Goal: Information Seeking & Learning: Learn about a topic

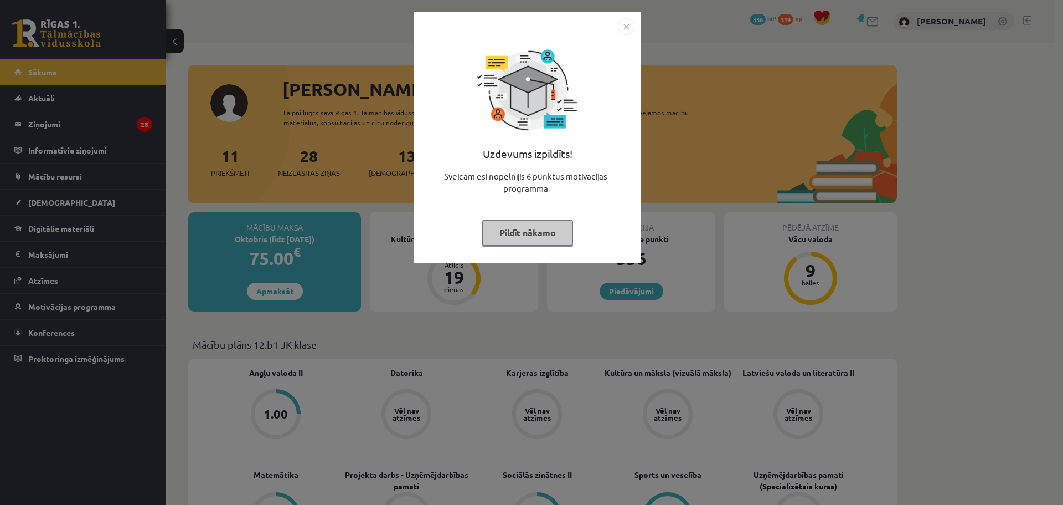
click at [624, 30] on img "Close" at bounding box center [626, 26] width 17 height 17
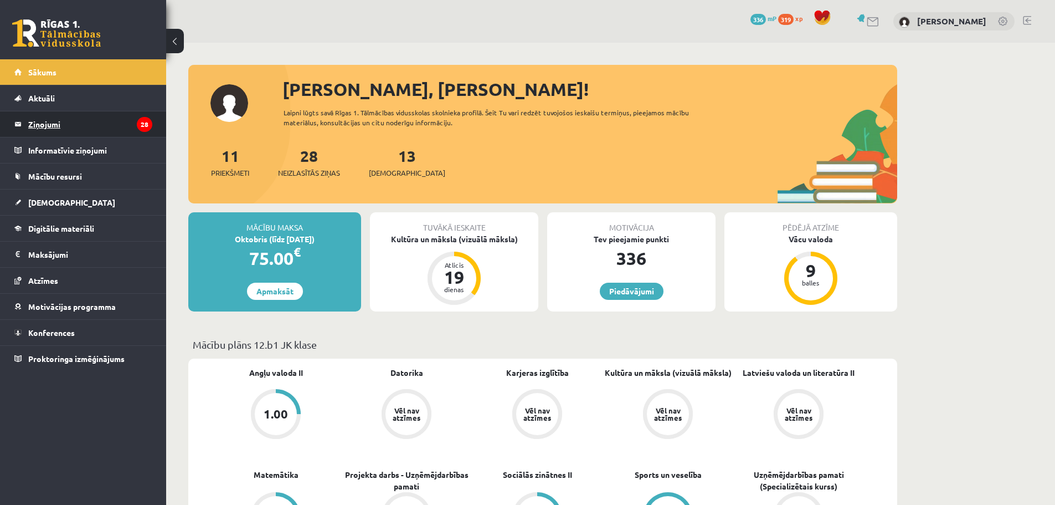
click at [100, 132] on legend "Ziņojumi 28" at bounding box center [90, 123] width 124 height 25
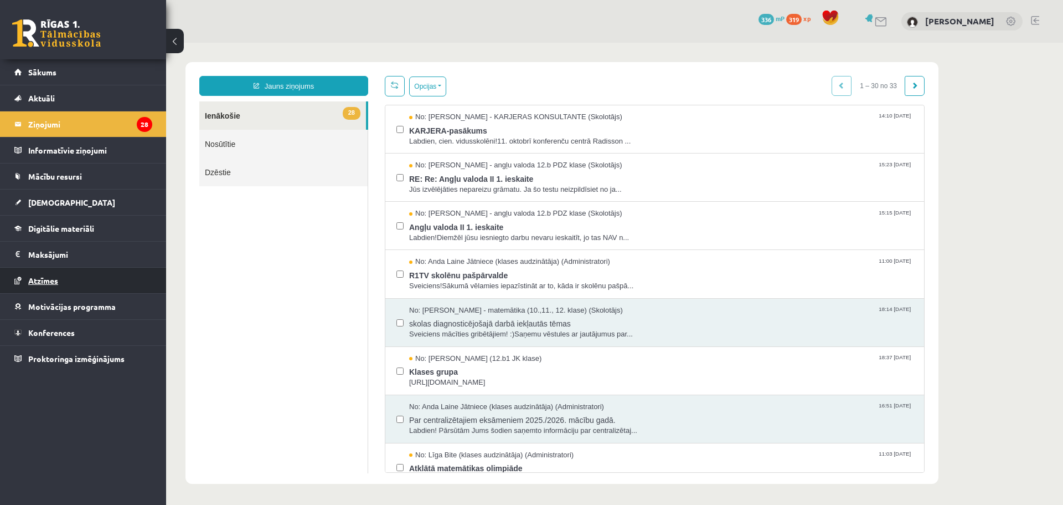
click at [32, 285] on link "Atzīmes" at bounding box center [83, 280] width 138 height 25
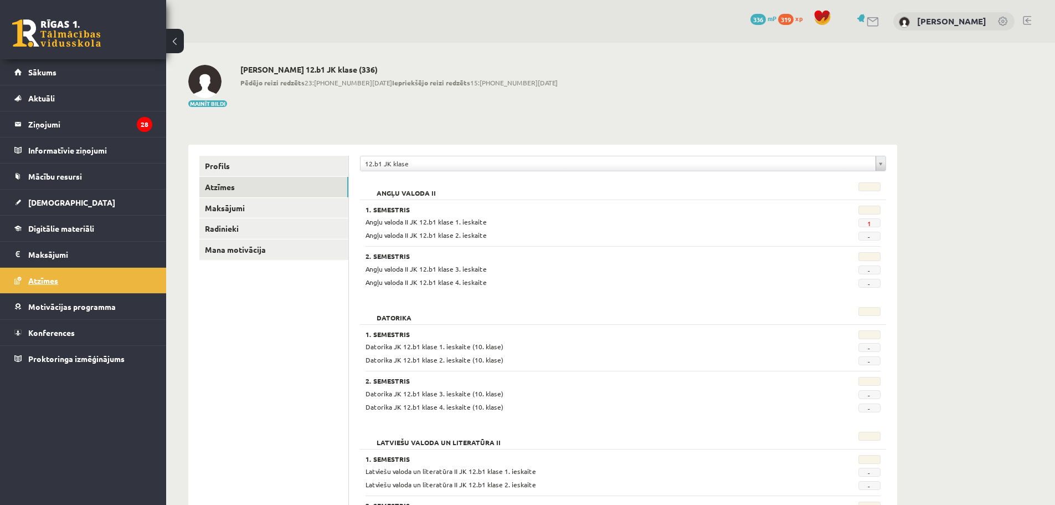
click at [37, 278] on span "Atzīmes" at bounding box center [43, 280] width 30 height 10
click at [50, 205] on span "[DEMOGRAPHIC_DATA]" at bounding box center [71, 202] width 87 height 10
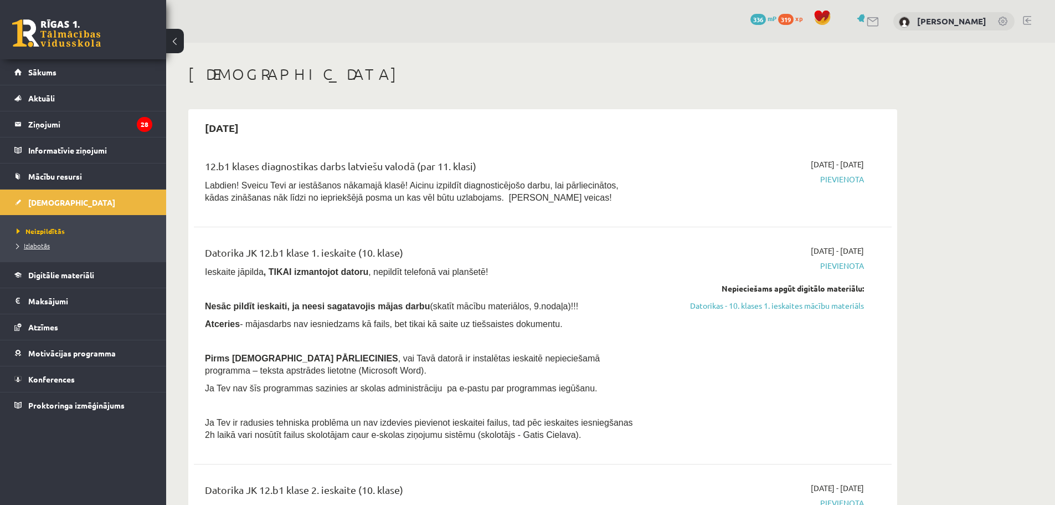
click at [35, 250] on link "Izlabotās" at bounding box center [86, 245] width 138 height 10
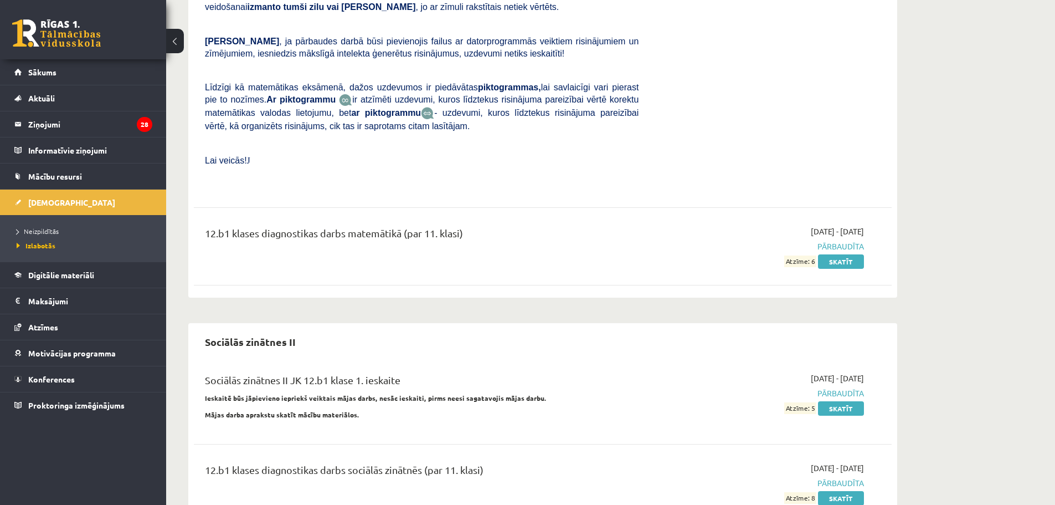
scroll to position [900, 0]
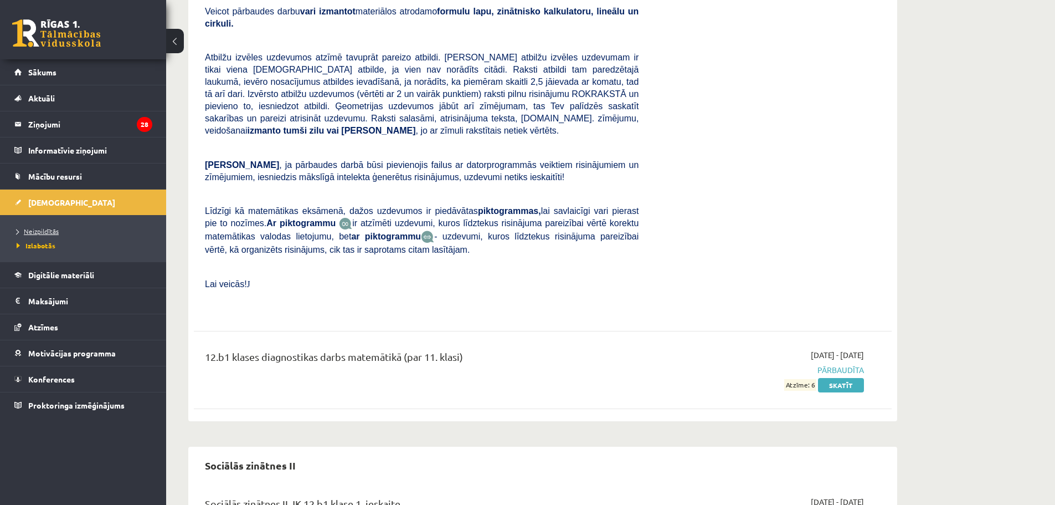
click at [39, 230] on span "Neizpildītās" at bounding box center [38, 231] width 42 height 9
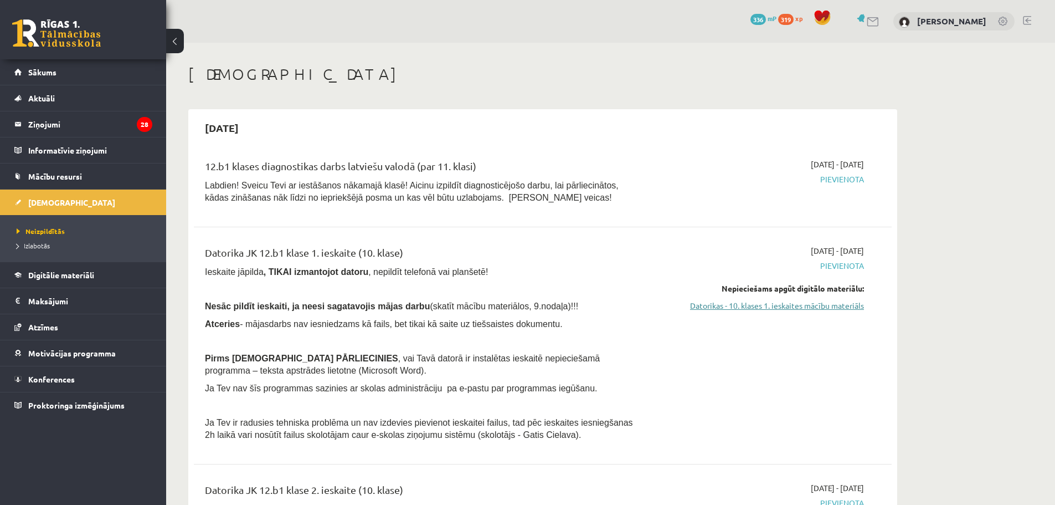
click at [833, 309] on link "Datorikas - 10. klases 1. ieskaites mācību materiāls" at bounding box center [759, 306] width 209 height 12
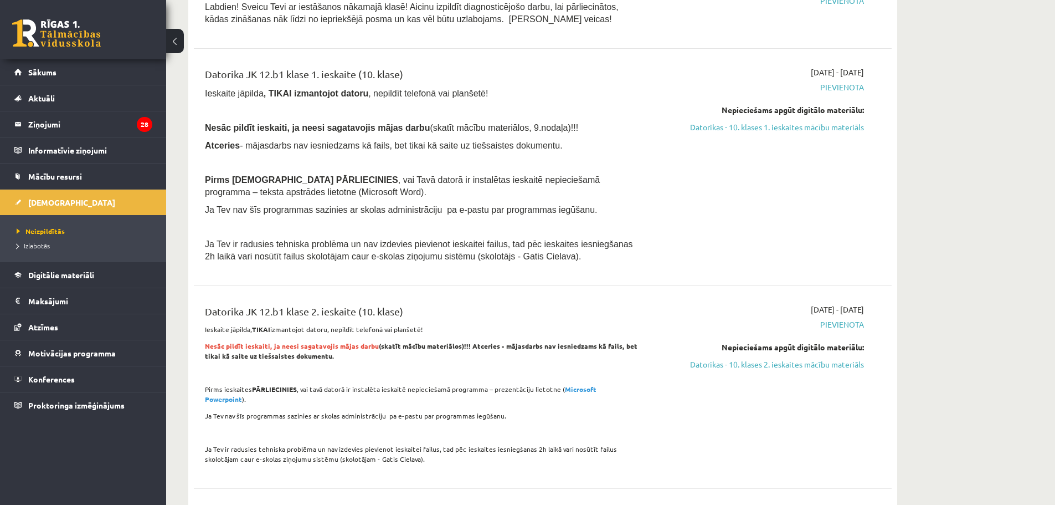
scroll to position [184, 0]
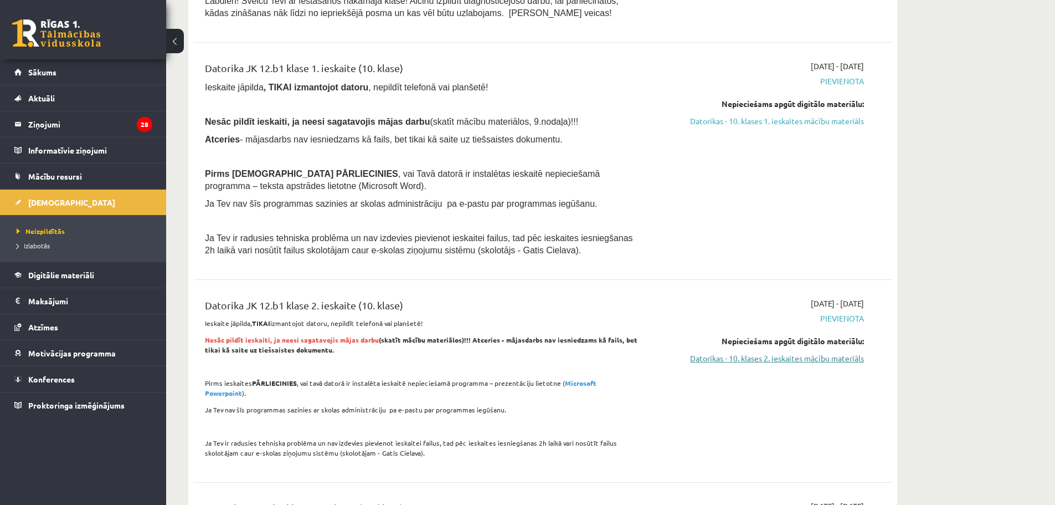
click at [803, 361] on link "Datorikas - 10. klases 2. ieskaites mācību materiāls" at bounding box center [759, 358] width 209 height 12
click at [734, 119] on link "Datorikas - 10. klases 1. ieskaites mācību materiāls" at bounding box center [759, 121] width 209 height 12
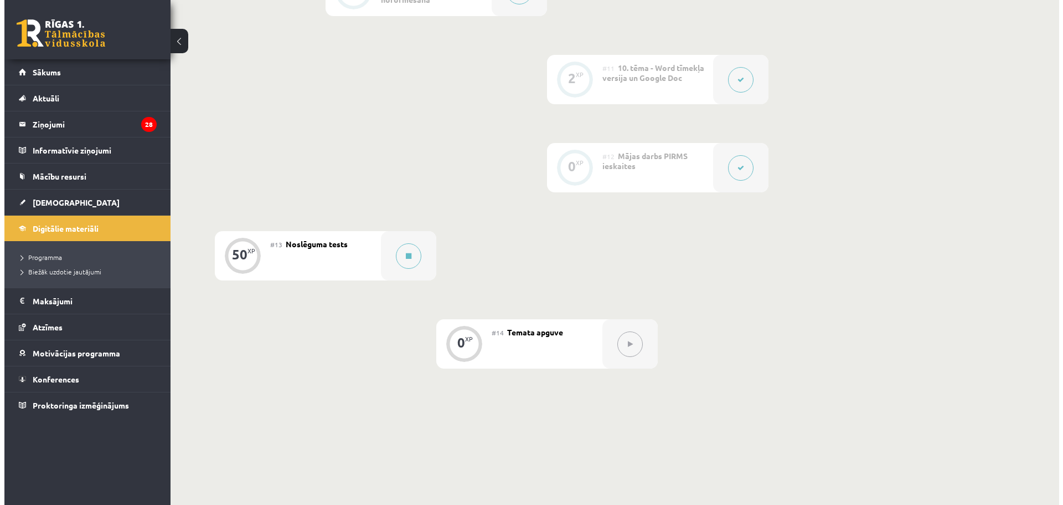
scroll to position [1200, 0]
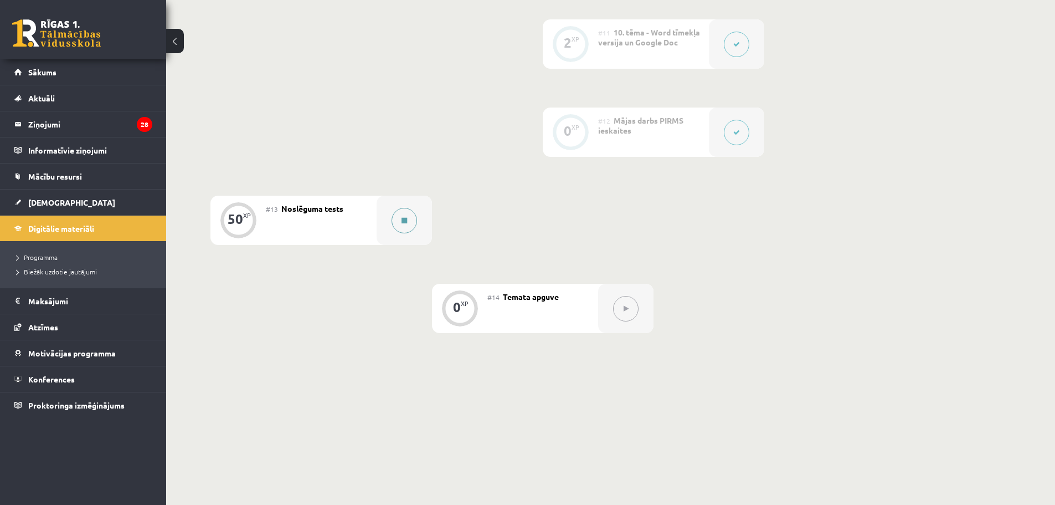
click at [400, 217] on button at bounding box center [404, 220] width 25 height 25
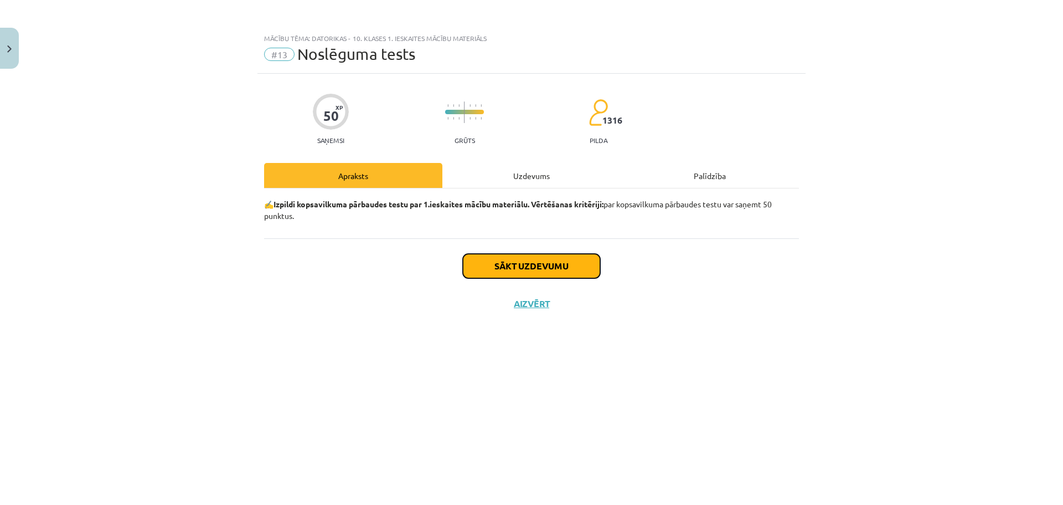
click at [495, 260] on button "Sākt uzdevumu" at bounding box center [531, 266] width 137 height 24
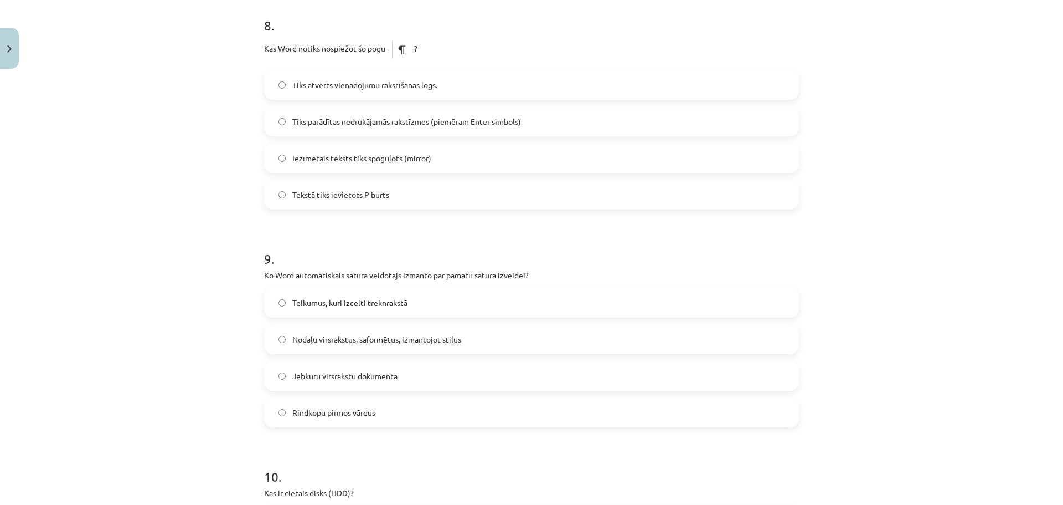
scroll to position [1978, 0]
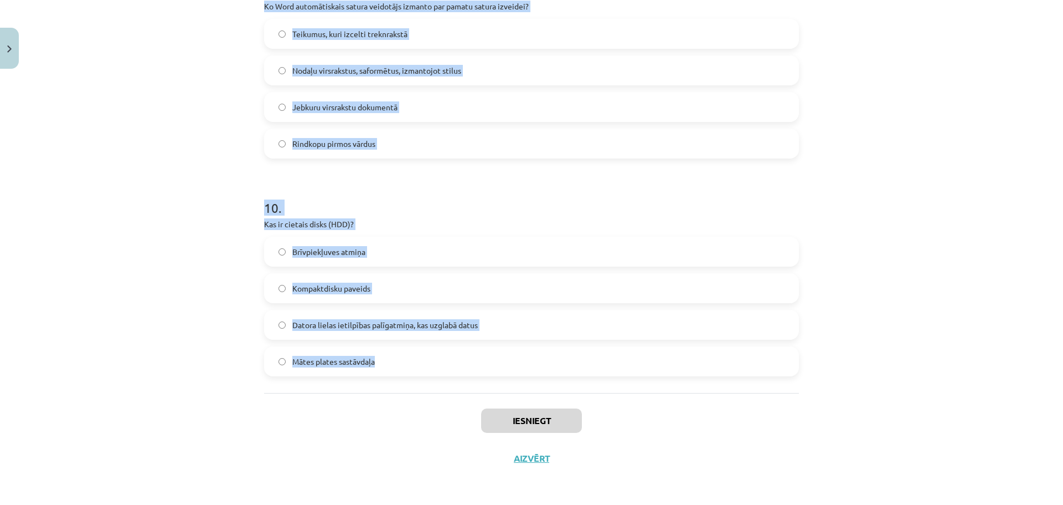
drag, startPoint x: 257, startPoint y: 264, endPoint x: 587, endPoint y: 378, distance: 348.7
copy form "Lo Ipsu dolo sitame, cons adipiscin elits do eiusmod? Temp Inci Utlabore Etdo 1…"
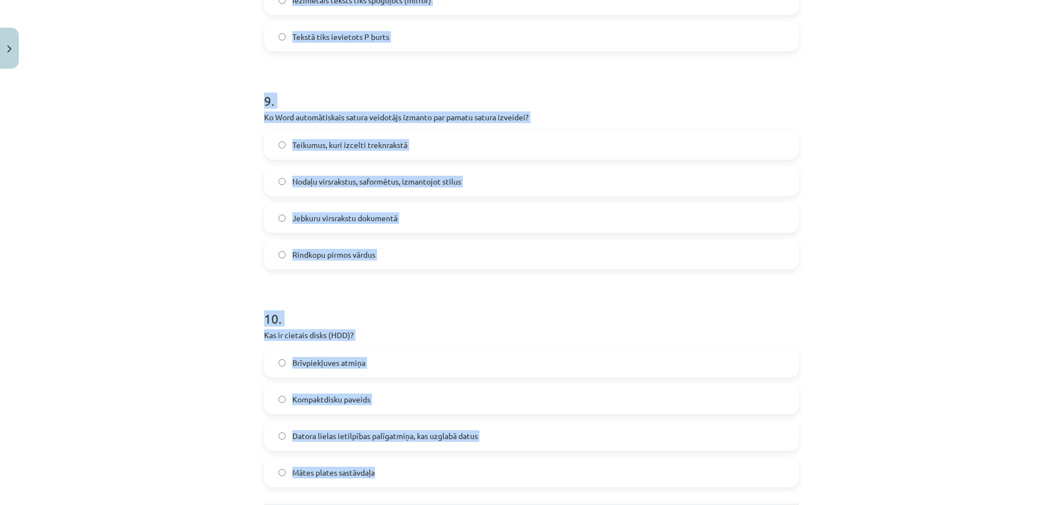
click at [1033, 306] on div "Mācību tēma: Datorikas - 10. klases 1. ieskaites mācību materiāls #13 Noslēguma…" at bounding box center [531, 252] width 1063 height 505
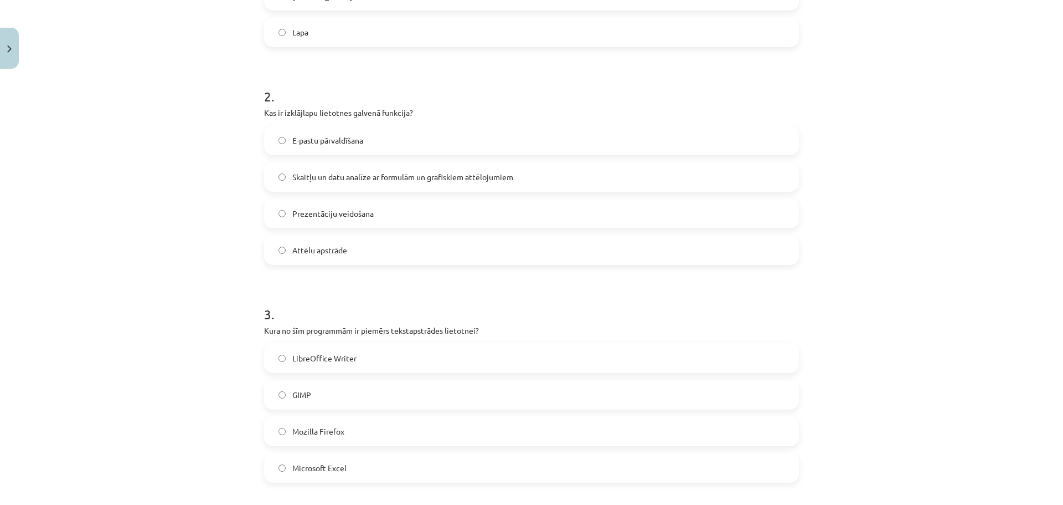
scroll to position [173, 0]
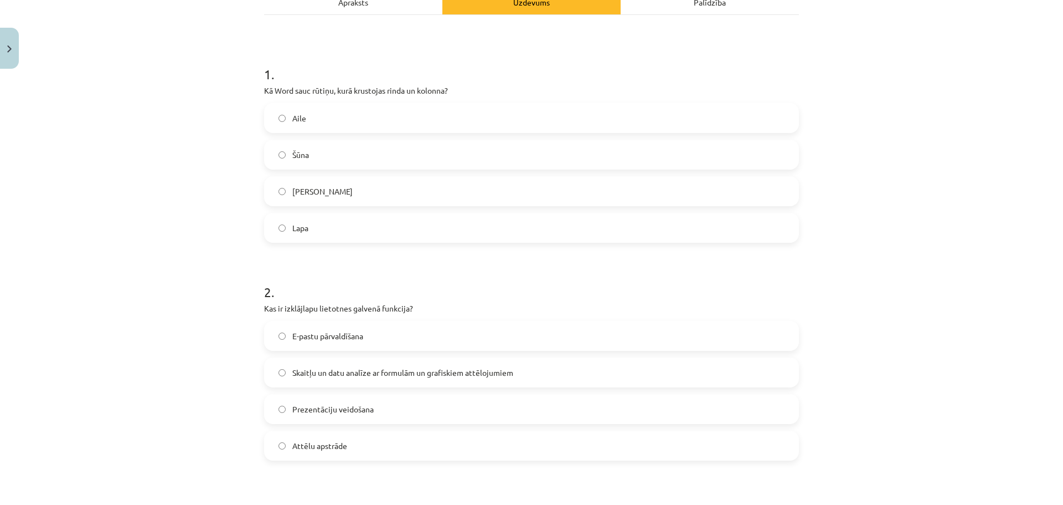
click at [287, 154] on label "Šūna" at bounding box center [531, 155] width 533 height 28
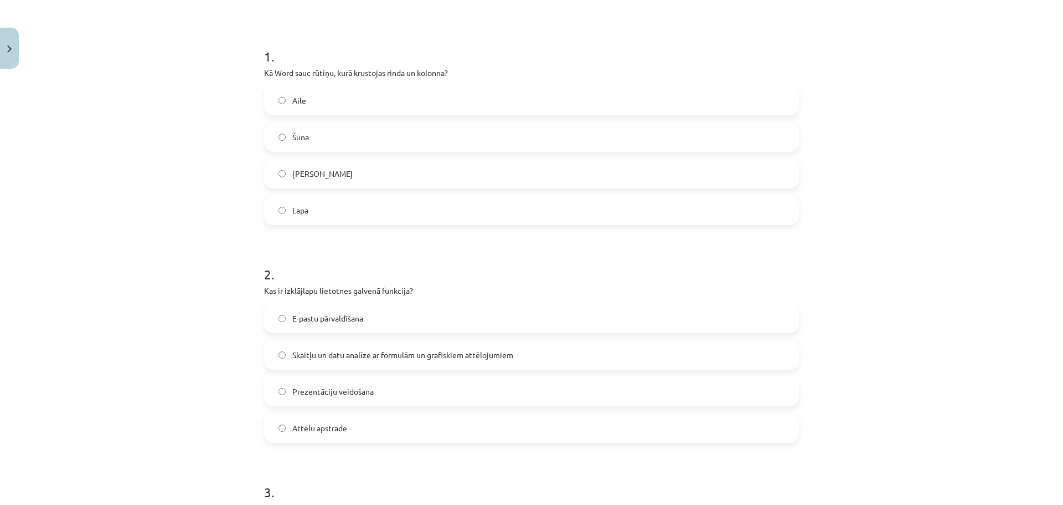
scroll to position [192, 0]
click at [342, 347] on label "Skaitļu un datu analīze ar formulām un grafiskiem attēlojumiem" at bounding box center [531, 354] width 533 height 28
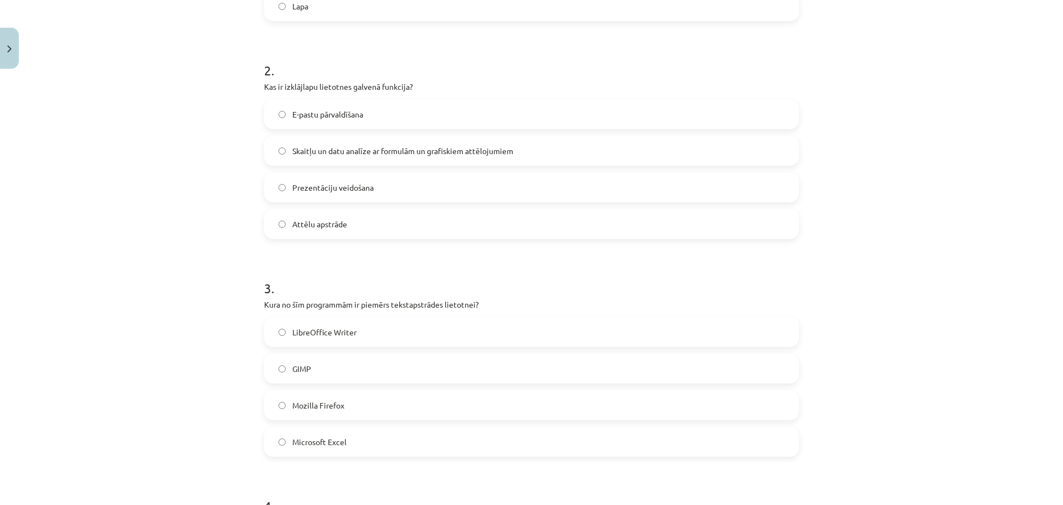
click at [368, 338] on label "LibreOffice Writer" at bounding box center [531, 332] width 533 height 28
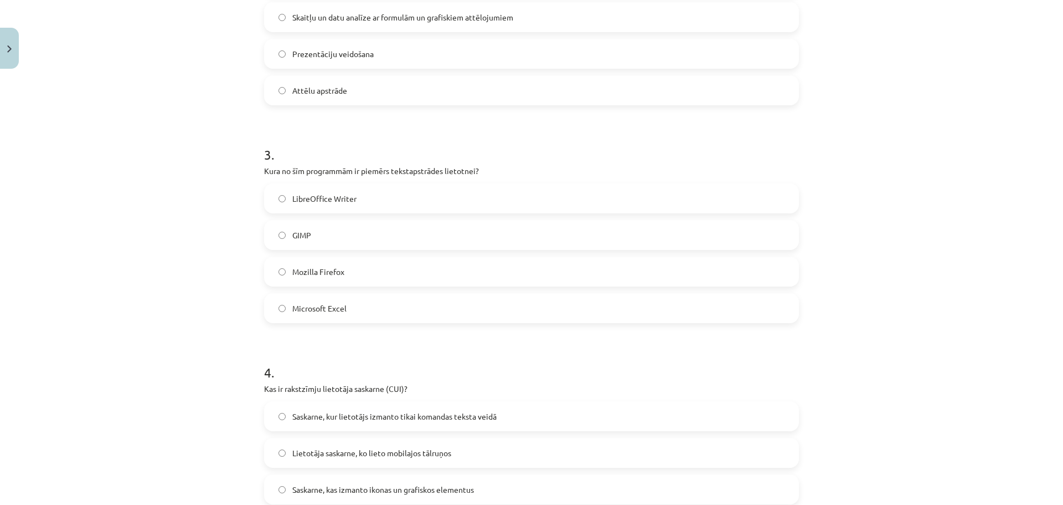
scroll to position [598, 0]
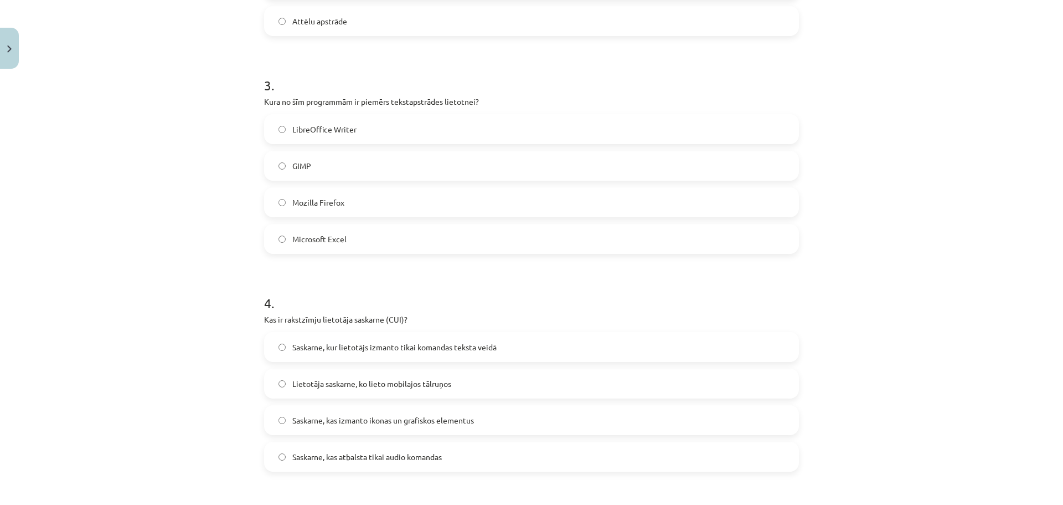
click at [466, 347] on span "Saskarne, kur lietotājs izmanto tikai komandas teksta veidā" at bounding box center [394, 347] width 204 height 12
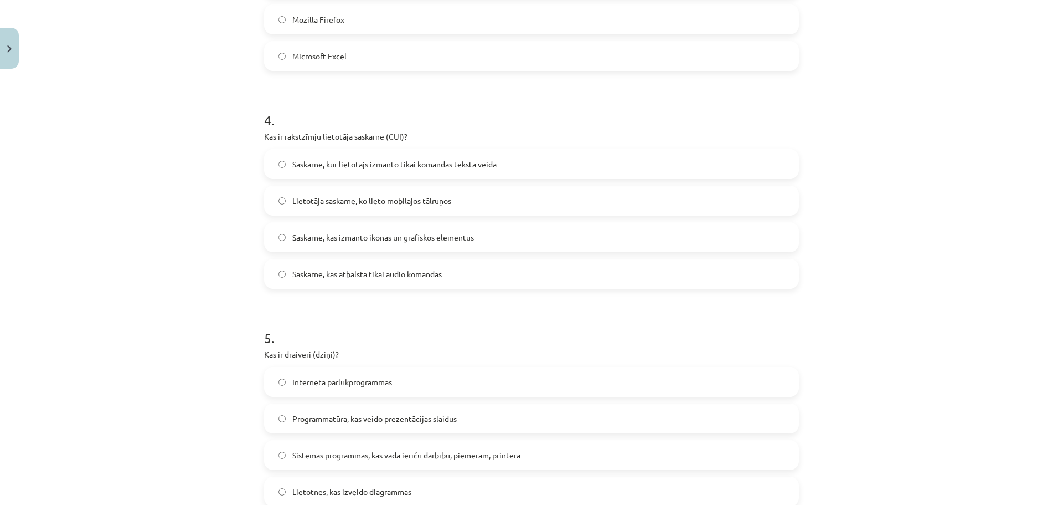
scroll to position [819, 0]
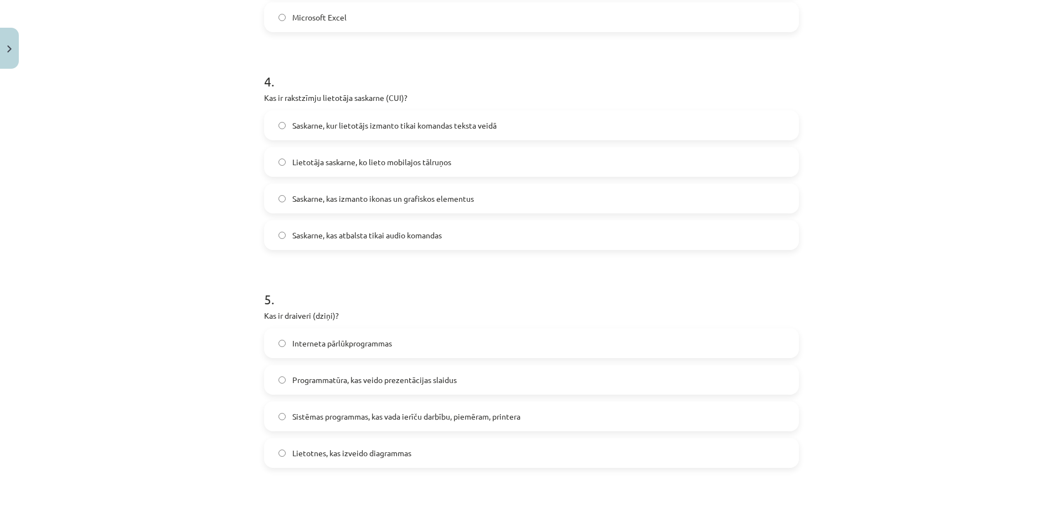
click at [510, 417] on span "Sistēmas programmas, kas vada ierīču darbību, piemēram, printera" at bounding box center [406, 416] width 228 height 12
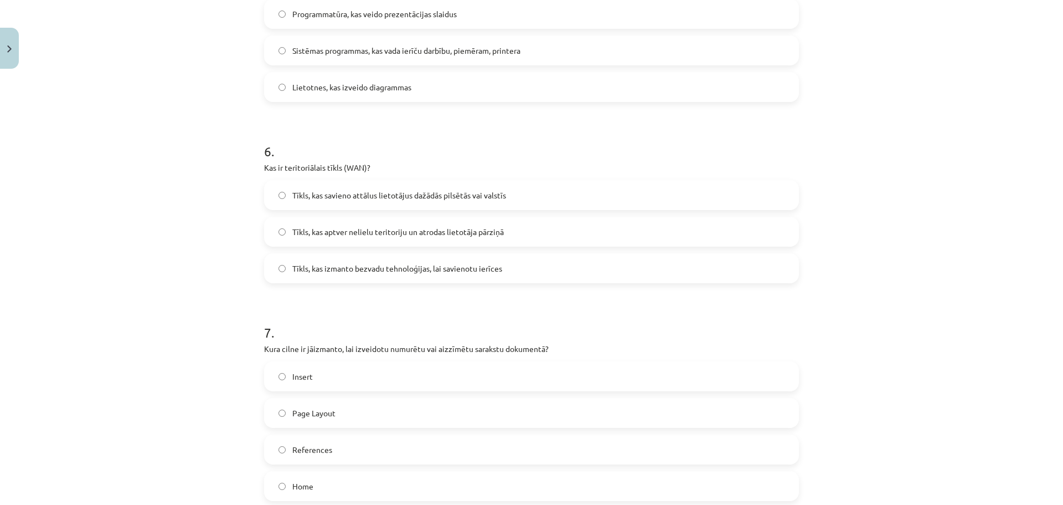
scroll to position [1189, 0]
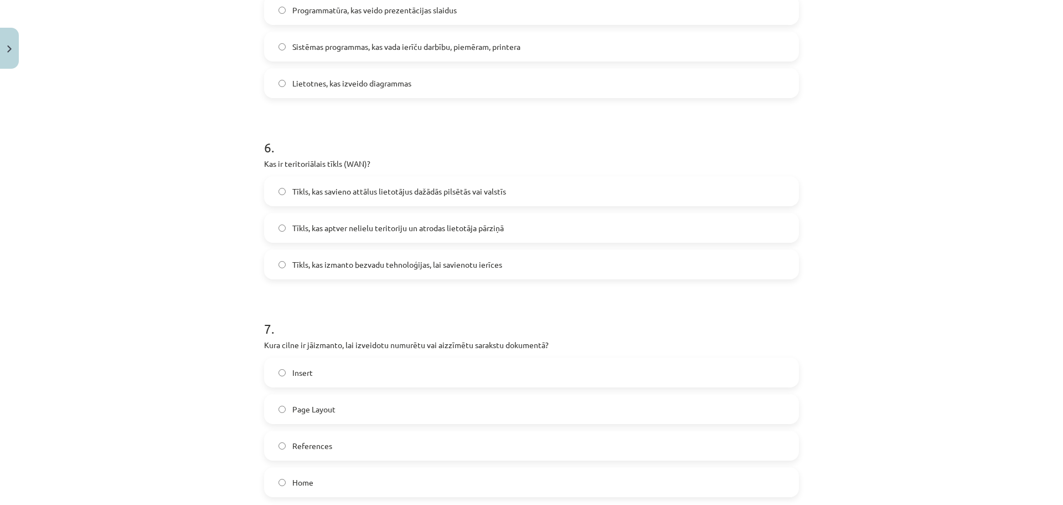
click at [306, 483] on span "Home" at bounding box center [302, 482] width 21 height 12
click at [502, 196] on span "Tīkls, kas savieno attālus lietotājus dažādās pilsētās vai valstīs" at bounding box center [399, 192] width 214 height 12
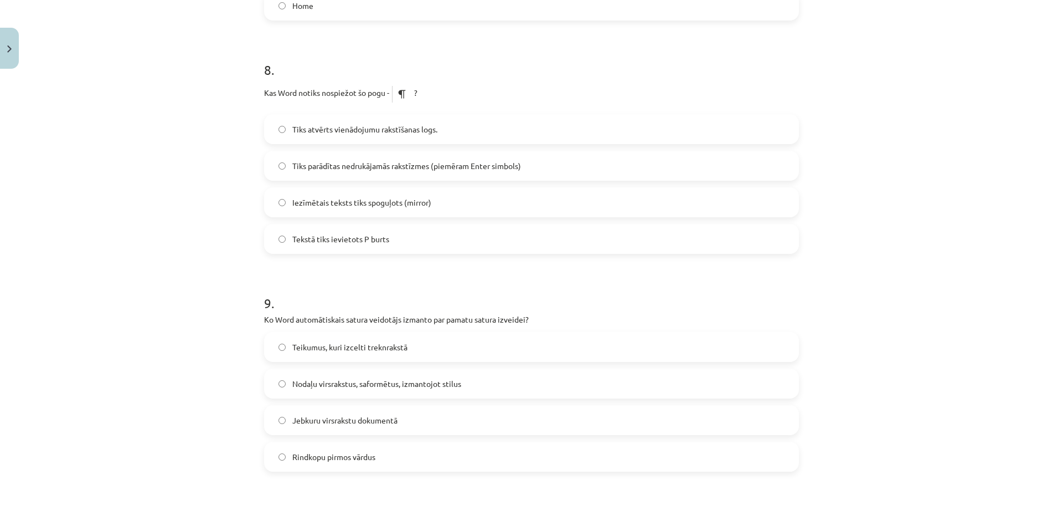
scroll to position [1687, 0]
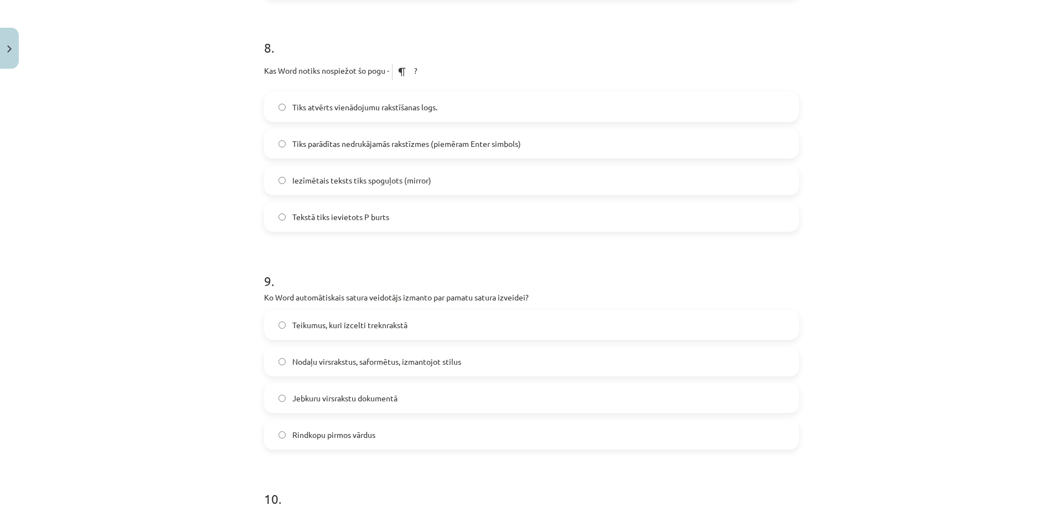
click at [472, 148] on span "Tiks parādītas nedrukājamās rakstīzmes (piemēram Enter simbols)" at bounding box center [406, 144] width 229 height 12
click at [342, 365] on span "Nodaļu virsrakstus, saformētus, izmantojot stilus" at bounding box center [376, 362] width 169 height 12
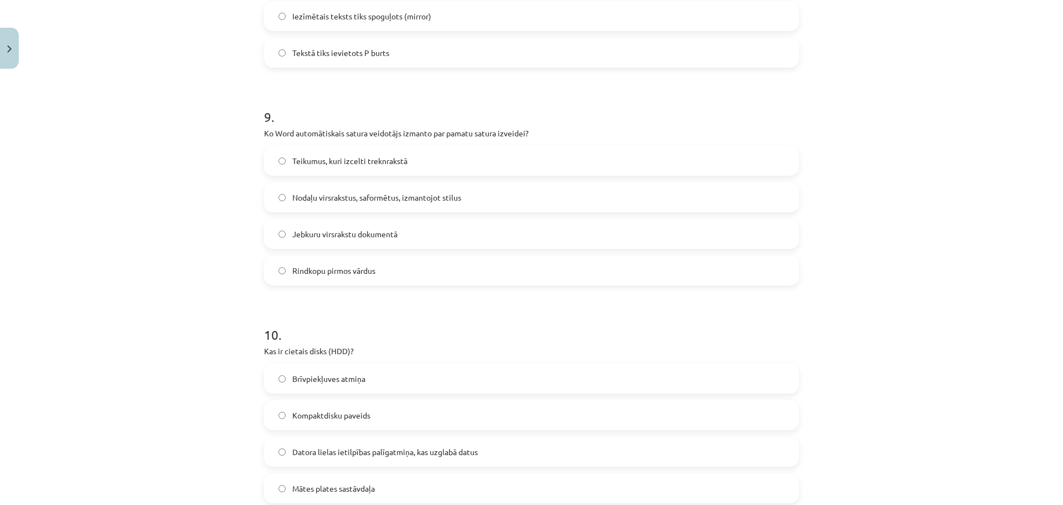
scroll to position [1946, 0]
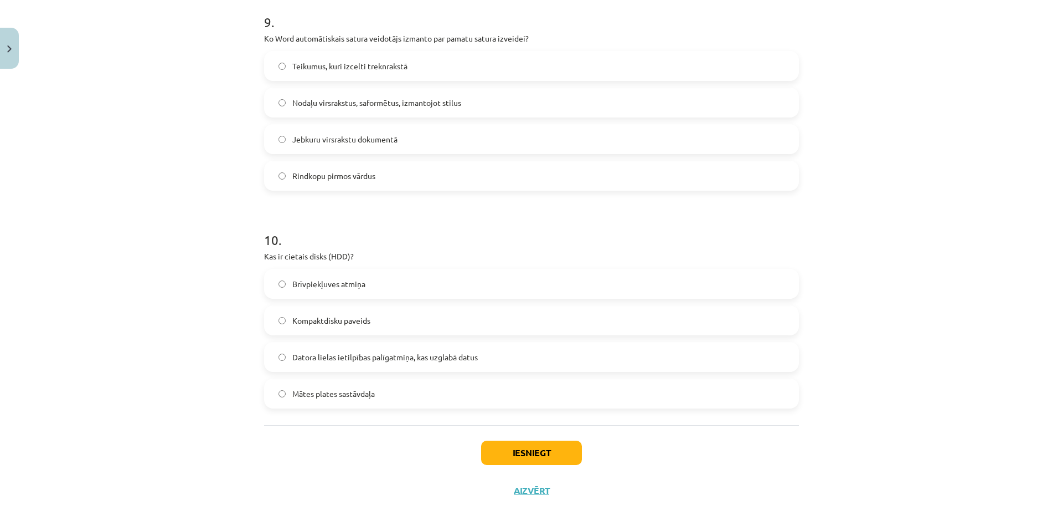
click at [325, 358] on span "Datora lielas ietilpības palīgatmiņa, kas uzglabā datus" at bounding box center [385, 357] width 186 height 12
click at [530, 452] on button "Iesniegt" at bounding box center [531, 452] width 101 height 24
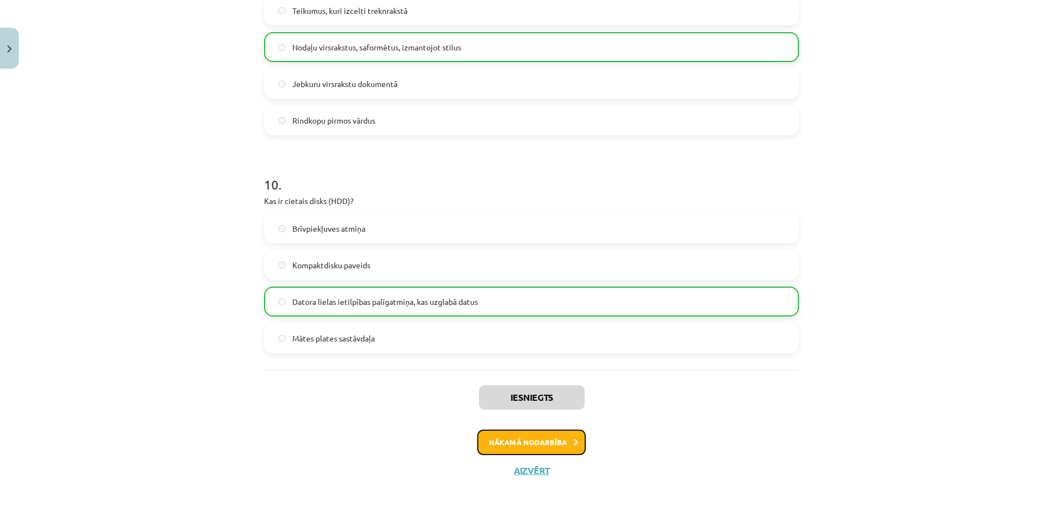
click at [522, 432] on button "Nākamā nodarbība" at bounding box center [531, 441] width 109 height 25
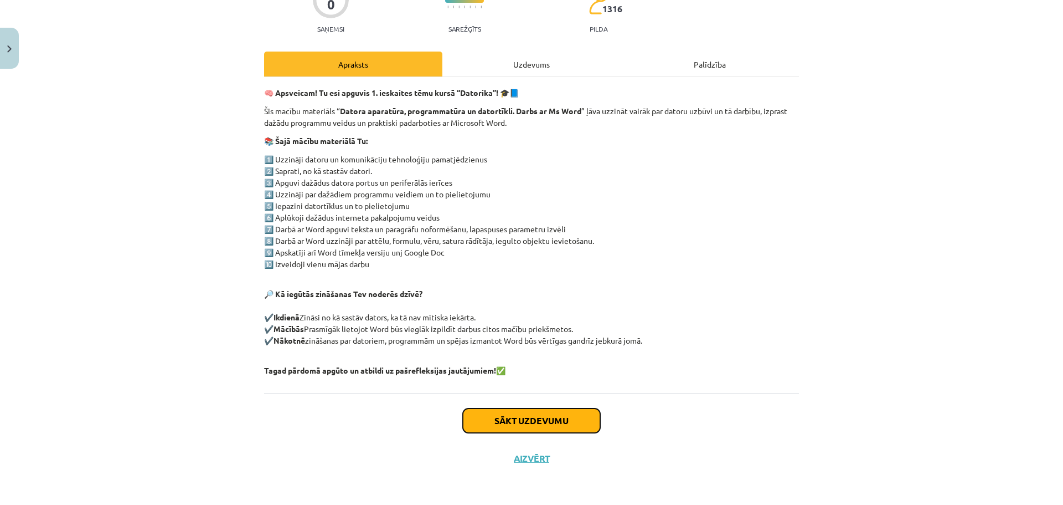
click at [522, 428] on button "Sākt uzdevumu" at bounding box center [531, 420] width 137 height 24
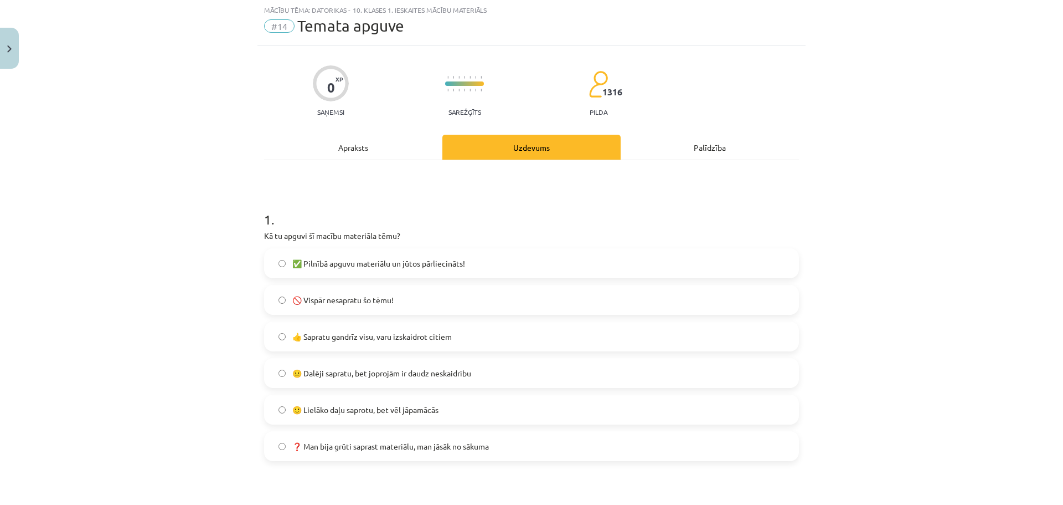
scroll to position [28, 0]
click at [383, 337] on span "👍 Sapratu gandrīz visu, varu izskaidrot citiem" at bounding box center [372, 337] width 160 height 12
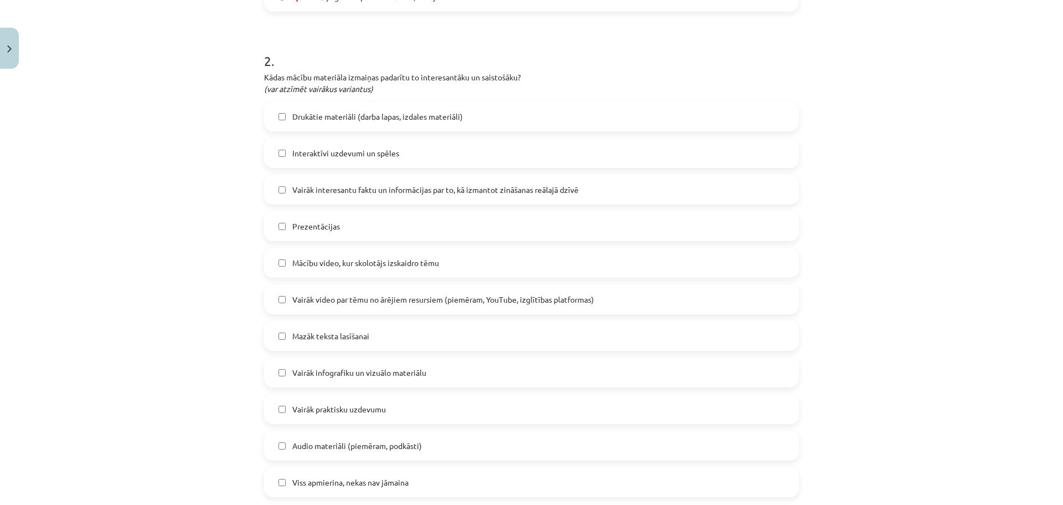
scroll to position [508, 0]
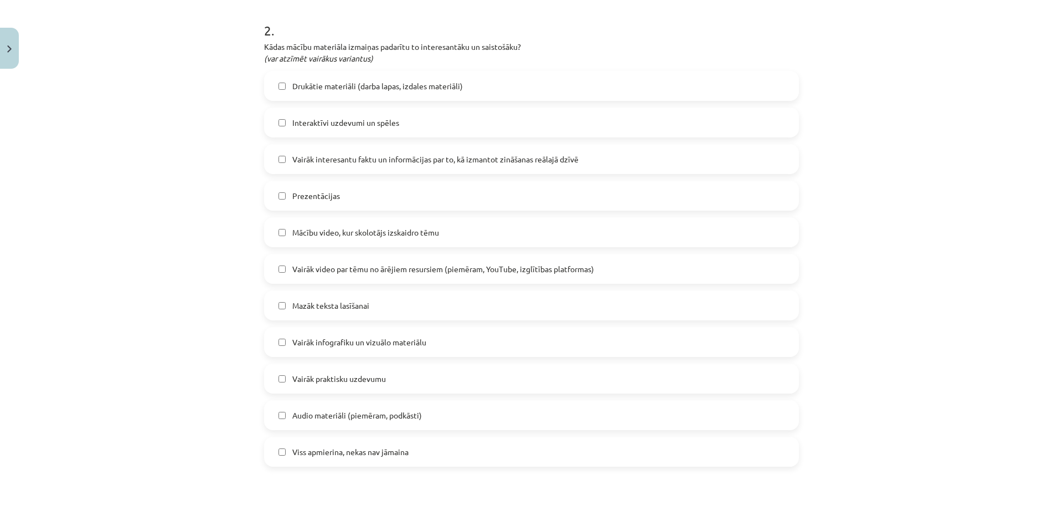
click at [369, 451] on span "Viss apmierina, nekas nav jāmaina" at bounding box center [350, 452] width 116 height 12
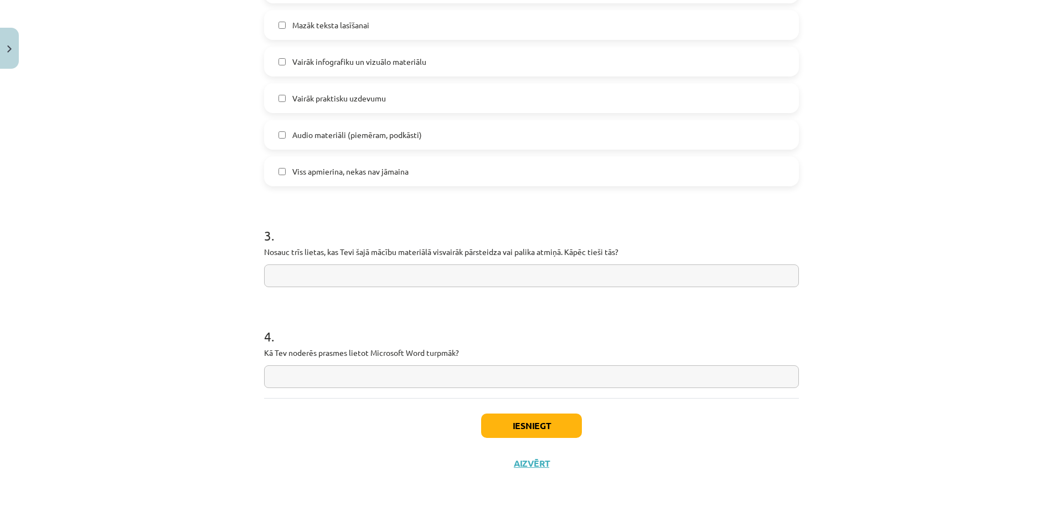
scroll to position [793, 0]
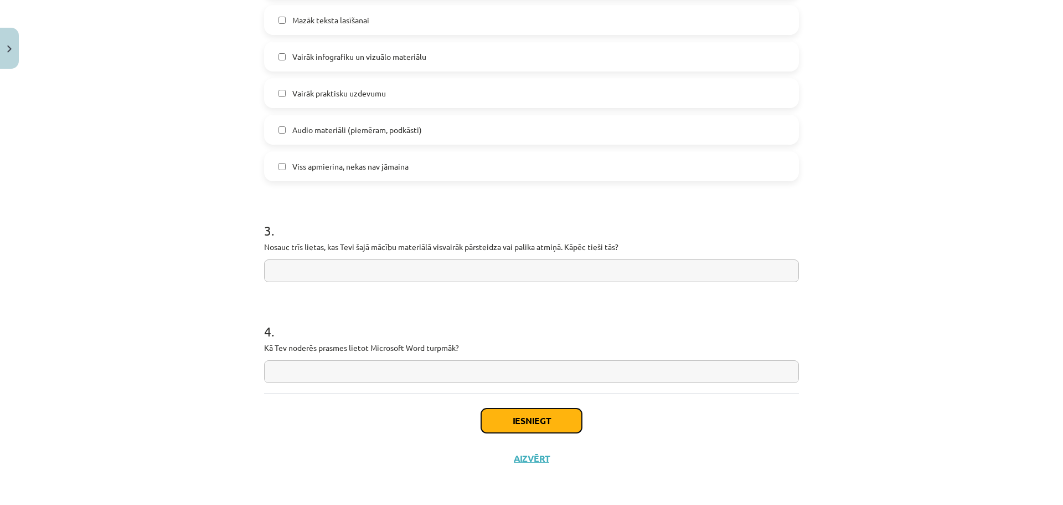
click at [526, 421] on button "Iesniegt" at bounding box center [531, 420] width 101 height 24
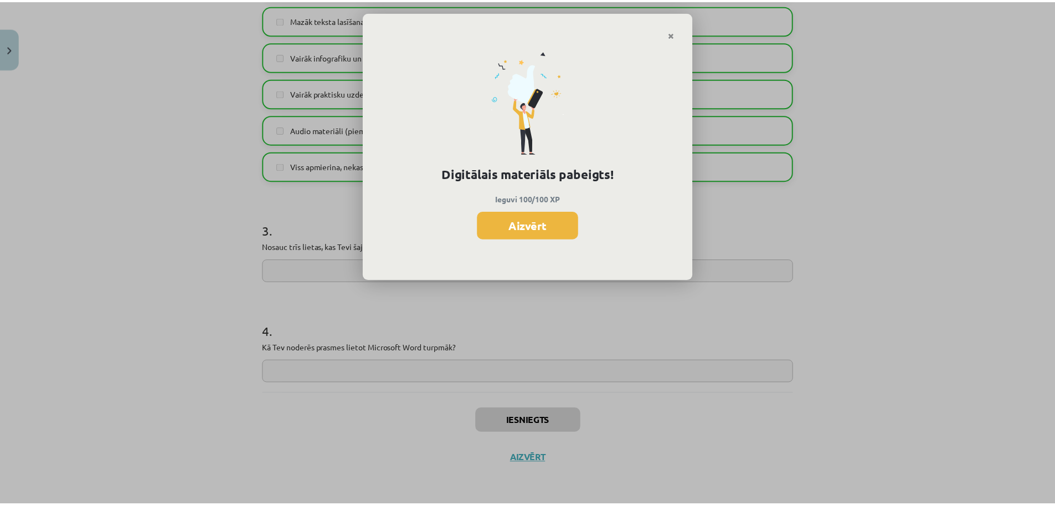
scroll to position [1199, 0]
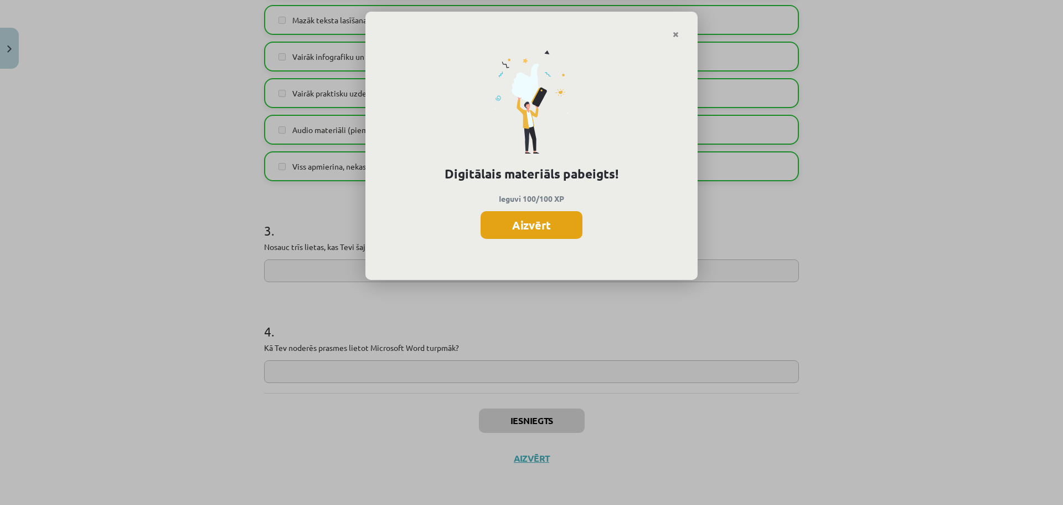
click at [500, 218] on button "Aizvērt" at bounding box center [532, 225] width 102 height 28
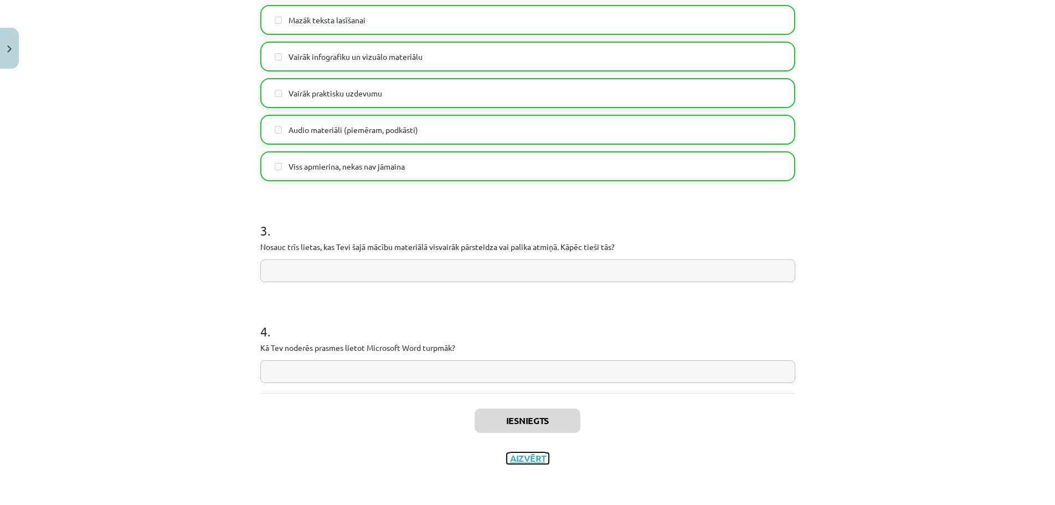
click at [516, 458] on button "Aizvērt" at bounding box center [528, 457] width 42 height 11
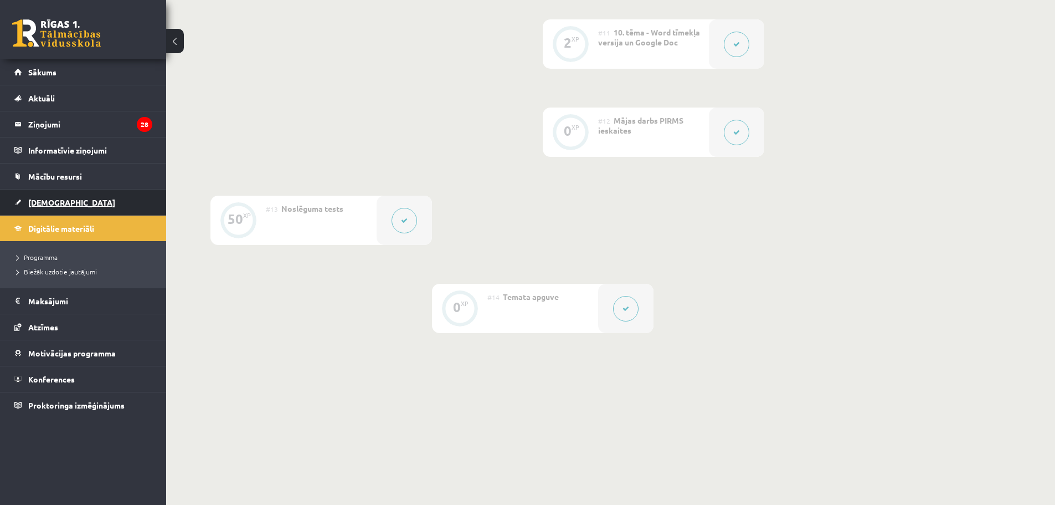
click at [58, 199] on span "[DEMOGRAPHIC_DATA]" at bounding box center [71, 202] width 87 height 10
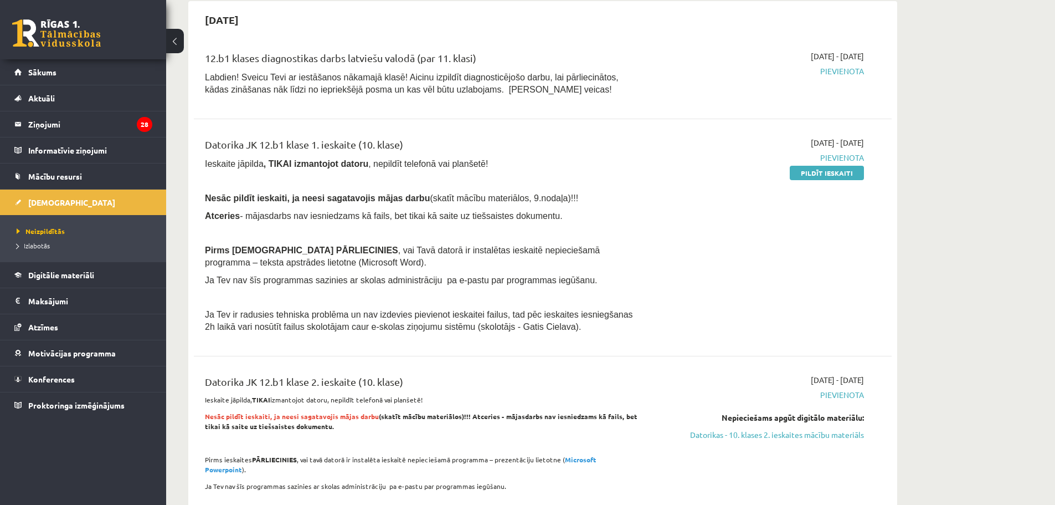
scroll to position [129, 0]
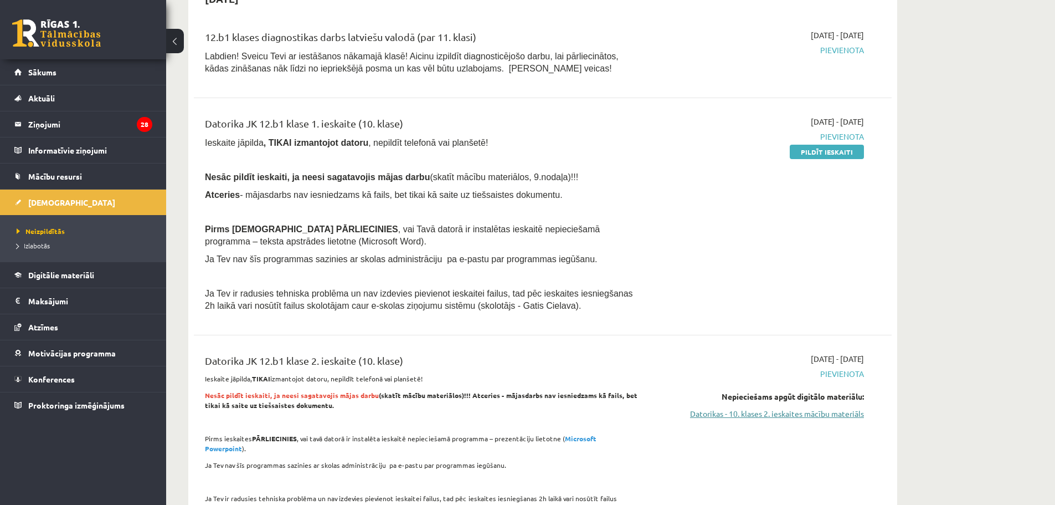
click at [792, 414] on link "Datorikas - 10. klases 2. ieskaites mācību materiāls" at bounding box center [759, 414] width 209 height 12
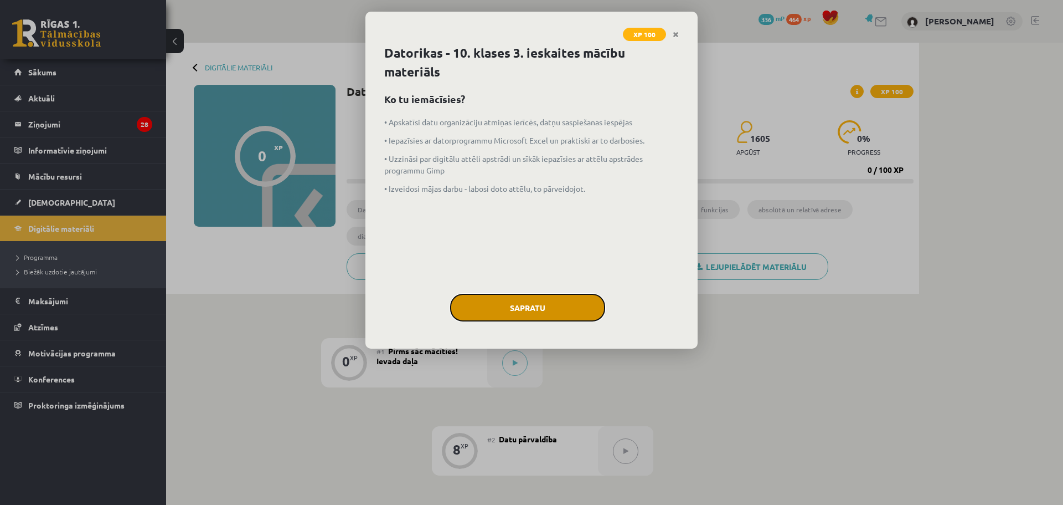
click at [577, 297] on button "Sapratu" at bounding box center [527, 308] width 155 height 28
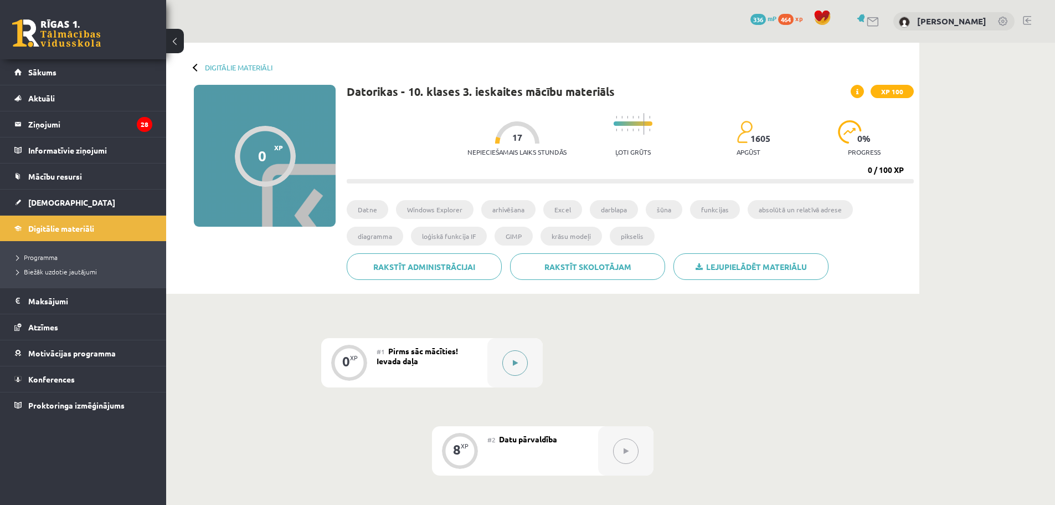
click at [516, 363] on icon at bounding box center [515, 362] width 5 height 7
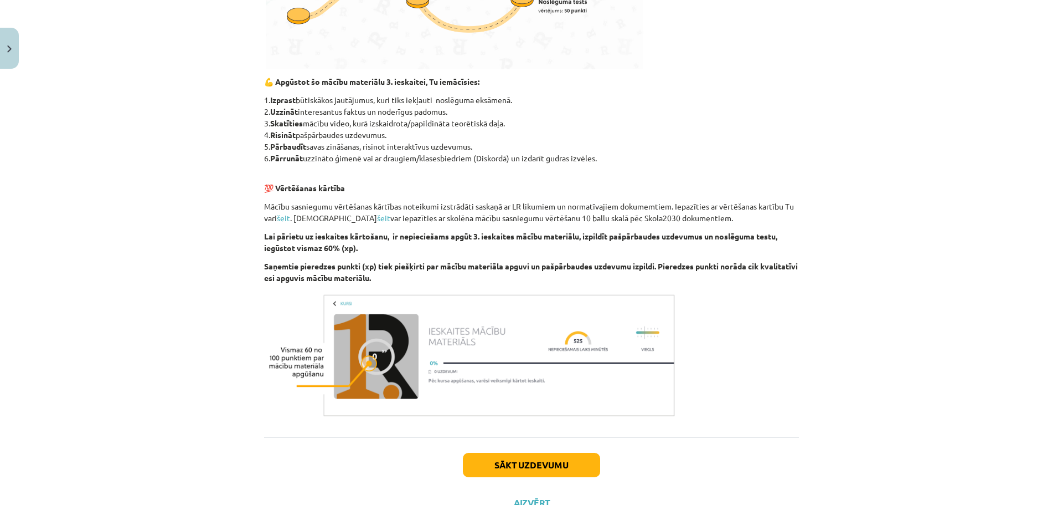
scroll to position [549, 0]
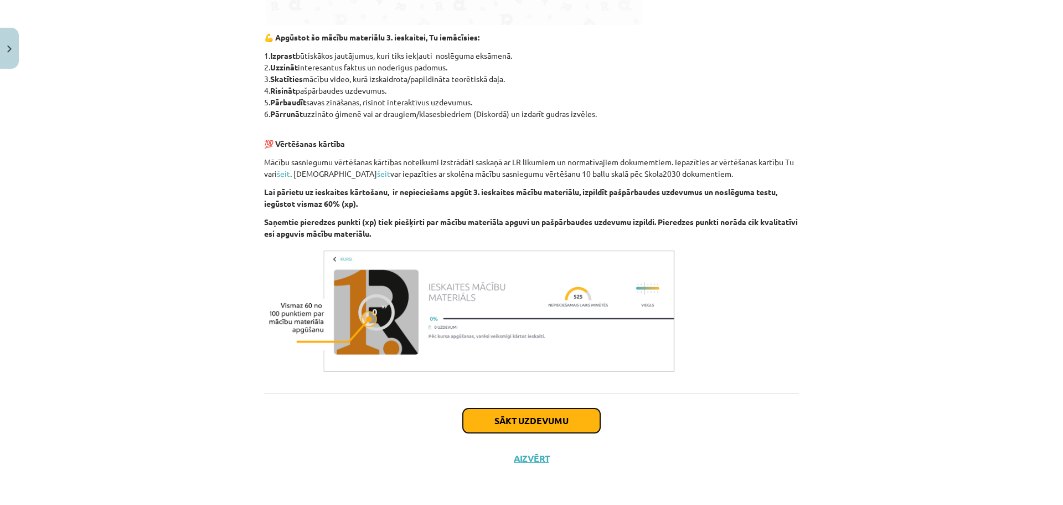
click at [558, 423] on button "Sākt uzdevumu" at bounding box center [531, 420] width 137 height 24
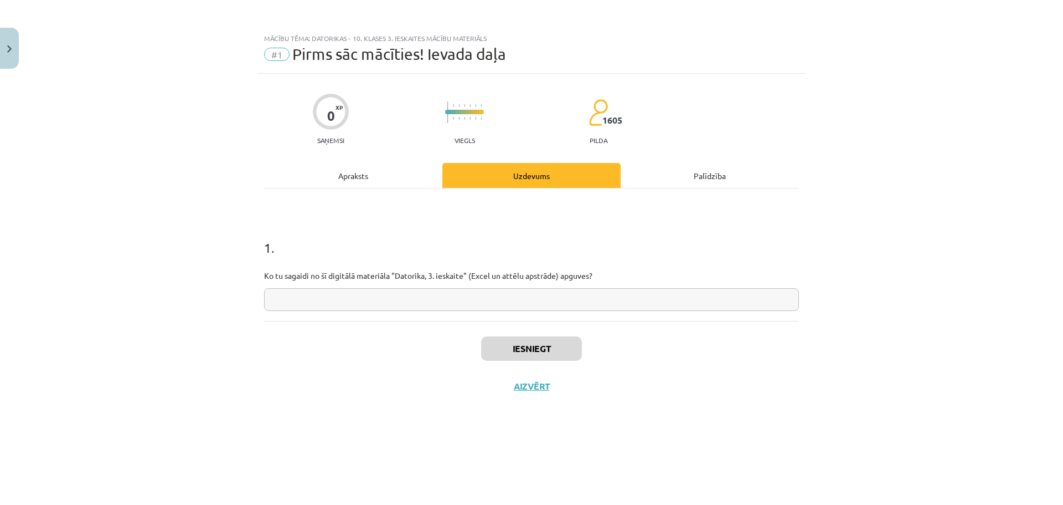
scroll to position [0, 0]
click at [540, 306] on input "text" at bounding box center [531, 299] width 535 height 23
type input "*******"
click at [518, 345] on button "Iesniegt" at bounding box center [531, 348] width 101 height 24
click at [584, 393] on button "Nākamā nodarbība" at bounding box center [531, 392] width 109 height 25
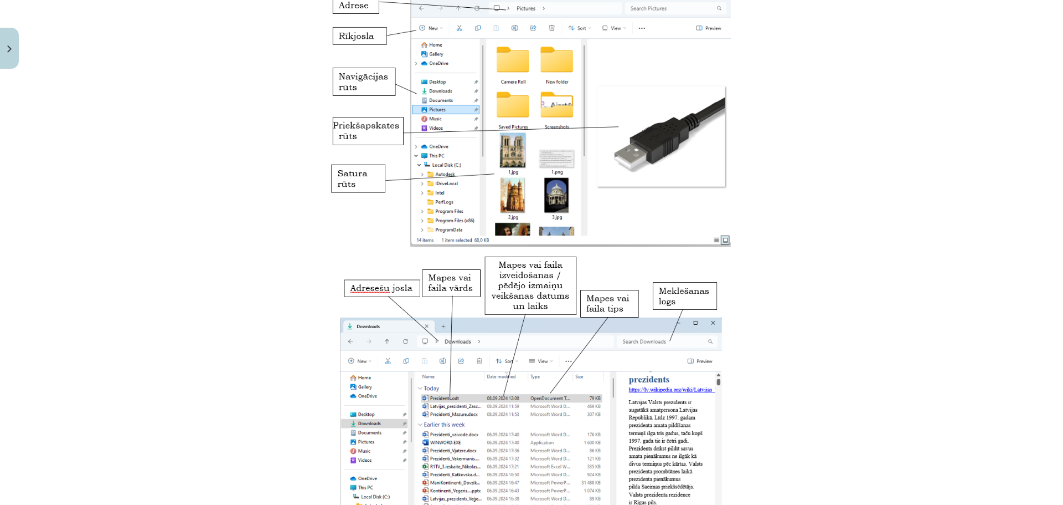
scroll to position [4802, 0]
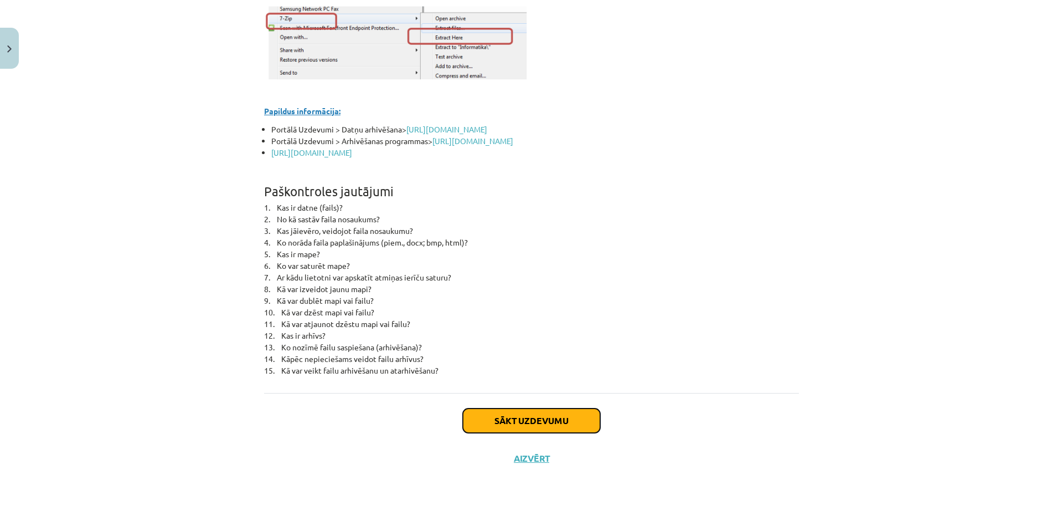
click at [543, 420] on button "Sākt uzdevumu" at bounding box center [531, 420] width 137 height 24
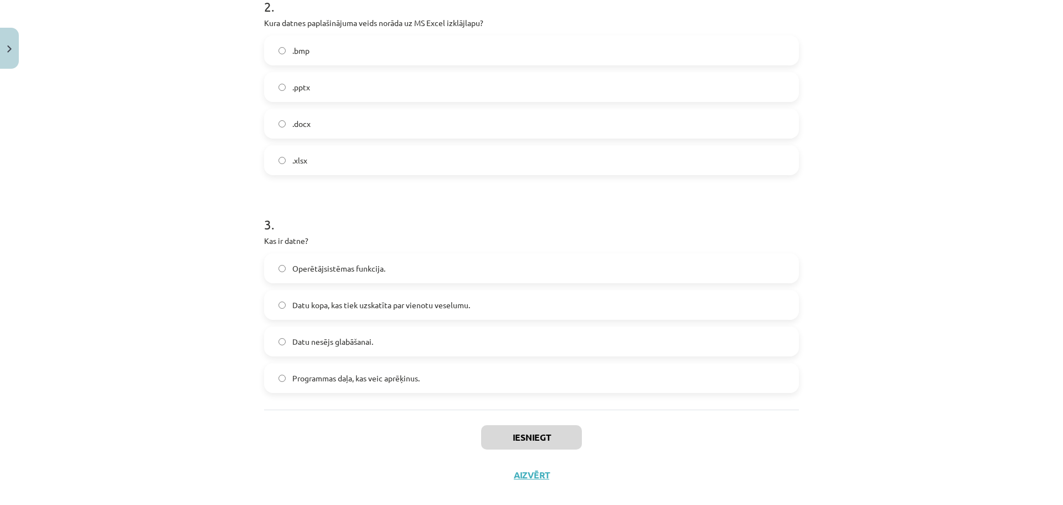
scroll to position [475, 0]
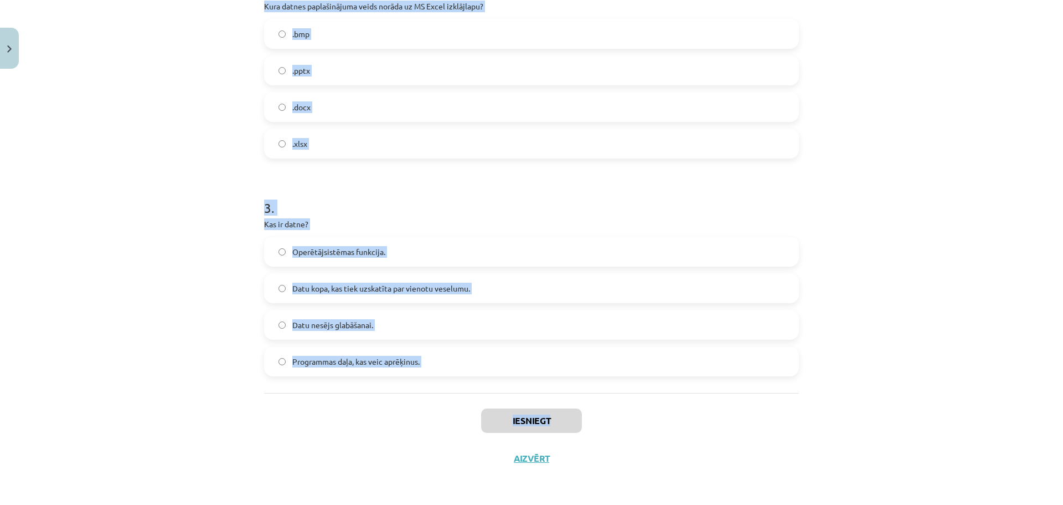
drag, startPoint x: 259, startPoint y: 234, endPoint x: 665, endPoint y: 428, distance: 449.9
click at [665, 428] on div "8 XP Saņemsi Viegls 1605 pilda Apraksts Uzdevums Palīdzība 1 . Kurš no šiem rak…" at bounding box center [532, 37] width 548 height 878
copy div "Kurš no šiem rakstzīmju komplektiem ir derīgs faila nosaukumam? Report 2024.doc…"
click at [179, 153] on div "Mācību tēma: Datorikas - 10. klases 3. ieskaites mācību materiāls #2 Datu pārva…" at bounding box center [531, 252] width 1063 height 505
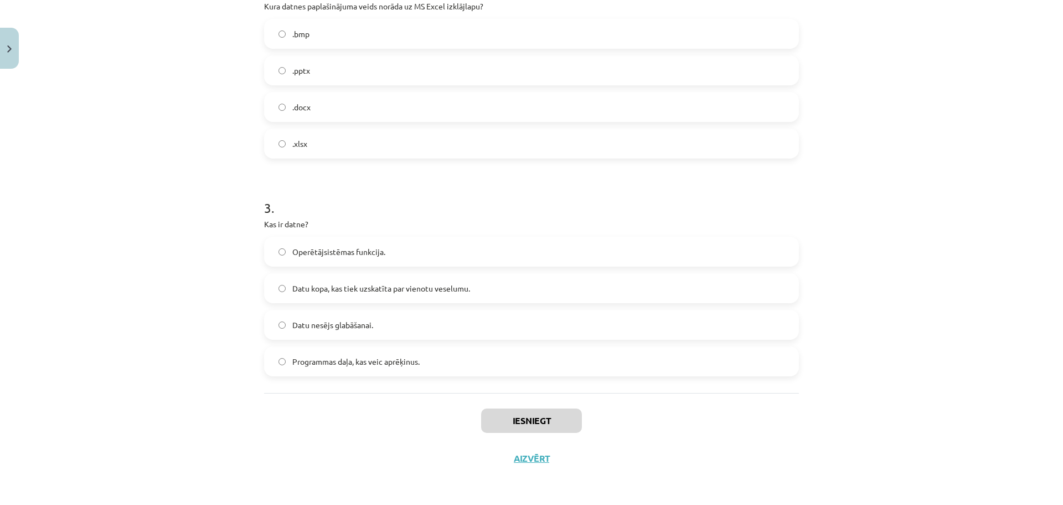
click at [179, 153] on div "Mācību tēma: Datorikas - 10. klases 3. ieskaites mācību materiāls #2 Datu pārva…" at bounding box center [531, 252] width 1063 height 505
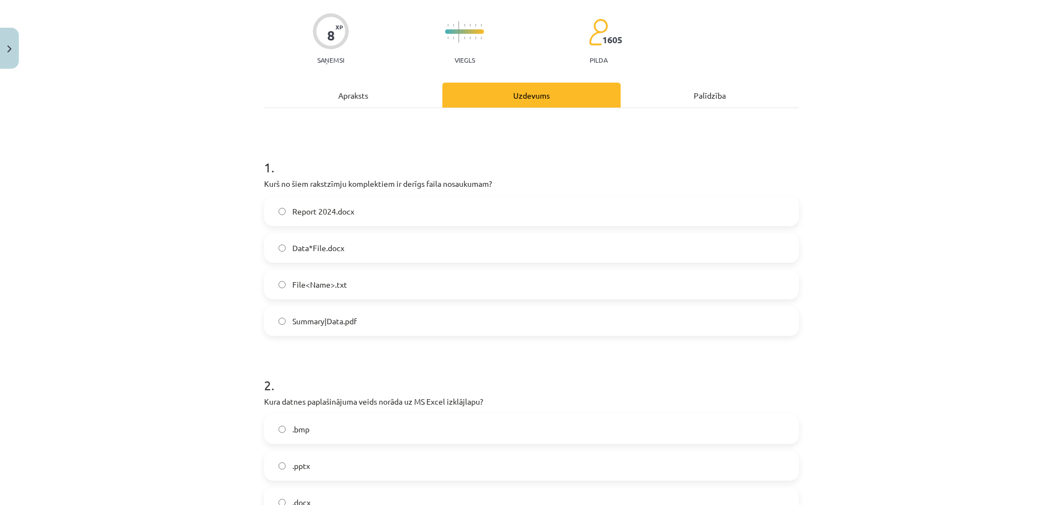
scroll to position [32, 0]
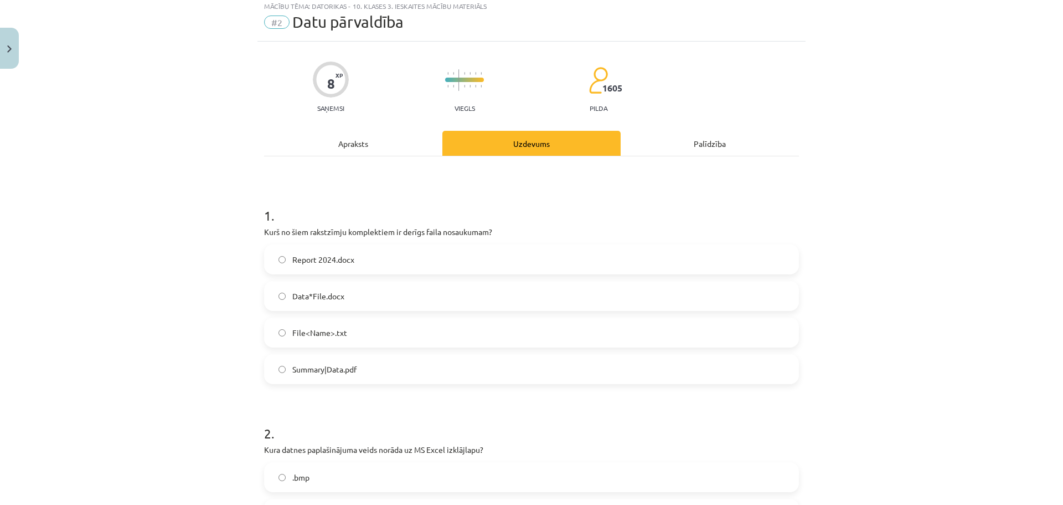
click at [311, 263] on span "Report 2024.docx" at bounding box center [323, 260] width 62 height 12
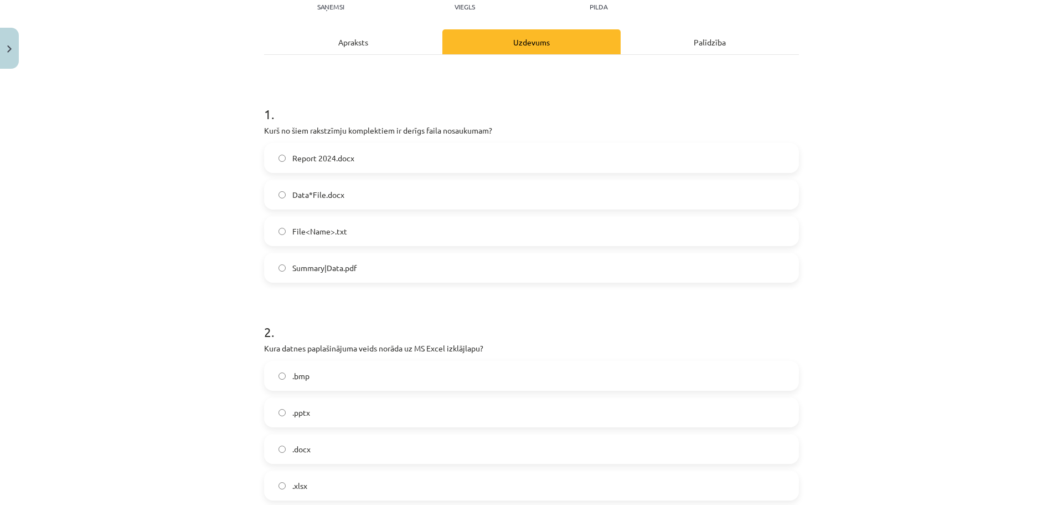
scroll to position [161, 0]
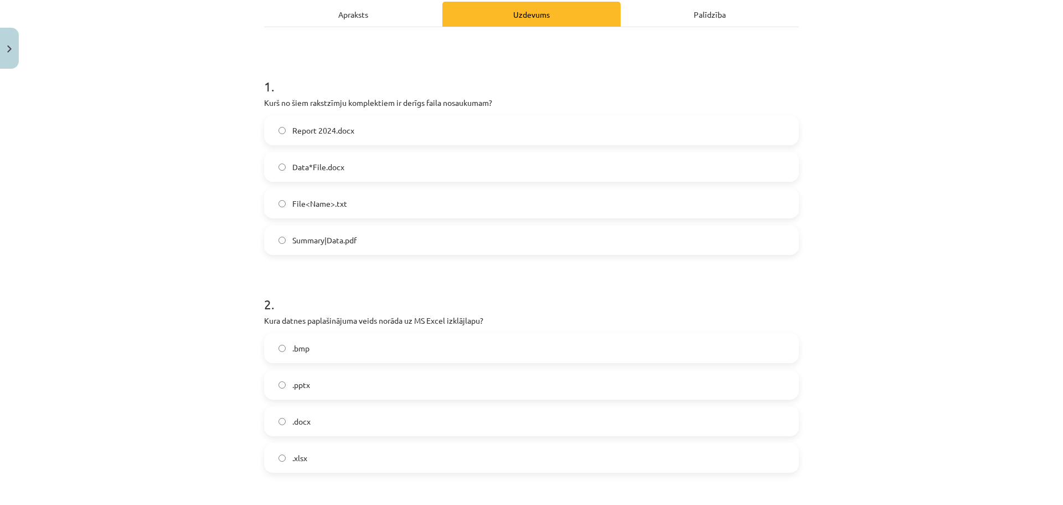
click at [312, 456] on label ".xlsx" at bounding box center [531, 458] width 533 height 28
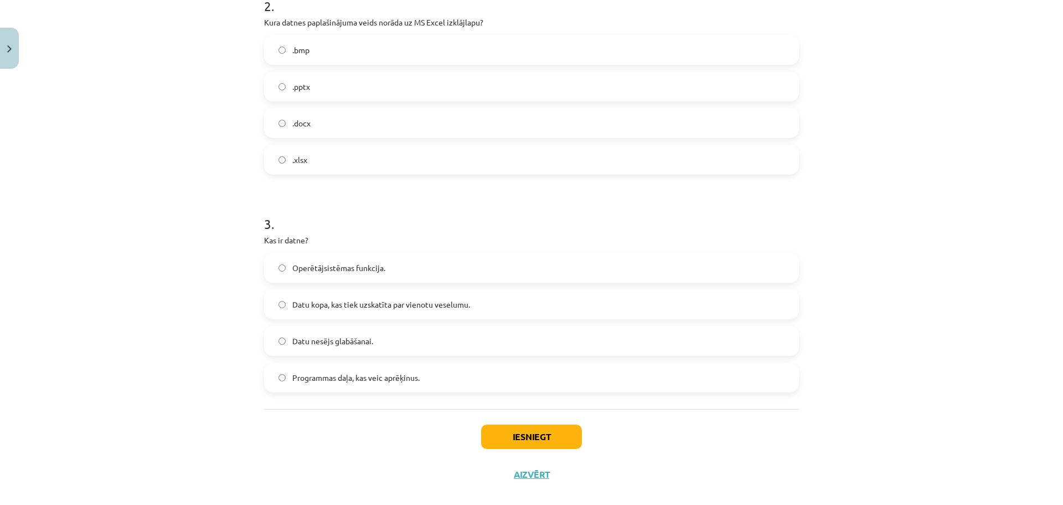
scroll to position [475, 0]
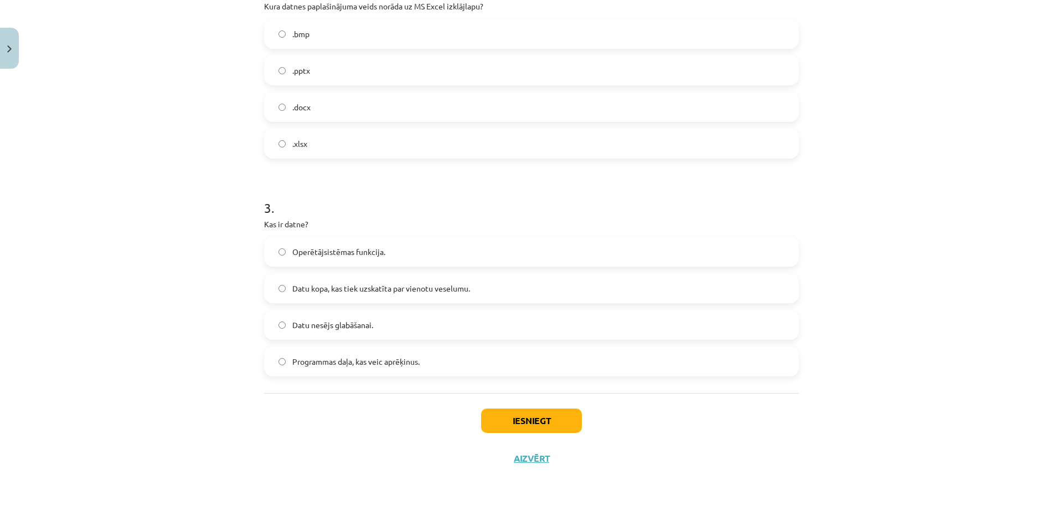
click at [347, 333] on label "Datu nesējs glabāšanai." at bounding box center [531, 325] width 533 height 28
click at [340, 277] on label "Datu kopa, kas tiek uzskatīta par vienotu veselumu." at bounding box center [531, 288] width 533 height 28
click at [513, 418] on button "Iesniegt" at bounding box center [531, 420] width 101 height 24
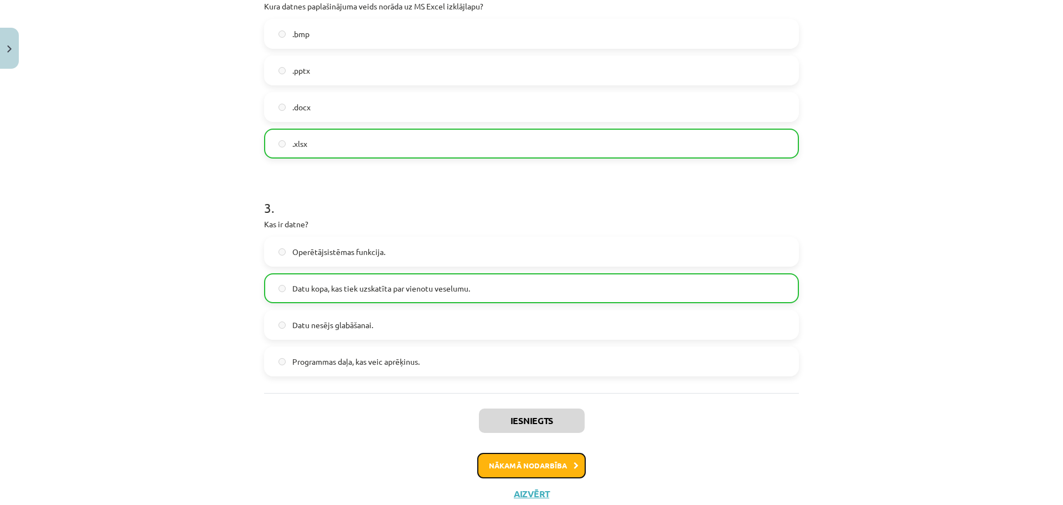
click at [547, 464] on button "Nākamā nodarbība" at bounding box center [531, 464] width 109 height 25
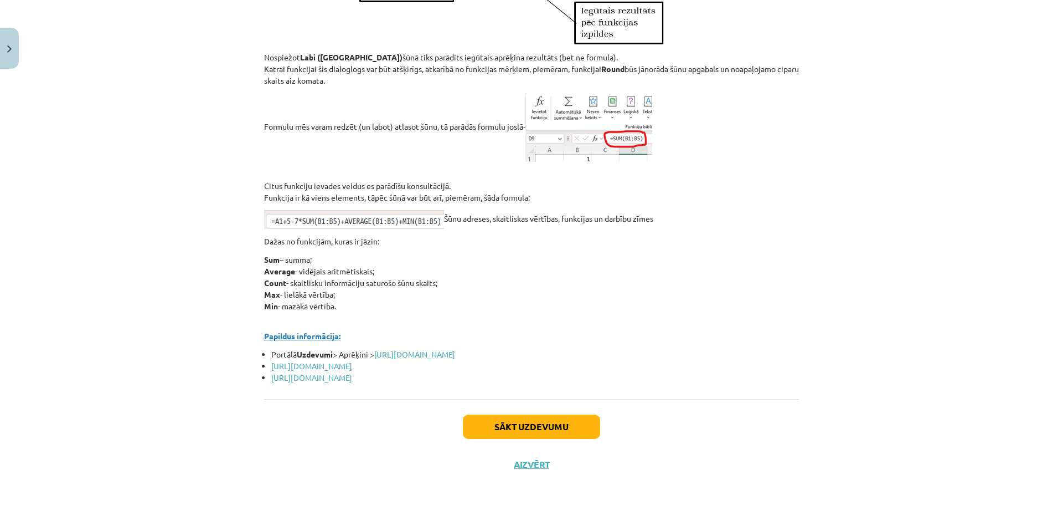
scroll to position [4759, 0]
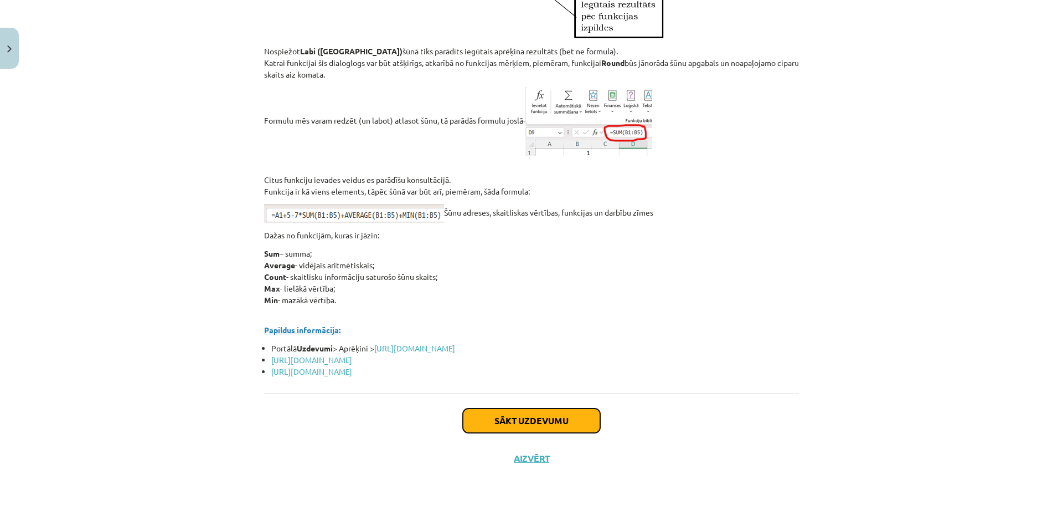
click at [573, 425] on button "Sākt uzdevumu" at bounding box center [531, 420] width 137 height 24
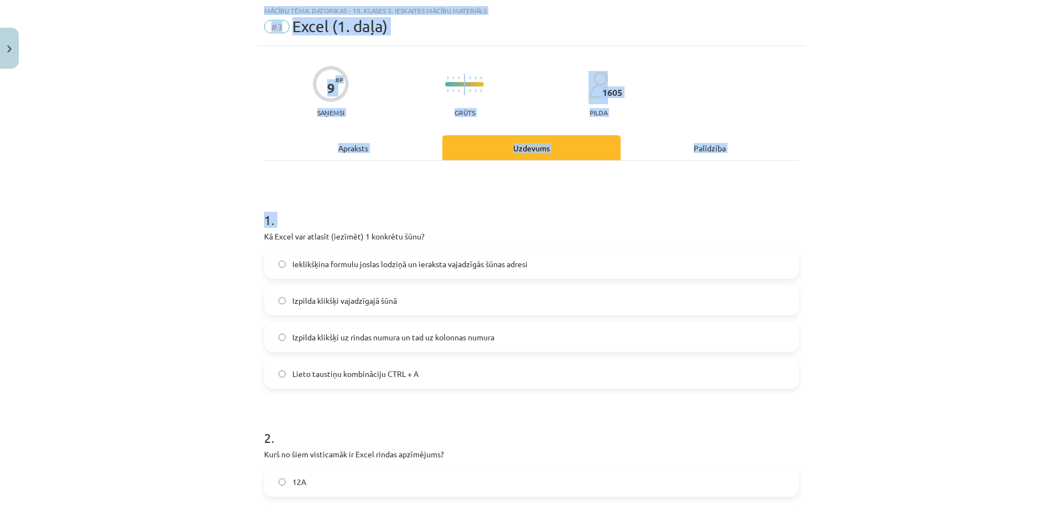
scroll to position [475, 0]
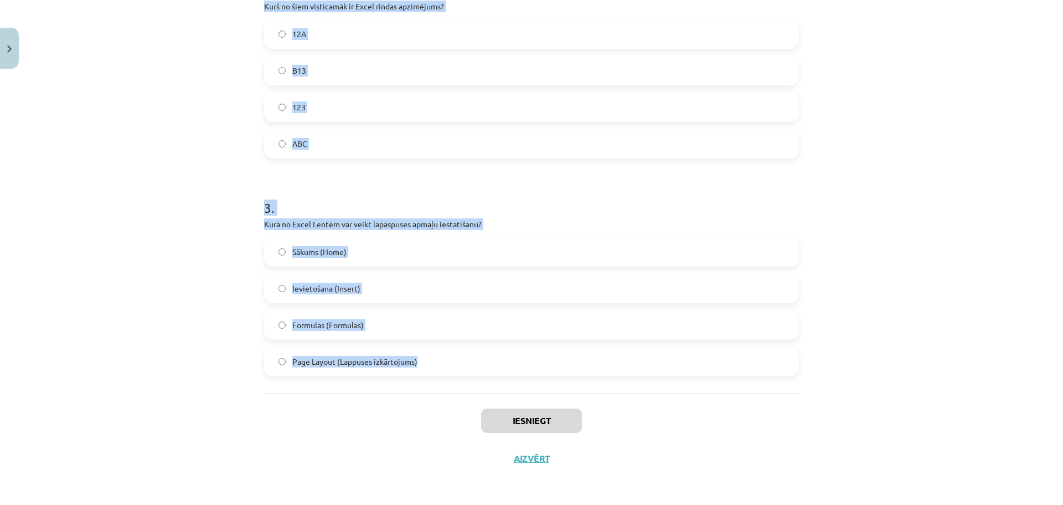
drag, startPoint x: 275, startPoint y: 232, endPoint x: 552, endPoint y: 379, distance: 313.4
click at [552, 379] on div "9 XP Saņemsi Grūts 1605 pilda Apraksts Uzdevums Palīdzība 1 . Kā Excel var atla…" at bounding box center [532, 37] width 548 height 878
copy form "Kā Excel var atlasīt (iezīmēt) 1 konkrētu šūnu? Ieklikšķina formulu joslas lodz…"
click at [121, 133] on div "Mācību tēma: Datorikas - 10. klases 3. ieskaites mācību materiāls #3 Excel (1. …" at bounding box center [531, 252] width 1063 height 505
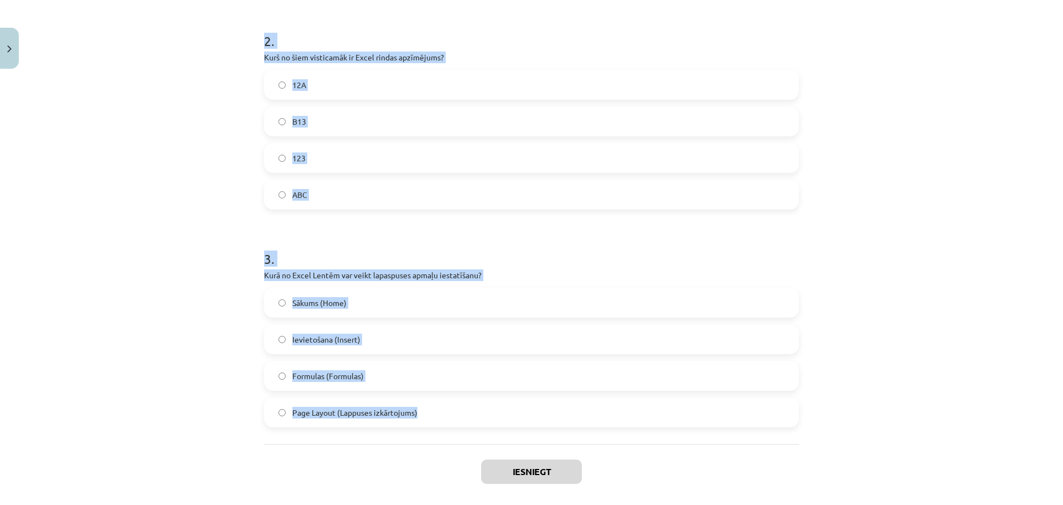
scroll to position [402, 0]
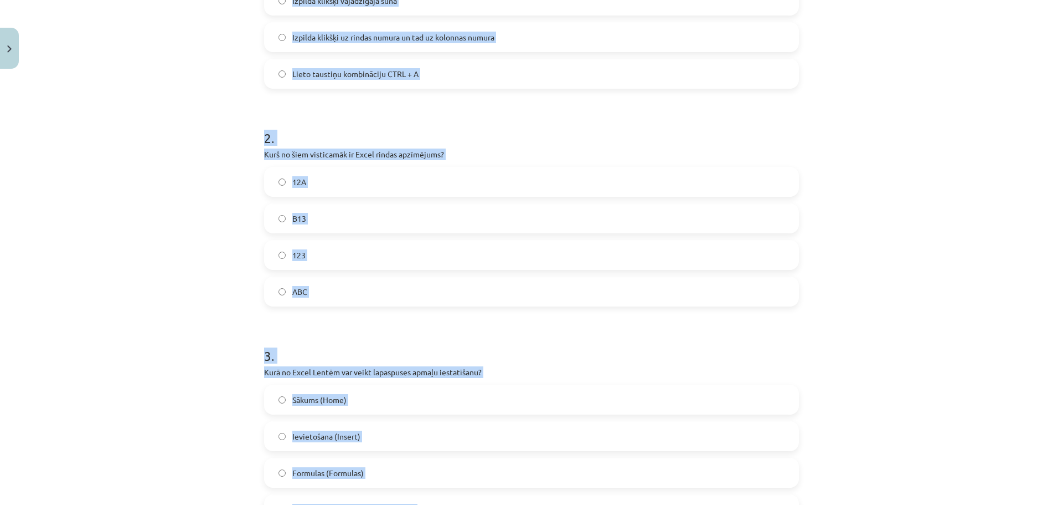
click at [161, 184] on div "Mācību tēma: Datorikas - 10. klases 3. ieskaites mācību materiāls #3 Excel (1. …" at bounding box center [531, 252] width 1063 height 505
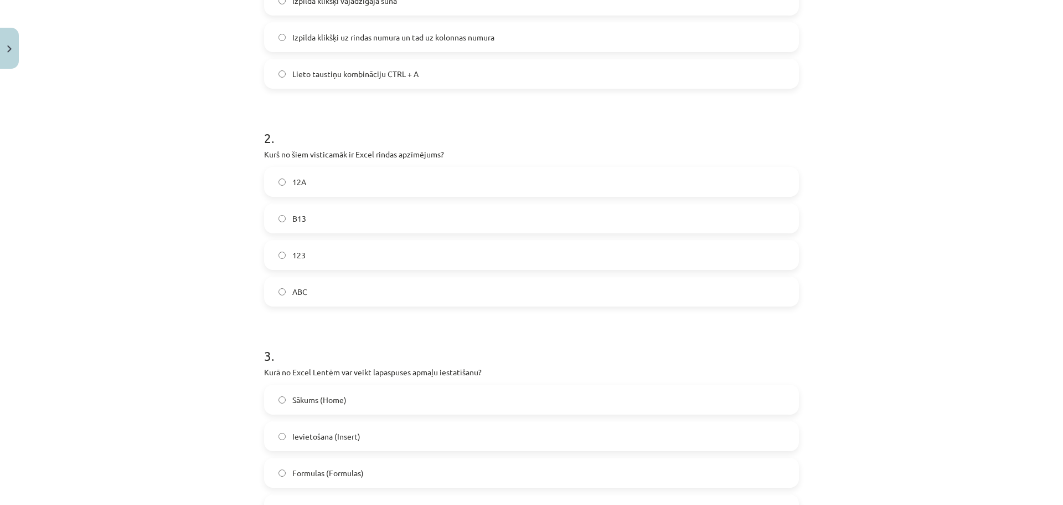
click at [321, 260] on label "123" at bounding box center [531, 255] width 533 height 28
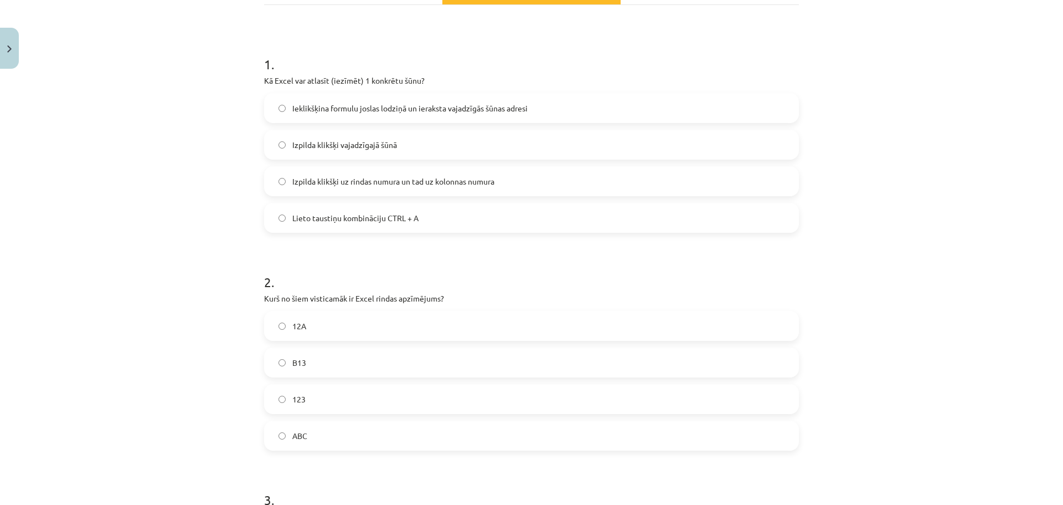
scroll to position [180, 0]
click at [326, 150] on span "Izpilda klikšķi vajadzīgajā šūnā" at bounding box center [344, 148] width 105 height 12
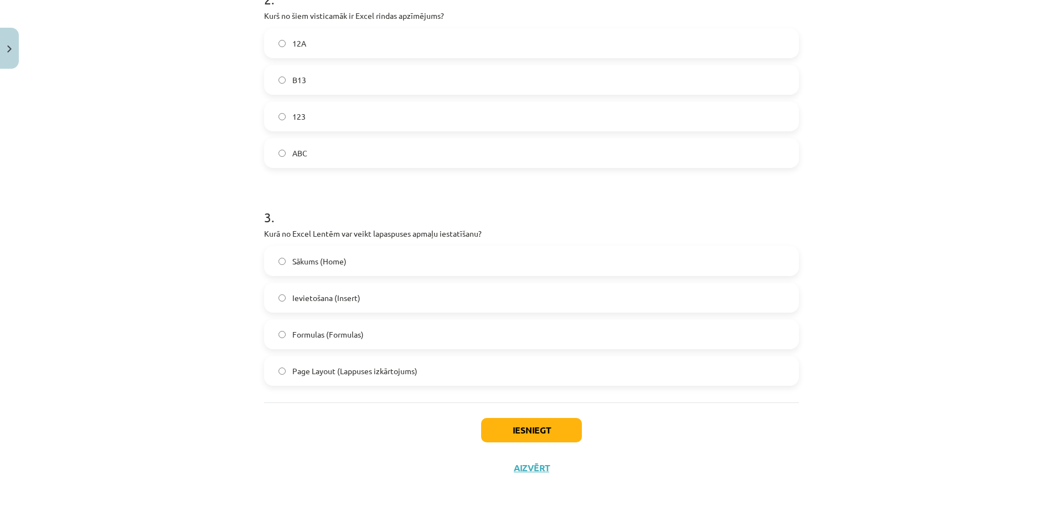
scroll to position [475, 0]
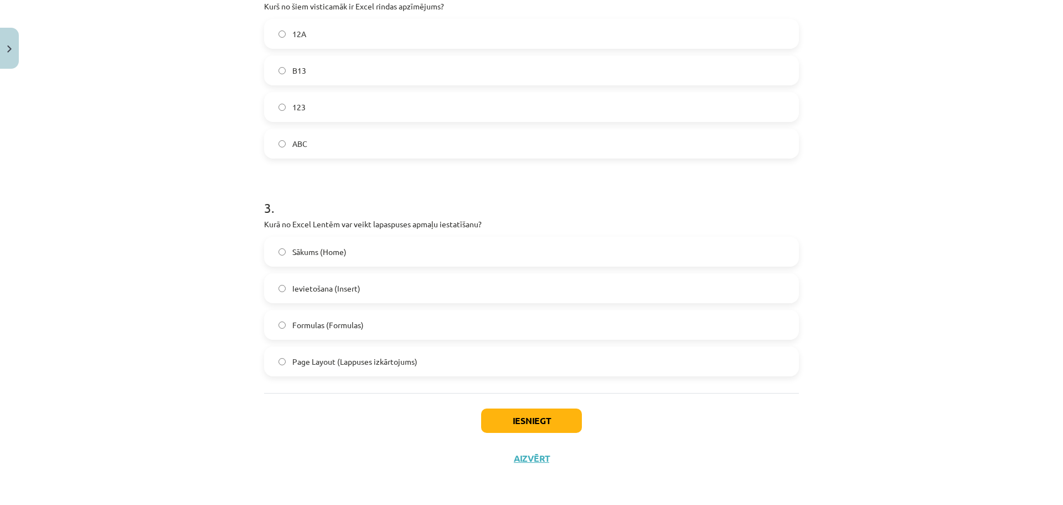
click at [323, 367] on span "Page Layout (Lappuses izkārtojums)" at bounding box center [354, 362] width 125 height 12
click at [486, 419] on button "Iesniegt" at bounding box center [531, 420] width 101 height 24
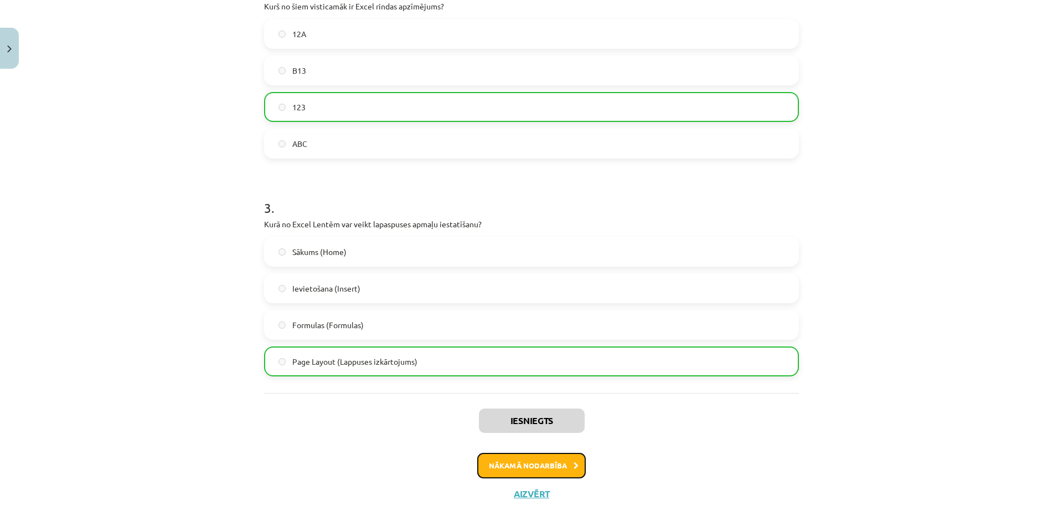
click at [520, 454] on button "Nākamā nodarbība" at bounding box center [531, 464] width 109 height 25
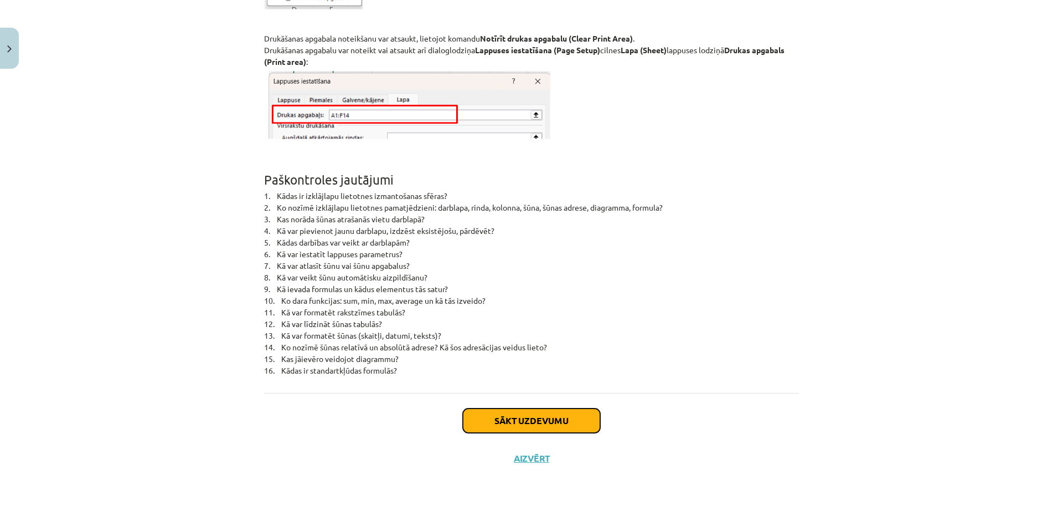
click at [574, 412] on button "Sākt uzdevumu" at bounding box center [531, 420] width 137 height 24
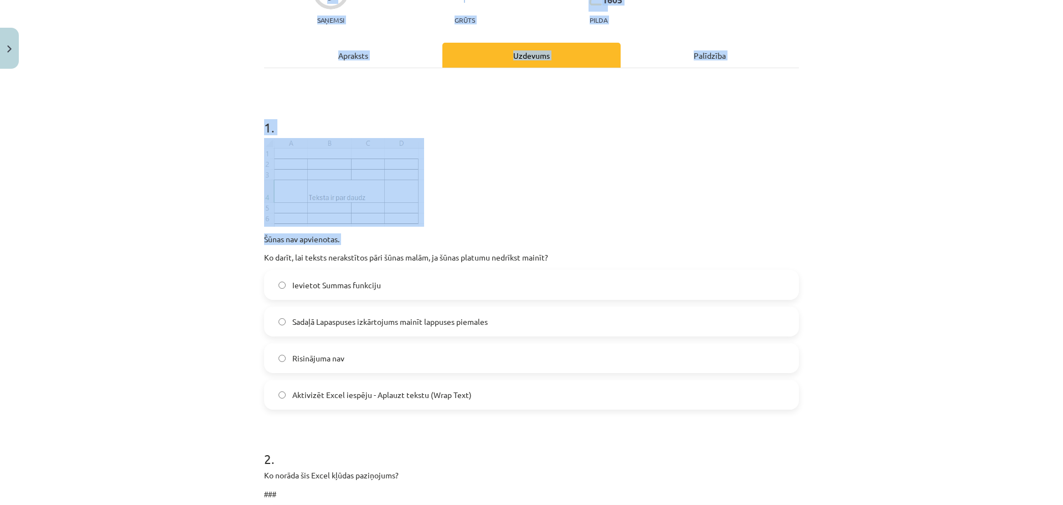
scroll to position [608, 0]
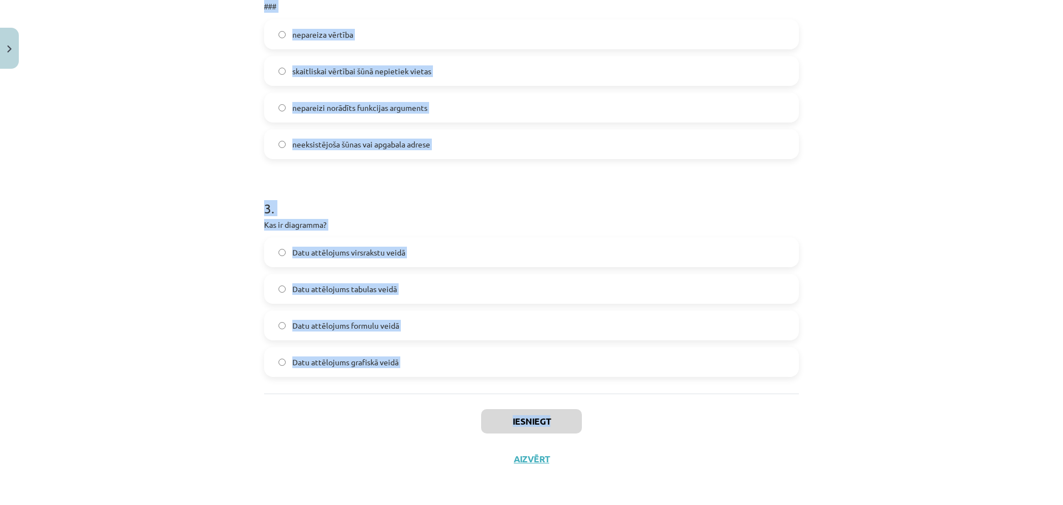
copy div "Ko darīt, lai teksts nerakstītos pāri šūnas malām, ja šūnas platumu nedrīkst ma…"
click at [161, 195] on div "Mācību tēma: Datorikas - 10. klases 3. ieskaites mācību materiāls #4 Excel (2. …" at bounding box center [531, 252] width 1063 height 505
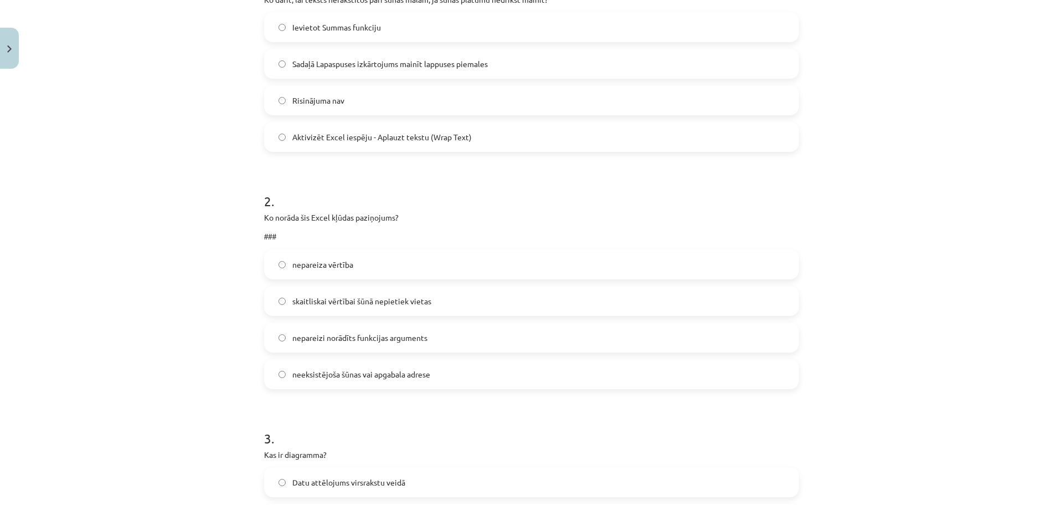
scroll to position [367, 0]
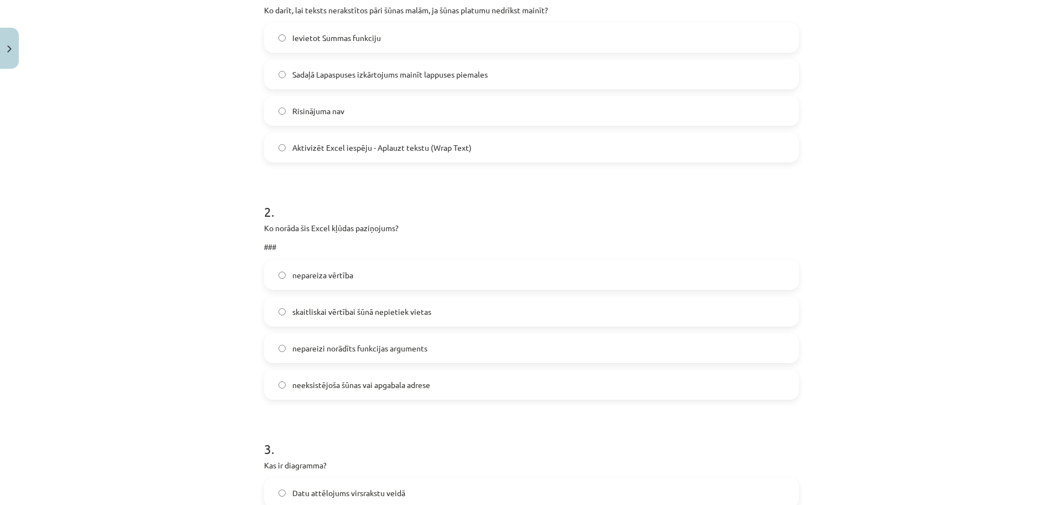
click at [306, 151] on span "Aktivizēt Excel iespēju - Aplauzt tekstu (Wrap Text)" at bounding box center [381, 148] width 179 height 12
click at [330, 311] on span "skaitliskai vērtībai šūnā nepietiek vietas" at bounding box center [361, 312] width 139 height 12
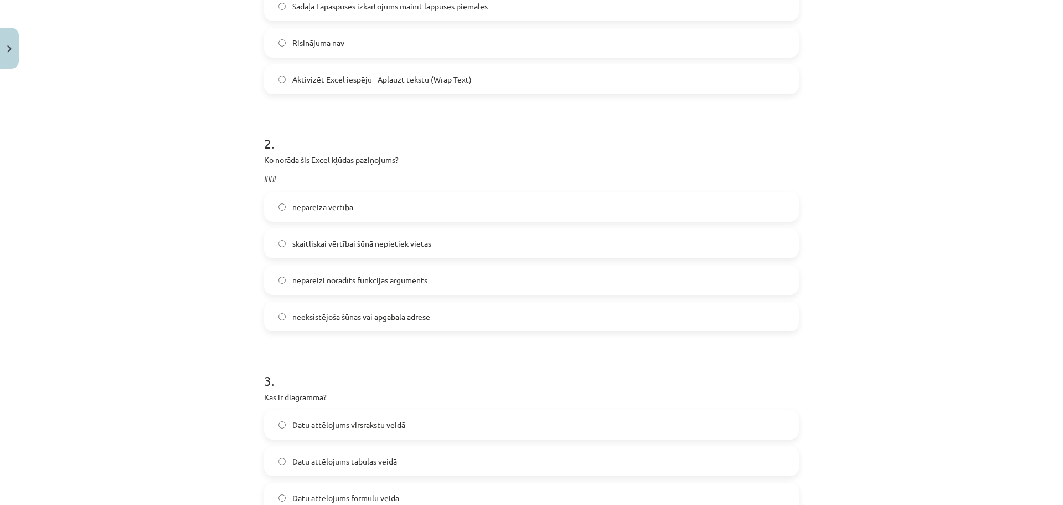
scroll to position [478, 0]
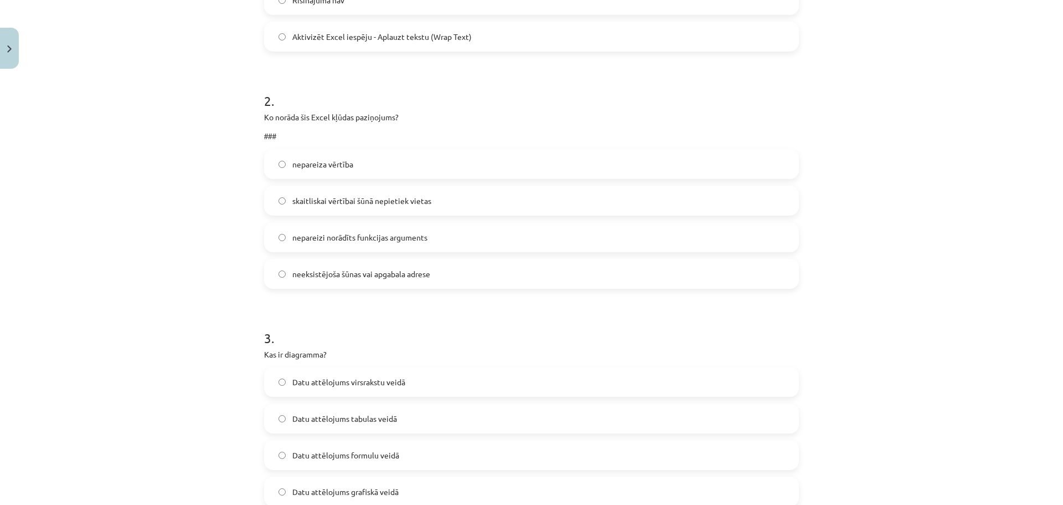
click at [352, 413] on span "Datu attēlojums tabulas veidā" at bounding box center [344, 419] width 105 height 12
click at [391, 490] on span "Datu attēlojums grafiskā veidā" at bounding box center [345, 492] width 106 height 12
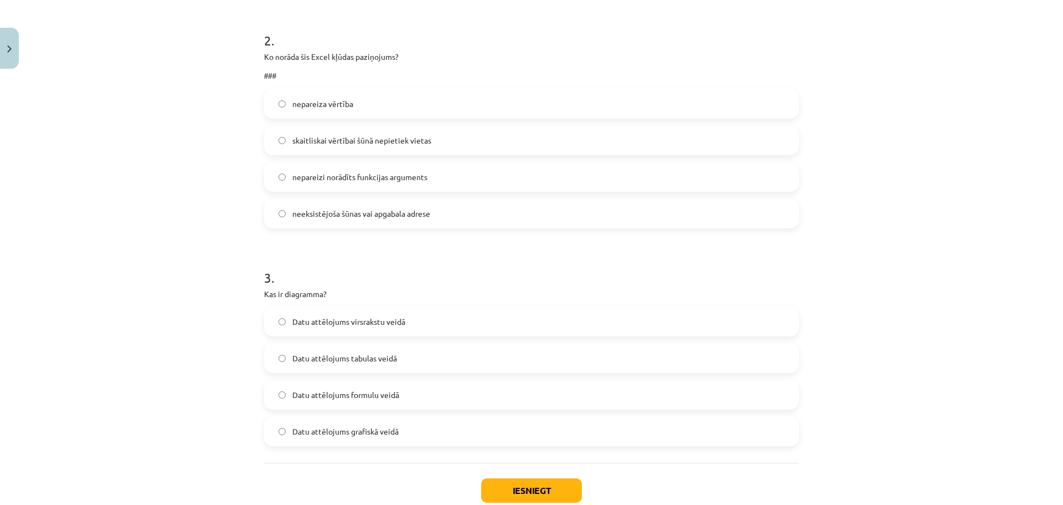
scroll to position [589, 0]
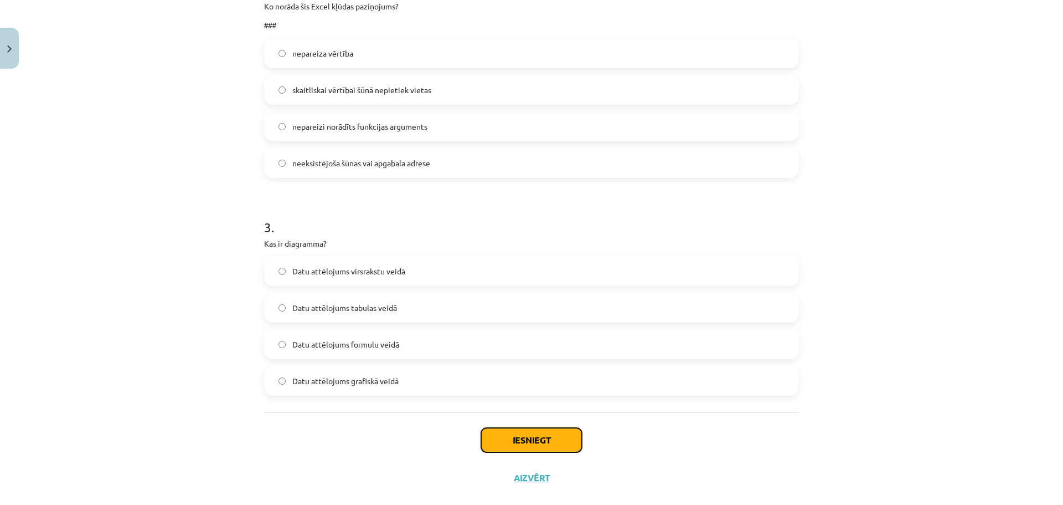
click at [522, 449] on button "Iesniegt" at bounding box center [531, 440] width 101 height 24
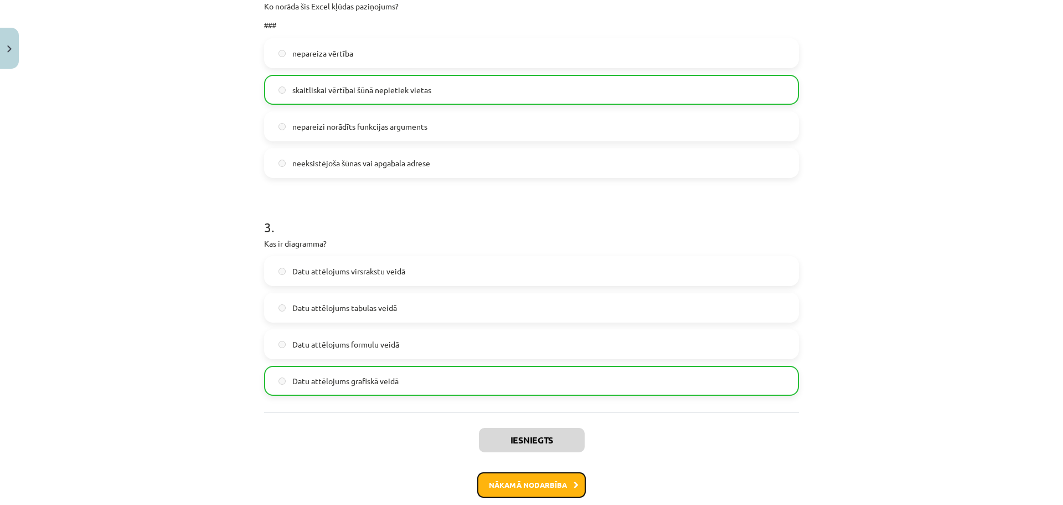
click at [520, 479] on button "Nākamā nodarbība" at bounding box center [531, 484] width 109 height 25
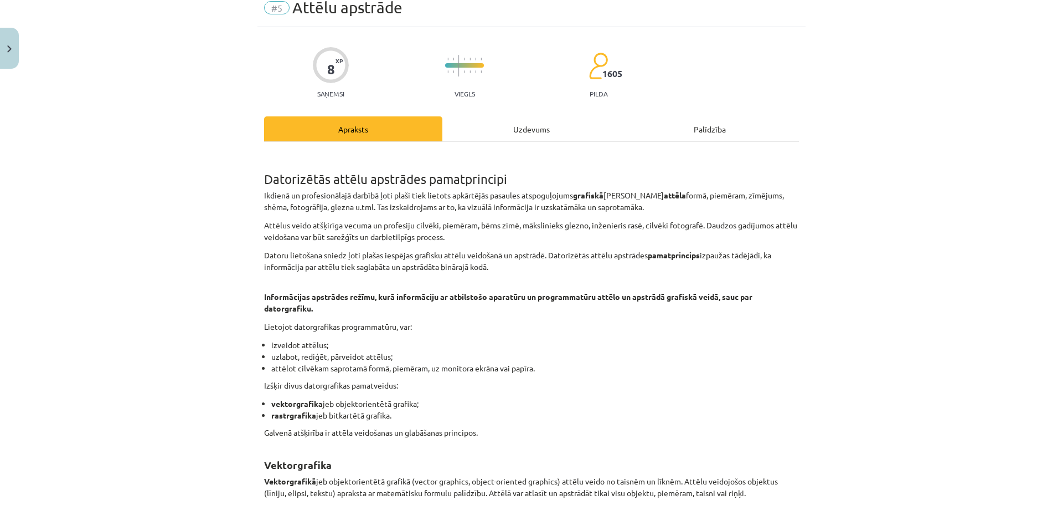
scroll to position [28, 0]
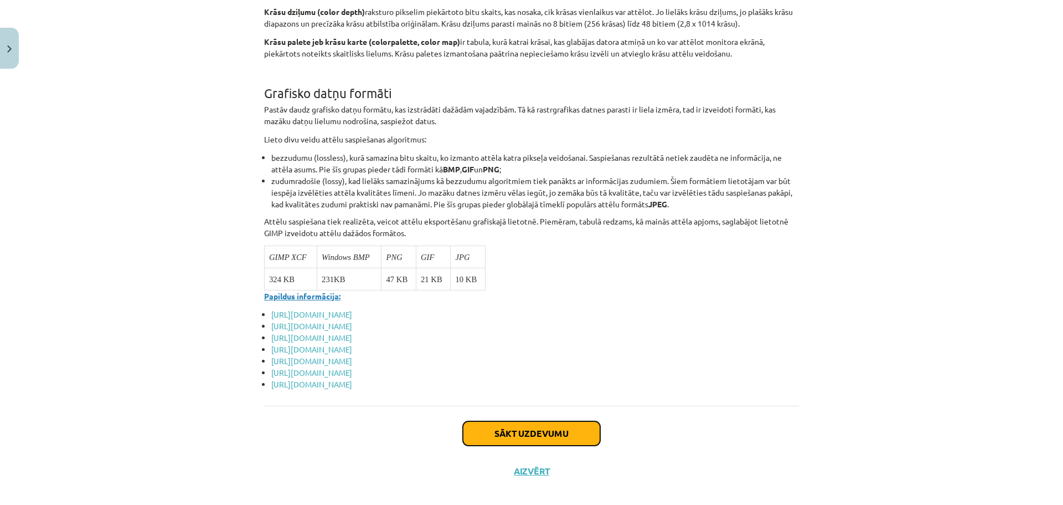
click at [559, 423] on button "Sākt uzdevumu" at bounding box center [531, 433] width 137 height 24
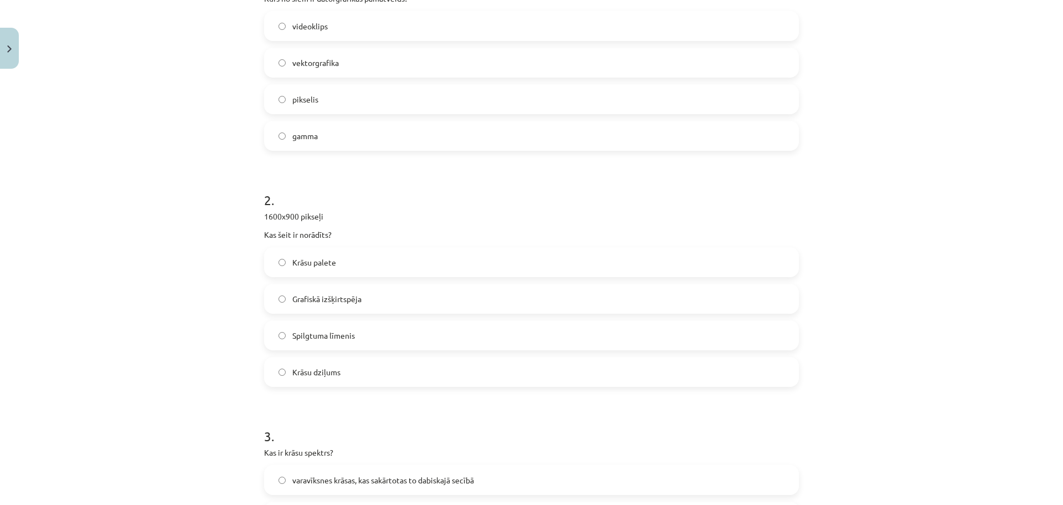
scroll to position [493, 0]
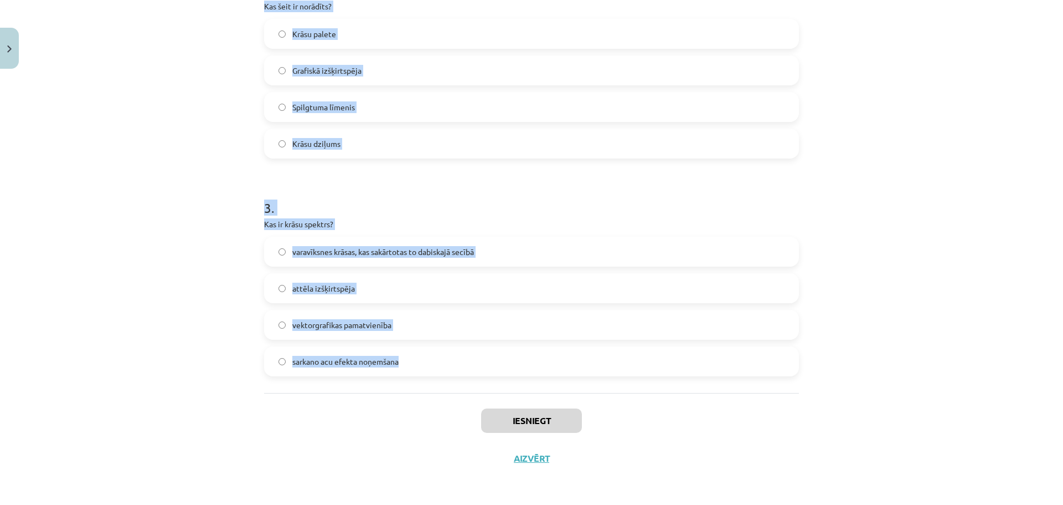
drag, startPoint x: 258, startPoint y: 233, endPoint x: 520, endPoint y: 385, distance: 303.3
click at [520, 385] on div "8 XP Saņemsi Viegls 1605 pilda Apraksts Uzdevums Palīdzība 1 . Kurš no šiem ir …" at bounding box center [532, 28] width 548 height 897
copy form "Kurš no šiem ir datorgrafikas pamatveids? videoklips vektorgrafika pikselis gam…"
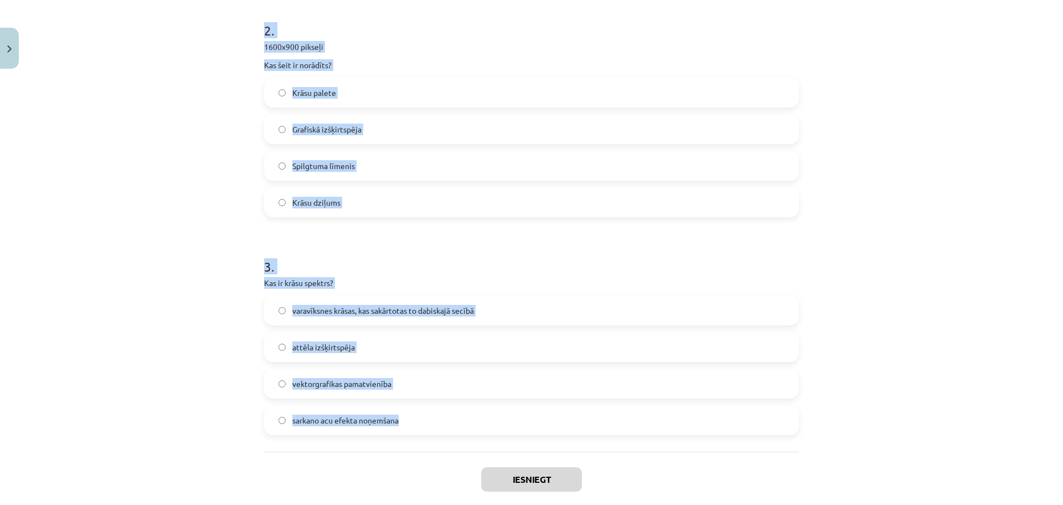
scroll to position [401, 0]
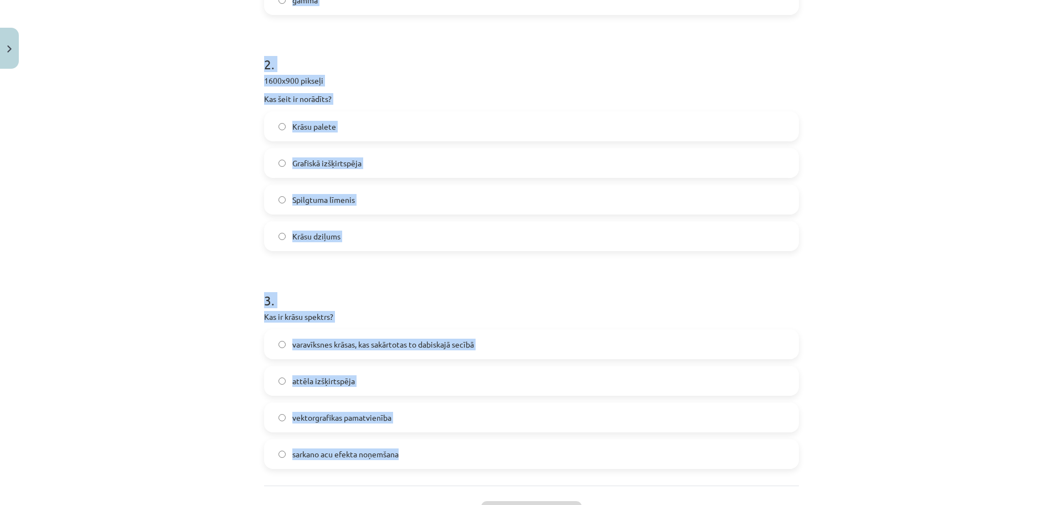
click at [222, 187] on div "Mācību tēma: Datorikas - 10. klases 3. ieskaites mācību materiāls #5 Attēlu aps…" at bounding box center [531, 252] width 1063 height 505
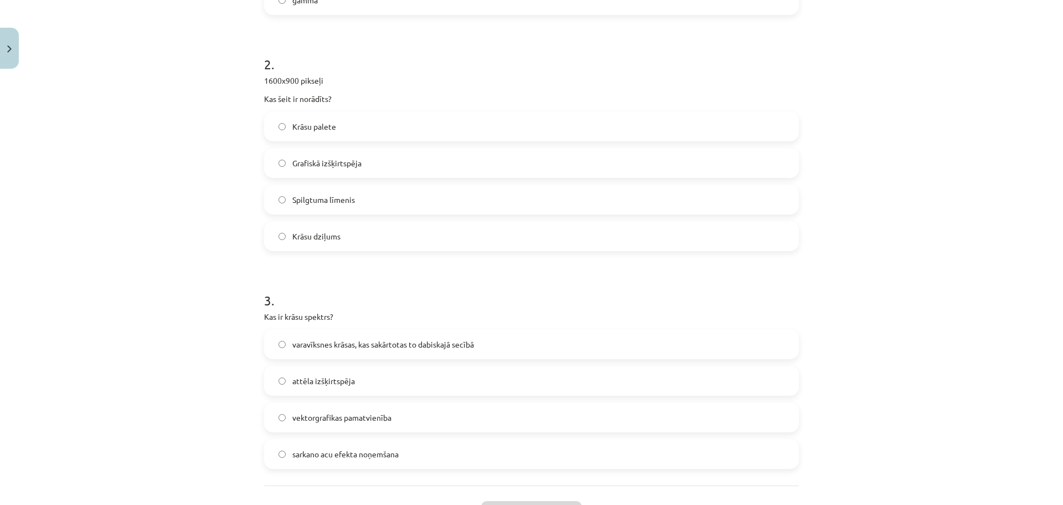
click at [305, 169] on label "Grafiskā izšķirtspēja" at bounding box center [531, 163] width 533 height 28
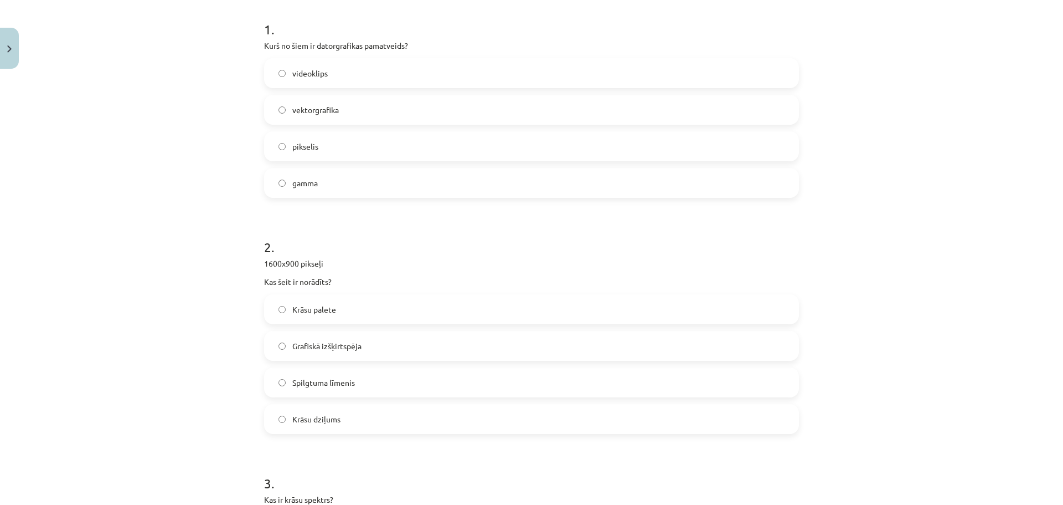
scroll to position [198, 0]
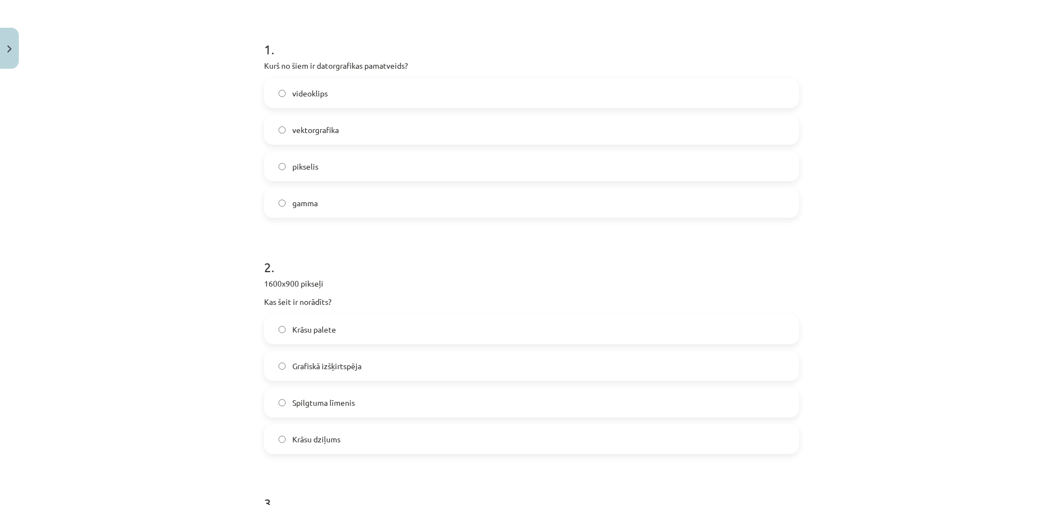
click at [331, 132] on span "vektorgrafika" at bounding box center [315, 130] width 47 height 12
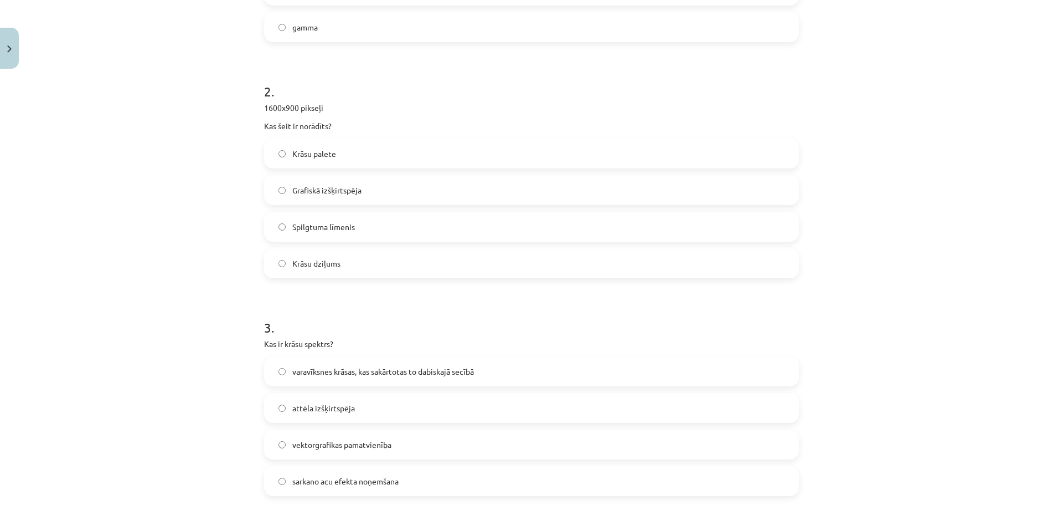
scroll to position [420, 0]
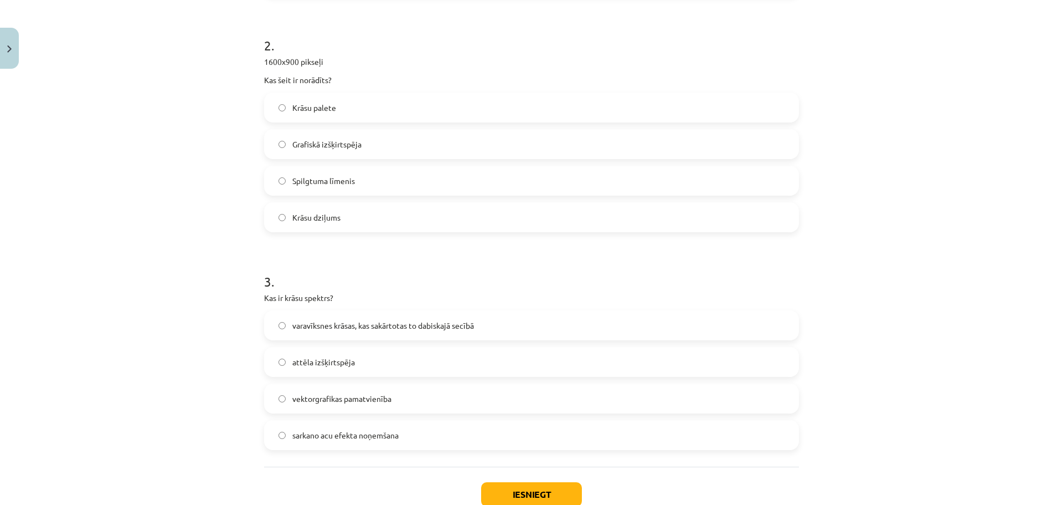
click at [356, 325] on span "varavīksnes krāsas, kas sakārtotas to dabiskajā secībā" at bounding box center [383, 326] width 182 height 12
click at [498, 493] on button "Iesniegt" at bounding box center [531, 494] width 101 height 24
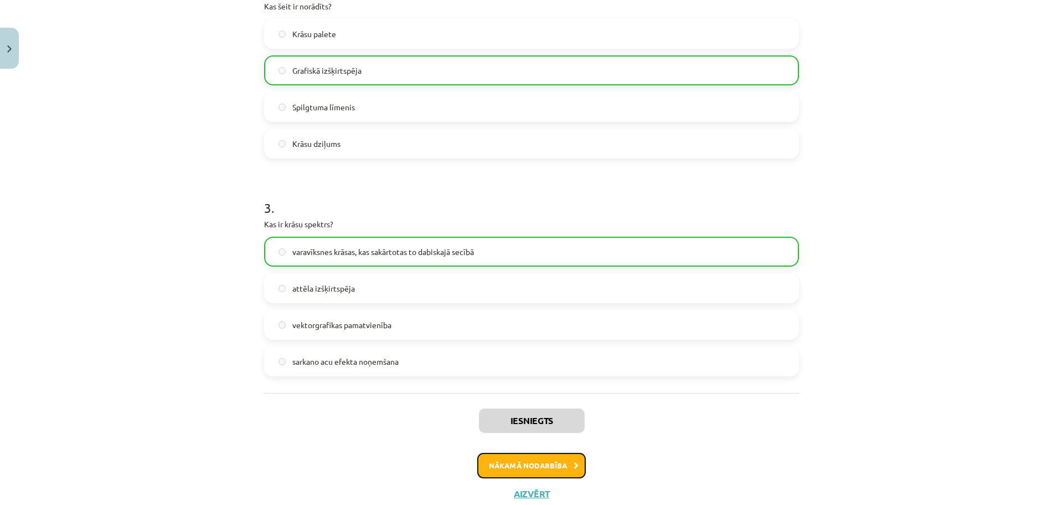
click at [542, 473] on button "Nākamā nodarbība" at bounding box center [531, 464] width 109 height 25
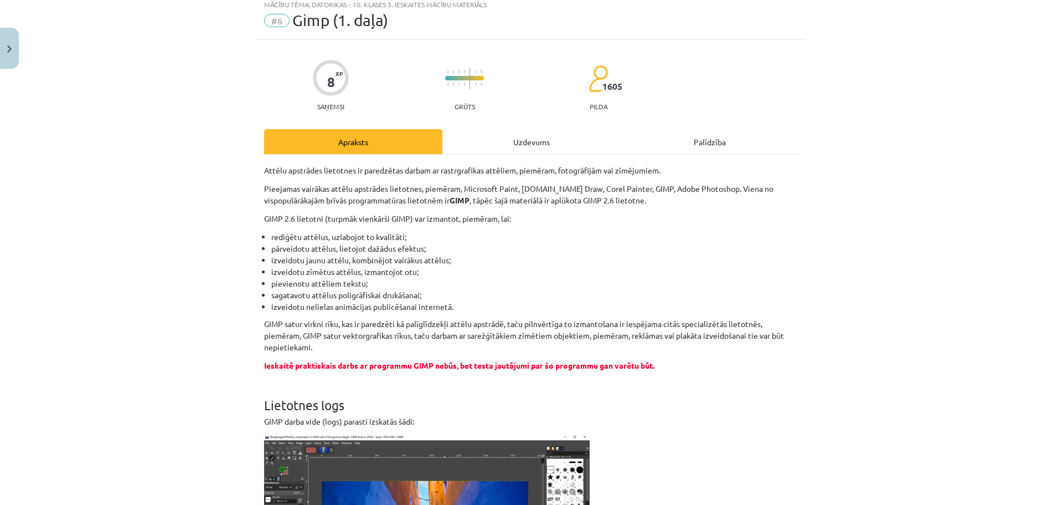
scroll to position [28, 0]
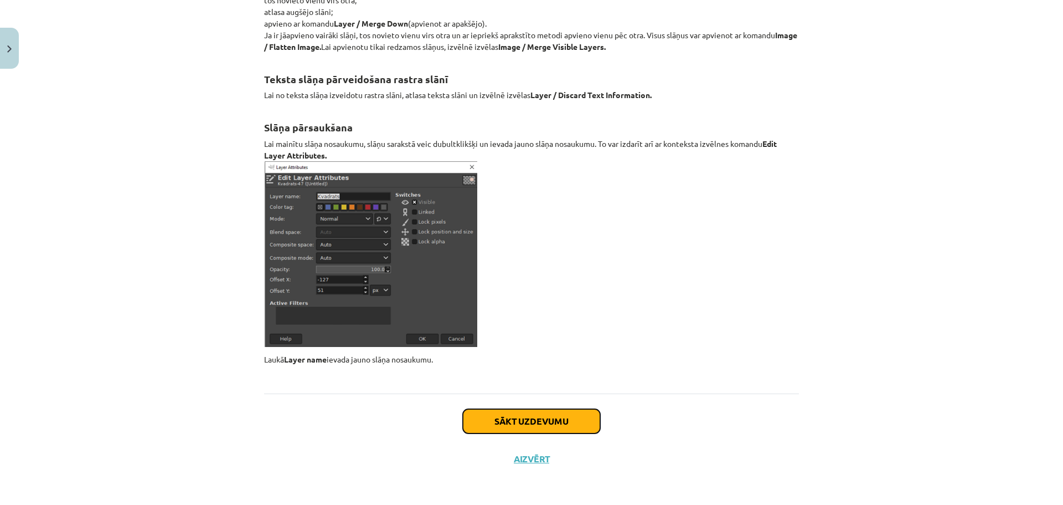
click at [492, 428] on button "Sākt uzdevumu" at bounding box center [531, 421] width 137 height 24
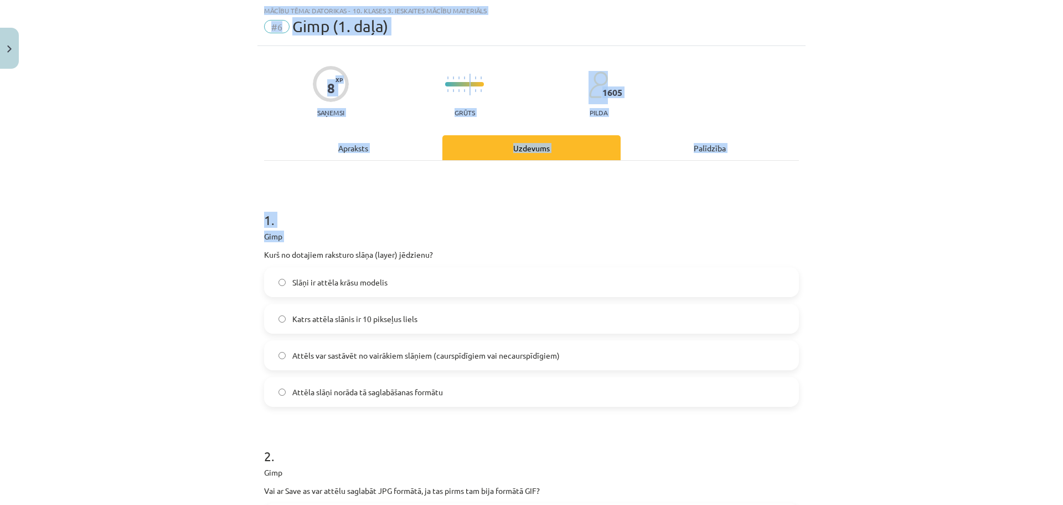
scroll to position [530, 0]
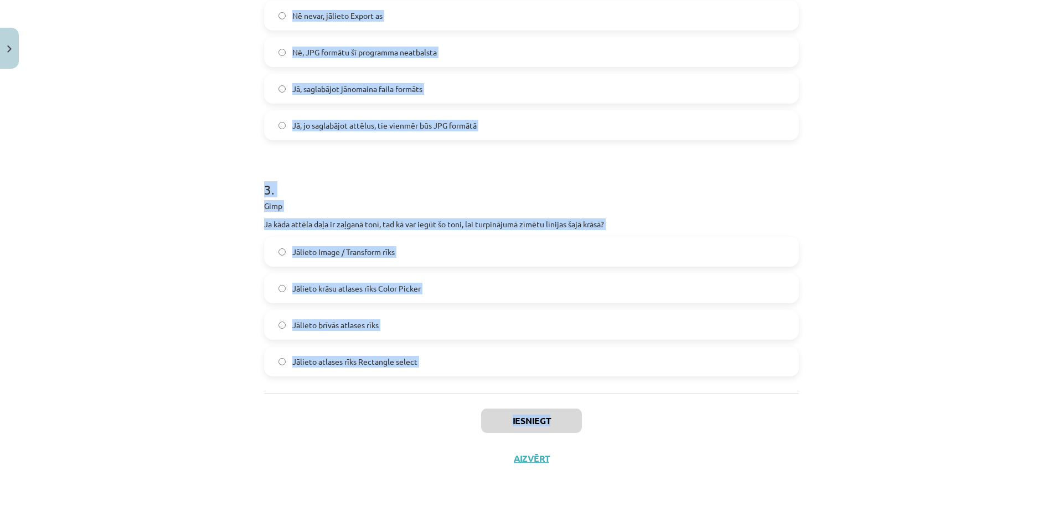
drag, startPoint x: 253, startPoint y: 250, endPoint x: 636, endPoint y: 403, distance: 412.6
click at [636, 403] on div "8 XP Saņemsi Grūts 1605 pilda Apraksts Uzdevums Palīdzība 1 . Gimp Kurš no dota…" at bounding box center [532, 10] width 548 height 933
copy div "Kurš no dotajiem raksturo slāņa (layer) jēdzienu? Slāņi ir attēla krāsu modelis…"
click at [885, 249] on div "Mācību tēma: Datorikas - 10. klases 3. ieskaites mācību materiāls #6 Gimp (1. d…" at bounding box center [531, 252] width 1063 height 505
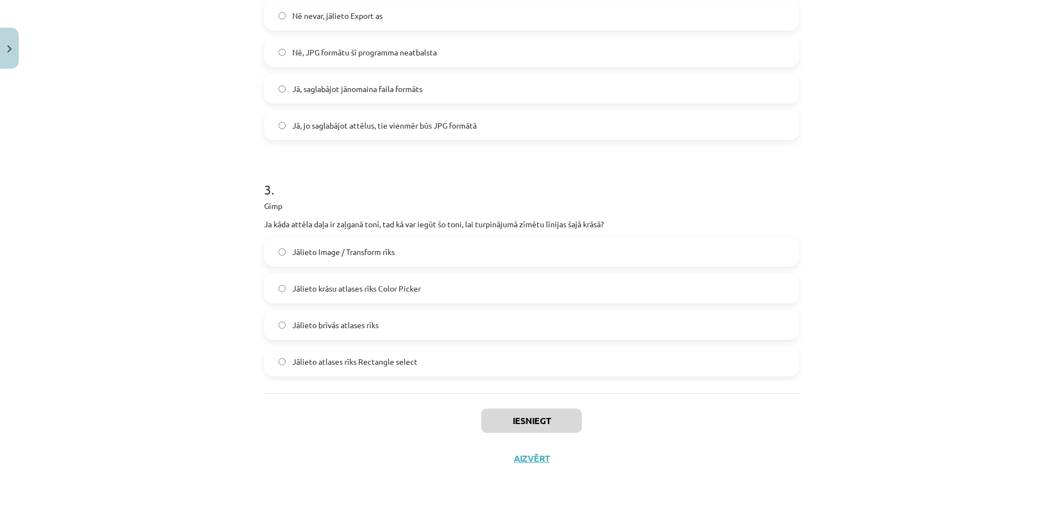
click at [885, 249] on div "Mācību tēma: Datorikas - 10. klases 3. ieskaites mācību materiāls #6 Gimp (1. d…" at bounding box center [531, 252] width 1063 height 505
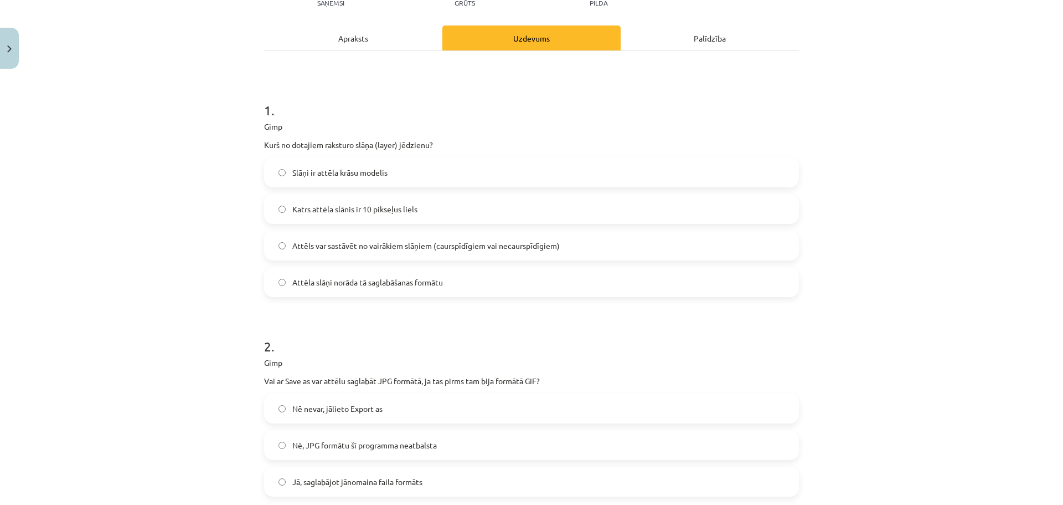
scroll to position [179, 0]
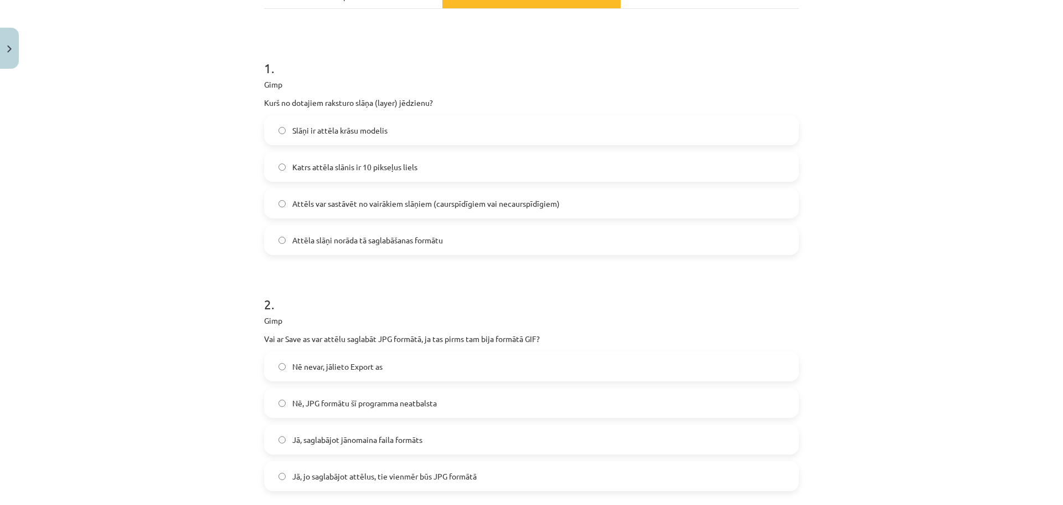
click at [333, 204] on span "Attēls var sastāvēt no vairākiem slāņiem (caurspīdīgiem vai necaurspīdīgiem)" at bounding box center [426, 204] width 268 height 12
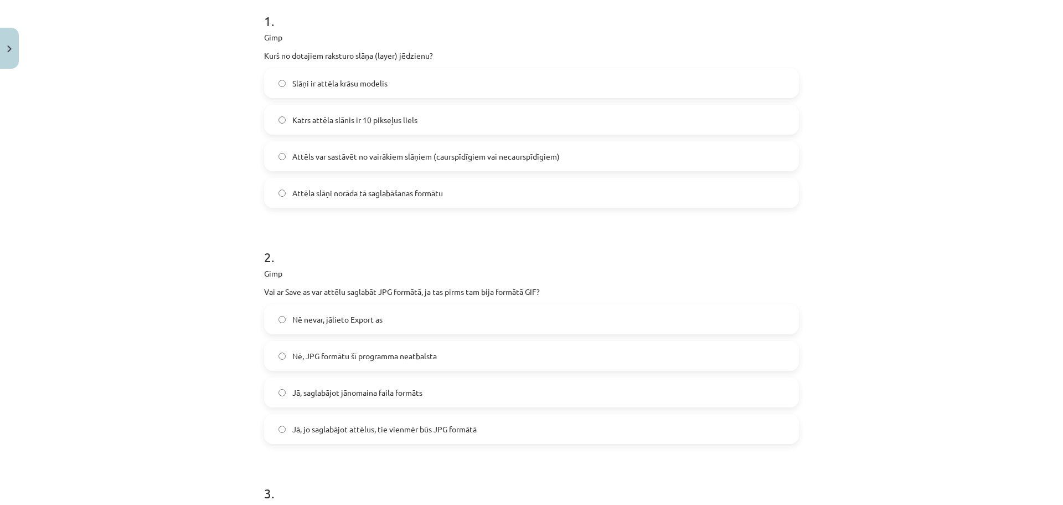
scroll to position [290, 0]
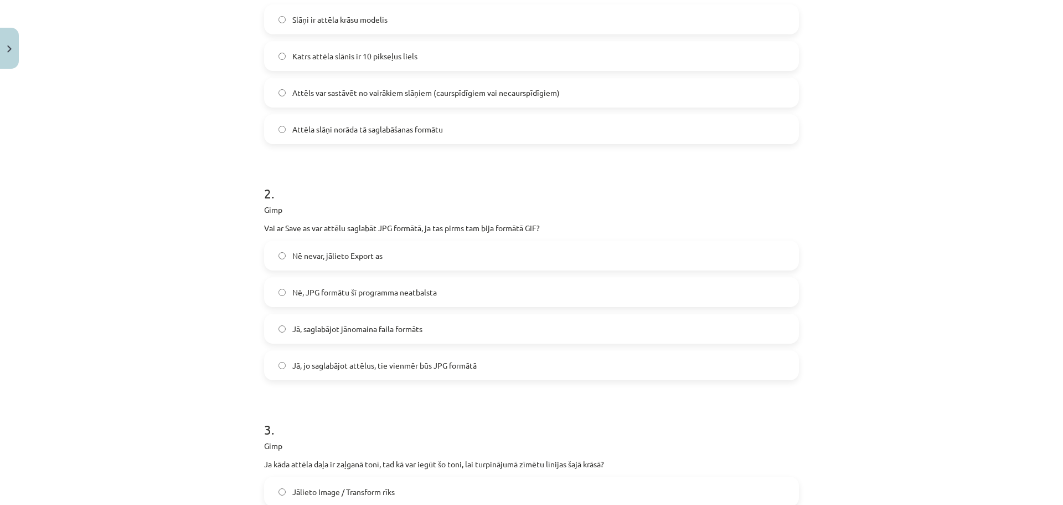
click at [337, 262] on label "Nē nevar, jālieto Export as" at bounding box center [531, 255] width 533 height 28
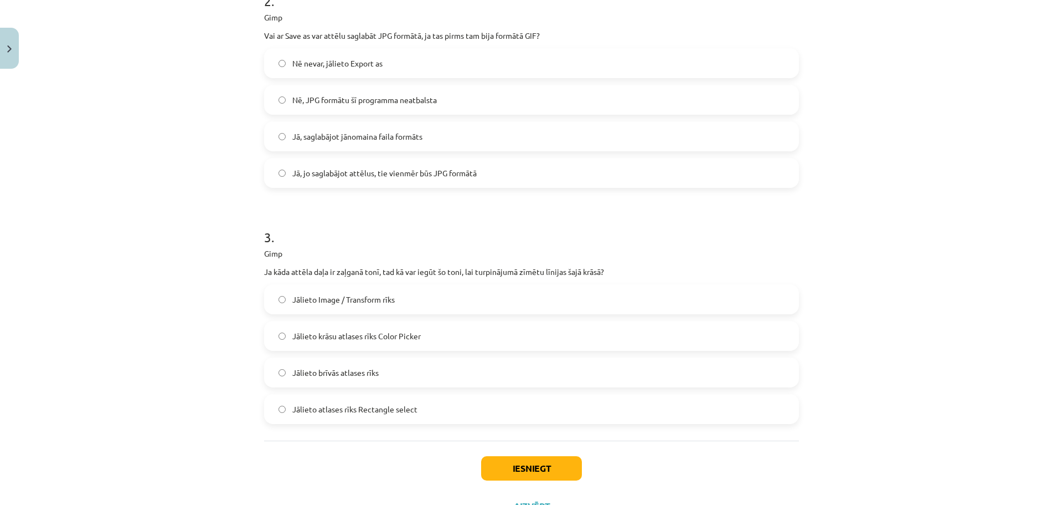
scroll to position [493, 0]
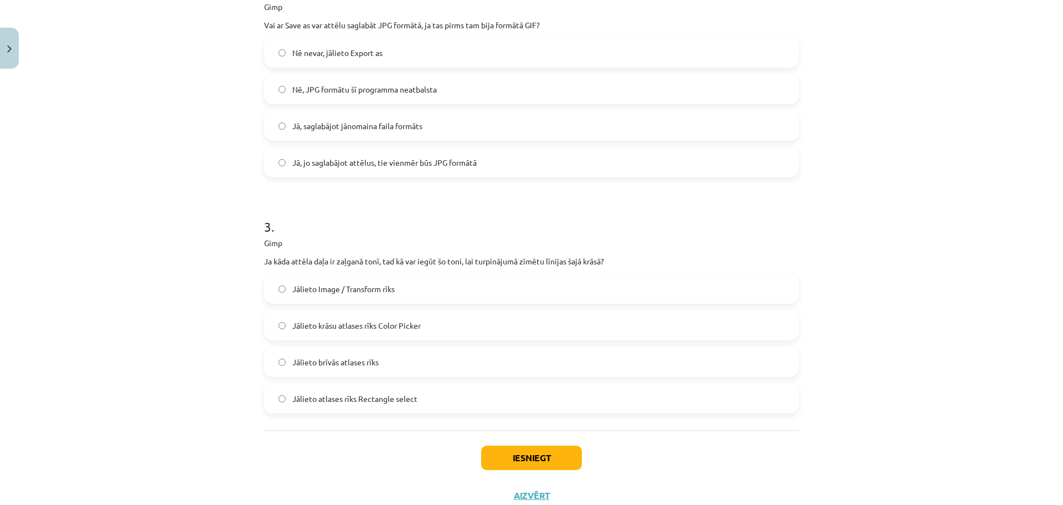
click at [376, 320] on span "Jālieto krāsu atlases rīks Color Picker" at bounding box center [356, 326] width 128 height 12
click at [499, 455] on button "Iesniegt" at bounding box center [531, 457] width 101 height 24
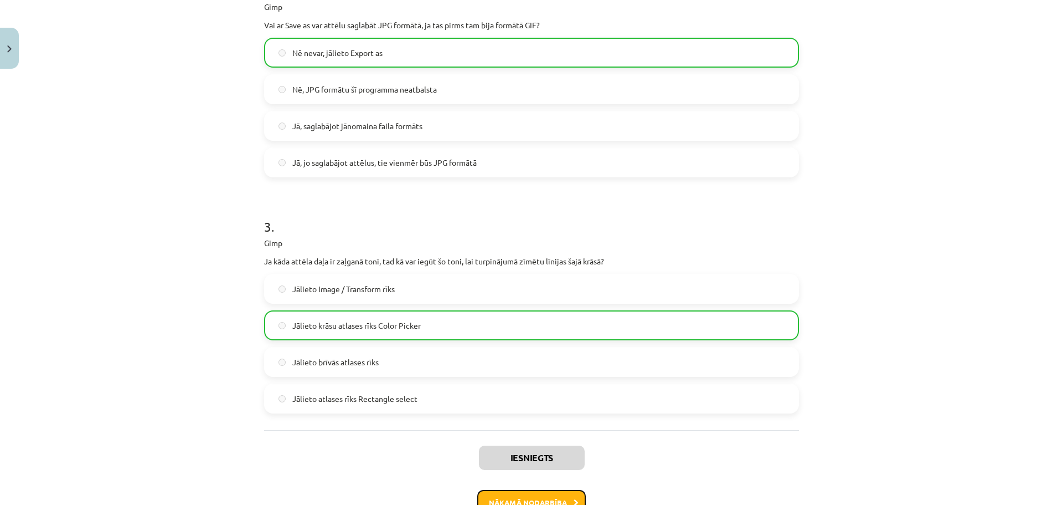
click at [547, 497] on button "Nākamā nodarbība" at bounding box center [531, 502] width 109 height 25
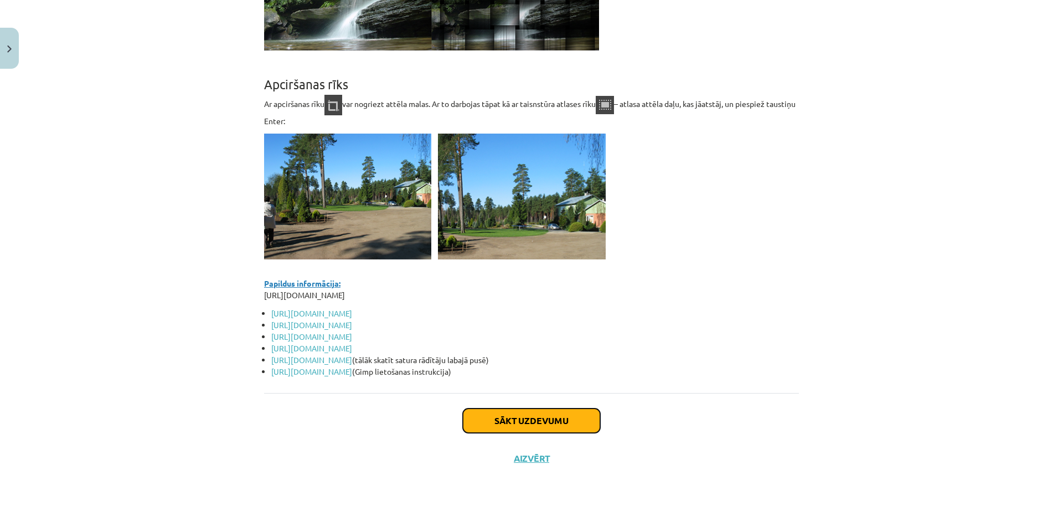
click at [498, 424] on button "Sākt uzdevumu" at bounding box center [531, 420] width 137 height 24
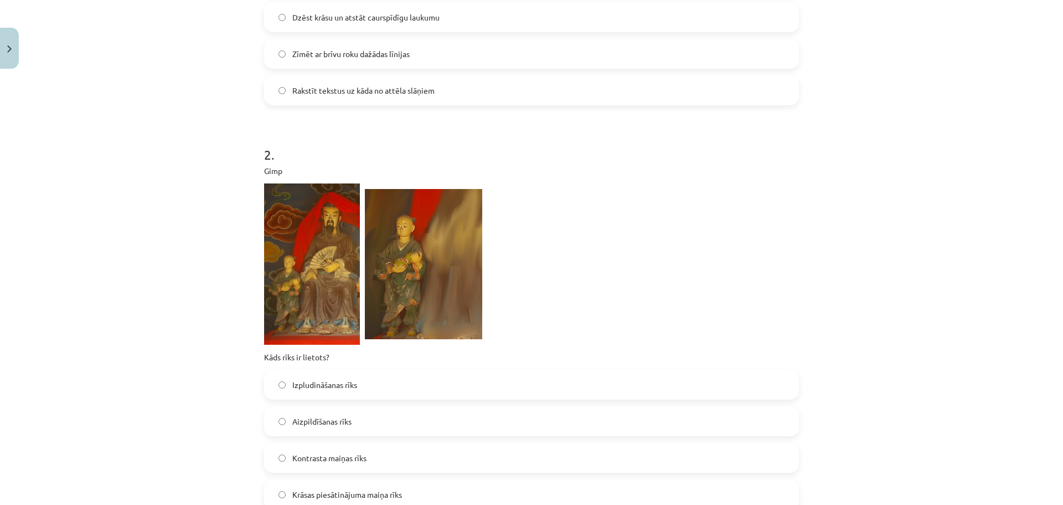
scroll to position [713, 0]
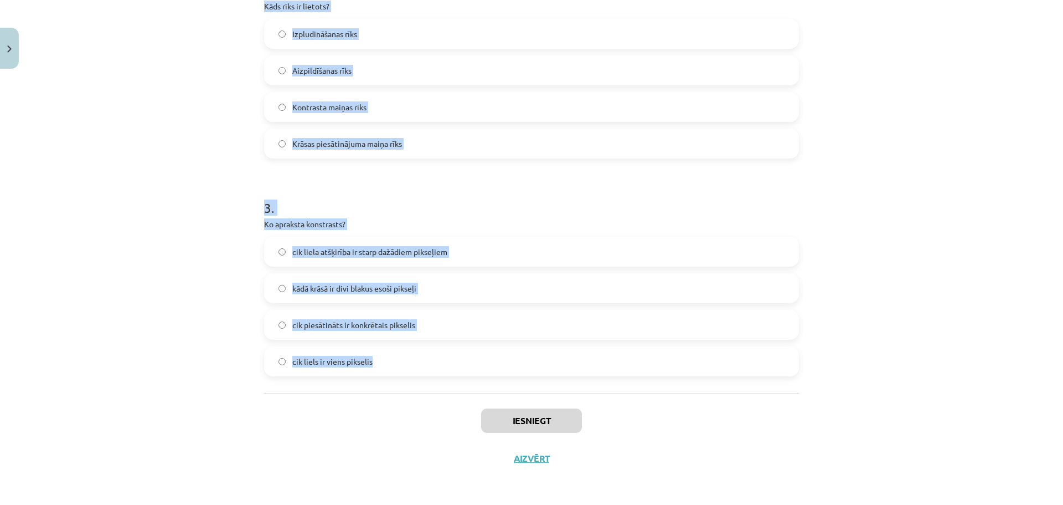
drag, startPoint x: 251, startPoint y: 229, endPoint x: 603, endPoint y: 373, distance: 380.0
click at [603, 373] on div "Mācību tēma: Datorikas - 10. klases 3. ieskaites mācību materiāls #7 Gimp (2. d…" at bounding box center [531, 252] width 1063 height 505
copy form "Gimp Ko var izdarīt ar šo rīku? Aizpildīt kādu attēla apgabalu ar norādīto krās…"
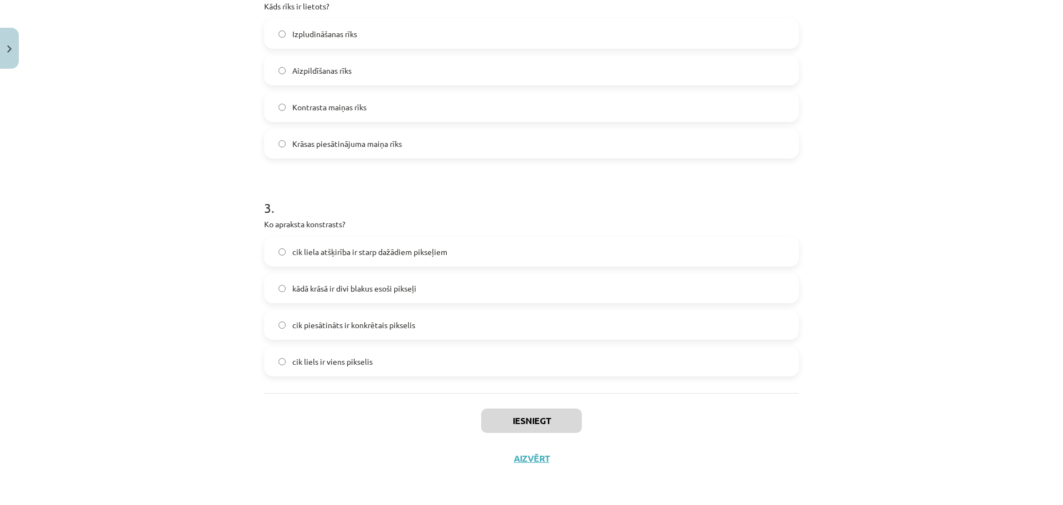
click at [349, 403] on div "Iesniegt Aizvērt" at bounding box center [531, 432] width 535 height 78
click at [369, 259] on label "cik liela atšķirība ir starp dažādiem pikseļiem" at bounding box center [531, 252] width 533 height 28
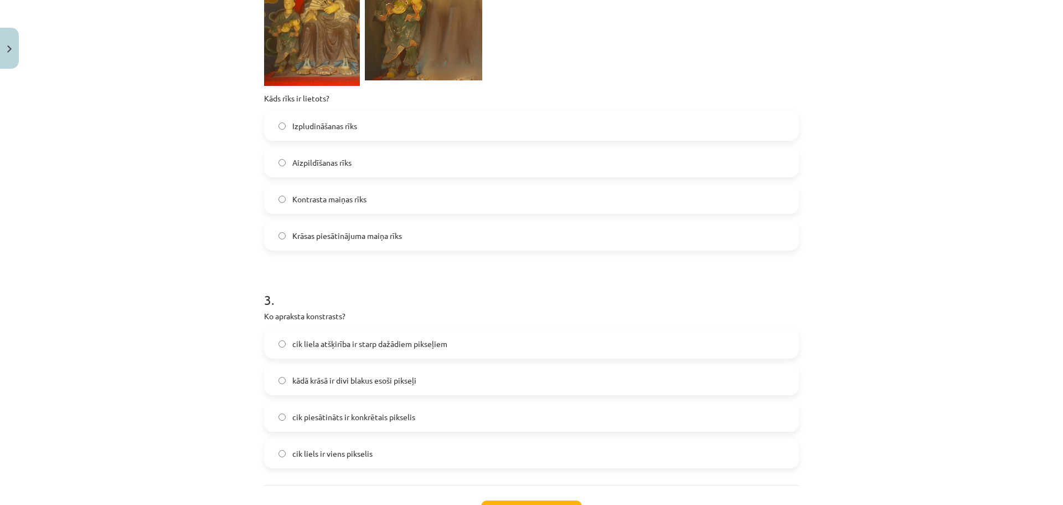
scroll to position [620, 0]
click at [335, 166] on span "Aizpildīšanas rīks" at bounding box center [321, 163] width 59 height 12
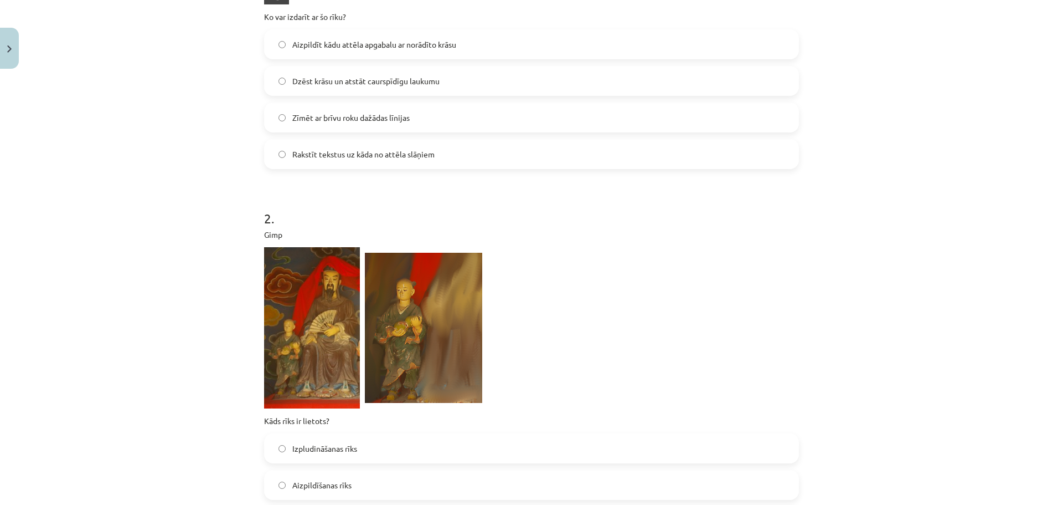
scroll to position [288, 0]
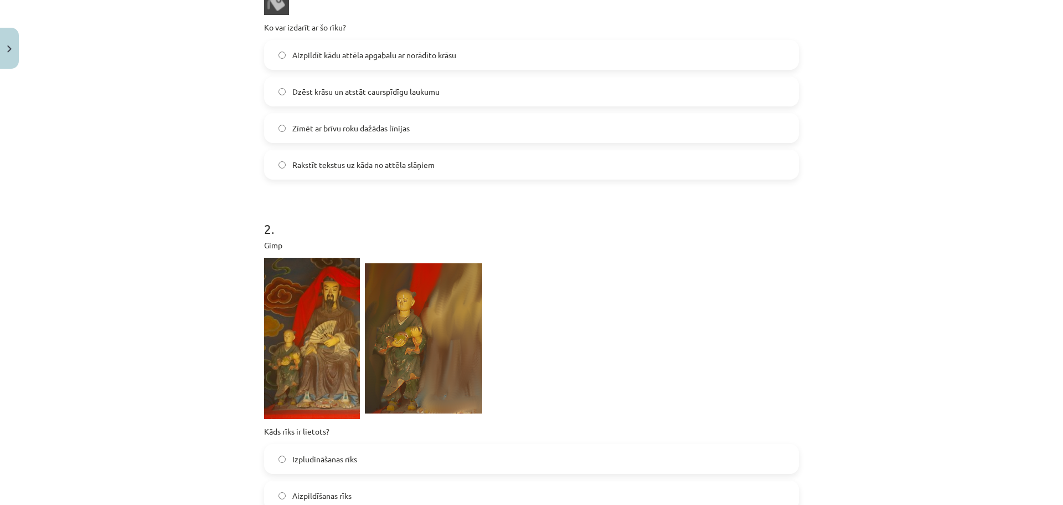
click at [426, 50] on span "Aizpildīt kādu attēla apgabalu ar norādīto krāsu" at bounding box center [374, 55] width 164 height 12
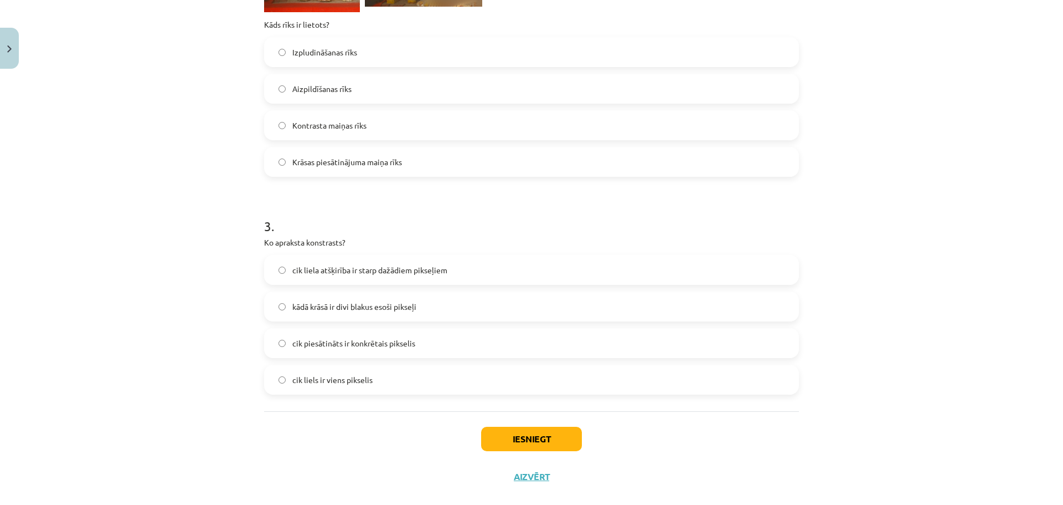
scroll to position [713, 0]
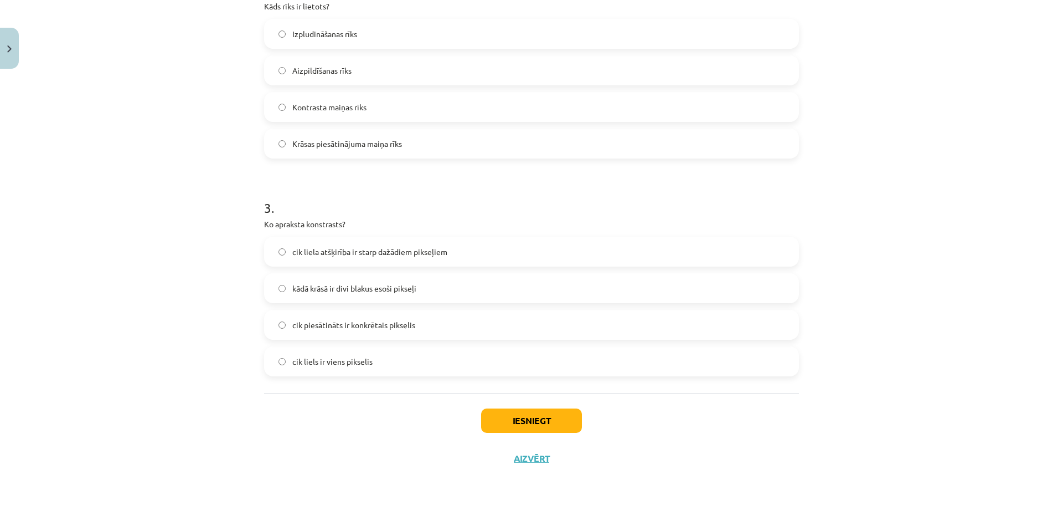
click at [553, 404] on div "Iesniegt Aizvērt" at bounding box center [531, 432] width 535 height 78
click at [551, 411] on button "Iesniegt" at bounding box center [531, 420] width 101 height 24
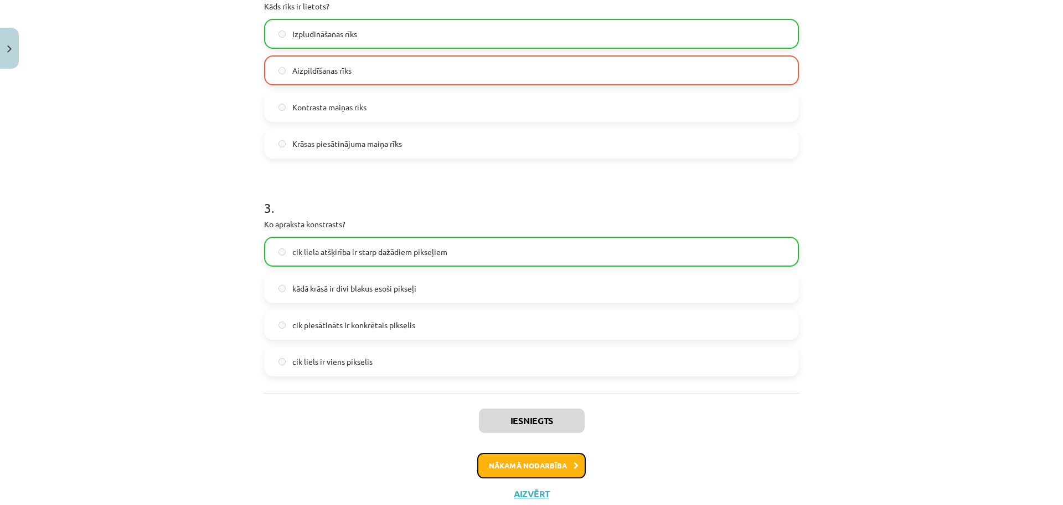
click at [532, 460] on button "Nākamā nodarbība" at bounding box center [531, 464] width 109 height 25
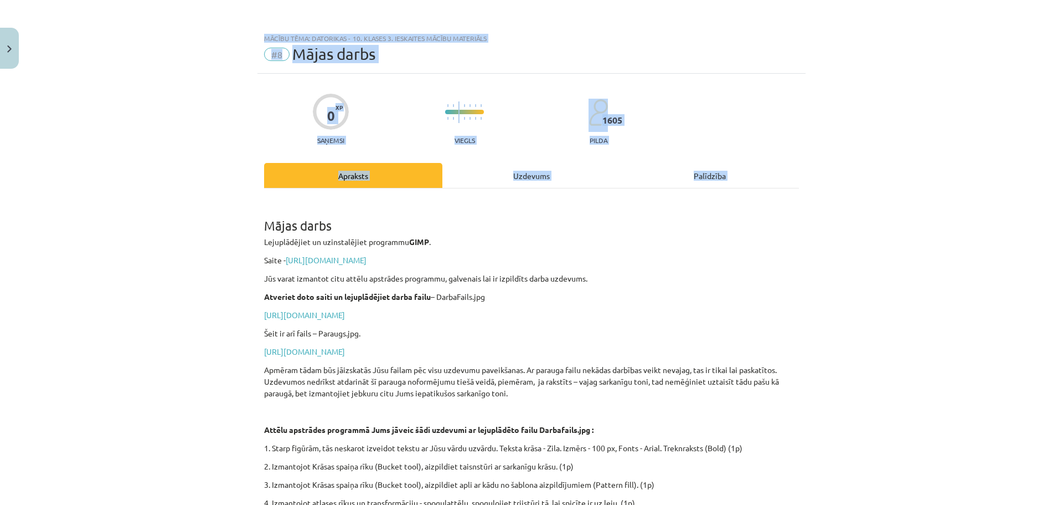
scroll to position [254, 0]
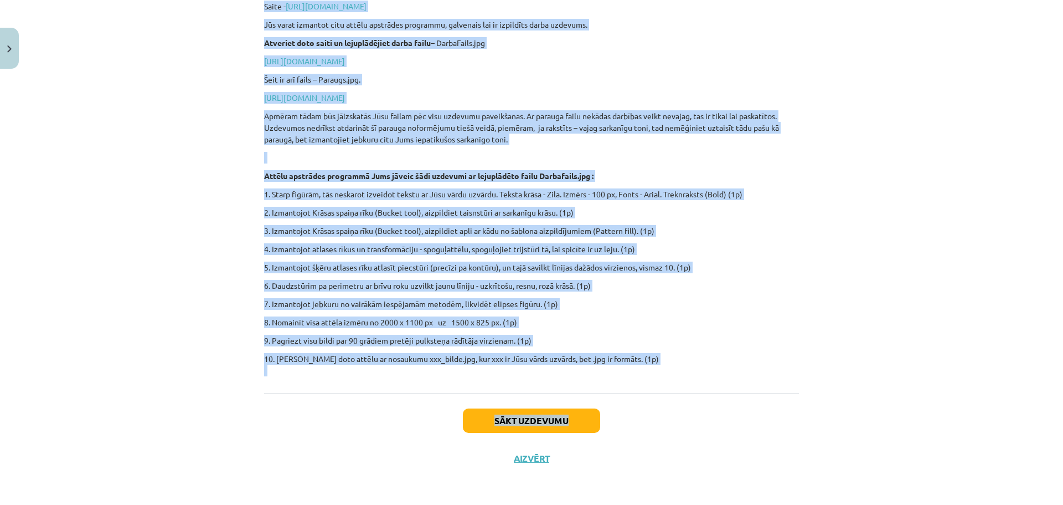
drag, startPoint x: 258, startPoint y: 220, endPoint x: 814, endPoint y: 393, distance: 582.3
click at [814, 393] on div "Mācību tēma: Datorikas - 10. klases 3. ieskaites mācību materiāls #8 Mājas darb…" at bounding box center [531, 252] width 1063 height 505
copy div "Mājas darbs Lejuplādējiet un uzinstalējiet programmu GIMP . Saite - https://www…"
click at [552, 417] on button "Sākt uzdevumu" at bounding box center [531, 420] width 137 height 24
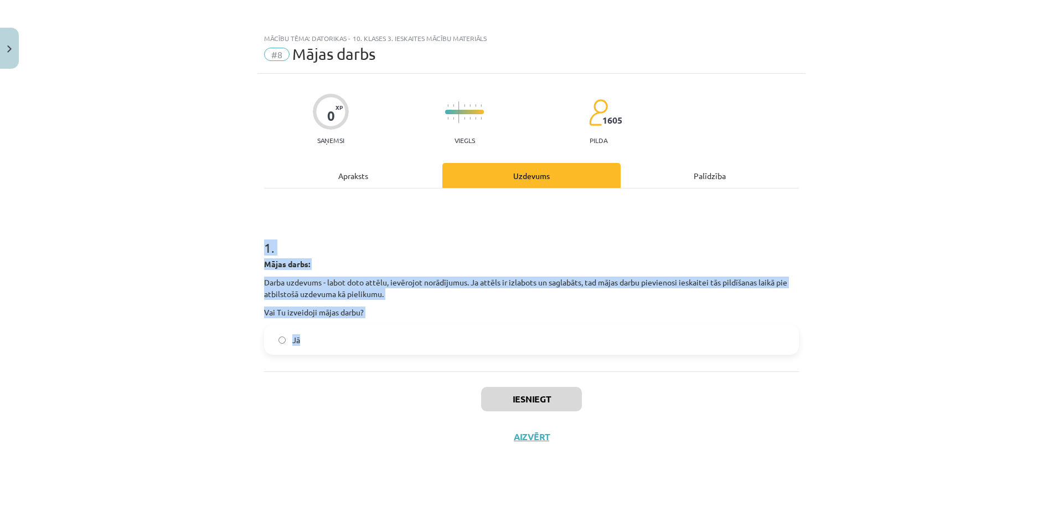
click at [420, 317] on p "Vai Tu izveidoji mājas darbu?" at bounding box center [531, 312] width 535 height 12
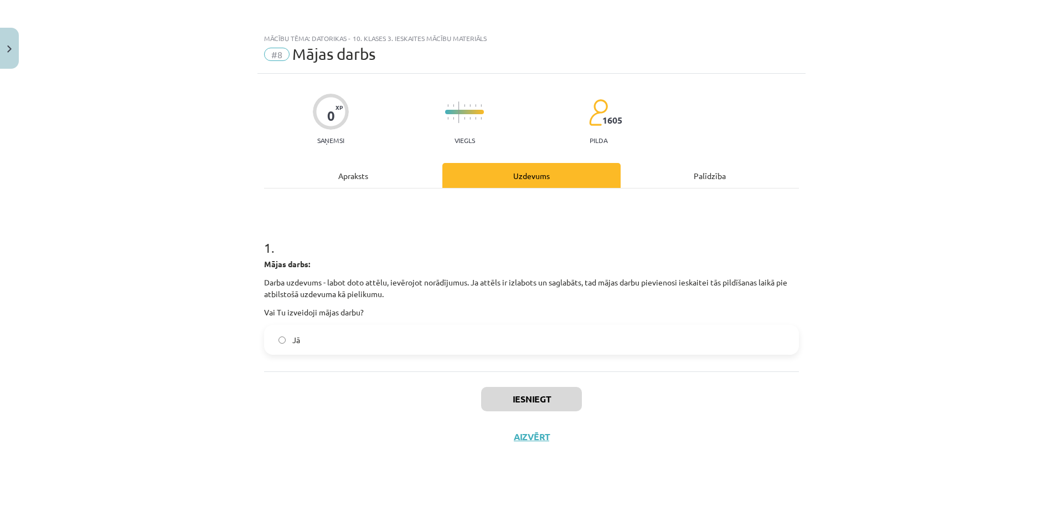
click at [401, 341] on label "Jā" at bounding box center [531, 340] width 533 height 28
click at [516, 400] on button "Iesniegt" at bounding box center [531, 399] width 101 height 24
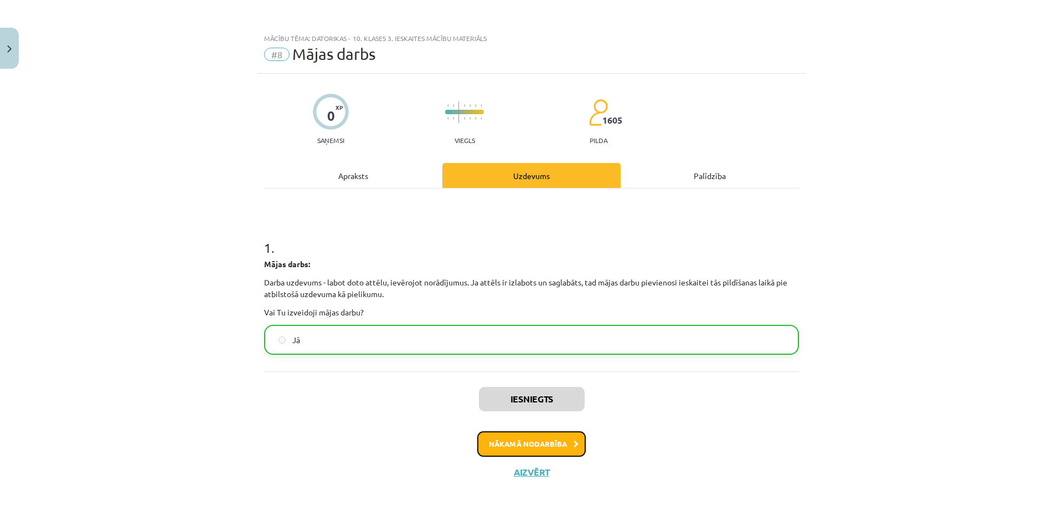
click at [536, 451] on button "Nākamā nodarbība" at bounding box center [531, 443] width 109 height 25
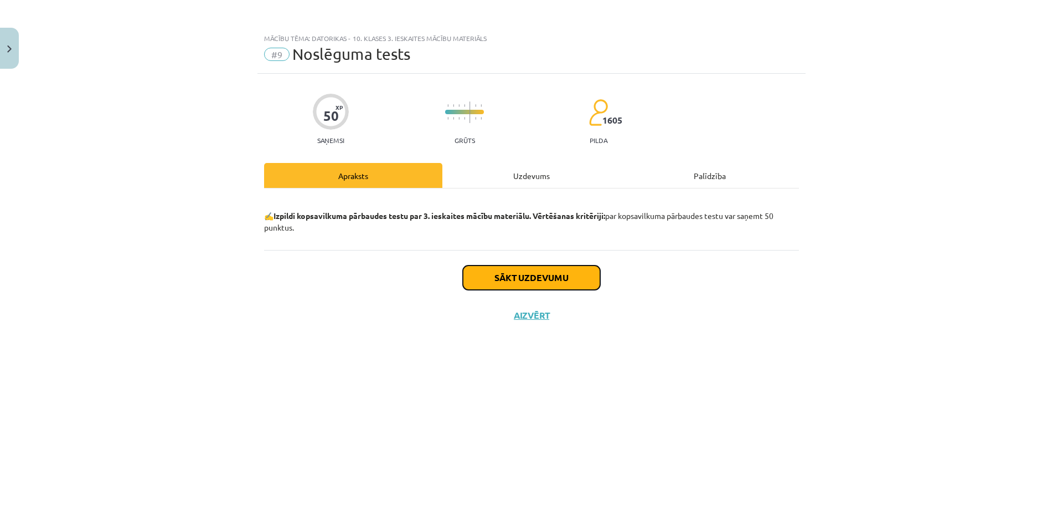
click at [541, 274] on button "Sākt uzdevumu" at bounding box center [531, 277] width 137 height 24
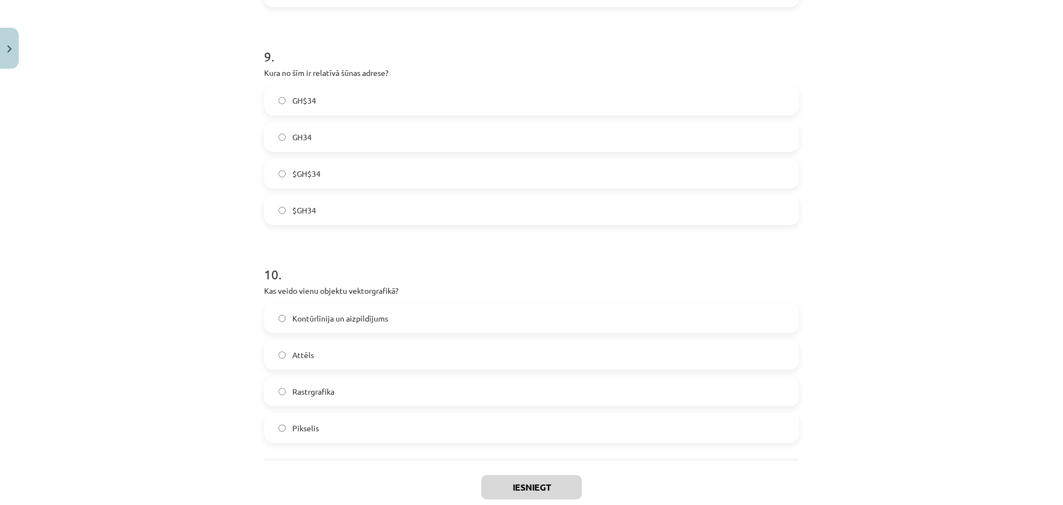
scroll to position [2213, 0]
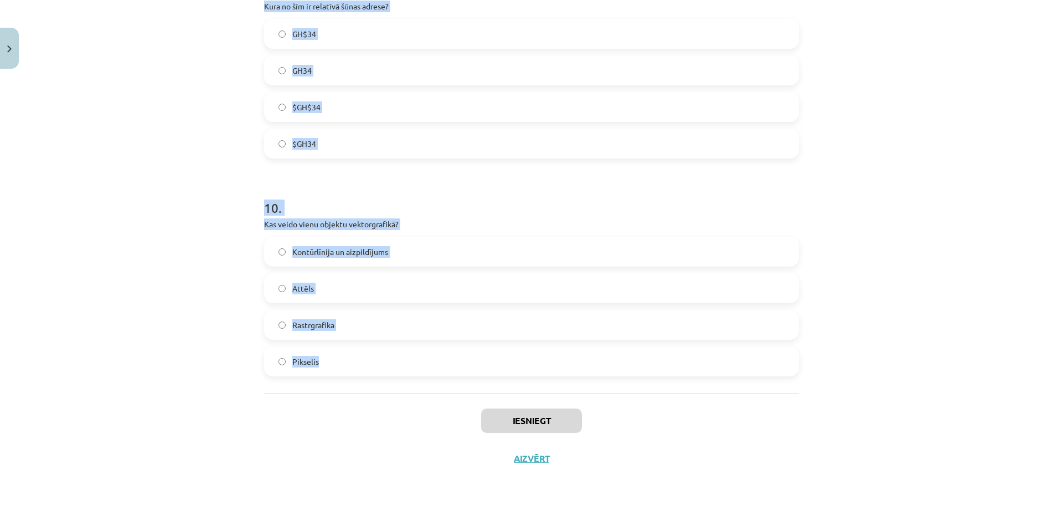
drag, startPoint x: 249, startPoint y: 273, endPoint x: 604, endPoint y: 370, distance: 368.0
click at [603, 369] on div "Mācību tēma: Datorikas - 10. klases 3. ieskaites mācību materiāls #9 Noslēguma …" at bounding box center [531, 252] width 1063 height 505
copy form "Kurā no filtru sadaļām būtu jāmeklē iespēja attēlām pievienot eļļas gleznas efe…"
click at [803, 223] on div "Mācību tēma: Datorikas - 10. klases 3. ieskaites mācību materiāls #9 Noslēguma …" at bounding box center [531, 252] width 1063 height 505
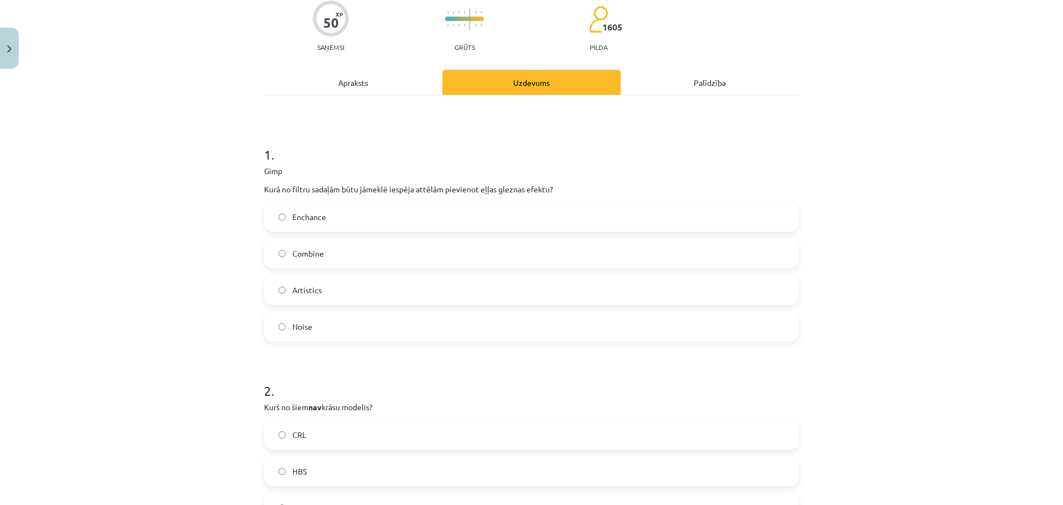
scroll to position [106, 0]
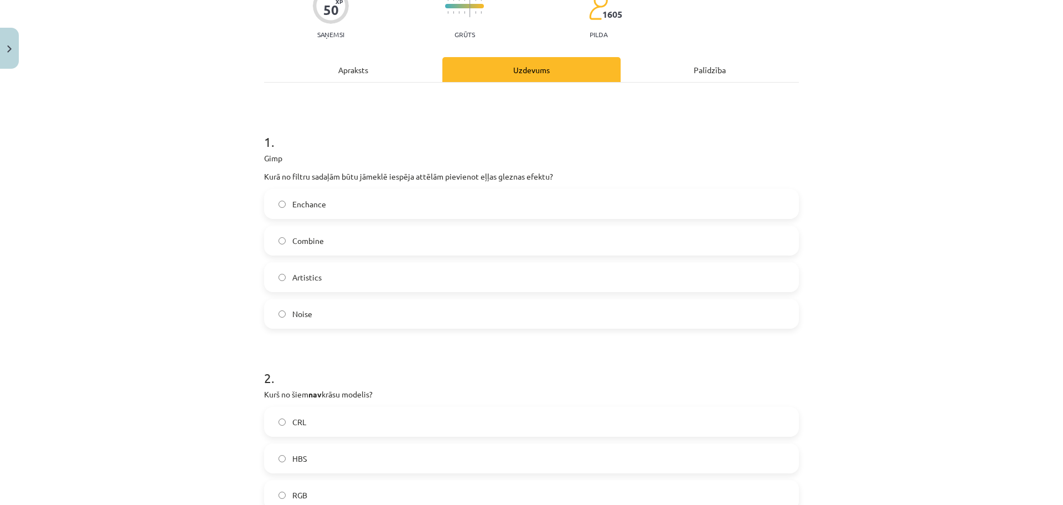
click at [322, 276] on label "Artistics" at bounding box center [531, 277] width 533 height 28
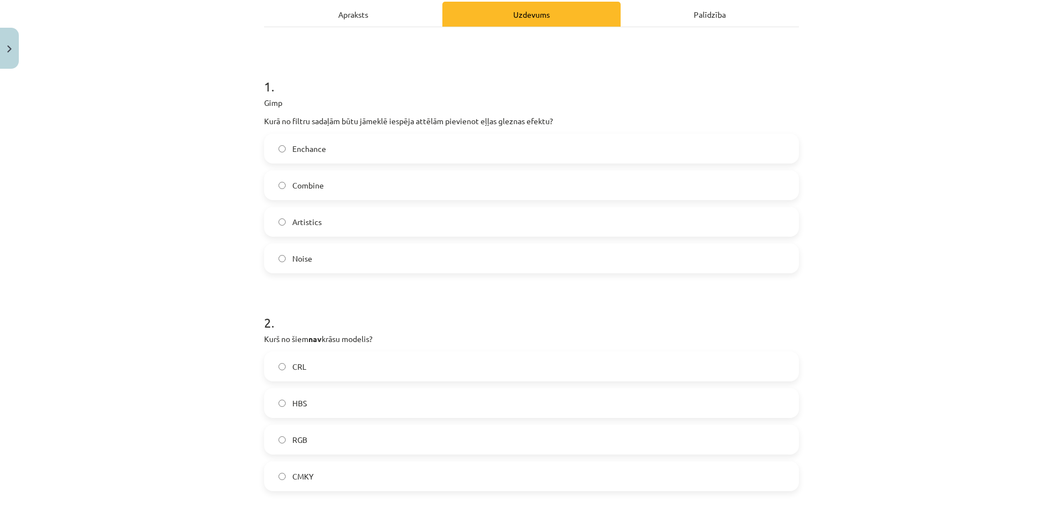
click at [317, 362] on label "CRL" at bounding box center [531, 366] width 533 height 28
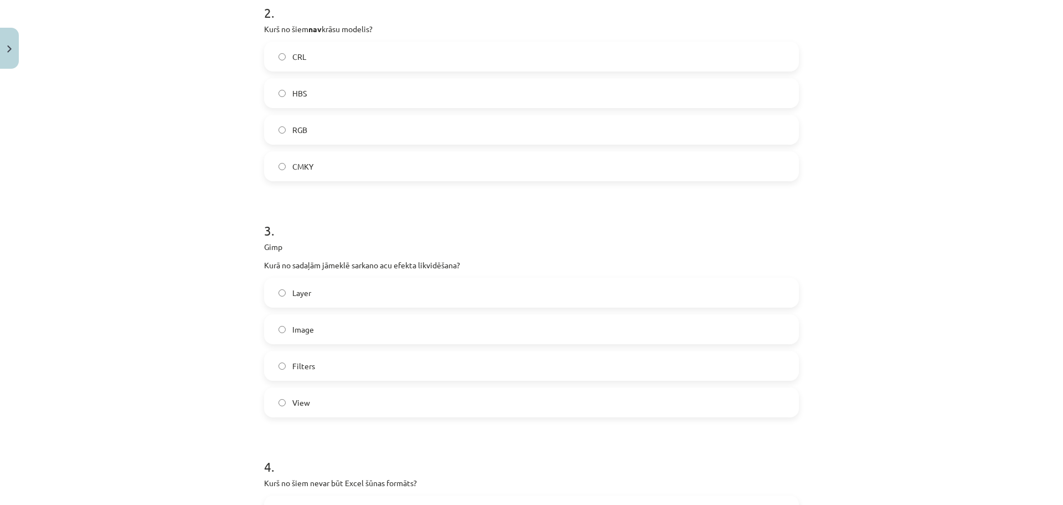
scroll to position [512, 0]
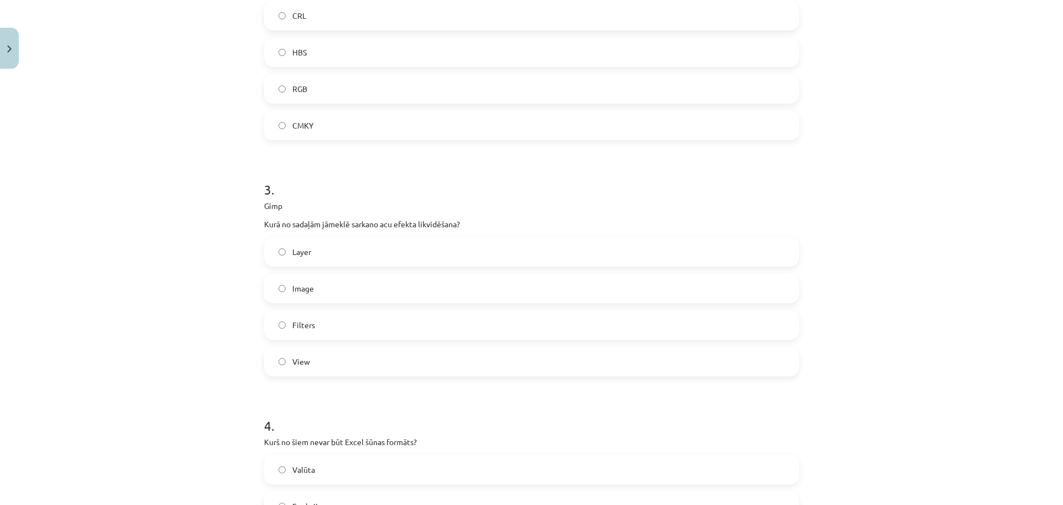
click at [300, 331] on label "Filters" at bounding box center [531, 325] width 533 height 28
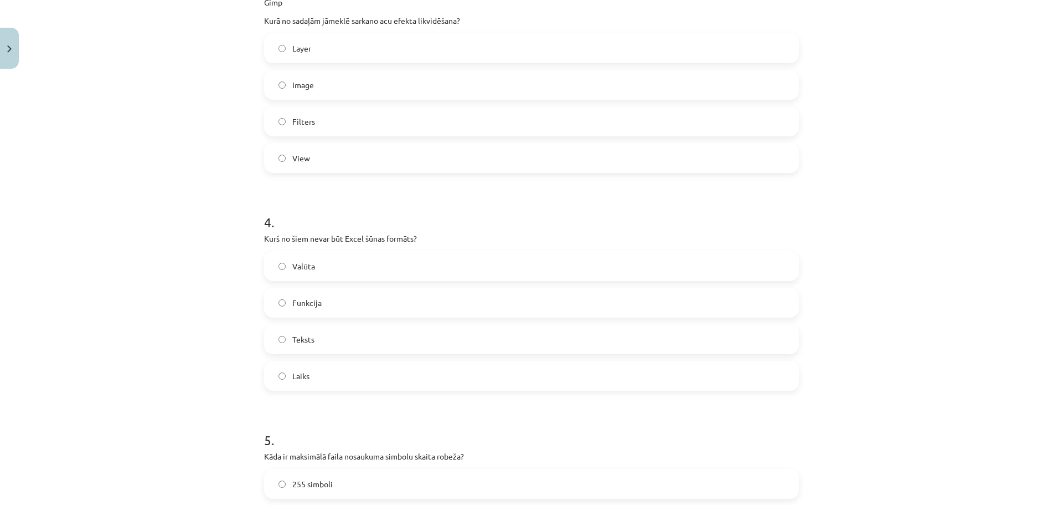
click at [314, 301] on span "Funkcija" at bounding box center [306, 303] width 29 height 12
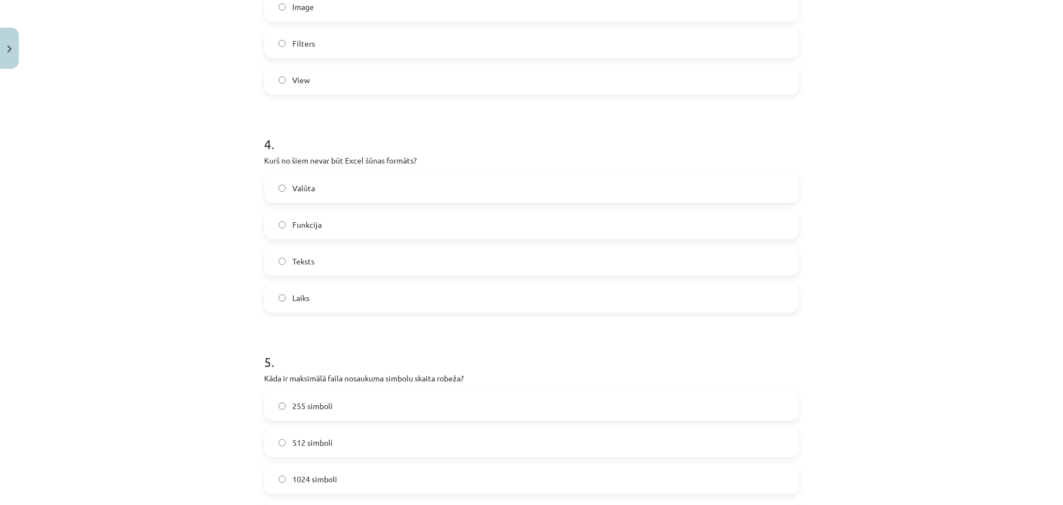
scroll to position [826, 0]
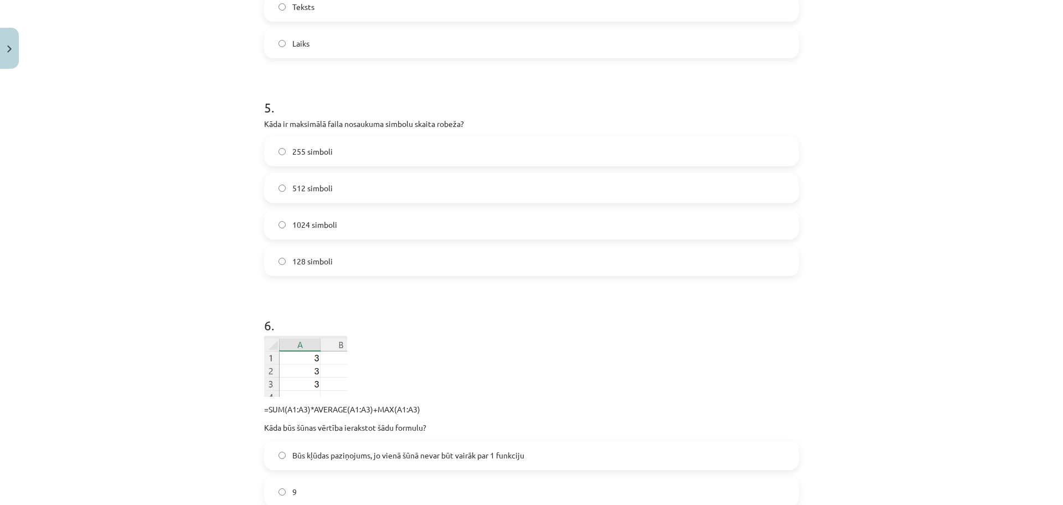
click at [318, 150] on span "255 simboli" at bounding box center [312, 152] width 40 height 12
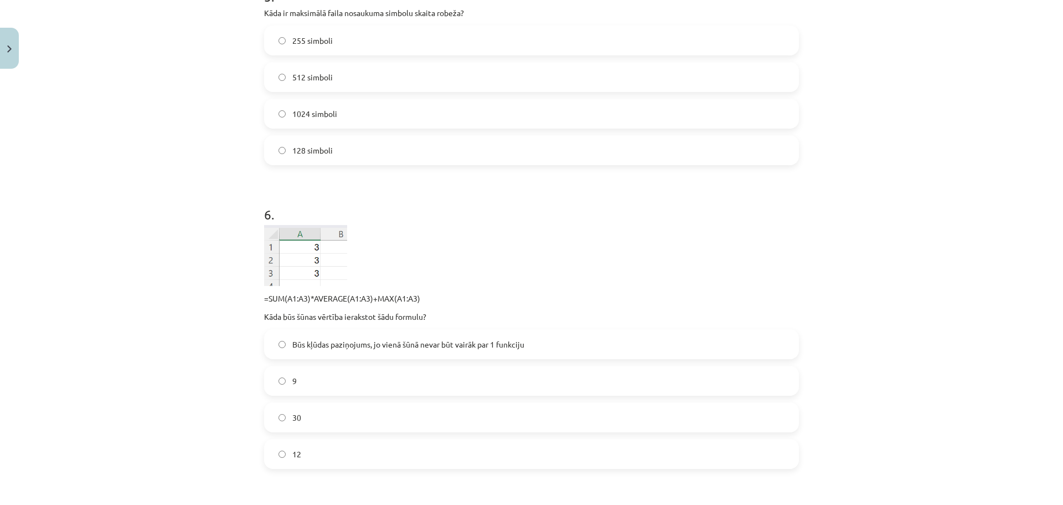
click at [312, 414] on label "30" at bounding box center [531, 417] width 533 height 28
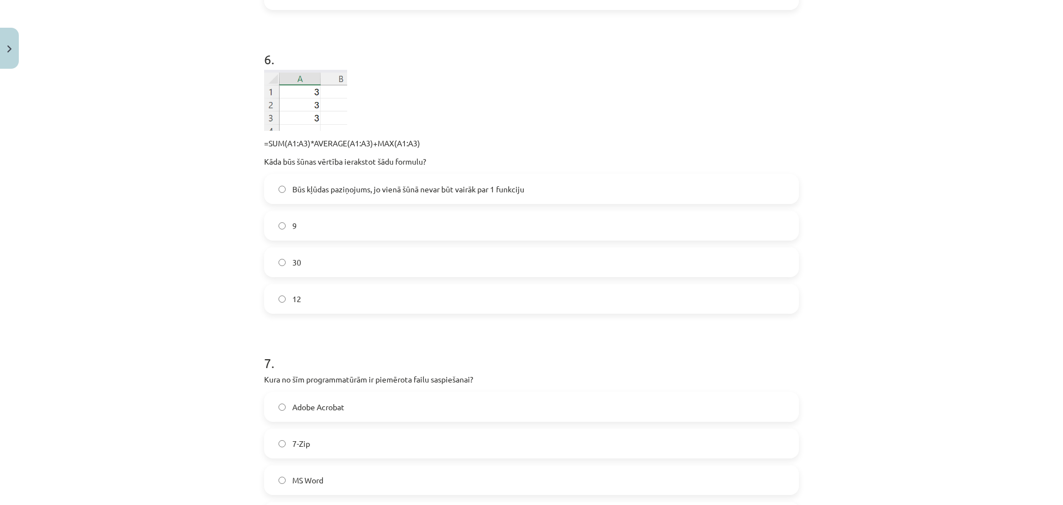
scroll to position [1398, 0]
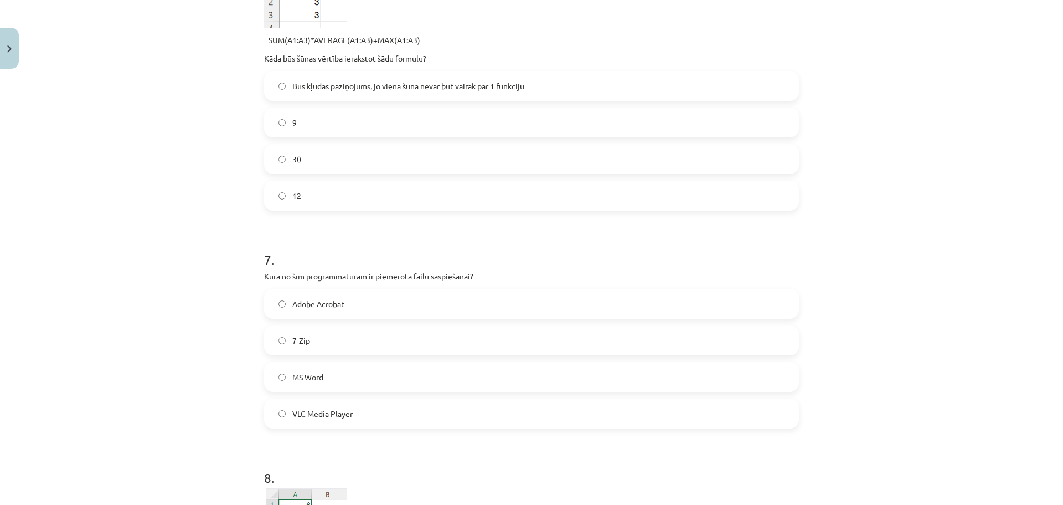
click at [326, 344] on label "7-Zip" at bounding box center [531, 340] width 533 height 28
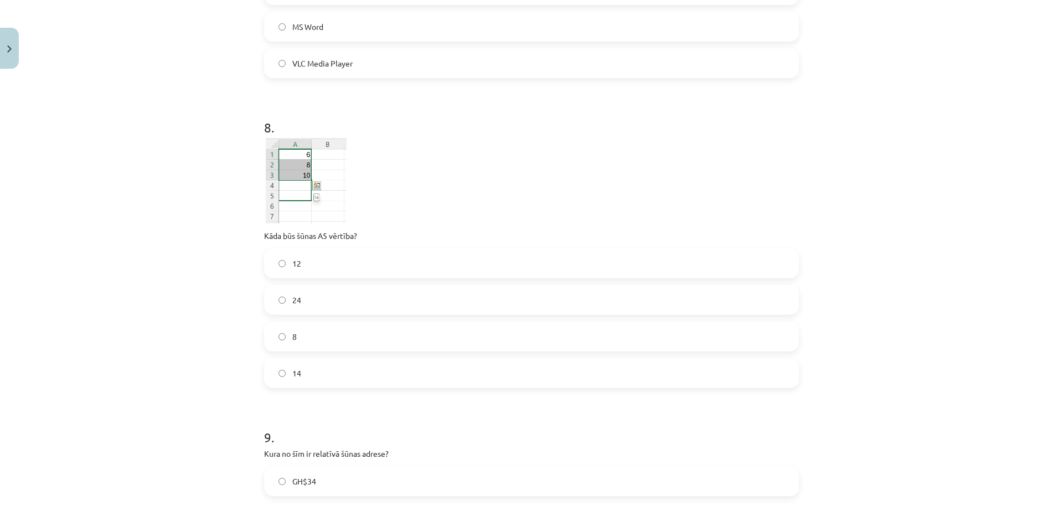
scroll to position [1767, 0]
click at [296, 379] on label "14" at bounding box center [531, 372] width 533 height 28
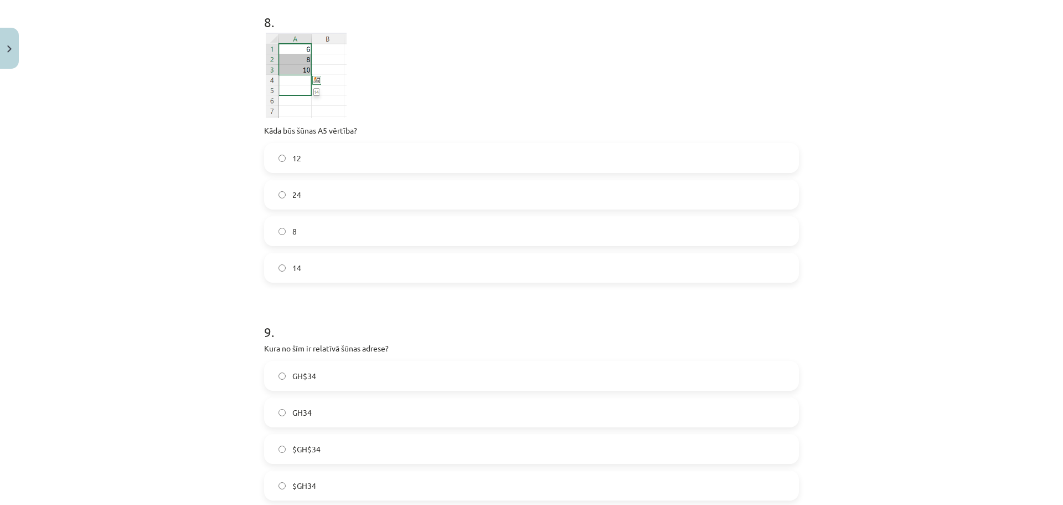
scroll to position [1878, 0]
click at [321, 413] on label "GH34" at bounding box center [531, 406] width 533 height 28
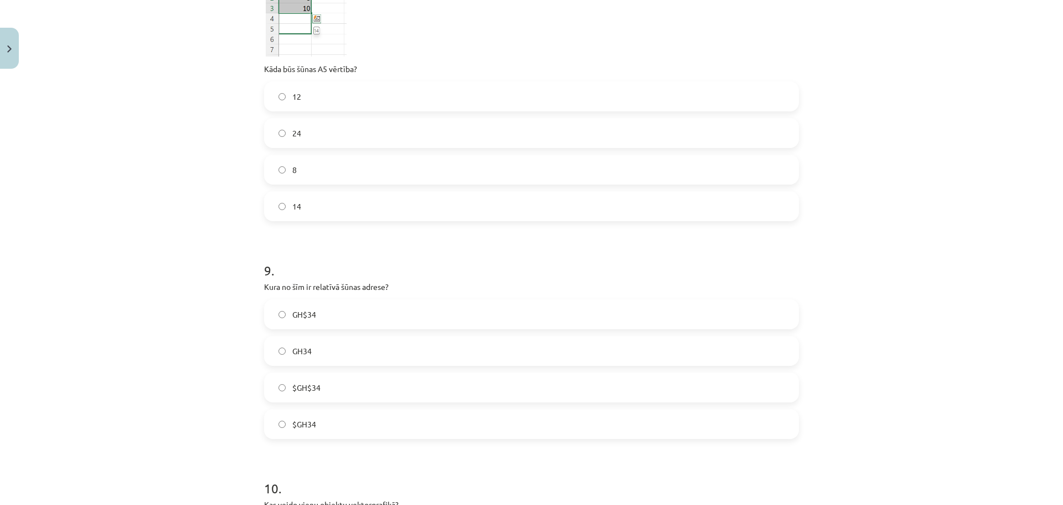
scroll to position [1933, 0]
click at [323, 376] on label "$GH$34" at bounding box center [531, 387] width 533 height 28
click at [347, 350] on label "GH34" at bounding box center [531, 350] width 533 height 28
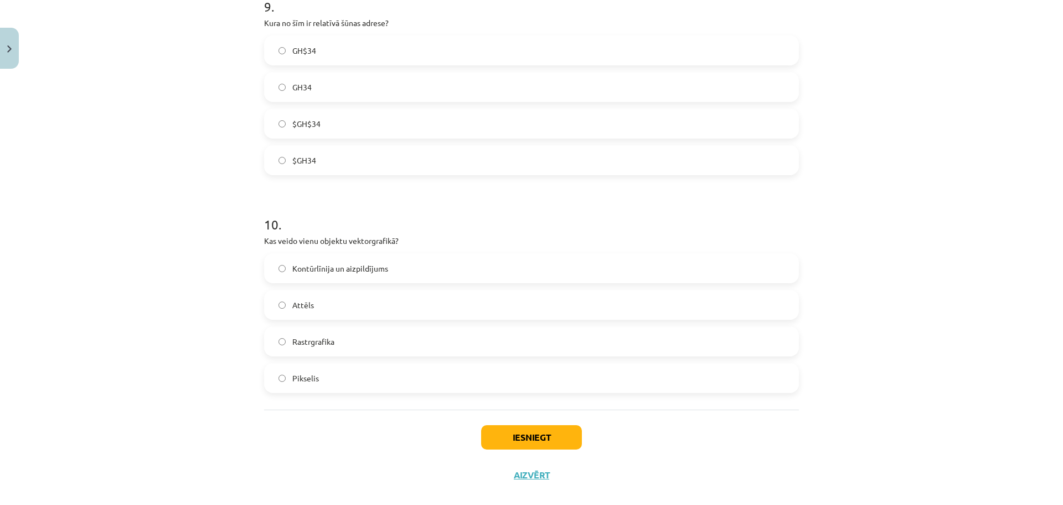
scroll to position [2210, 0]
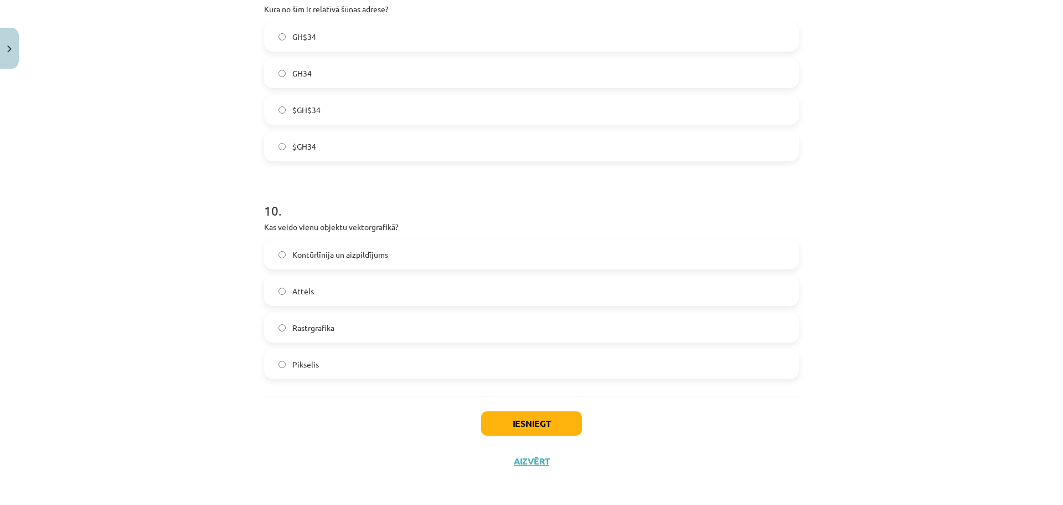
click at [348, 253] on span "Kontūrlīnija un aizpildījums" at bounding box center [340, 255] width 96 height 12
click at [528, 419] on button "Iesniegt" at bounding box center [531, 423] width 101 height 24
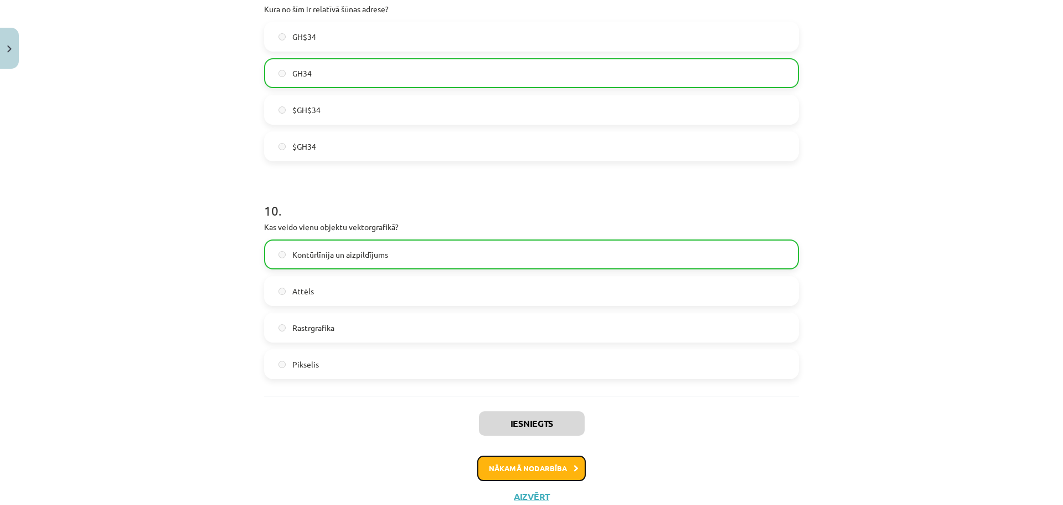
click at [556, 480] on button "Nākamā nodarbība" at bounding box center [531, 467] width 109 height 25
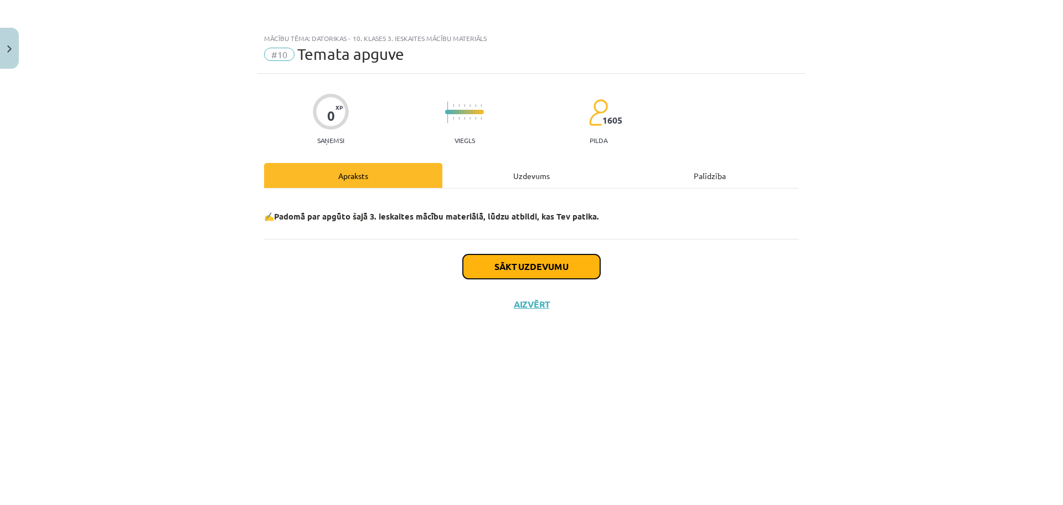
click at [523, 265] on button "Sākt uzdevumu" at bounding box center [531, 266] width 137 height 24
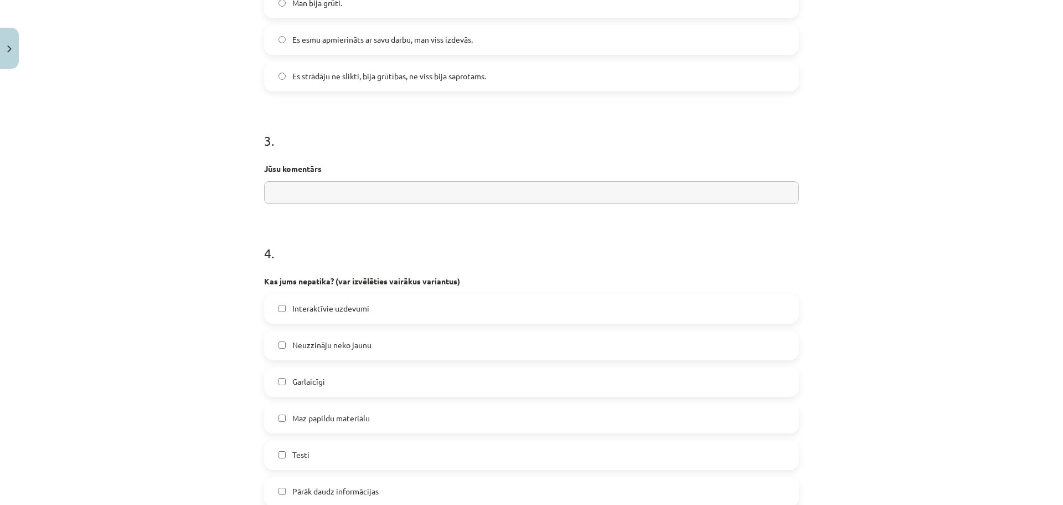
scroll to position [939, 0]
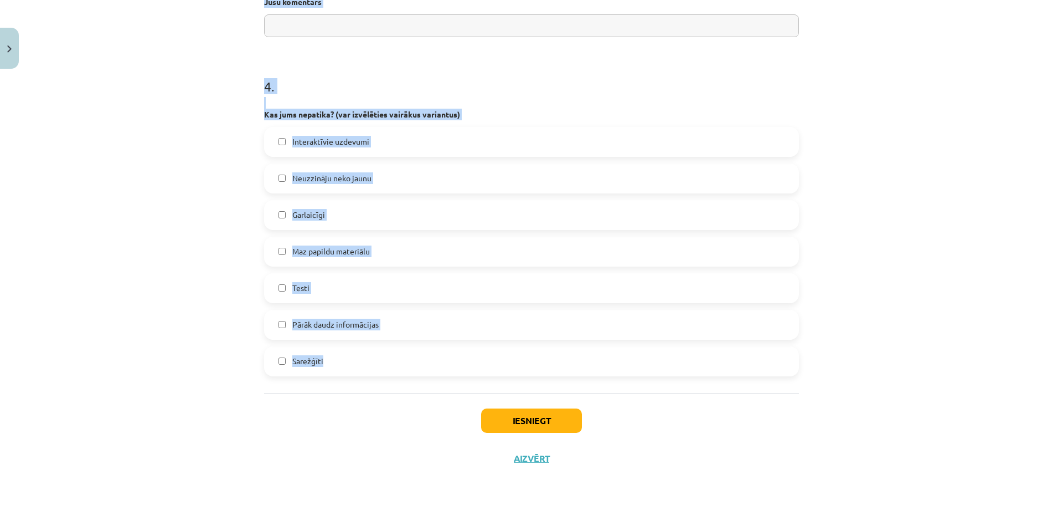
drag, startPoint x: 260, startPoint y: 274, endPoint x: 620, endPoint y: 380, distance: 375.0
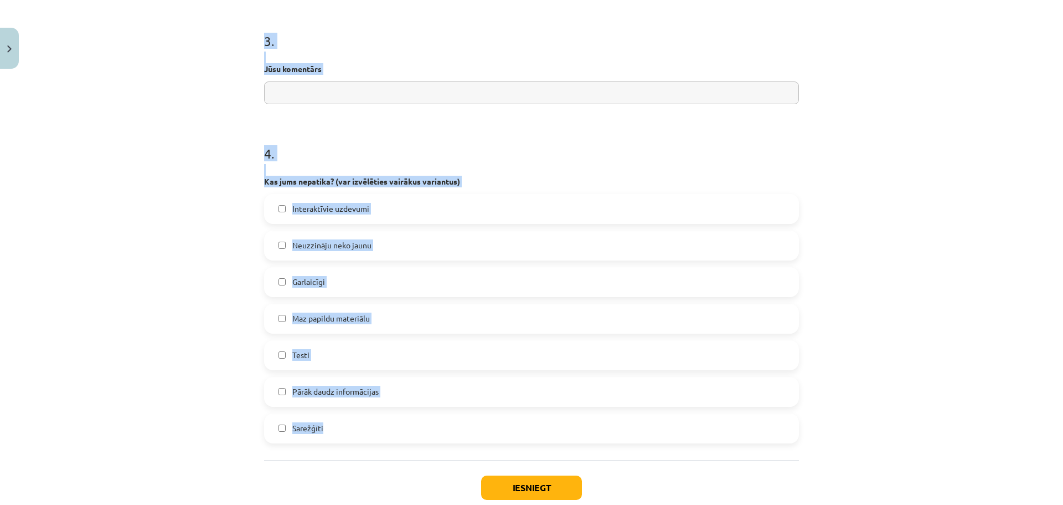
scroll to position [847, 0]
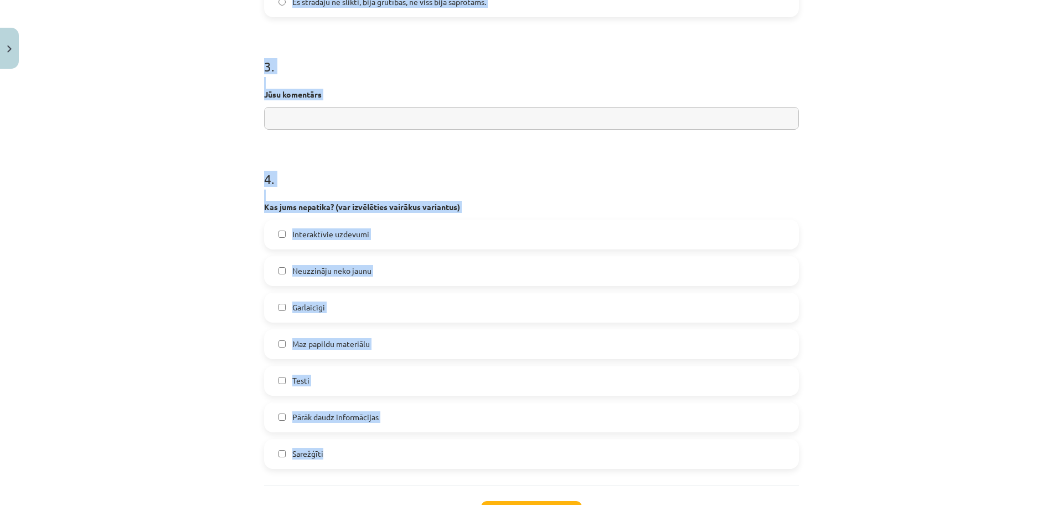
click at [152, 302] on div "Mācību tēma: Datorikas - 10. klases 3. ieskaites mācību materiāls #10 Temata ap…" at bounding box center [531, 252] width 1063 height 505
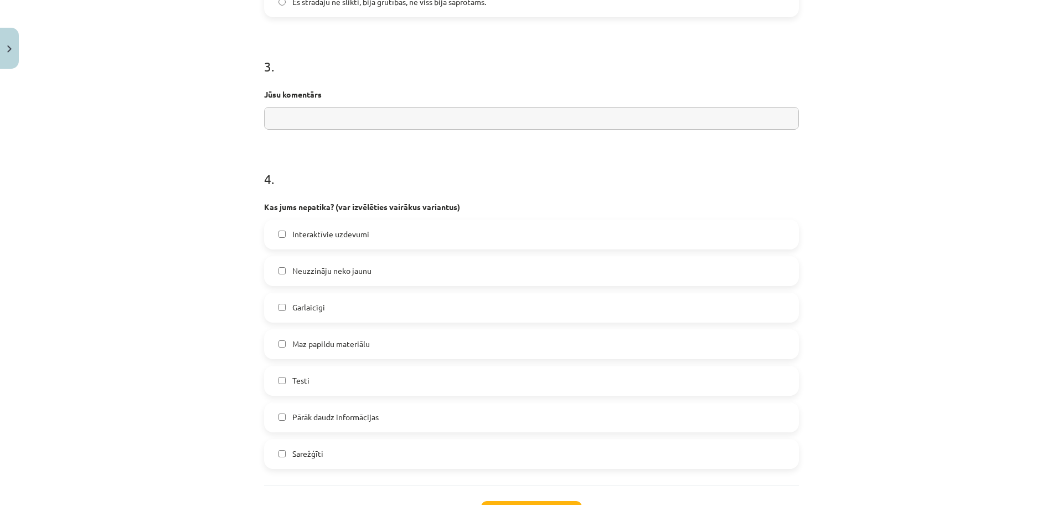
click at [333, 443] on label "Sarežģīti" at bounding box center [531, 454] width 533 height 28
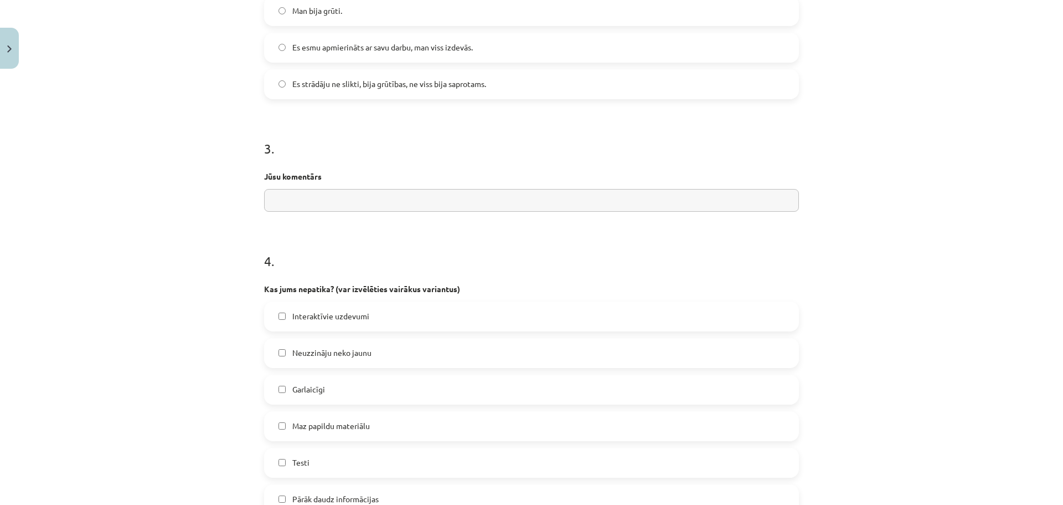
scroll to position [736, 0]
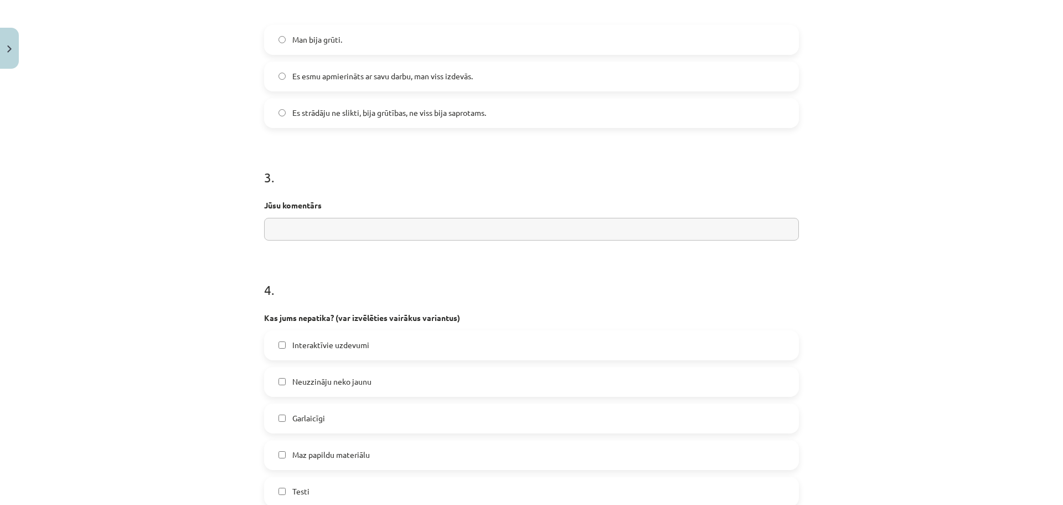
click at [331, 229] on input "text" at bounding box center [531, 229] width 535 height 23
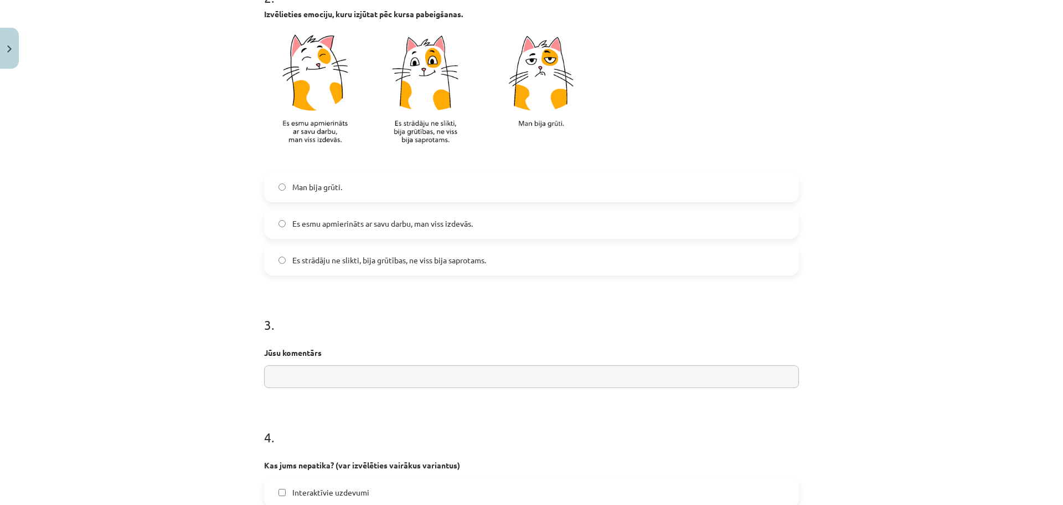
click at [348, 188] on label "Man bija grūti." at bounding box center [531, 187] width 533 height 28
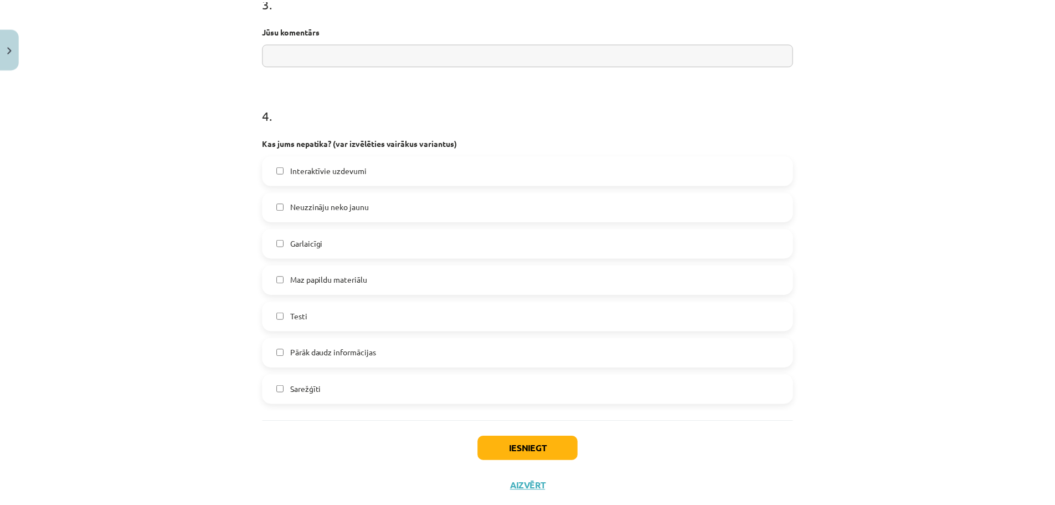
scroll to position [939, 0]
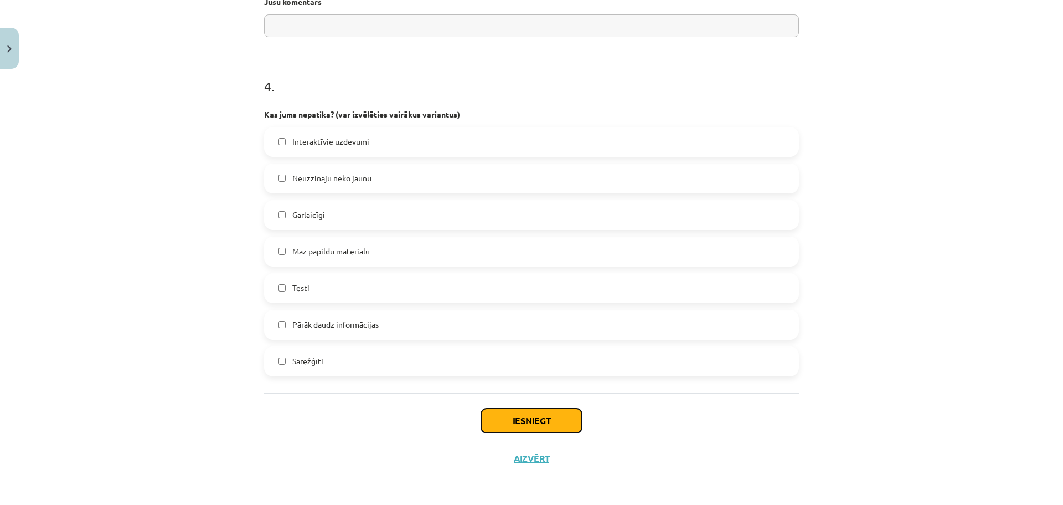
click at [548, 430] on button "Iesniegt" at bounding box center [531, 420] width 101 height 24
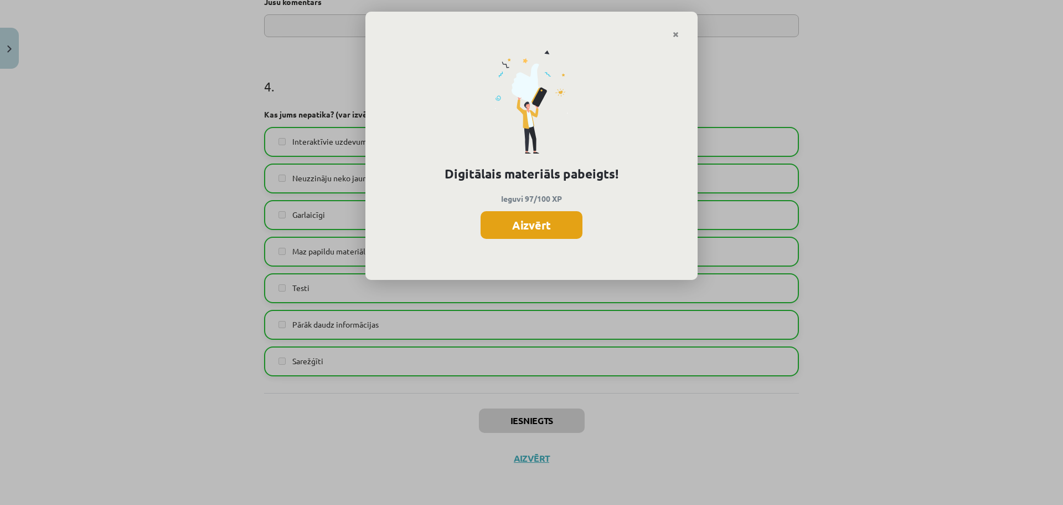
click at [535, 230] on button "Aizvērt" at bounding box center [532, 225] width 102 height 28
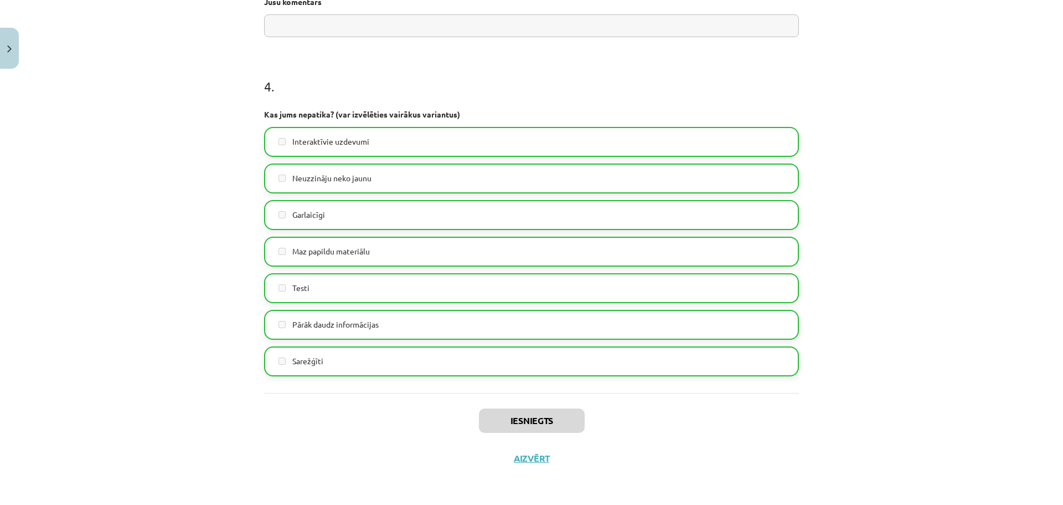
click at [526, 464] on div "Iesniegts Aizvērt" at bounding box center [531, 432] width 535 height 78
click at [530, 462] on button "Aizvērt" at bounding box center [528, 457] width 42 height 11
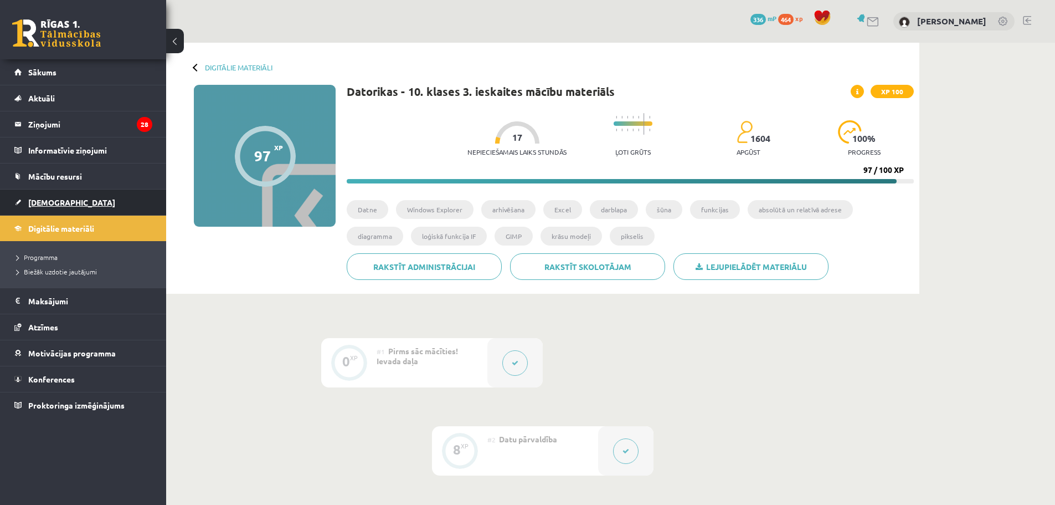
click at [52, 195] on link "[DEMOGRAPHIC_DATA]" at bounding box center [83, 201] width 138 height 25
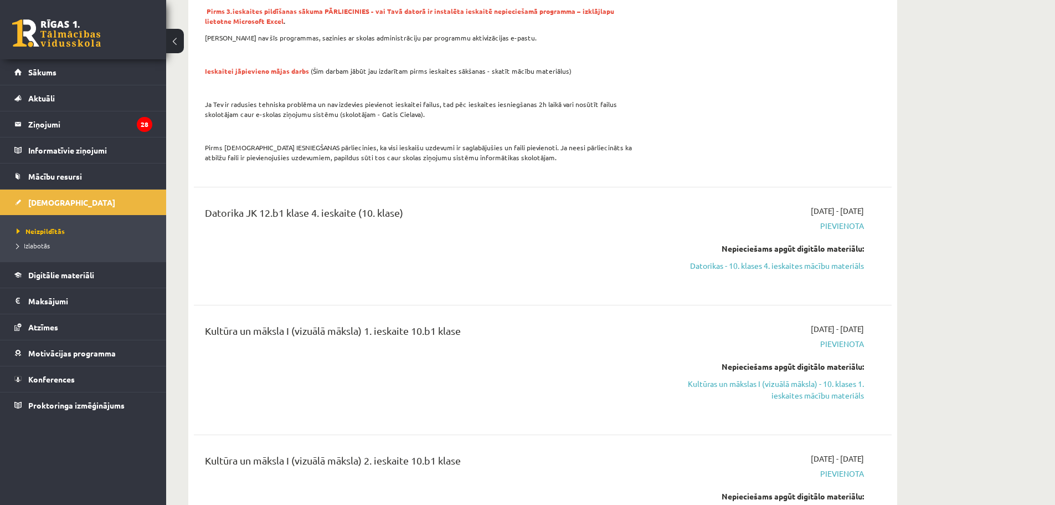
scroll to position [794, 0]
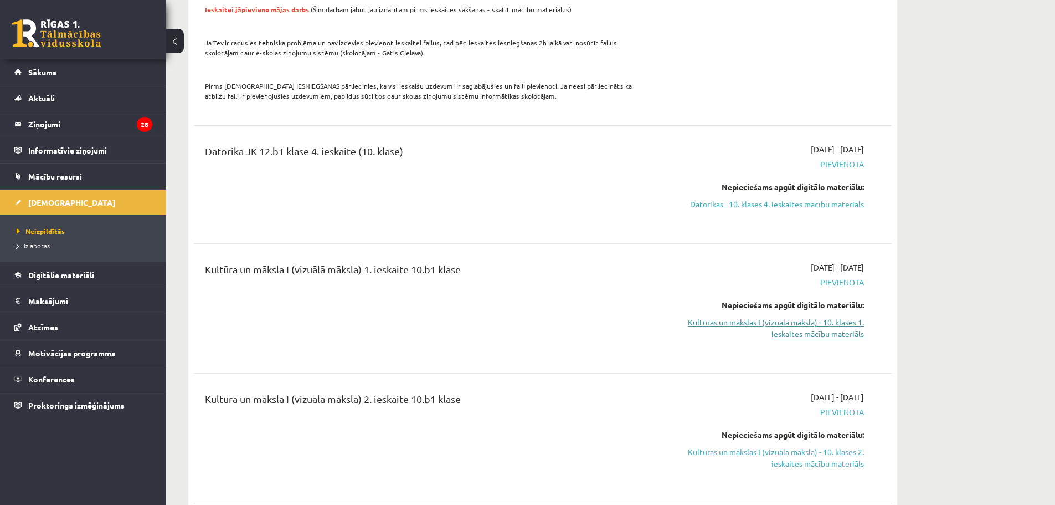
click at [788, 323] on link "Kultūras un mākslas I (vizuālā māksla) - 10. klases 1. ieskaites mācību materiā…" at bounding box center [759, 327] width 209 height 23
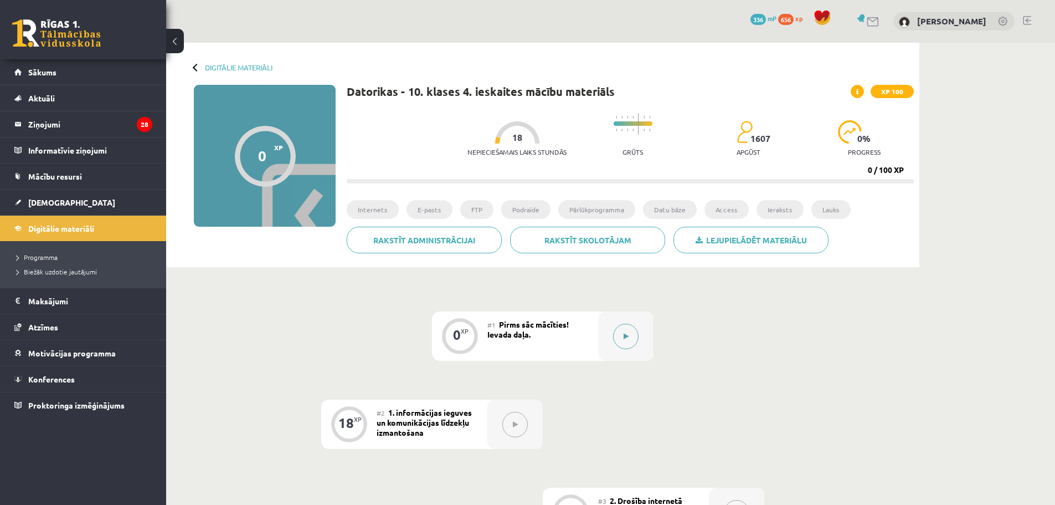
click at [629, 338] on button at bounding box center [625, 335] width 25 height 25
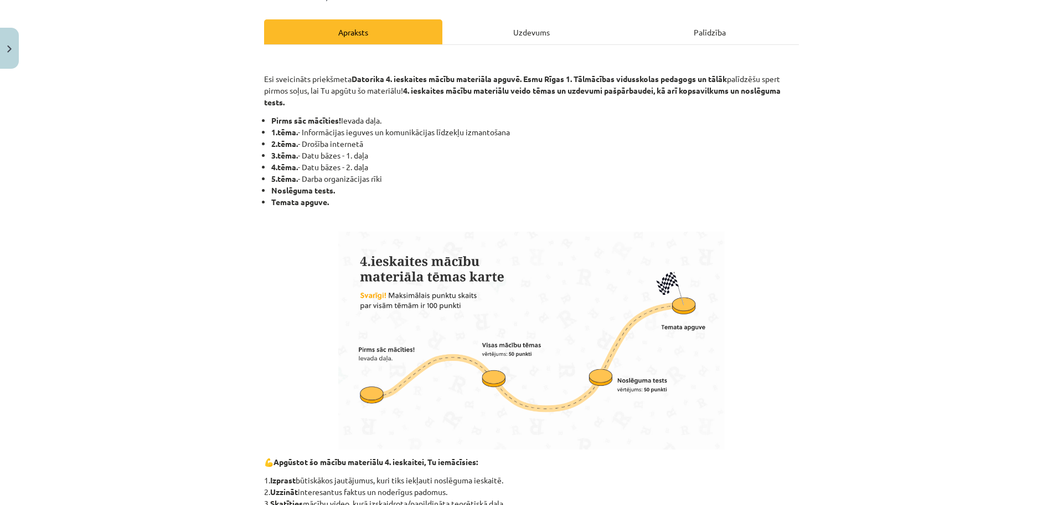
scroll to position [559, 0]
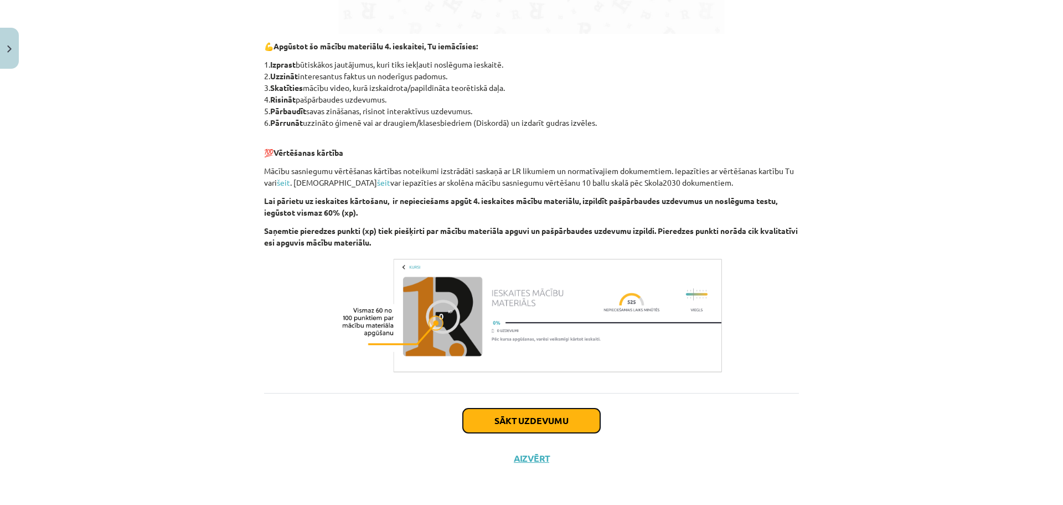
click at [567, 416] on button "Sākt uzdevumu" at bounding box center [531, 420] width 137 height 24
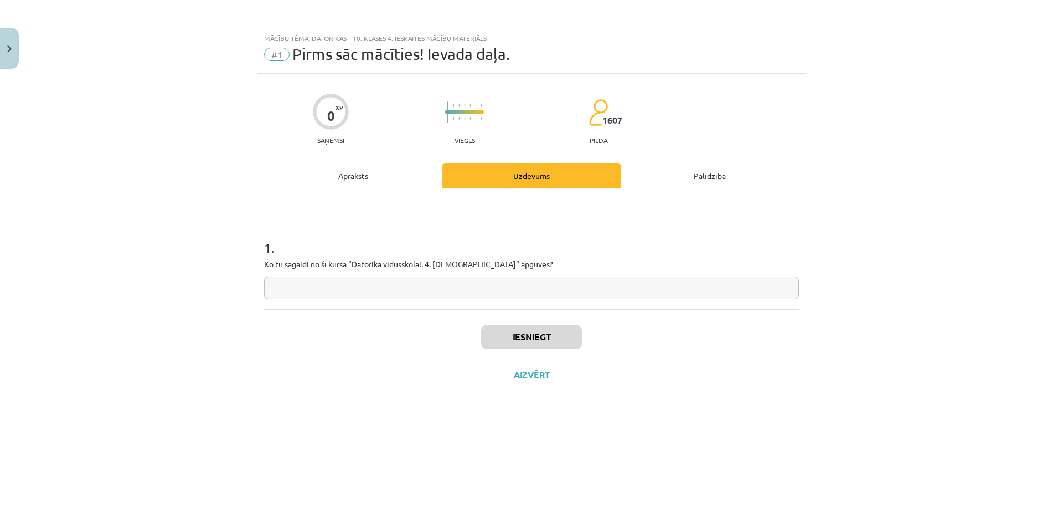
click at [395, 284] on input "text" at bounding box center [531, 287] width 535 height 23
type input "***"
click at [507, 341] on button "Iesniegt" at bounding box center [531, 337] width 101 height 24
click at [521, 374] on button "Nākamā nodarbība" at bounding box center [531, 381] width 109 height 25
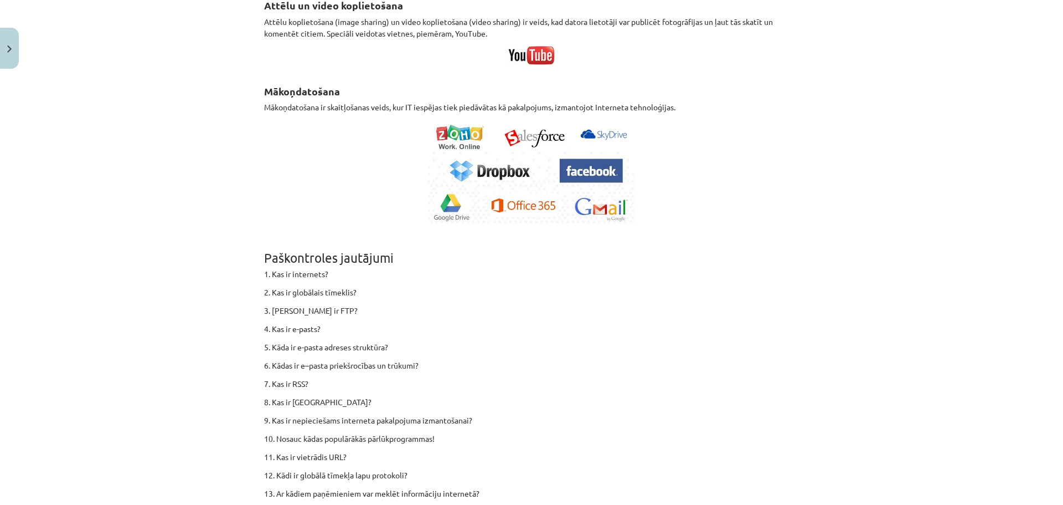
scroll to position [6775, 0]
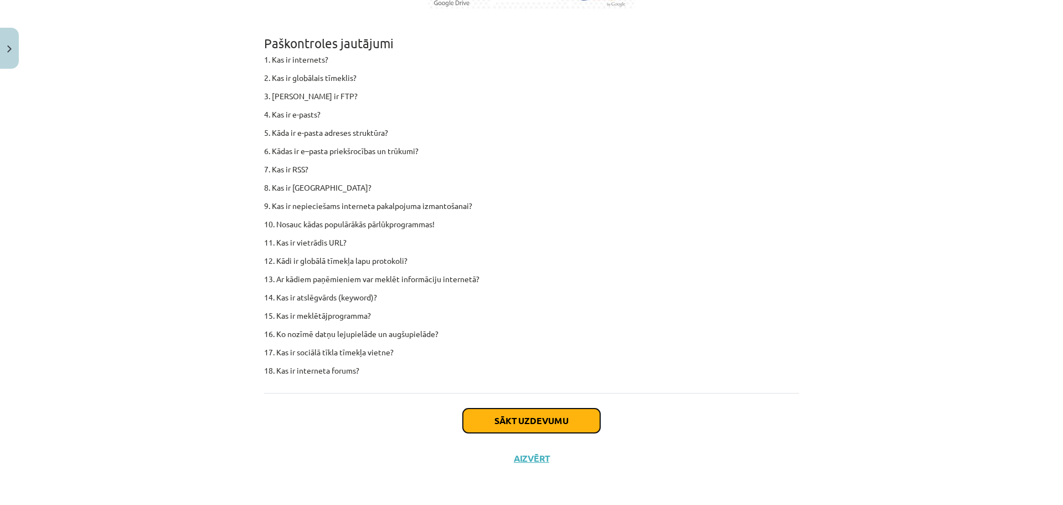
click at [480, 423] on button "Sākt uzdevumu" at bounding box center [531, 420] width 137 height 24
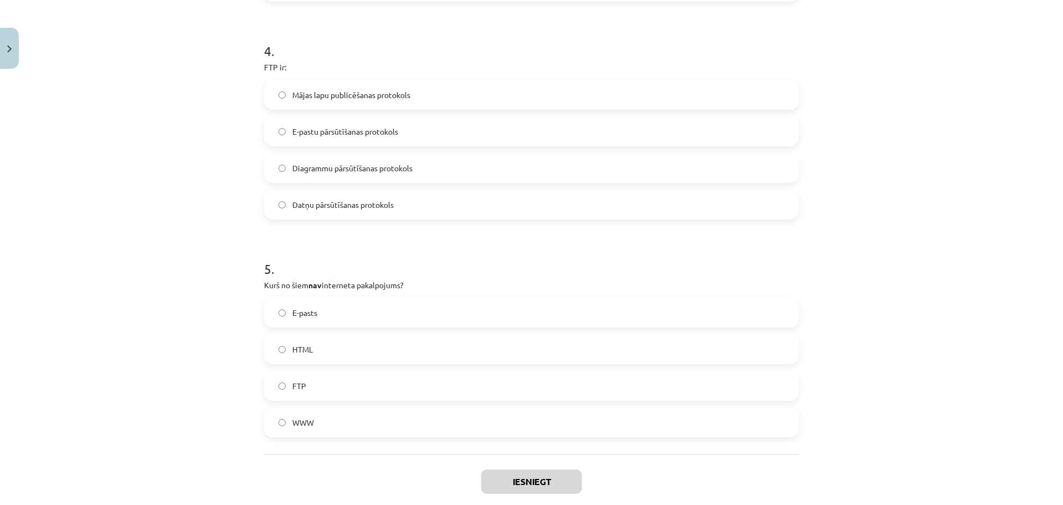
scroll to position [911, 0]
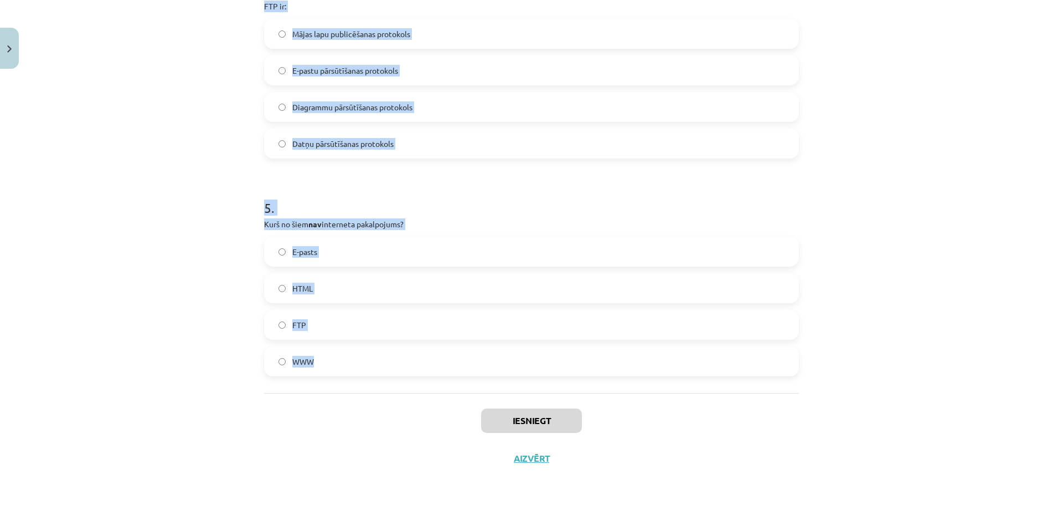
drag, startPoint x: 259, startPoint y: 229, endPoint x: 692, endPoint y: 359, distance: 452.2
copy form "Kā sauca pirmo datortīklu, ko var uzskatīt par interneta sākumu? WWWNET GLOBALN…"
click at [183, 81] on div "Mācību tēma: Datorikas - 10. klases 4. ieskaites mācību materiāls #2 1. informā…" at bounding box center [531, 252] width 1063 height 505
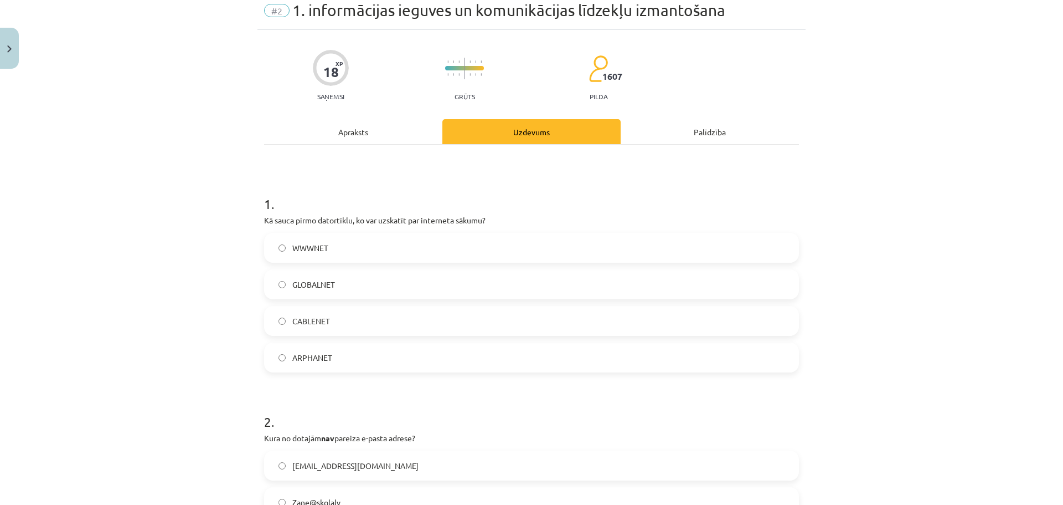
scroll to position [6, 0]
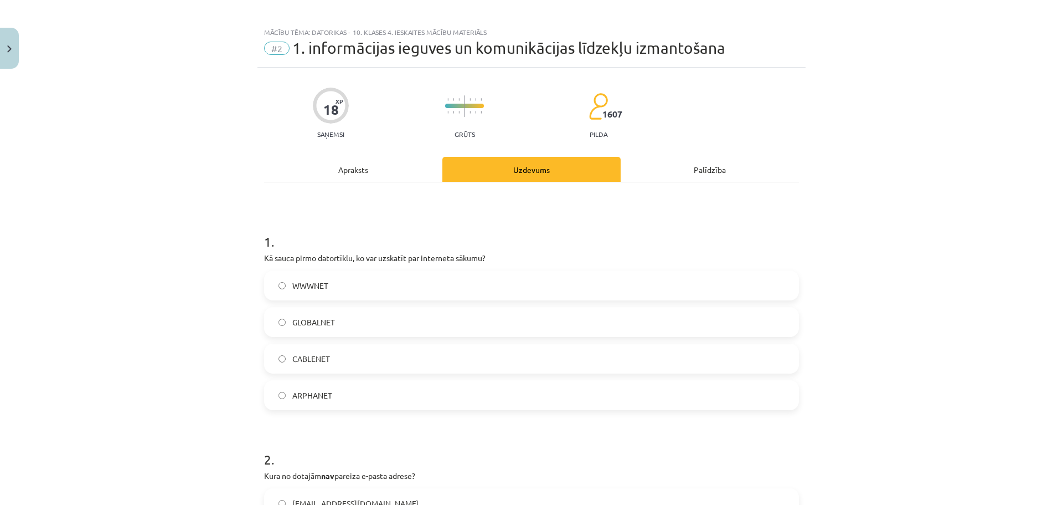
click at [325, 392] on span "ARPHANET" at bounding box center [312, 395] width 40 height 12
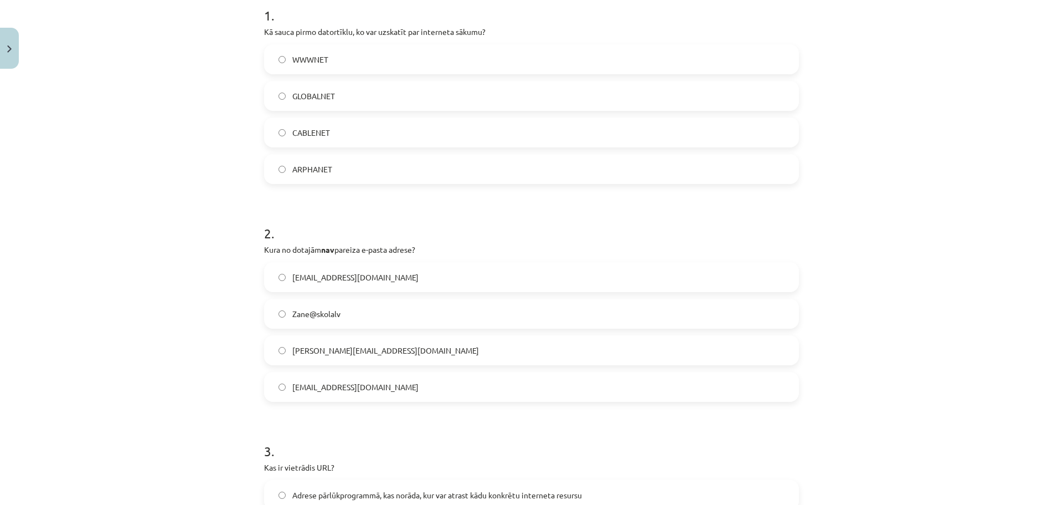
scroll to position [264, 0]
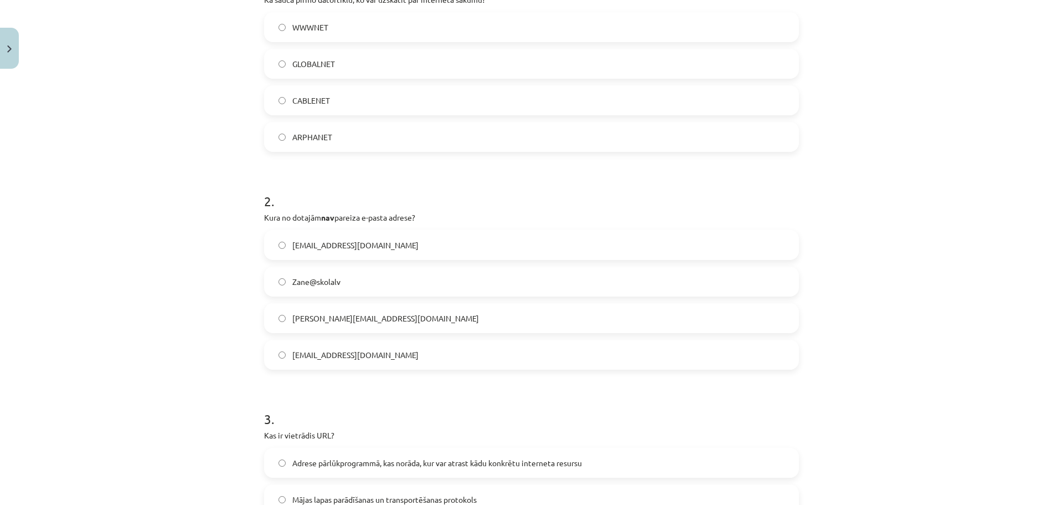
click at [327, 290] on label "Zane@skolalv" at bounding box center [531, 282] width 533 height 28
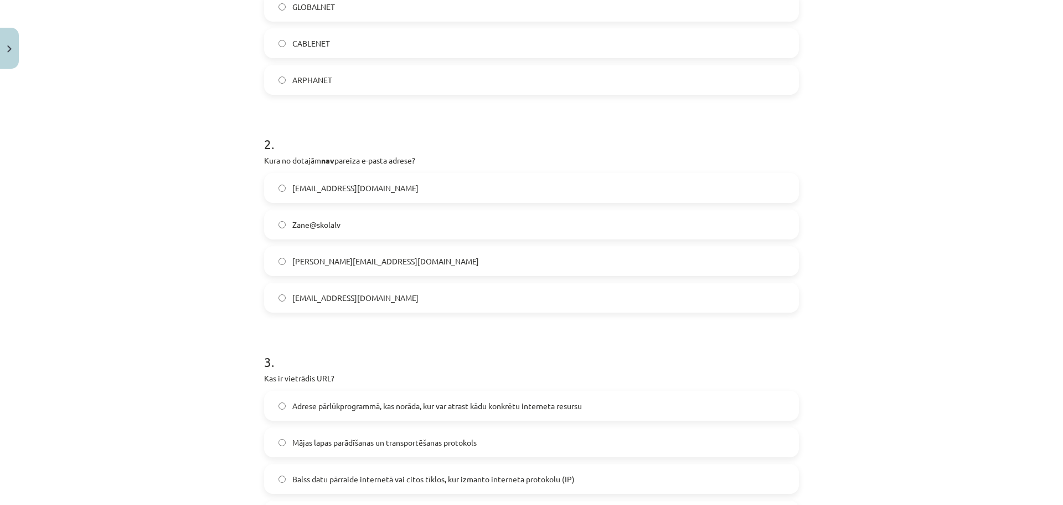
scroll to position [394, 0]
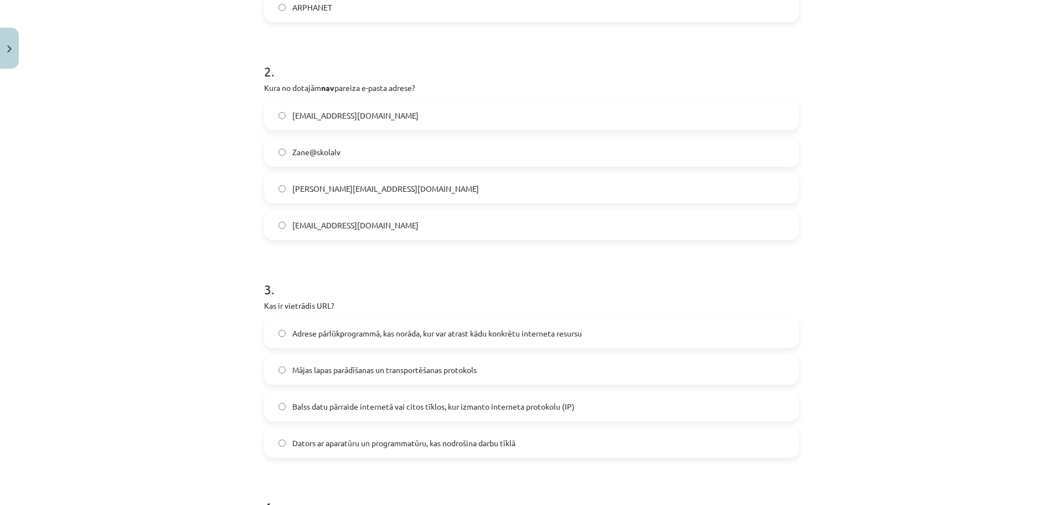
click at [352, 335] on span "Adrese pārlūkprogrammā, kas norāda, kur var atrast kādu konkrētu interneta resu…" at bounding box center [437, 333] width 290 height 12
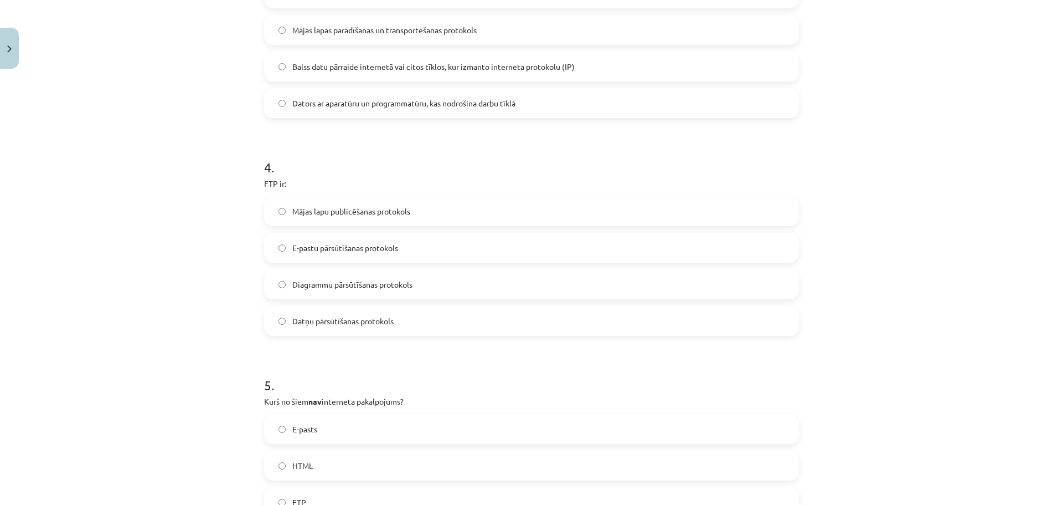
scroll to position [744, 0]
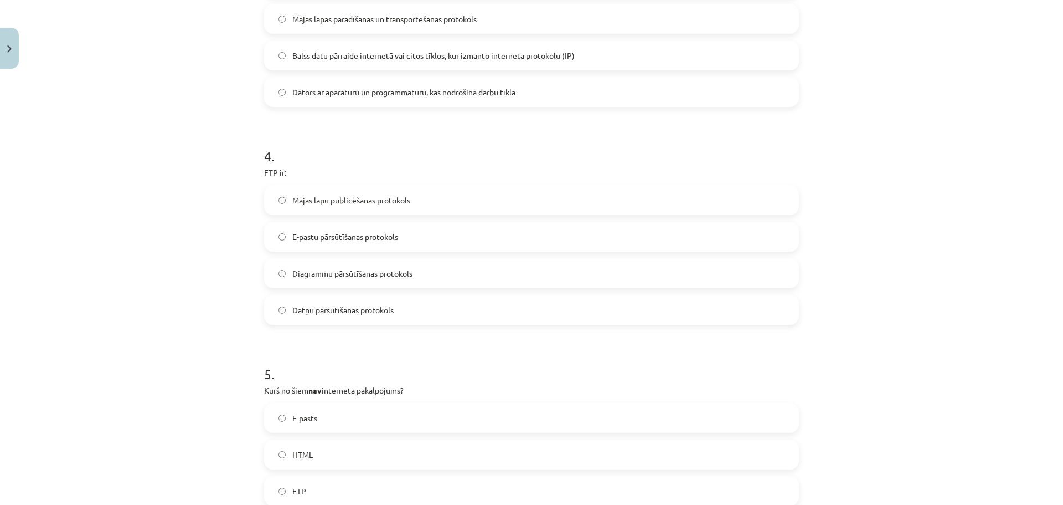
click at [339, 305] on span "Datņu pārsūtīšanas protokols" at bounding box center [342, 310] width 101 height 12
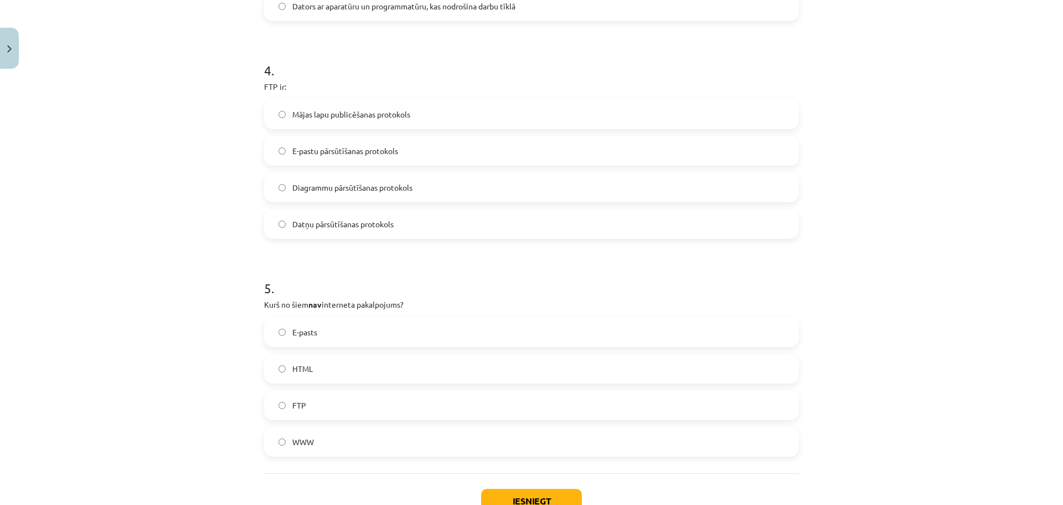
scroll to position [837, 0]
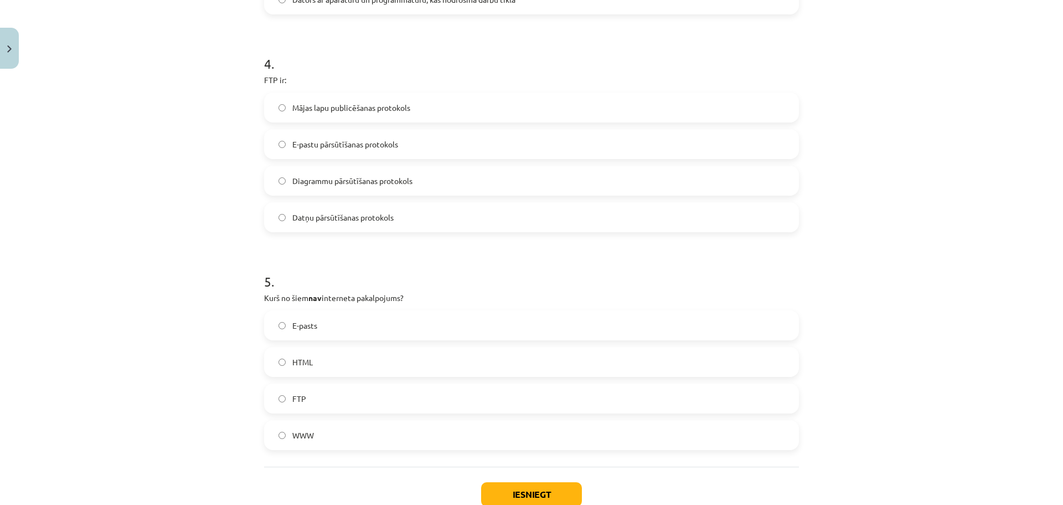
click at [324, 365] on label "HTML" at bounding box center [531, 362] width 533 height 28
click at [515, 491] on button "Iesniegt" at bounding box center [531, 494] width 101 height 24
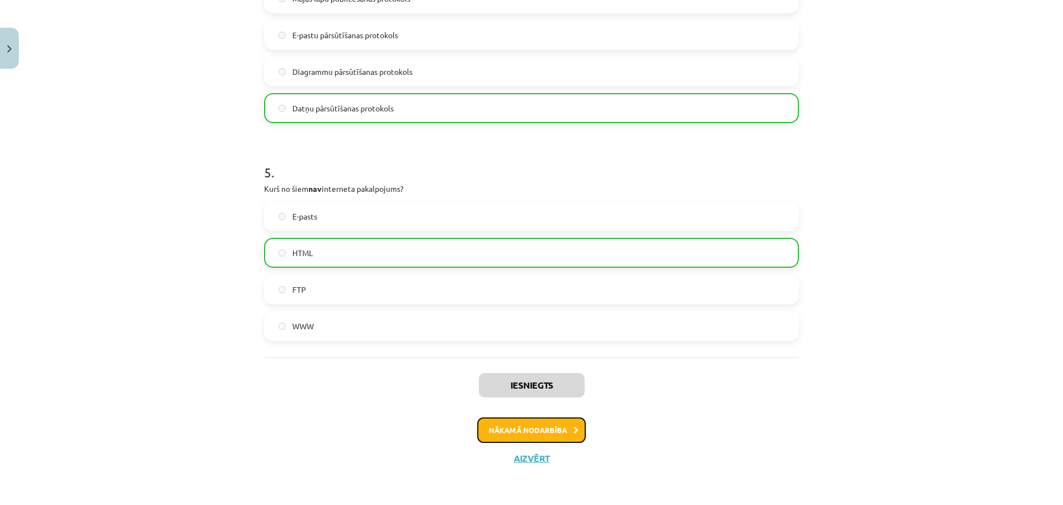
click at [541, 441] on button "Nākamā nodarbība" at bounding box center [531, 429] width 109 height 25
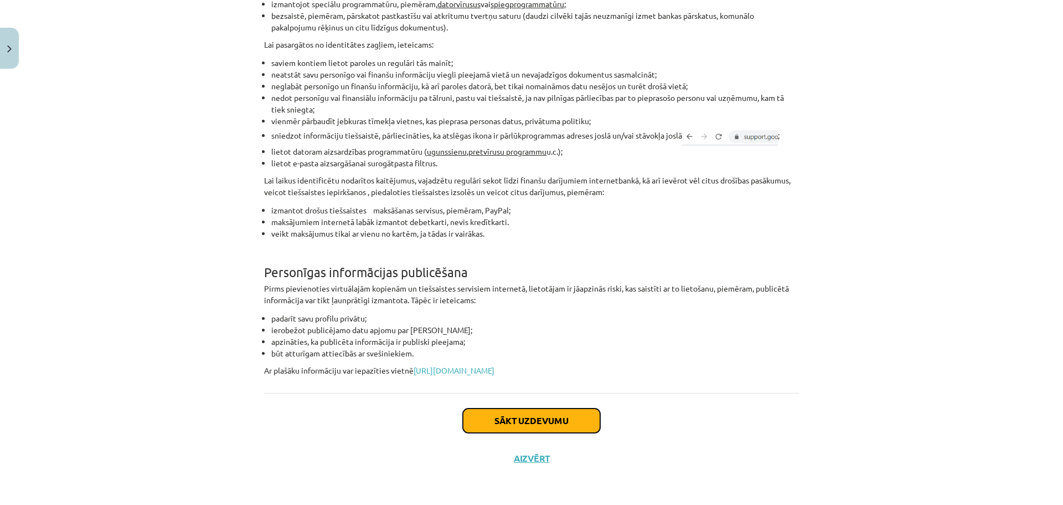
click at [594, 421] on button "Sākt uzdevumu" at bounding box center [531, 420] width 137 height 24
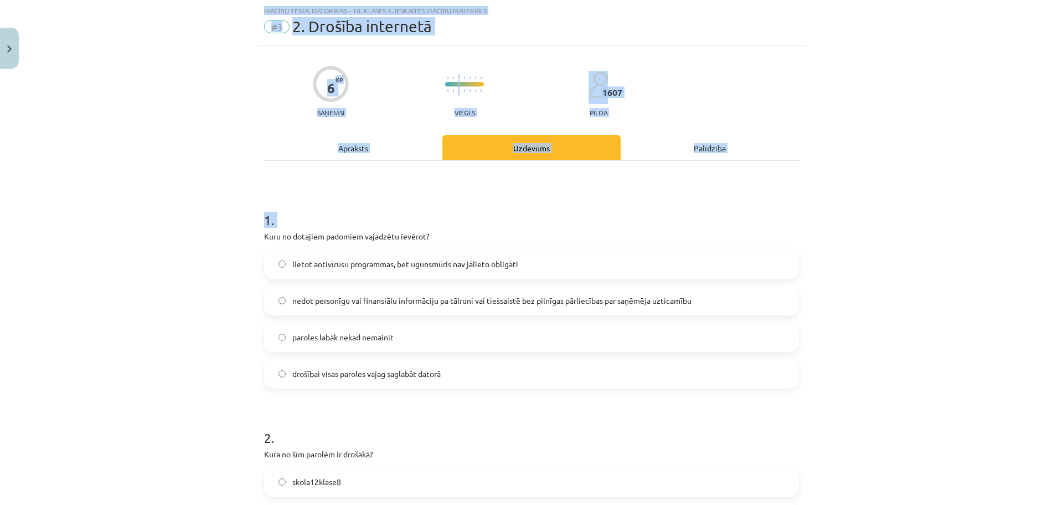
scroll to position [258, 0]
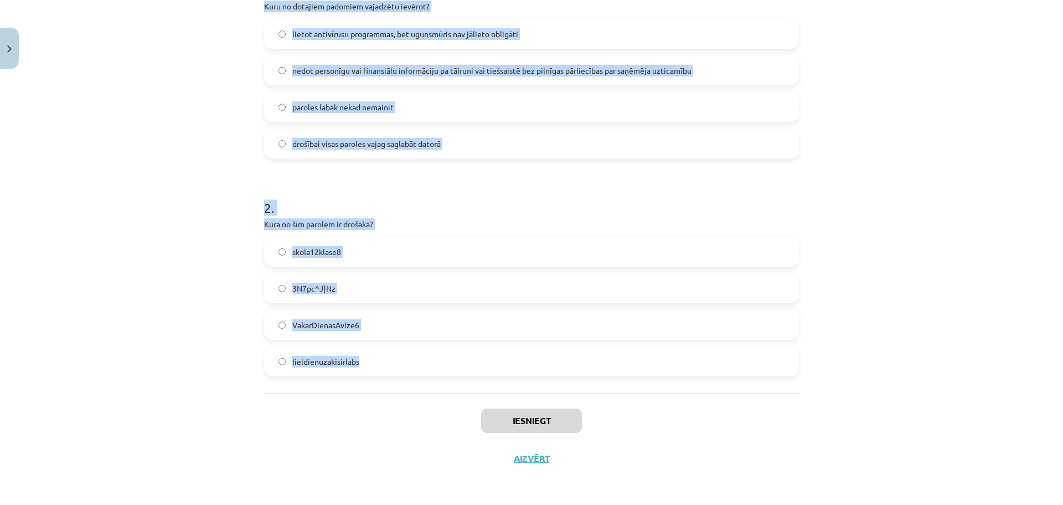
drag, startPoint x: 259, startPoint y: 232, endPoint x: 558, endPoint y: 372, distance: 330.3
click at [560, 383] on div "6 XP Saņemsi Viegls 1607 pilda Apraksts Uzdevums Palīdzība 1 . Kuru no dotajiem…" at bounding box center [532, 146] width 548 height 661
copy form "Kuru no dotajiem padomiem vajadzētu ievērot? lietot antivīrusu programmas, bet …"
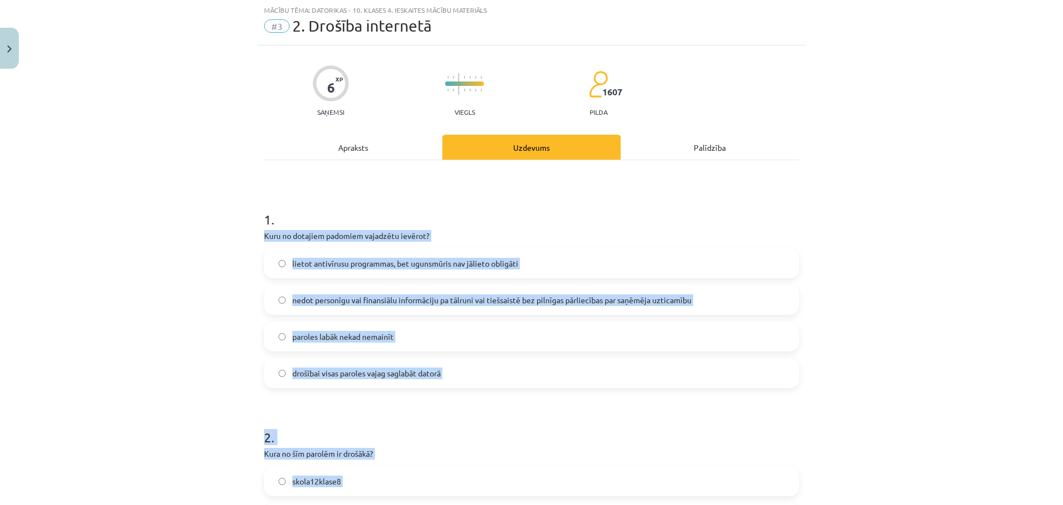
scroll to position [0, 0]
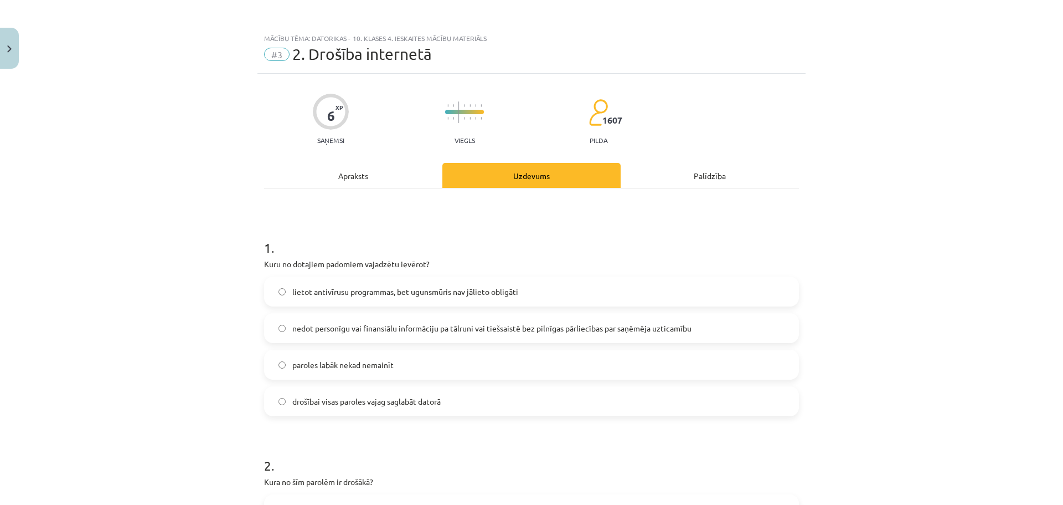
click at [208, 193] on div "Mācību tēma: Datorikas - 10. klases 4. ieskaites mācību materiāls #3 2. Drošība…" at bounding box center [531, 252] width 1063 height 505
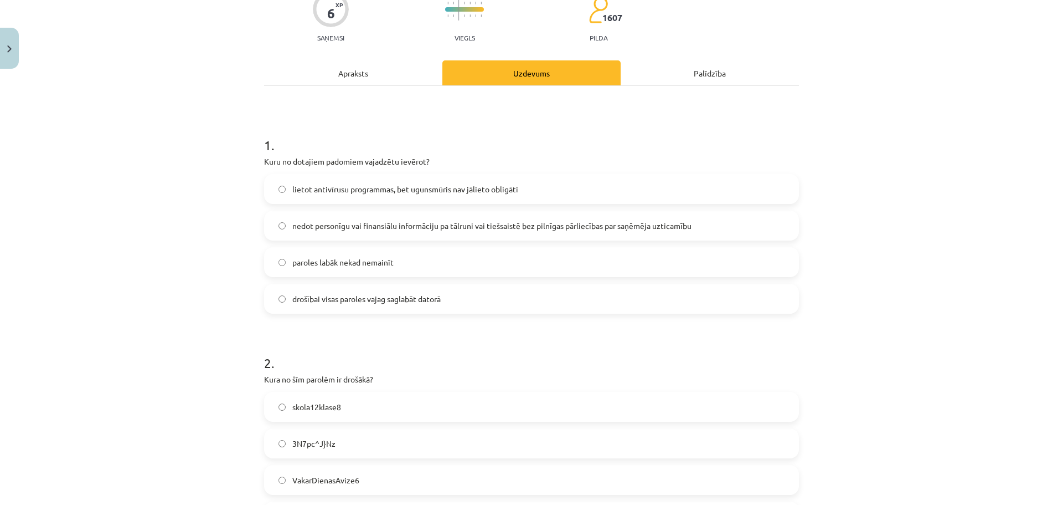
scroll to position [111, 0]
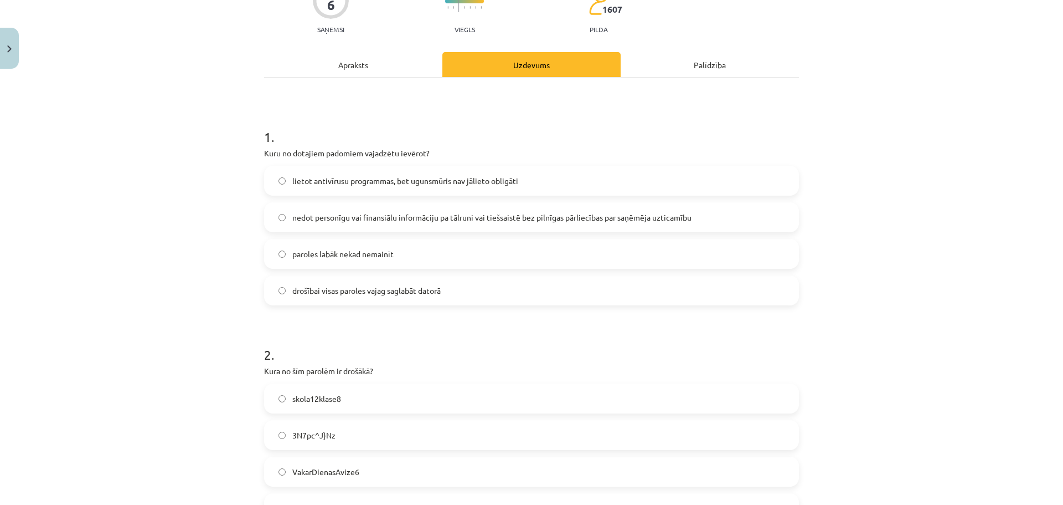
click at [348, 213] on span "nedot personīgu vai finansiālu informāciju pa tālruni vai tiešsaistē bez pilnīg…" at bounding box center [491, 218] width 399 height 12
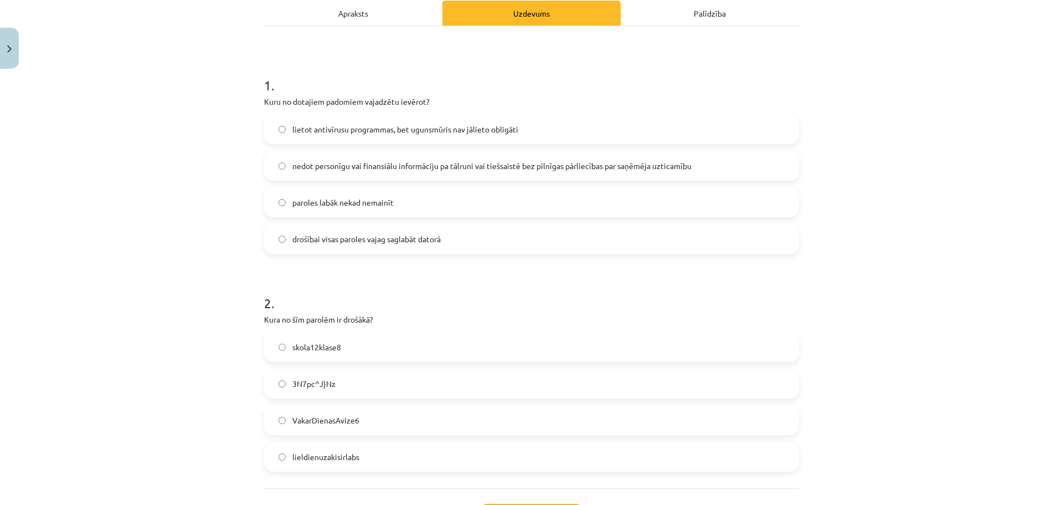
scroll to position [184, 0]
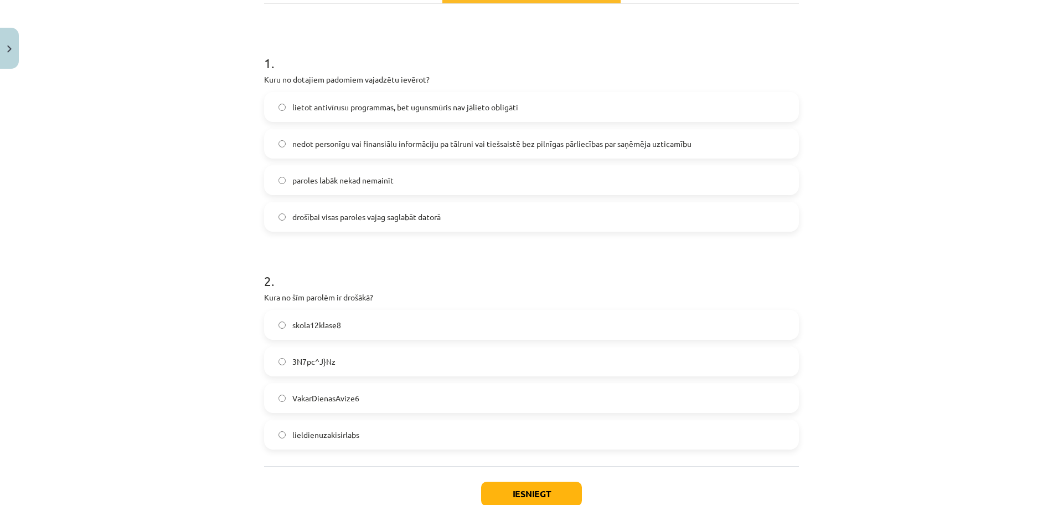
click at [320, 357] on span "3N7pc^J}Nz" at bounding box center [313, 362] width 43 height 12
click at [523, 493] on button "Iesniegt" at bounding box center [531, 493] width 101 height 24
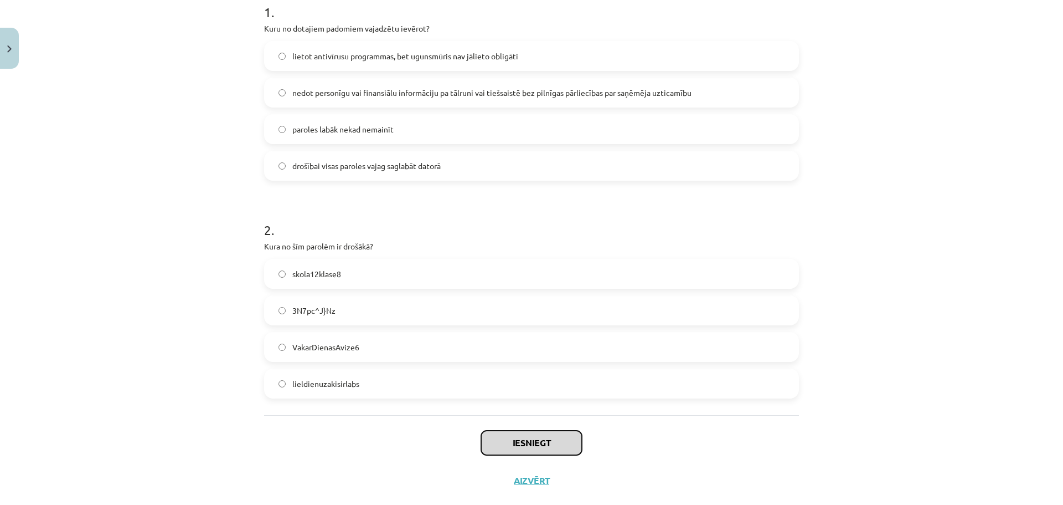
scroll to position [240, 0]
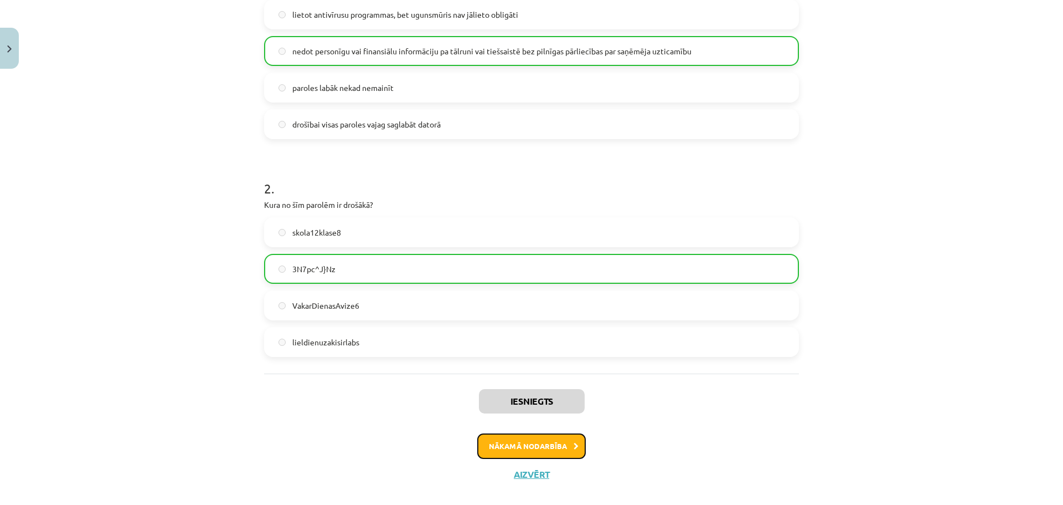
click at [516, 441] on button "Nākamā nodarbība" at bounding box center [531, 445] width 109 height 25
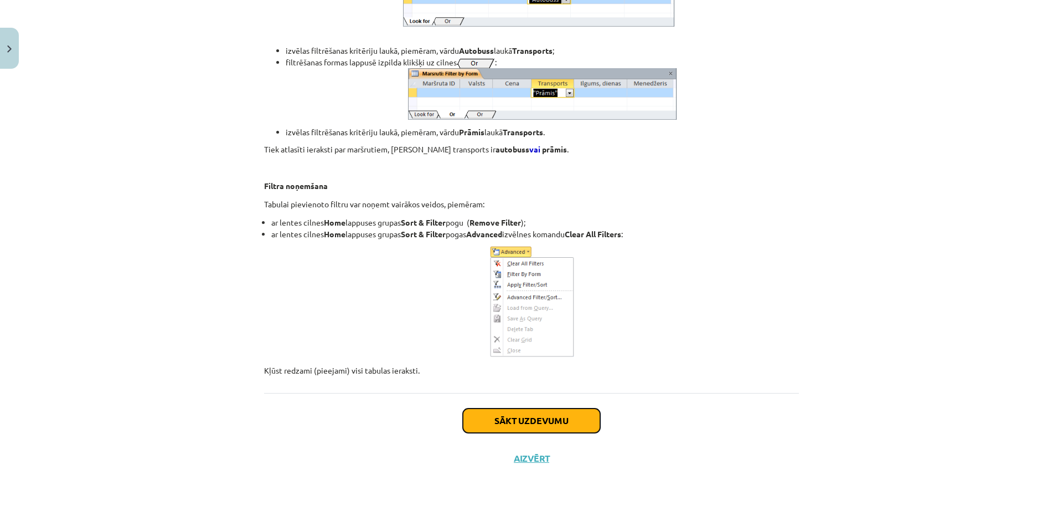
click at [573, 418] on button "Sākt uzdevumu" at bounding box center [531, 420] width 137 height 24
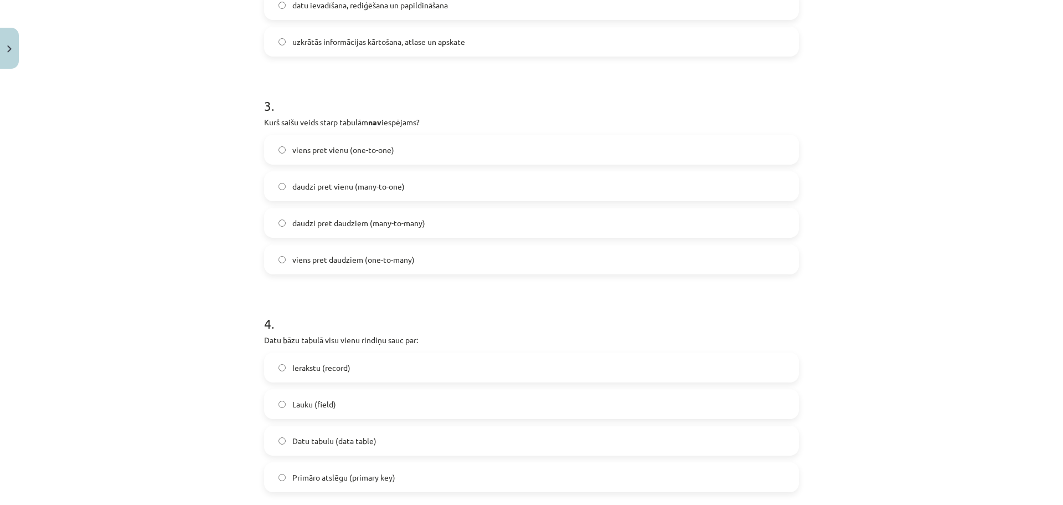
scroll to position [693, 0]
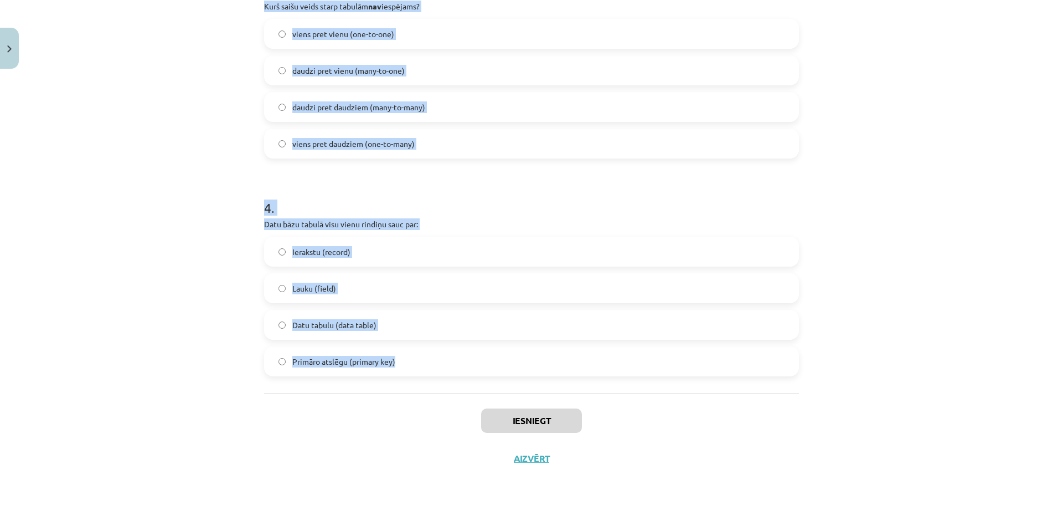
drag, startPoint x: 280, startPoint y: 231, endPoint x: 520, endPoint y: 368, distance: 276.6
copy form "Ko var saglabāt datu bāzes ar datu tipu "Text"? Burtciparu datus (ne vairāk par…"
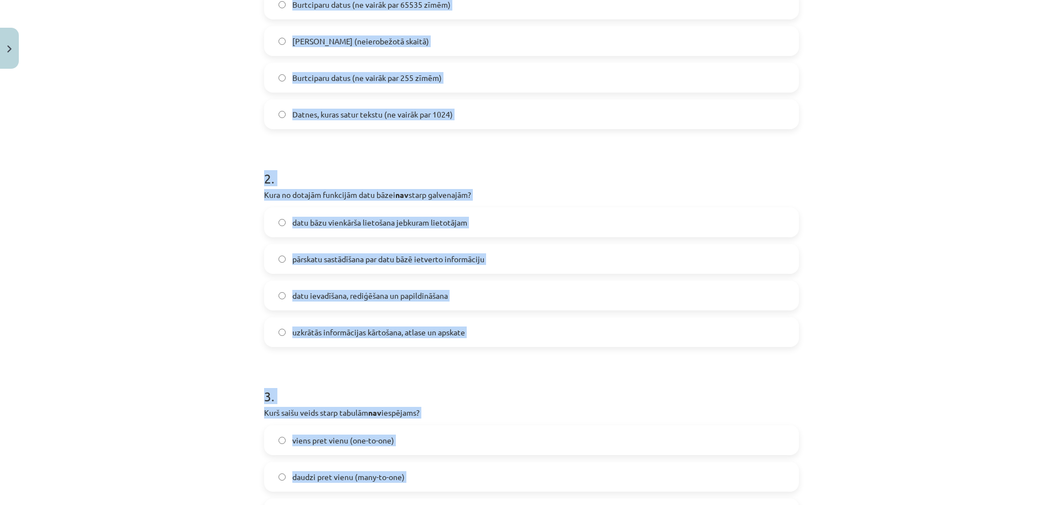
click at [207, 158] on div "Mācību tēma: Datorikas - 10. klases 4. ieskaites mācību materiāls #4 3. Datu bā…" at bounding box center [531, 252] width 1063 height 505
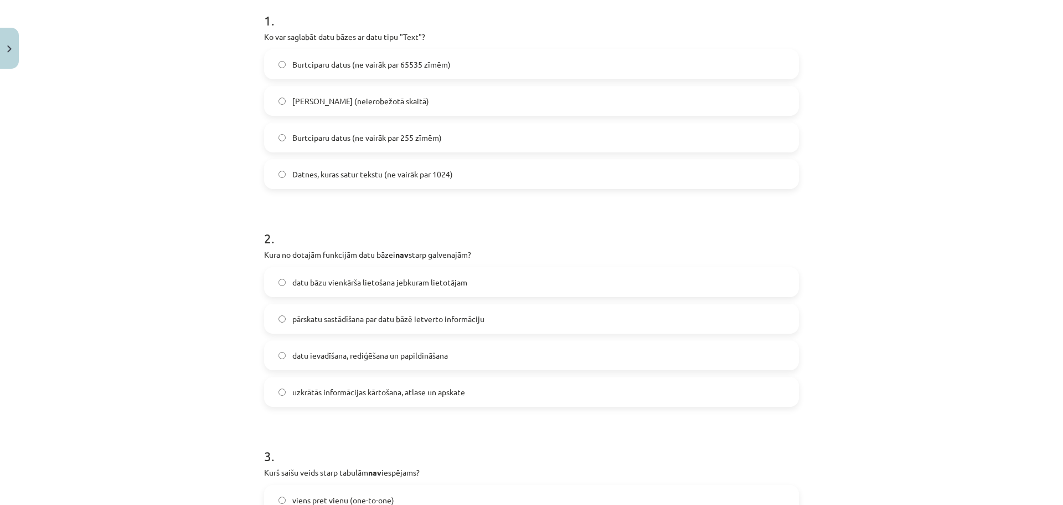
scroll to position [194, 0]
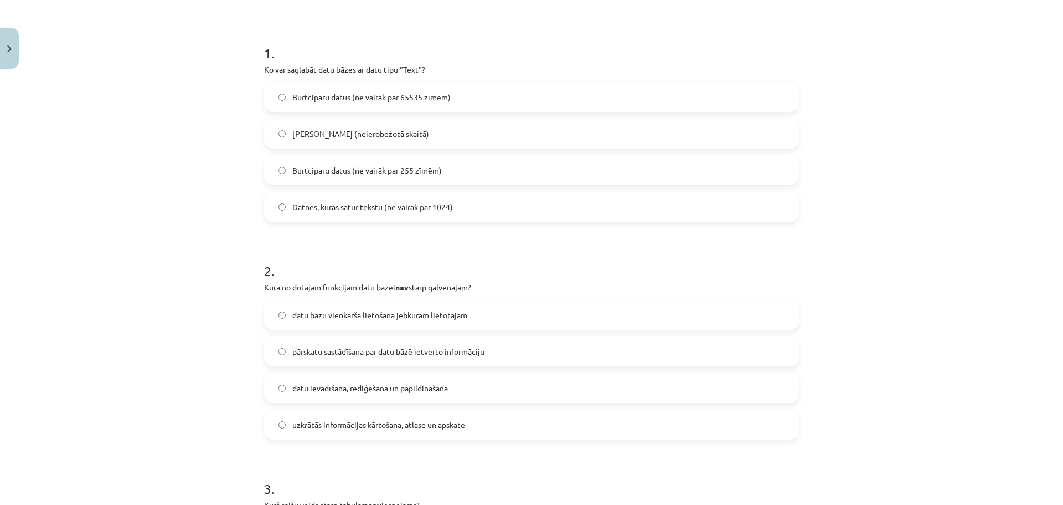
click at [328, 99] on span "Burtciparu datus (ne vairāk par 65535 zīmēm)" at bounding box center [371, 97] width 158 height 12
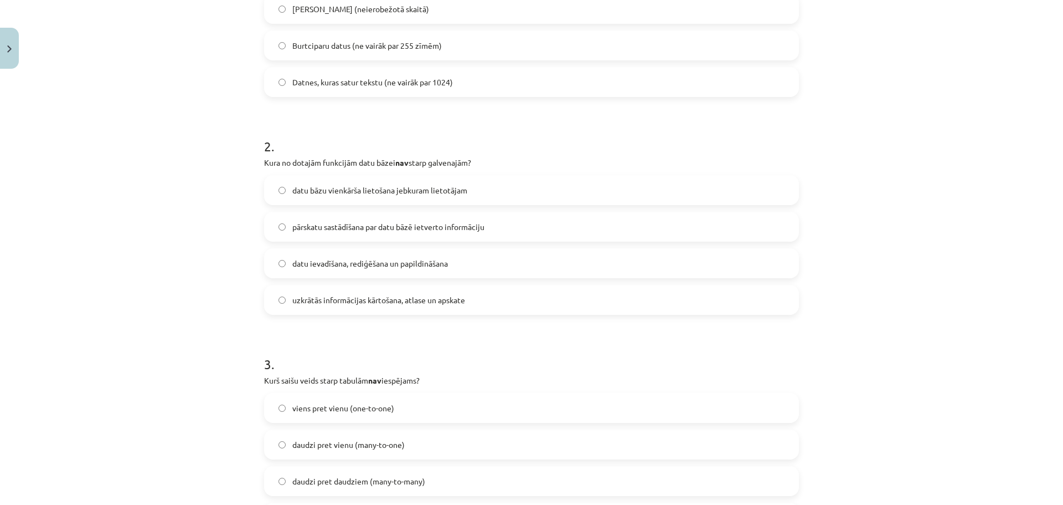
scroll to position [323, 0]
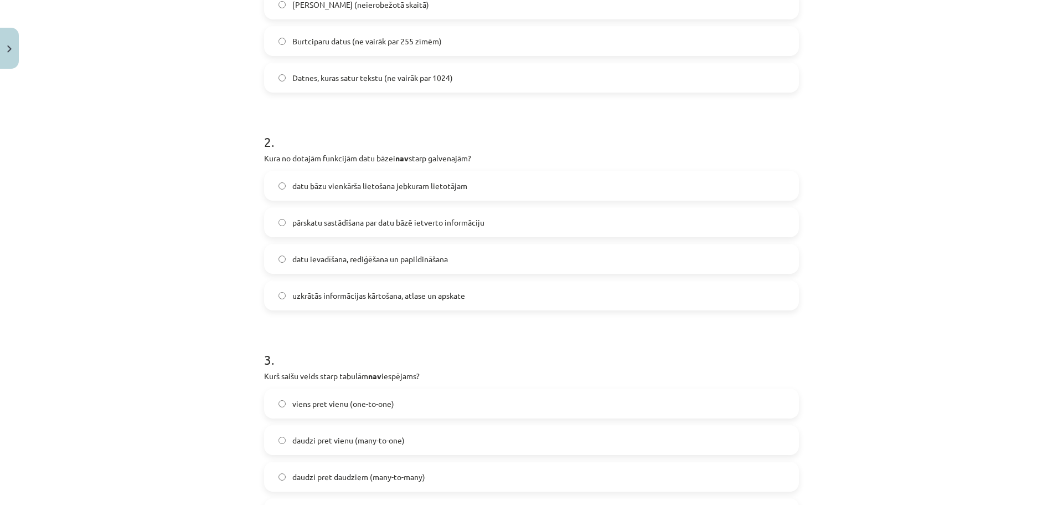
click at [329, 187] on span "datu bāzu vienkārša lietošana jebkuram lietotājam" at bounding box center [379, 186] width 175 height 12
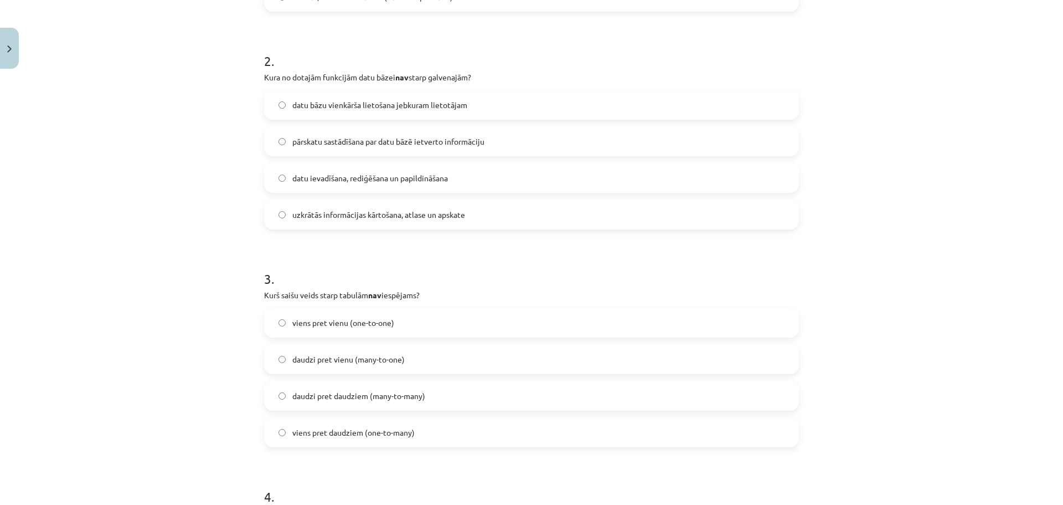
scroll to position [434, 0]
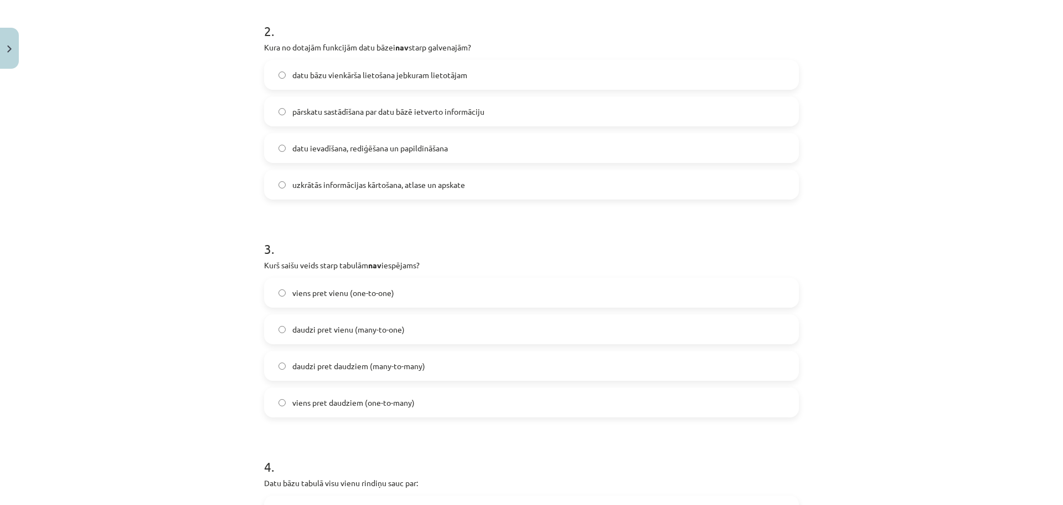
click at [344, 332] on span "daudzi pret vienu (many-to-one)" at bounding box center [348, 329] width 112 height 12
click at [371, 366] on span "daudzi pret daudziem (many-to-many)" at bounding box center [358, 366] width 133 height 12
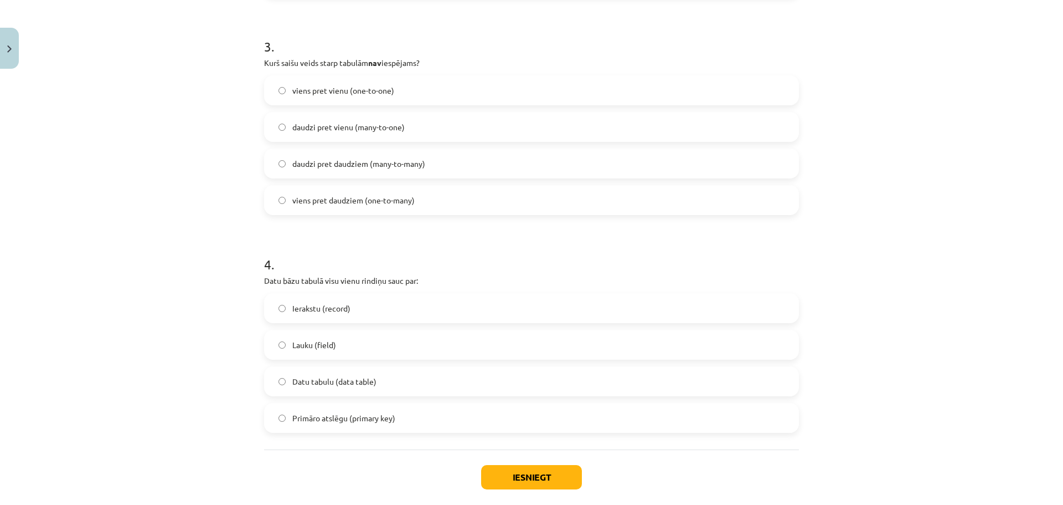
scroll to position [637, 0]
click at [339, 303] on span "Ierakstu (record)" at bounding box center [321, 307] width 58 height 12
click at [493, 474] on button "Iesniegt" at bounding box center [531, 476] width 101 height 24
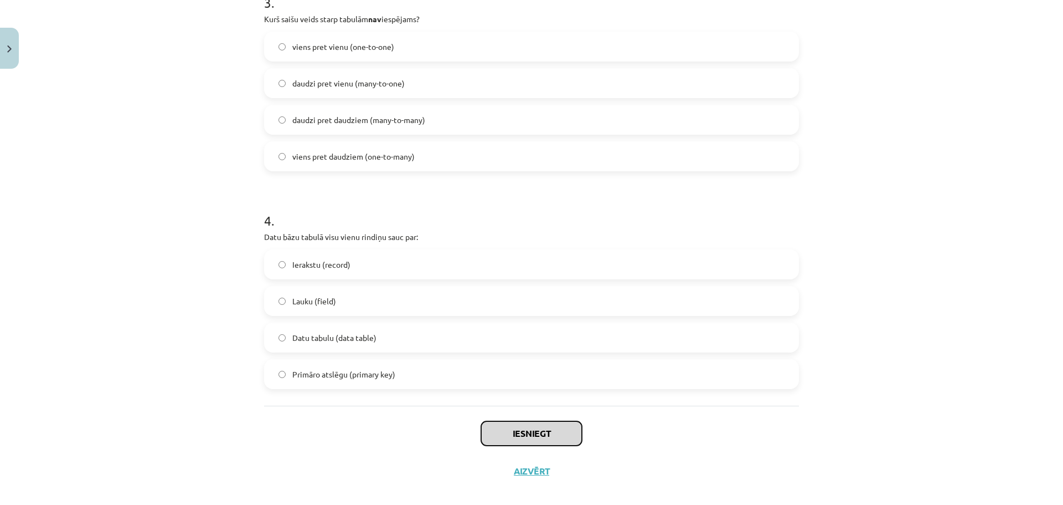
scroll to position [693, 0]
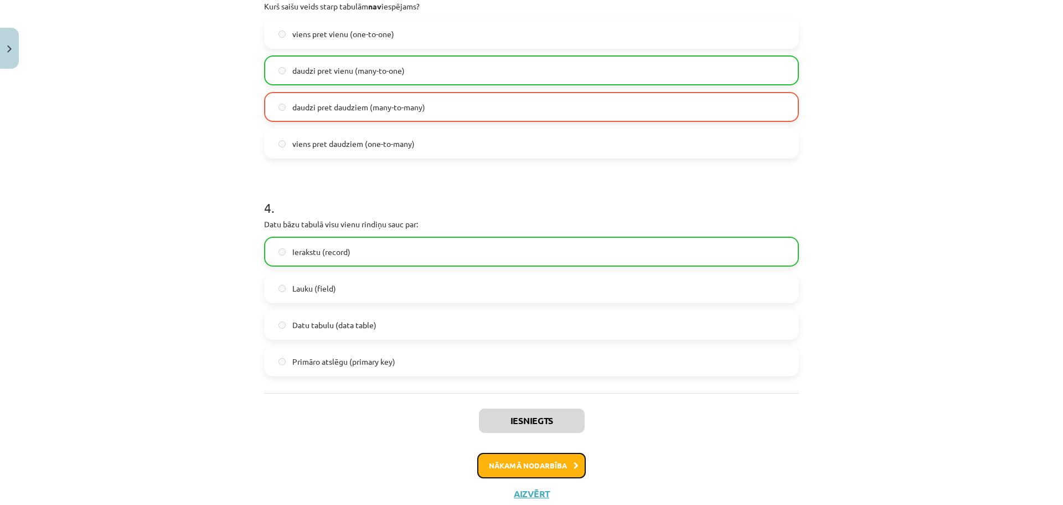
click at [525, 467] on button "Nākamā nodarbība" at bounding box center [531, 464] width 109 height 25
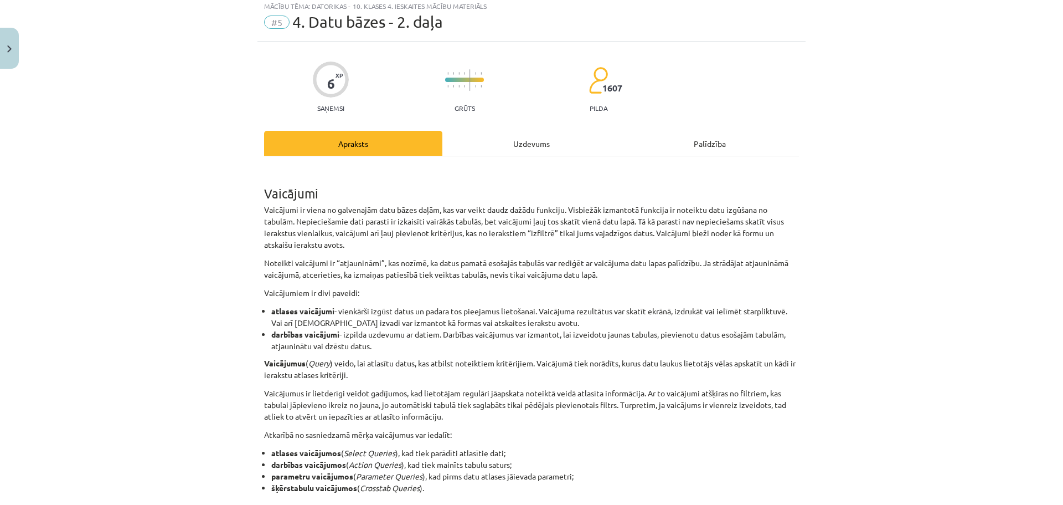
scroll to position [28, 0]
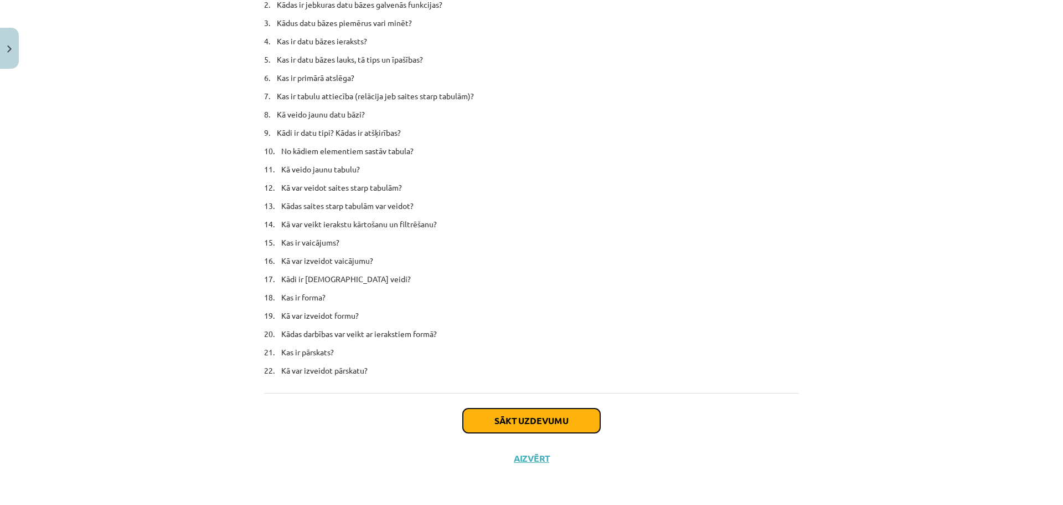
click at [578, 420] on button "Sākt uzdevumu" at bounding box center [531, 420] width 137 height 24
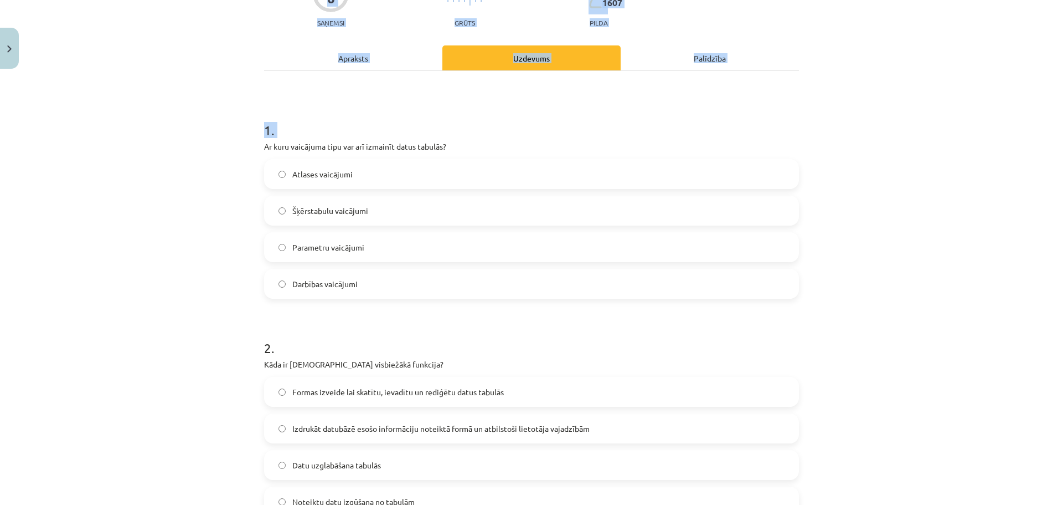
scroll to position [258, 0]
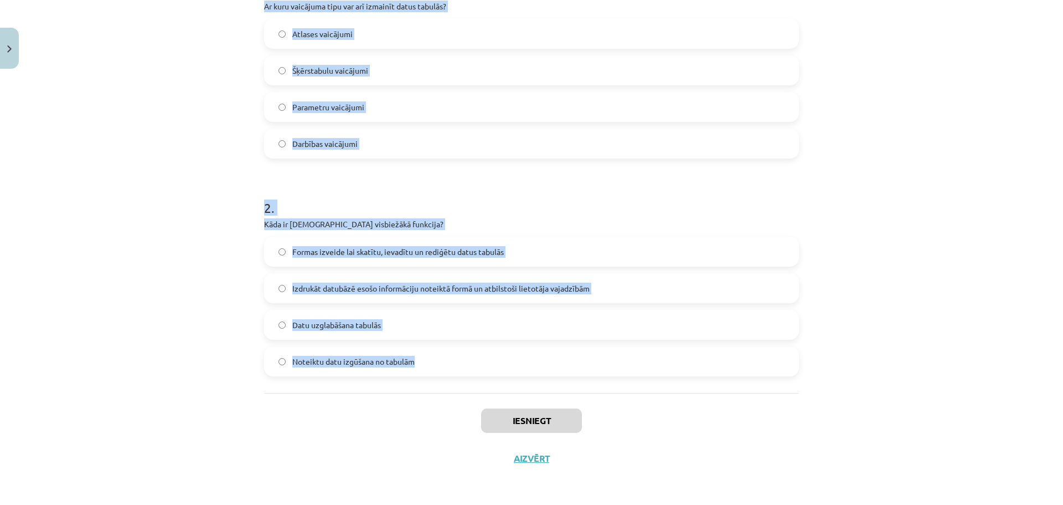
drag, startPoint x: 258, startPoint y: 234, endPoint x: 520, endPoint y: 362, distance: 291.3
click at [520, 362] on div "6 XP Saņemsi Grūts 1607 pilda Apraksts Uzdevums Palīdzība 1 . Ar kuru vaicājuma…" at bounding box center [532, 146] width 548 height 661
copy form "Ar kuru vaicājuma tipu var arī izmainīt datus tabulās? Atlases vaicājumi Šķērst…"
click at [136, 261] on div "Mācību tēma: Datorikas - 10. klases 4. ieskaites mācību materiāls #5 4. Datu bā…" at bounding box center [531, 252] width 1063 height 505
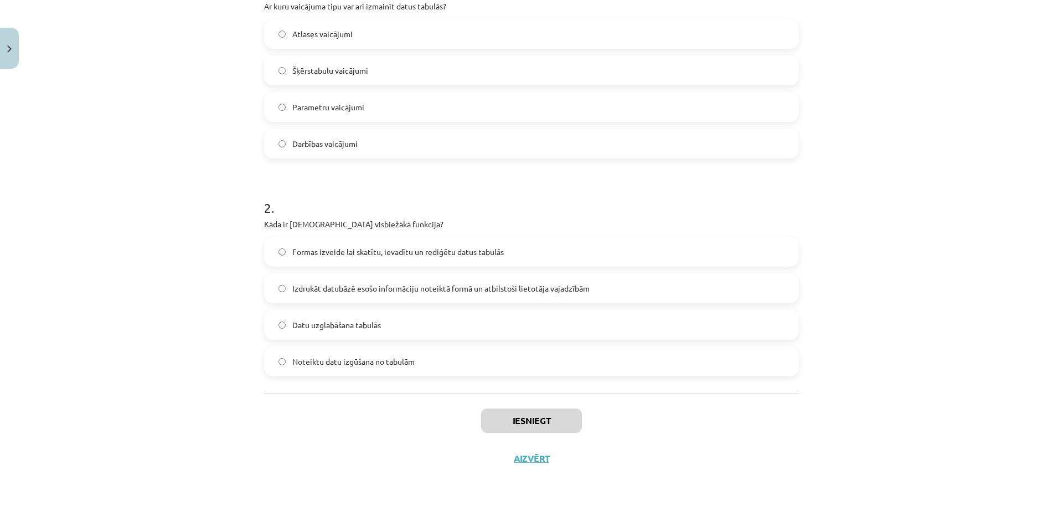
click at [320, 359] on span "Noteiktu datu izgūšana no tabulām" at bounding box center [353, 362] width 122 height 12
click at [320, 138] on span "Darbības vaicājumi" at bounding box center [324, 144] width 65 height 12
click at [506, 430] on button "Iesniegt" at bounding box center [531, 420] width 101 height 24
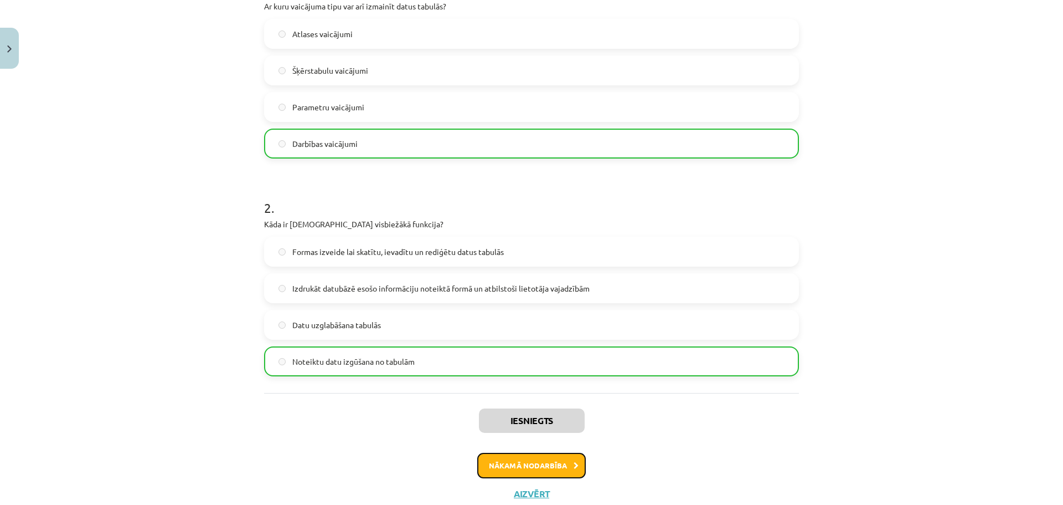
click at [561, 476] on button "Nākamā nodarbība" at bounding box center [531, 464] width 109 height 25
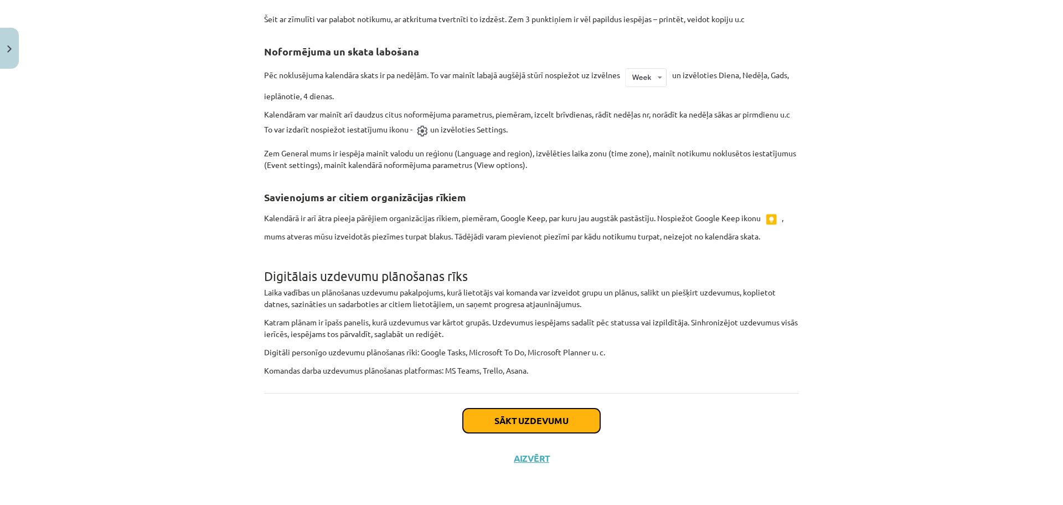
click at [523, 423] on button "Sākt uzdevumu" at bounding box center [531, 420] width 137 height 24
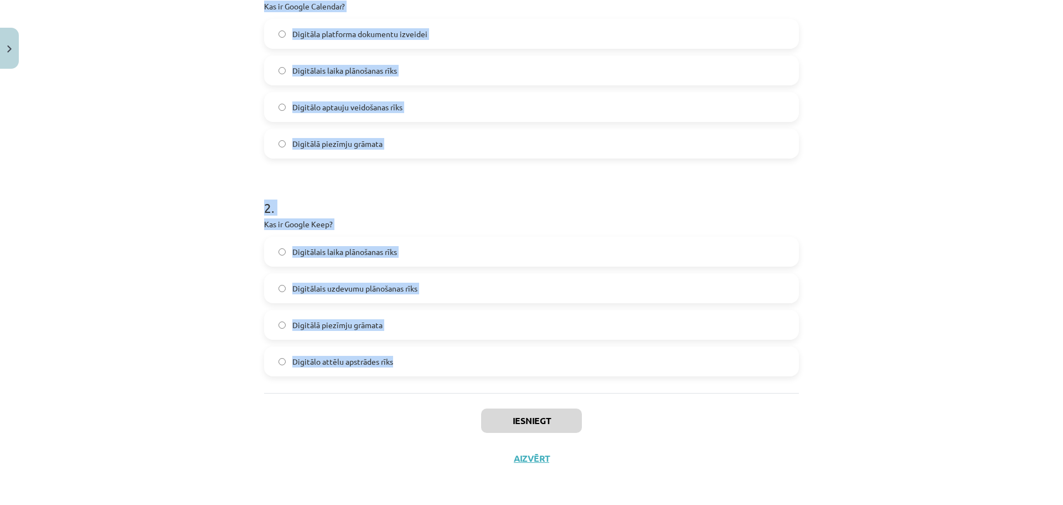
drag, startPoint x: 281, startPoint y: 233, endPoint x: 535, endPoint y: 354, distance: 281.4
click at [535, 354] on div "Mācību tēma: Datorikas - 10. klases 4. ieskaites mācību materiāls #6 5. Darba o…" at bounding box center [531, 252] width 1063 height 505
copy form "Kas ir Google Calendar? Digitāla platforma dokumentu izveidei Digitālais laika …"
click at [195, 178] on div "Mācību tēma: Datorikas - 10. klases 4. ieskaites mācību materiāls #6 5. Darba o…" at bounding box center [531, 252] width 1063 height 505
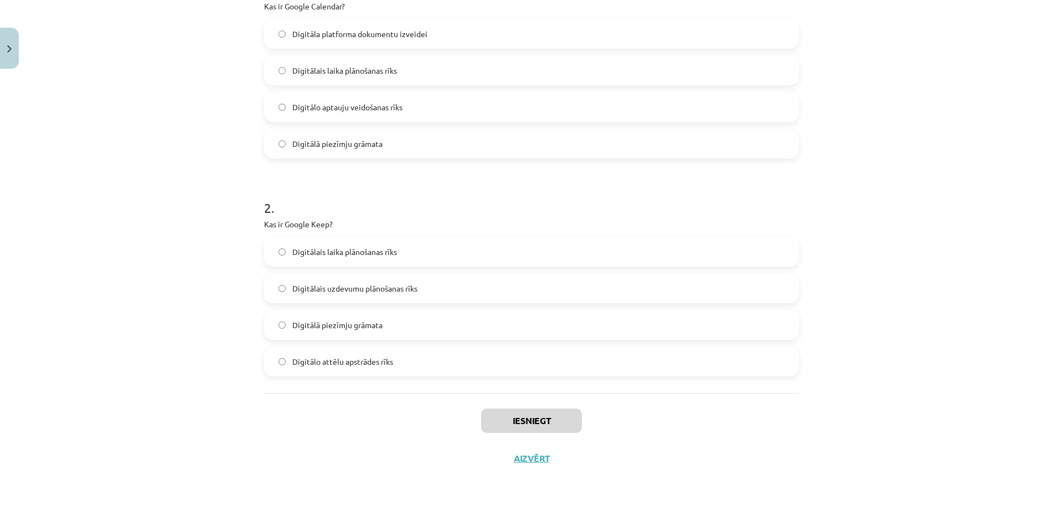
click at [322, 328] on span "Digitālā piezīmju grāmata" at bounding box center [337, 325] width 90 height 12
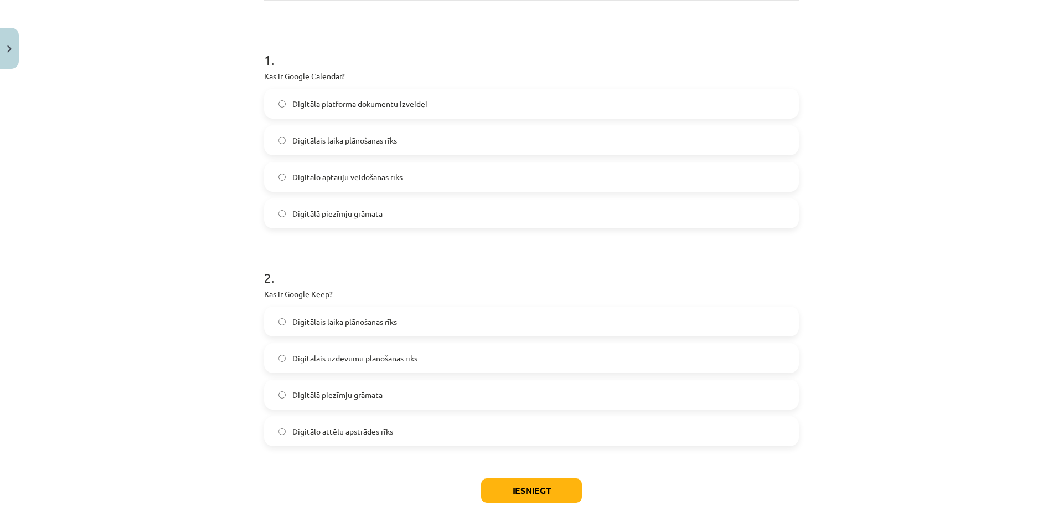
scroll to position [147, 0]
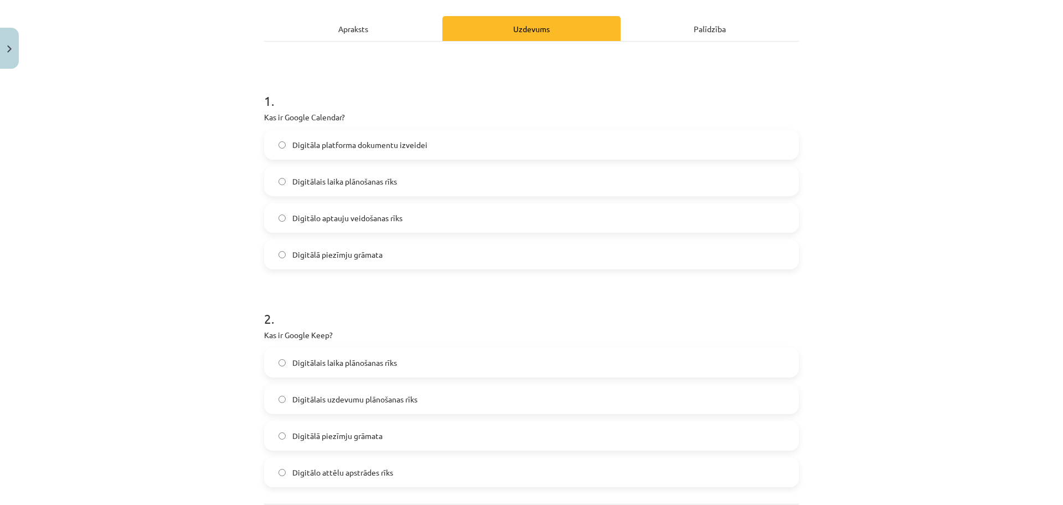
click at [368, 183] on span "Digitālais laika plānošanas rīks" at bounding box center [344, 182] width 105 height 12
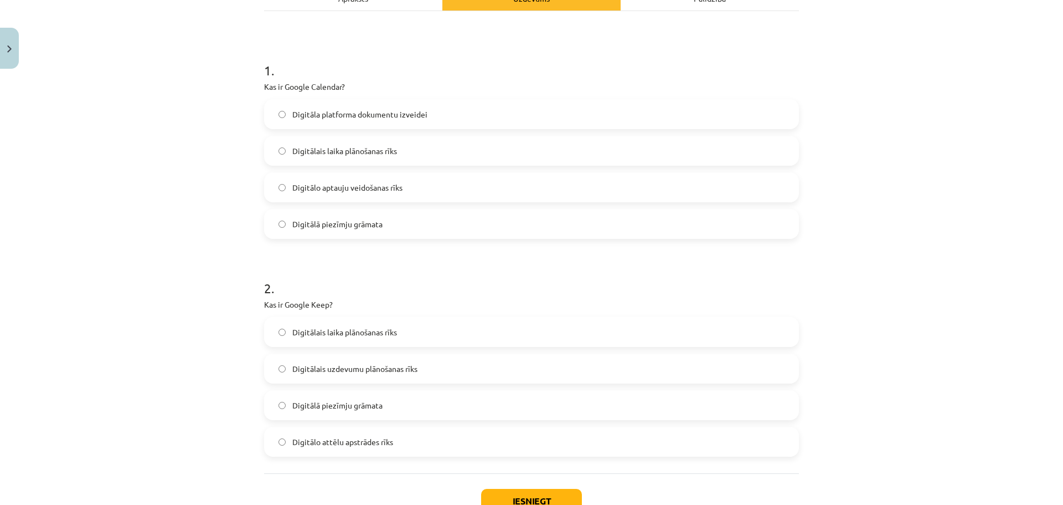
scroll to position [184, 0]
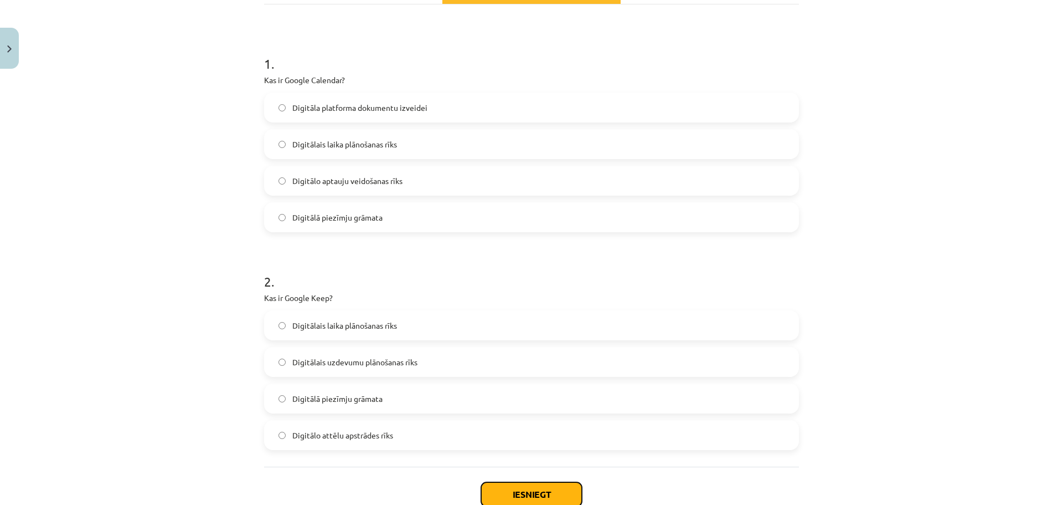
click at [517, 493] on button "Iesniegt" at bounding box center [531, 494] width 101 height 24
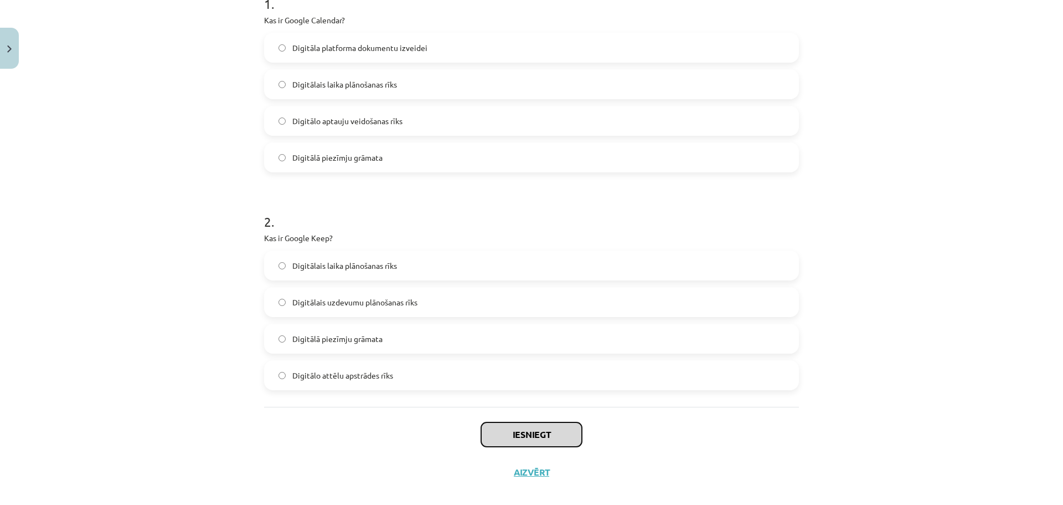
scroll to position [258, 0]
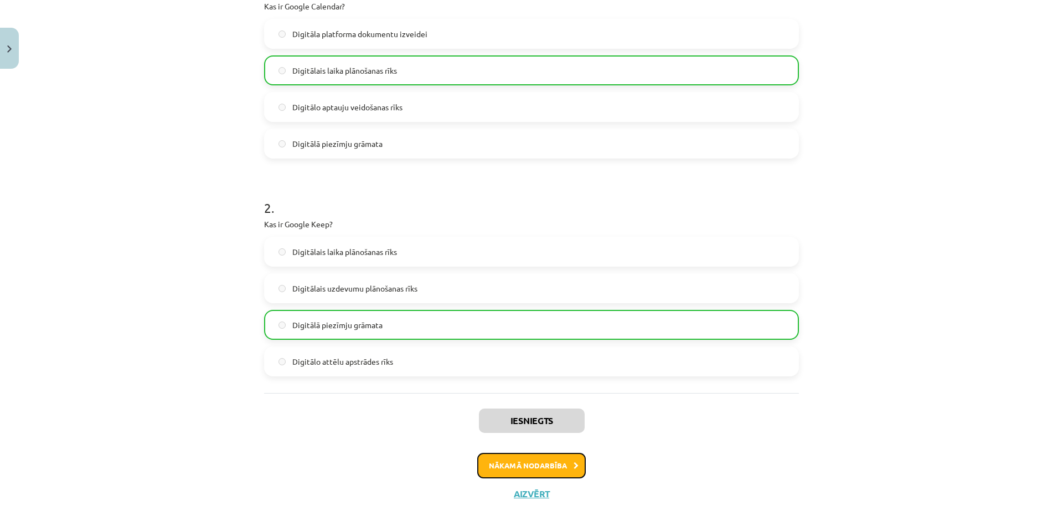
click at [546, 466] on button "Nākamā nodarbība" at bounding box center [531, 464] width 109 height 25
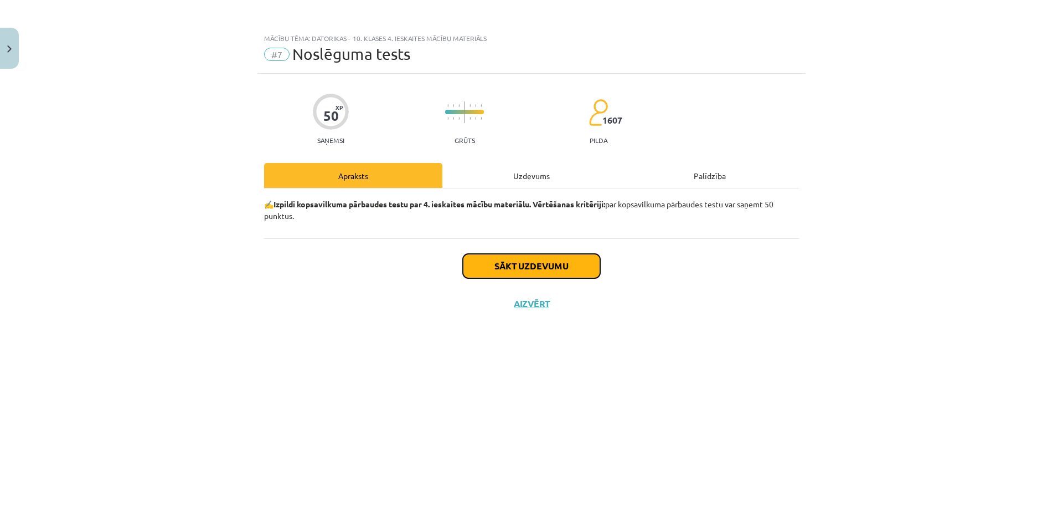
click at [525, 267] on button "Sākt uzdevumu" at bounding box center [531, 266] width 137 height 24
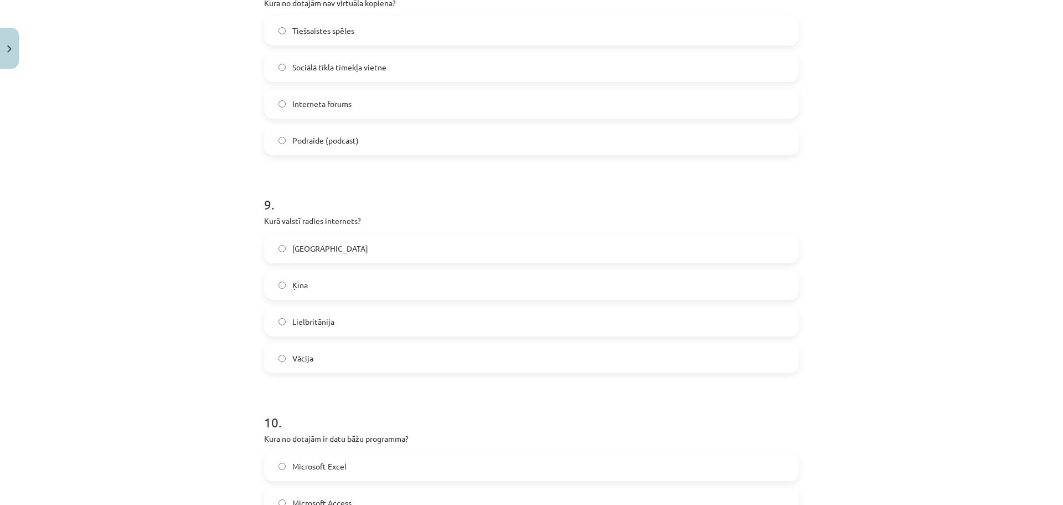
scroll to position [1999, 0]
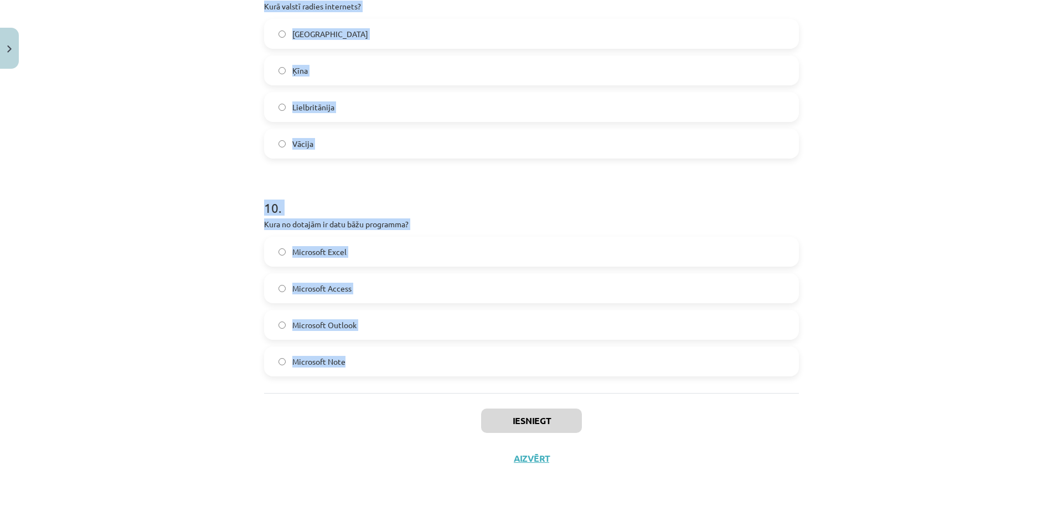
drag, startPoint x: 262, startPoint y: 260, endPoint x: 454, endPoint y: 348, distance: 211.4
copy form "Kura no dotajām nav pārlūkprogramma? Opera Microsoft Edge Microsoft Outlook Saf…"
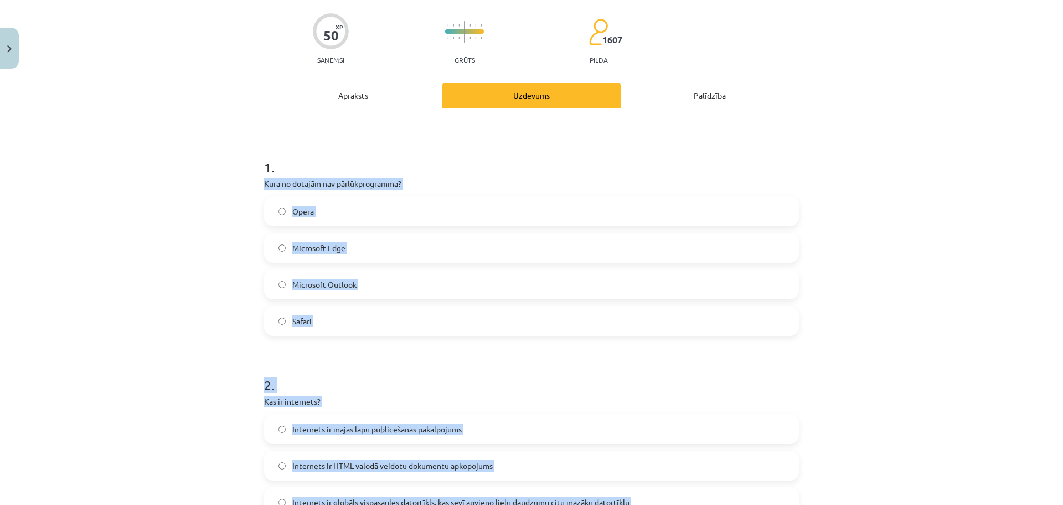
scroll to position [0, 0]
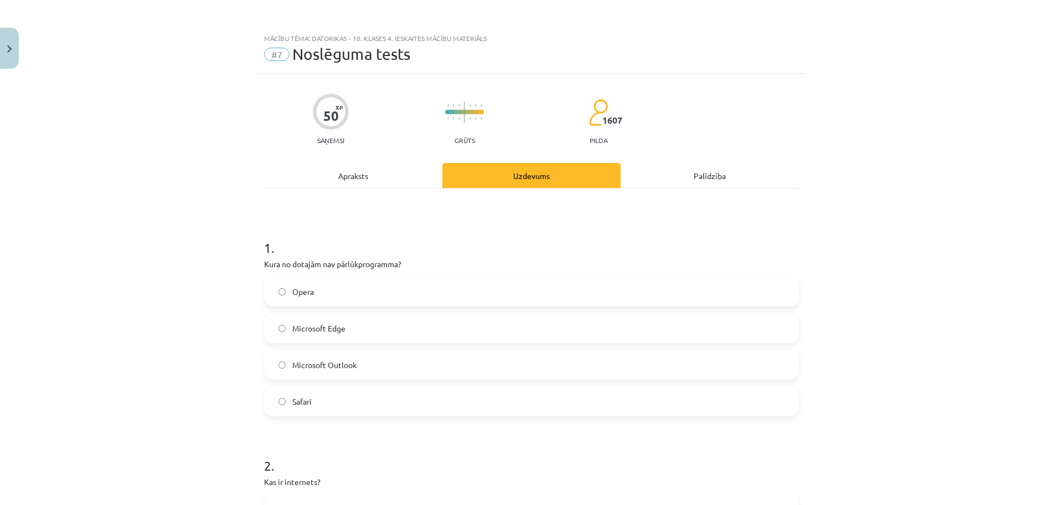
click at [960, 239] on div "Mācību tēma: Datorikas - 10. klases 4. ieskaites mācību materiāls #7 Noslēguma …" at bounding box center [531, 252] width 1063 height 505
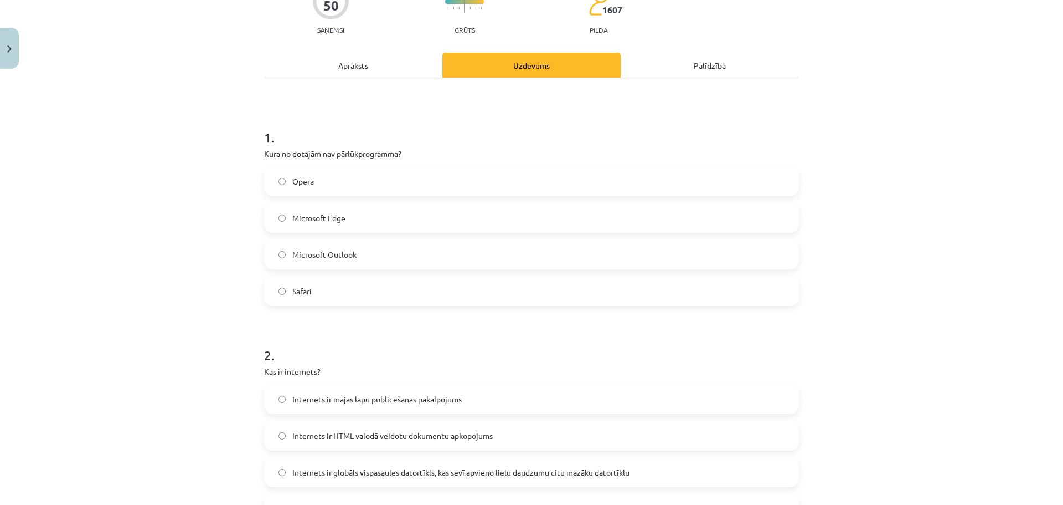
scroll to position [111, 0]
click at [307, 219] on span "Microsoft Edge" at bounding box center [318, 218] width 53 height 12
click at [346, 243] on label "Microsoft Outlook" at bounding box center [531, 254] width 533 height 28
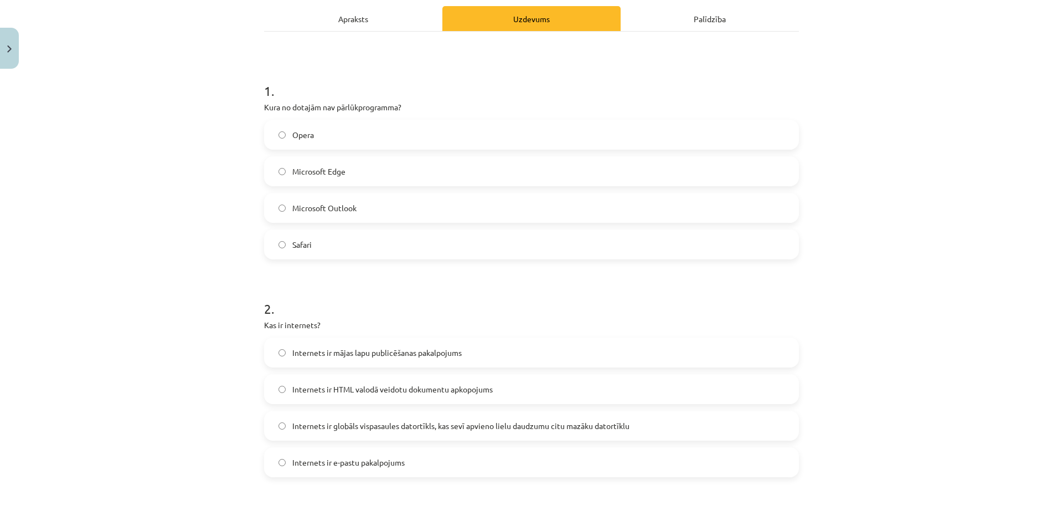
scroll to position [203, 0]
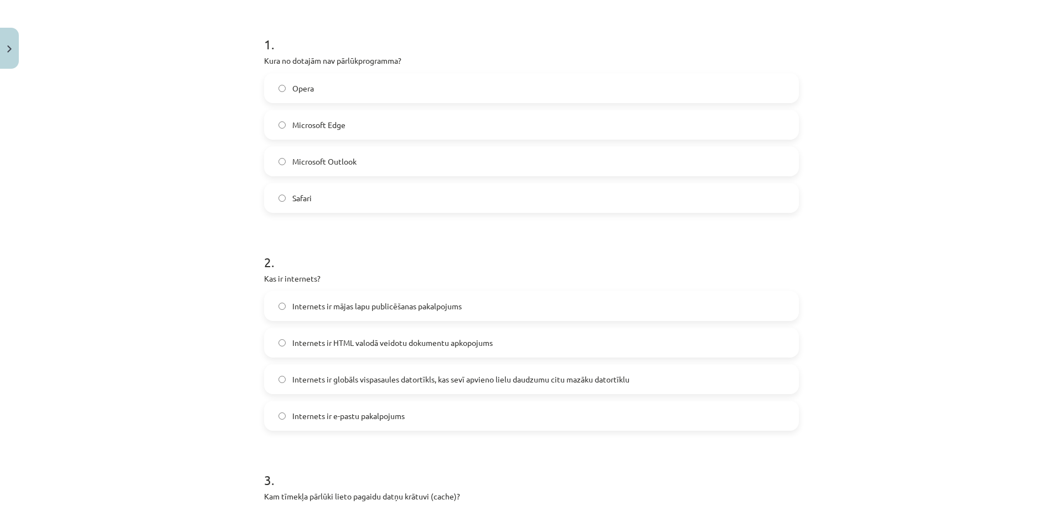
click at [362, 383] on span "Internets ir globāls vispasaules datortīkls, kas sevī apvieno lielu daudzumu ci…" at bounding box center [460, 379] width 337 height 12
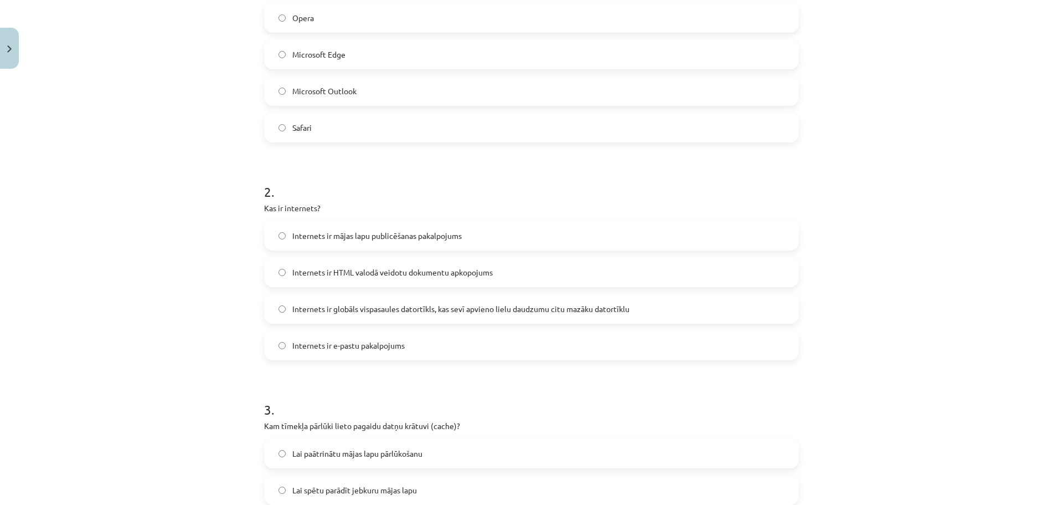
scroll to position [351, 0]
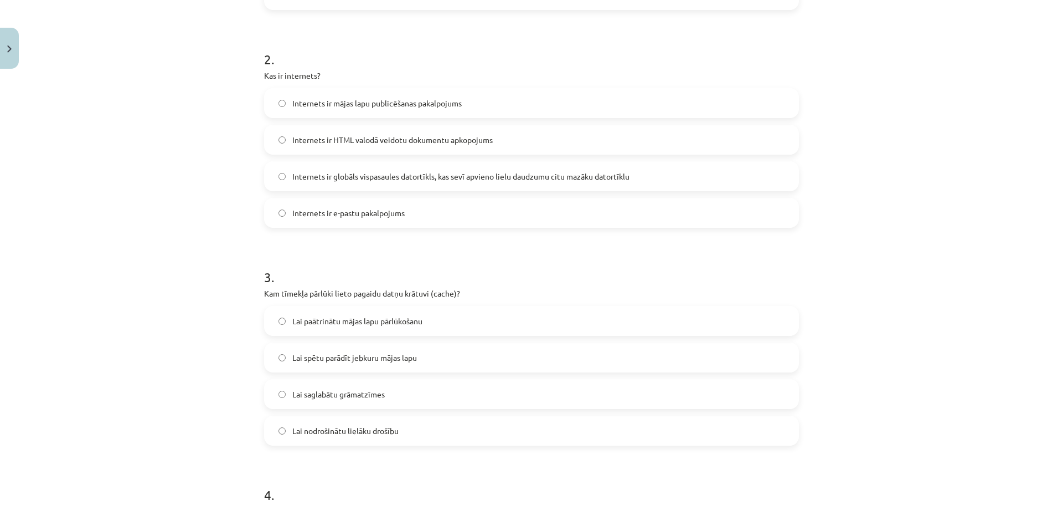
click at [376, 317] on span "Lai paātrinātu mājas lapu pārlūkošanu" at bounding box center [357, 321] width 130 height 12
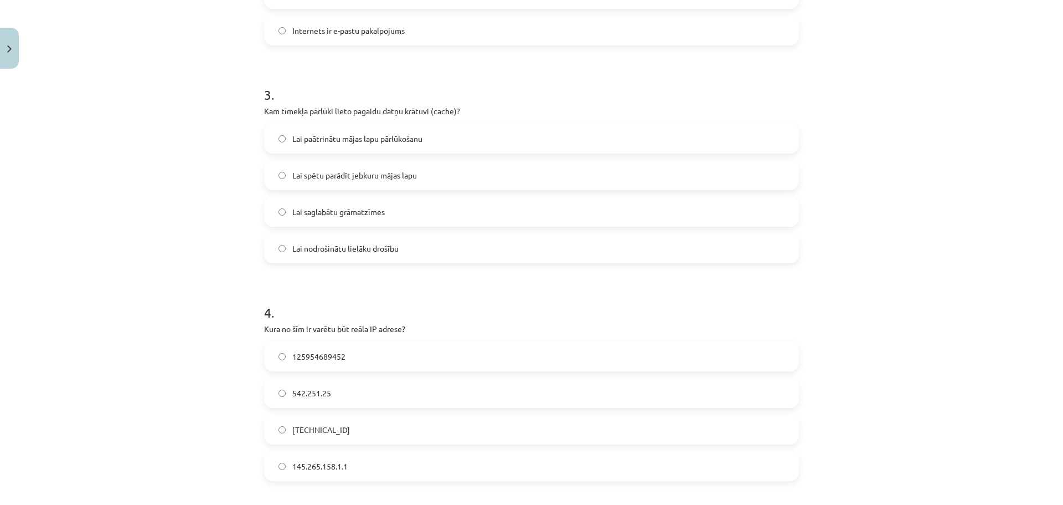
scroll to position [609, 0]
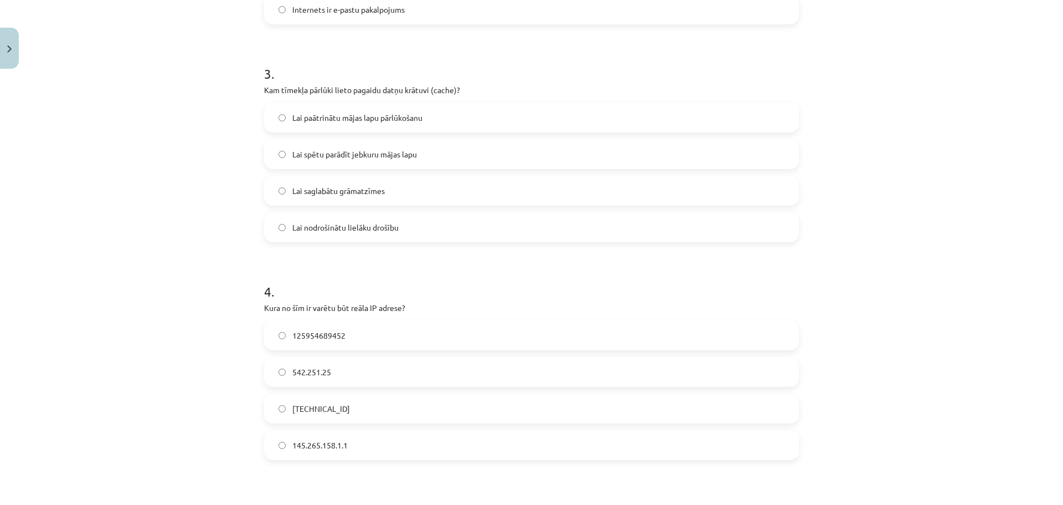
click at [338, 406] on label "158.12.159.1" at bounding box center [531, 408] width 533 height 28
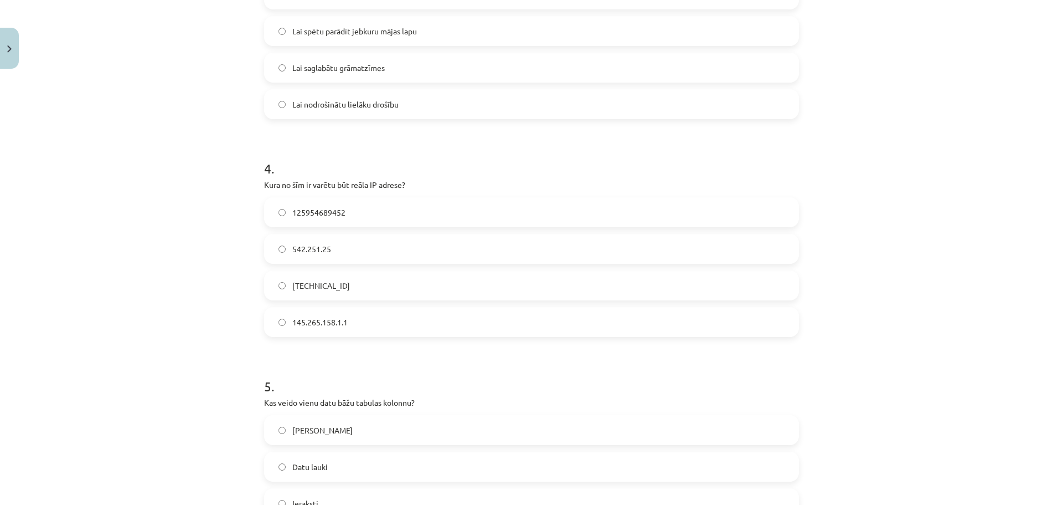
scroll to position [738, 0]
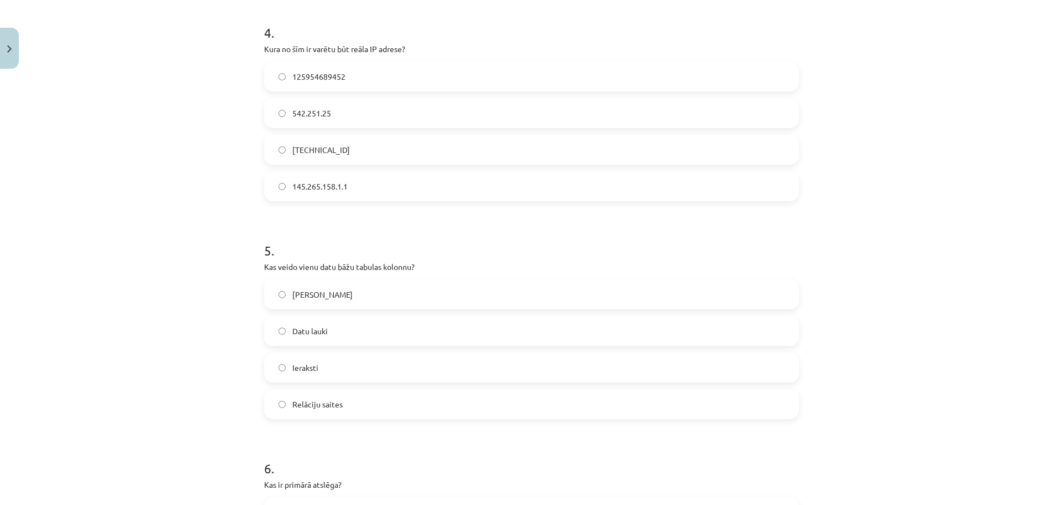
click at [371, 335] on label "Datu lauki" at bounding box center [531, 331] width 533 height 28
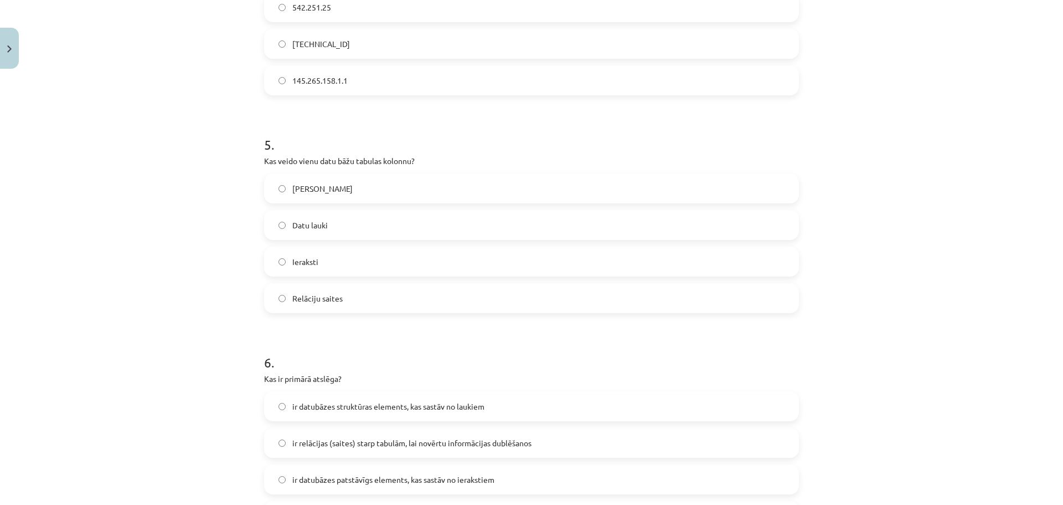
scroll to position [997, 0]
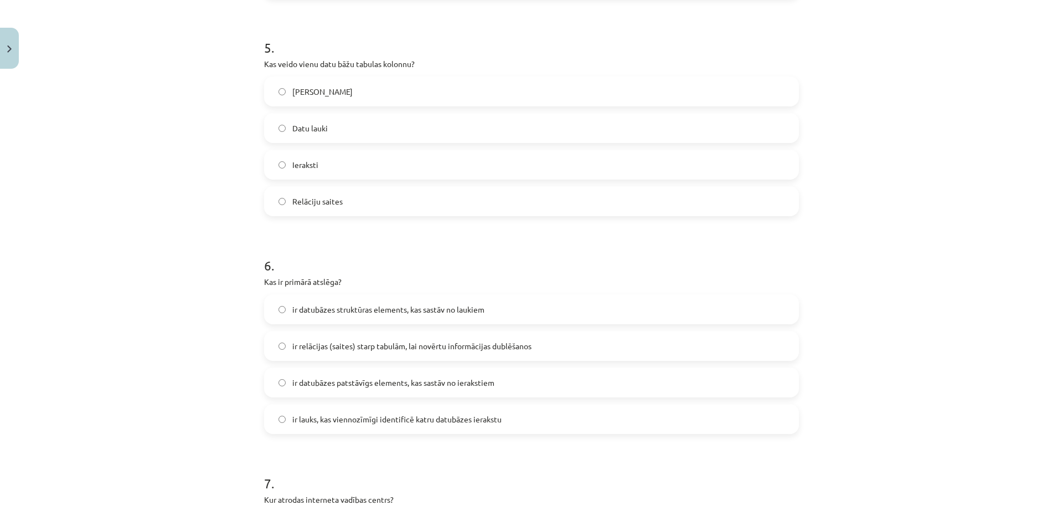
click at [332, 418] on span "ir lauks, kas viennozīmīgi identificē katru datubāzes ierakstu" at bounding box center [396, 419] width 209 height 12
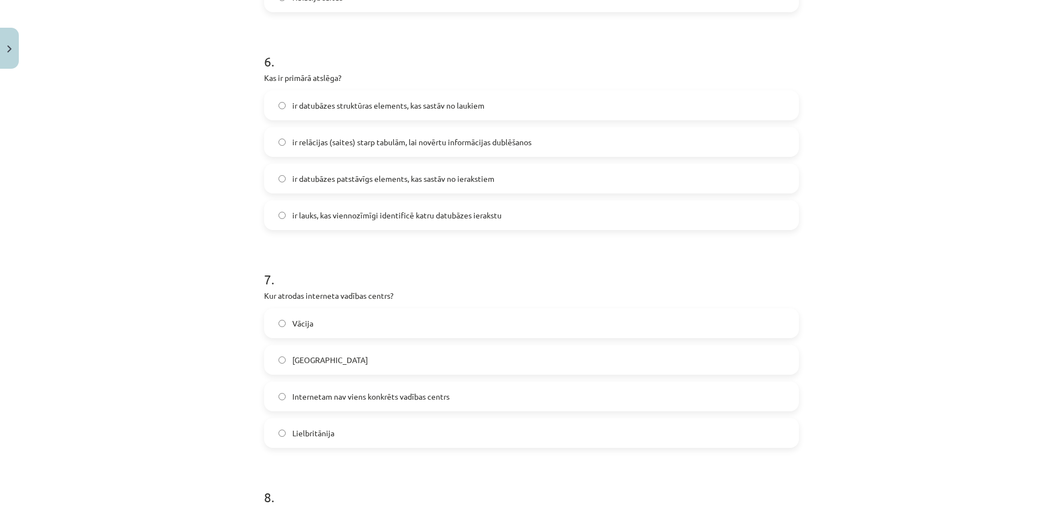
scroll to position [1292, 0]
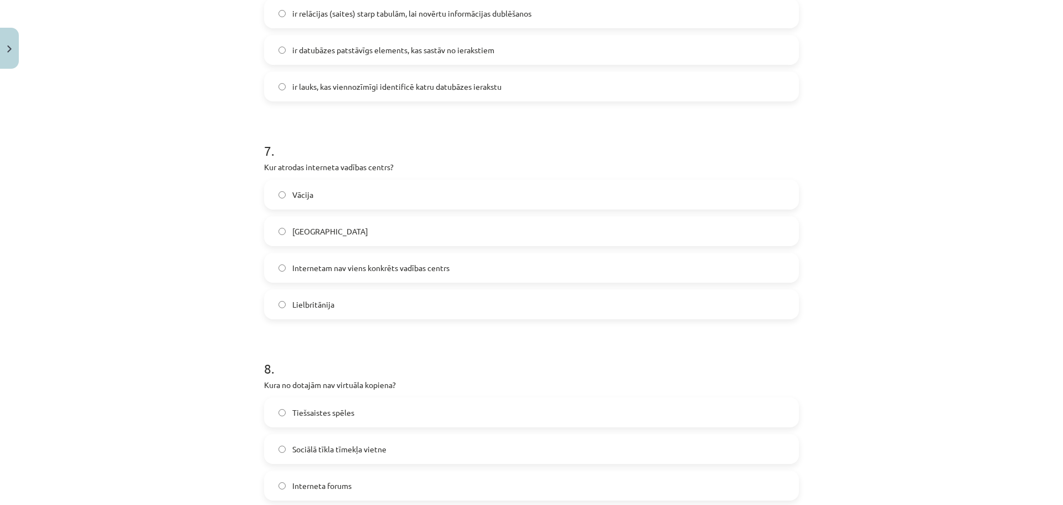
click at [387, 266] on span "Internetam nav viens konkrēts vadības centrs" at bounding box center [370, 268] width 157 height 12
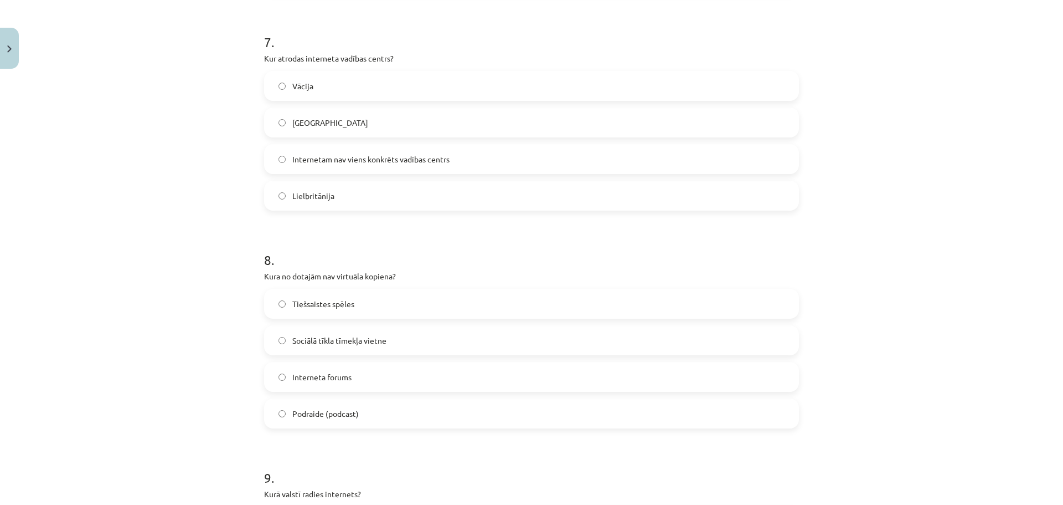
scroll to position [1514, 0]
click at [338, 403] on label "Podraide (podcast)" at bounding box center [531, 411] width 533 height 28
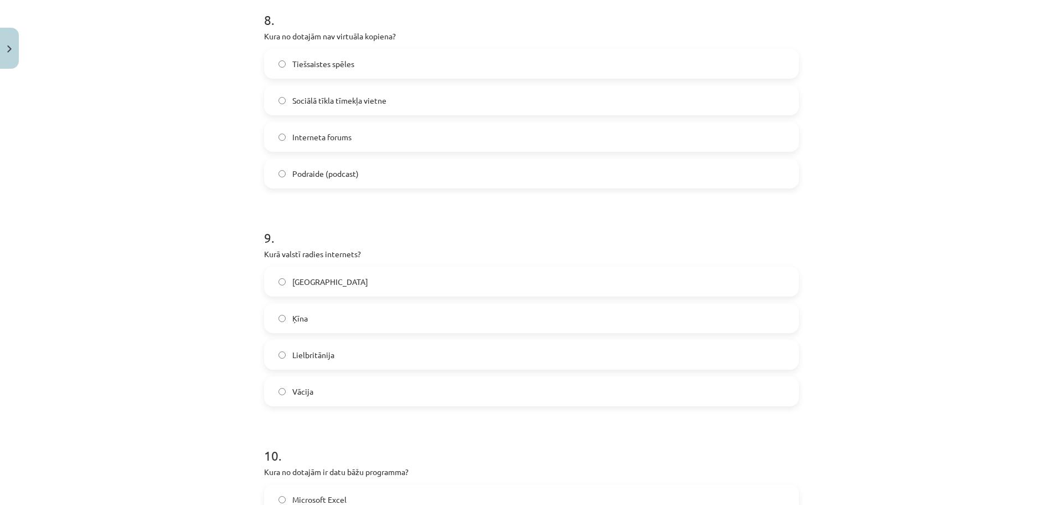
scroll to position [1754, 0]
click at [304, 263] on div "9 . Kurā valstī radies internets? ASV Ķīna Lielbritānija Vācija" at bounding box center [531, 306] width 535 height 196
click at [311, 279] on label "ASV" at bounding box center [531, 279] width 533 height 28
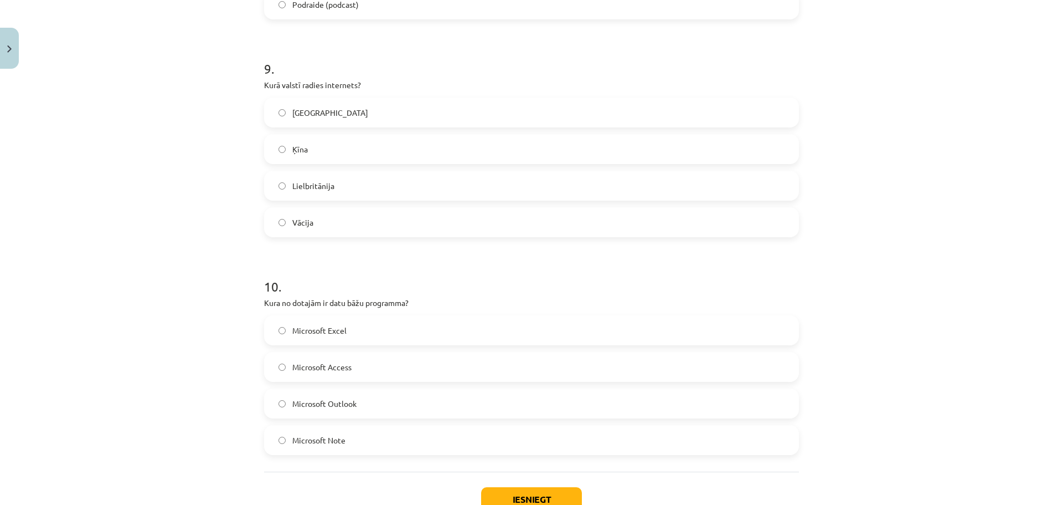
click at [356, 354] on label "Microsoft Access" at bounding box center [531, 367] width 533 height 28
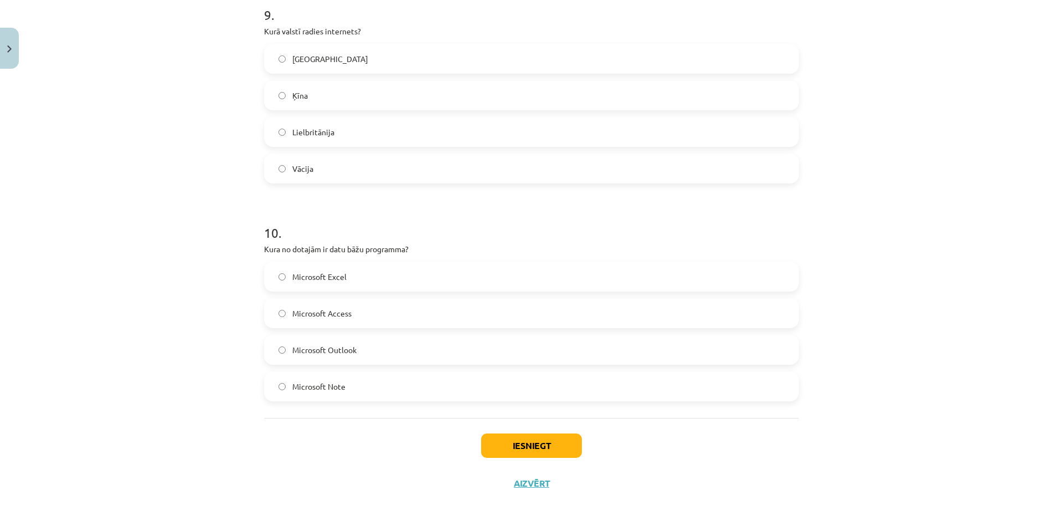
scroll to position [1999, 0]
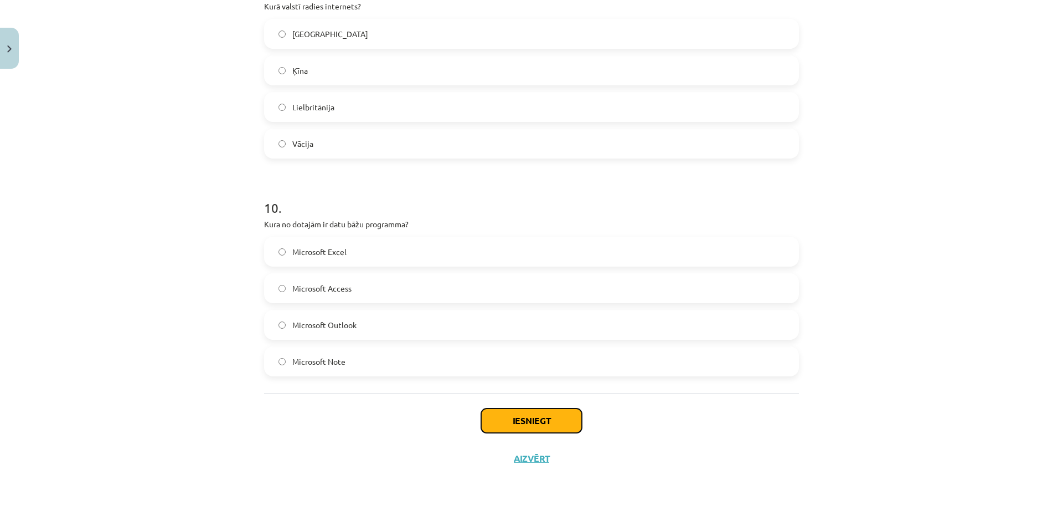
click at [506, 413] on button "Iesniegt" at bounding box center [531, 420] width 101 height 24
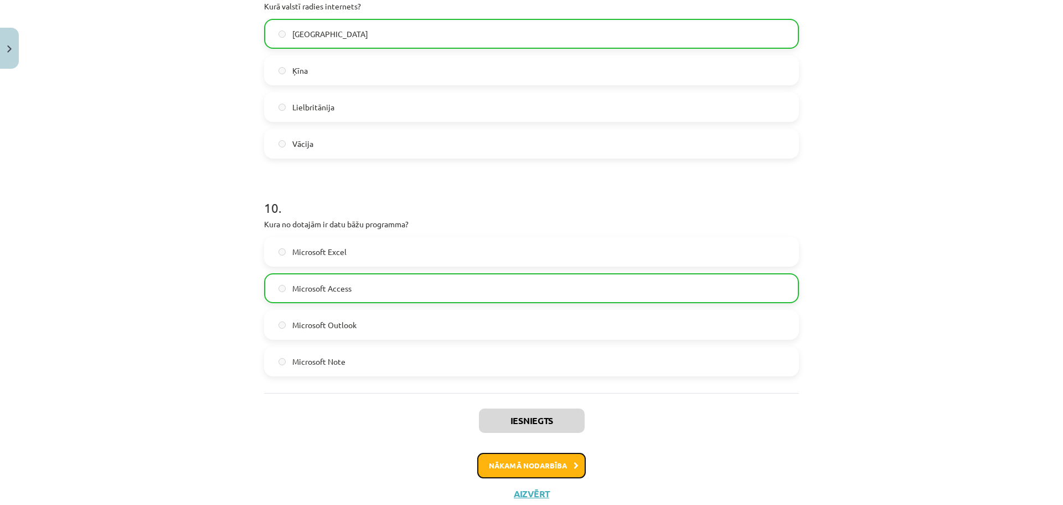
click at [574, 467] on icon at bounding box center [576, 465] width 5 height 7
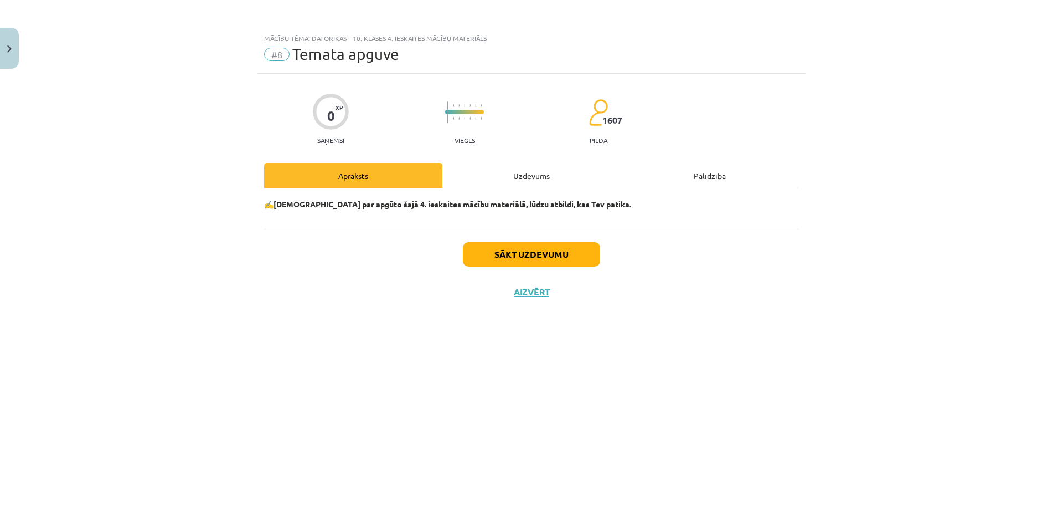
scroll to position [0, 0]
click at [513, 261] on button "Sākt uzdevumu" at bounding box center [531, 254] width 137 height 24
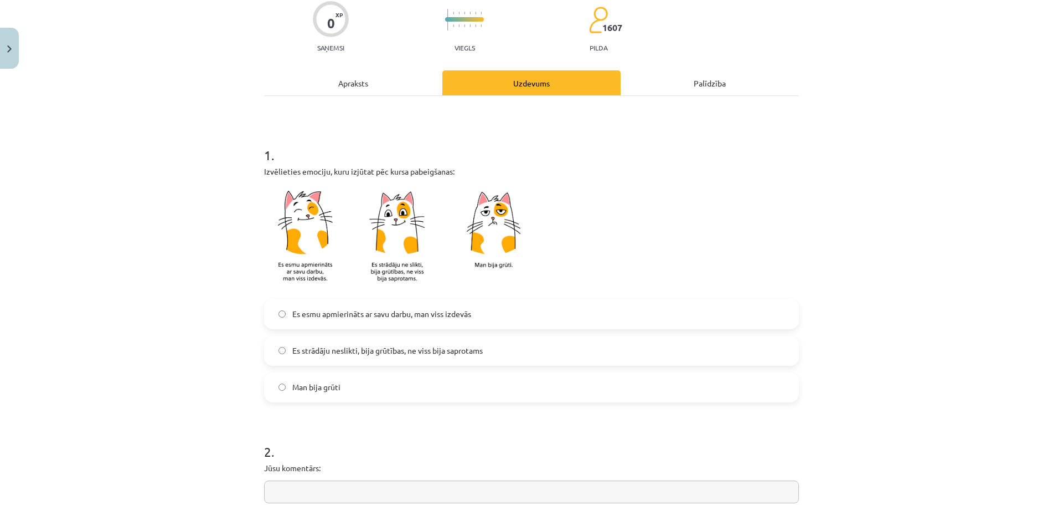
click at [331, 388] on span "Man bija grūti" at bounding box center [316, 387] width 48 height 12
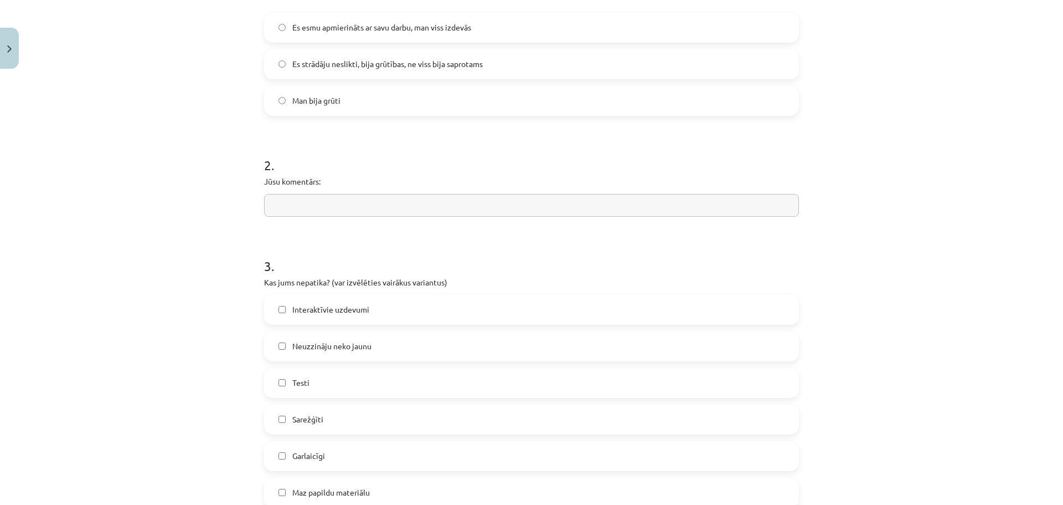
scroll to position [443, 0]
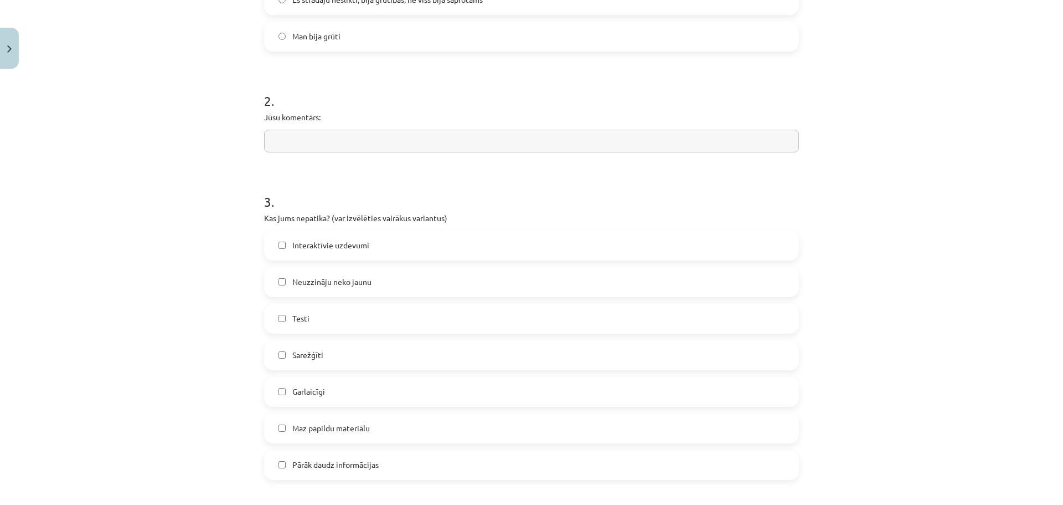
click at [322, 362] on label "Sarežģīti" at bounding box center [531, 355] width 533 height 28
click at [321, 390] on label "Garlaicīgi" at bounding box center [531, 392] width 533 height 28
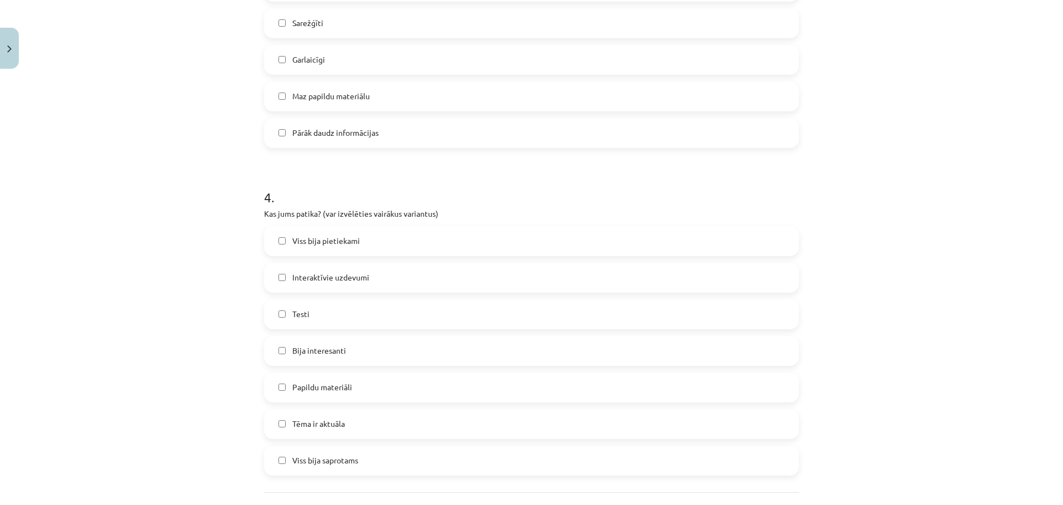
scroll to position [775, 0]
click at [346, 391] on span "Papildu materiāli" at bounding box center [322, 386] width 60 height 12
click at [346, 390] on span "Papildu materiāli" at bounding box center [322, 386] width 60 height 12
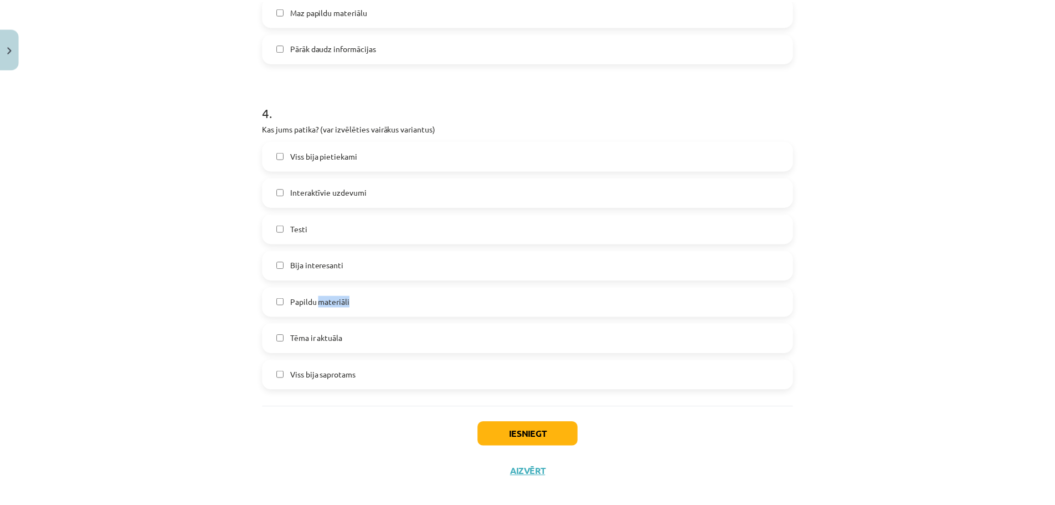
scroll to position [874, 0]
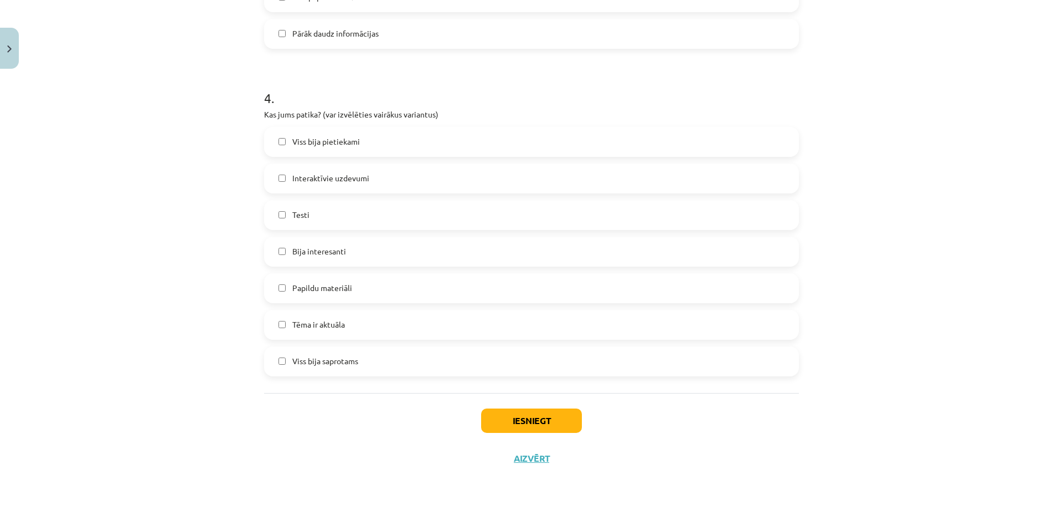
click at [347, 361] on span "Viss bija saprotams" at bounding box center [325, 361] width 66 height 12
click at [522, 424] on button "Iesniegt" at bounding box center [531, 420] width 101 height 24
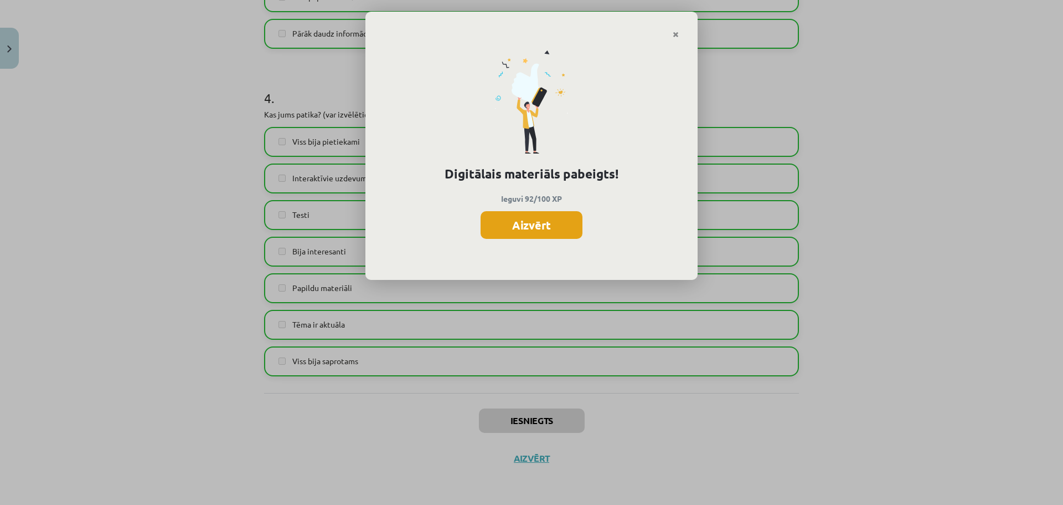
click at [555, 222] on button "Aizvērt" at bounding box center [532, 225] width 102 height 28
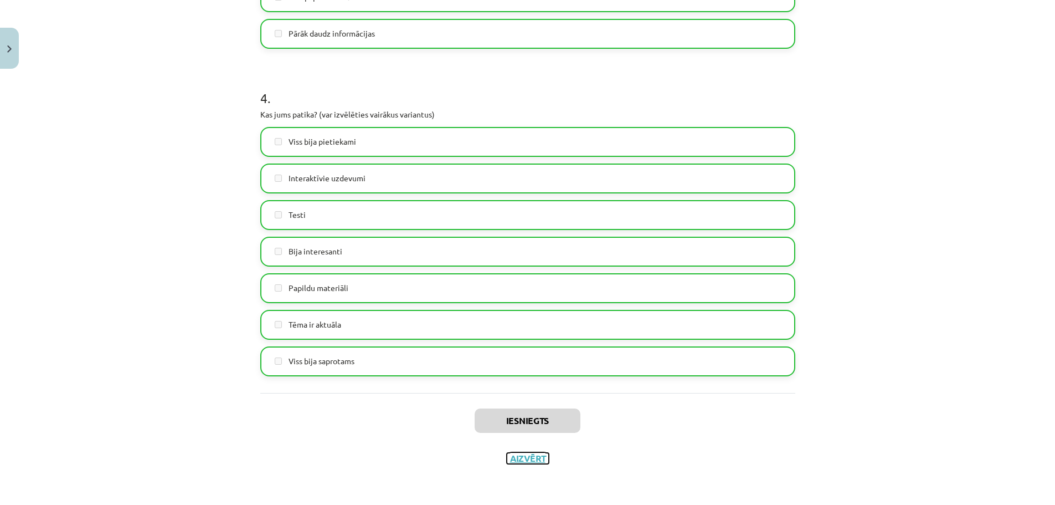
click at [532, 457] on button "Aizvērt" at bounding box center [528, 457] width 42 height 11
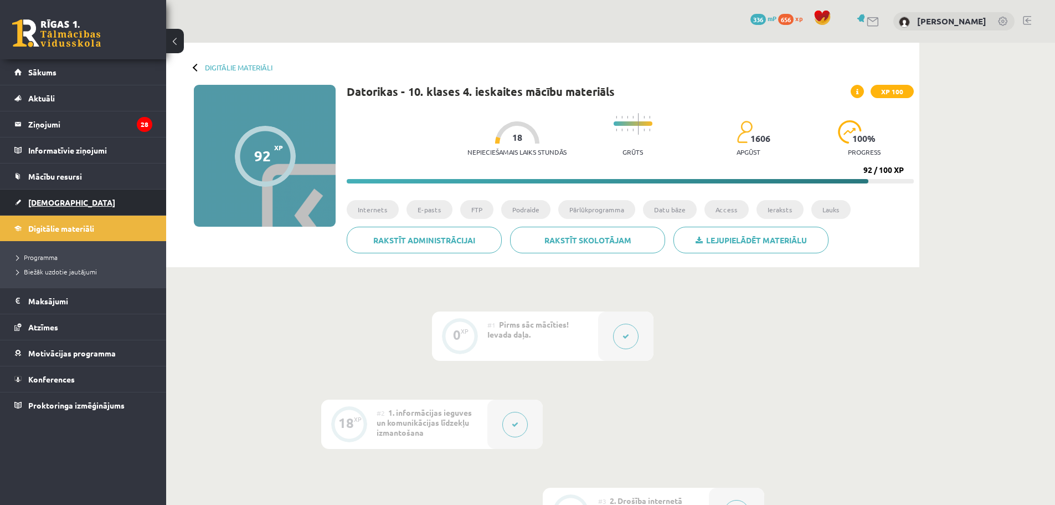
click at [56, 203] on span "[DEMOGRAPHIC_DATA]" at bounding box center [71, 202] width 87 height 10
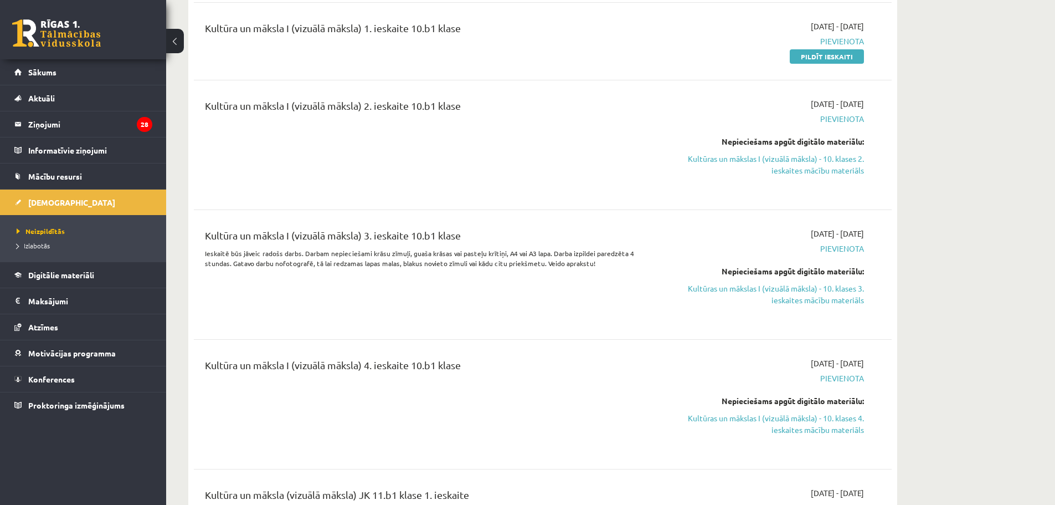
scroll to position [1015, 0]
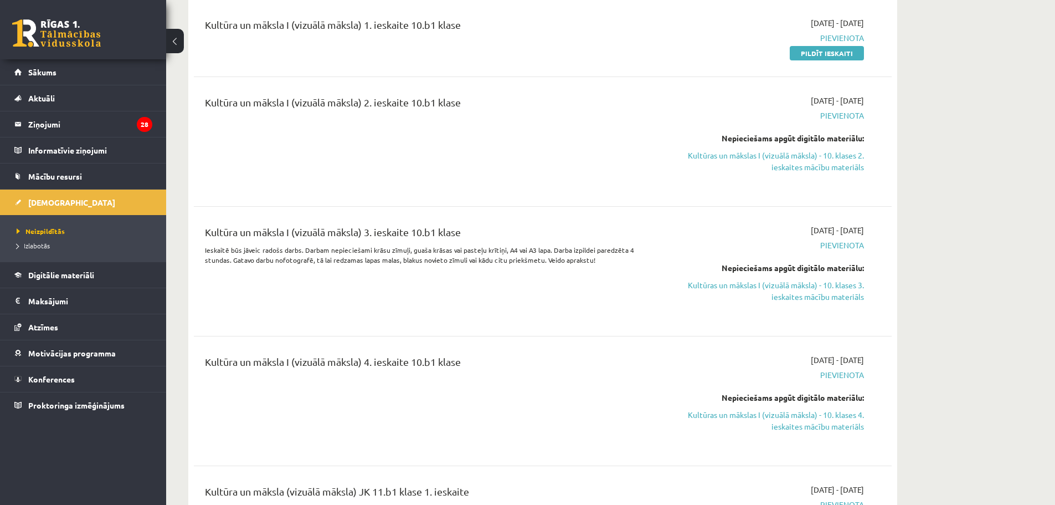
click at [800, 161] on link "Kultūras un mākslas I (vizuālā māksla) - 10. klases 2. ieskaites mācību materiā…" at bounding box center [759, 161] width 209 height 23
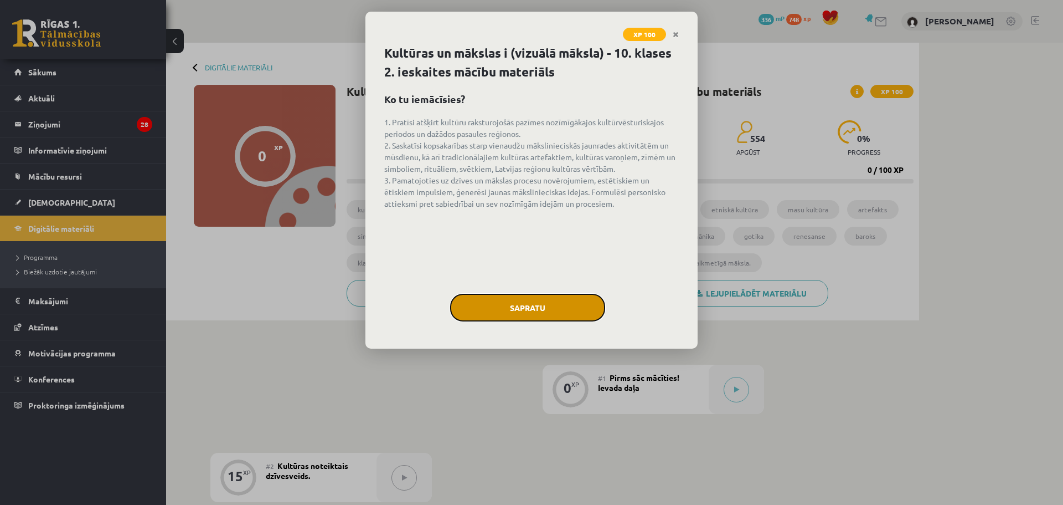
click at [508, 309] on button "Sapratu" at bounding box center [527, 308] width 155 height 28
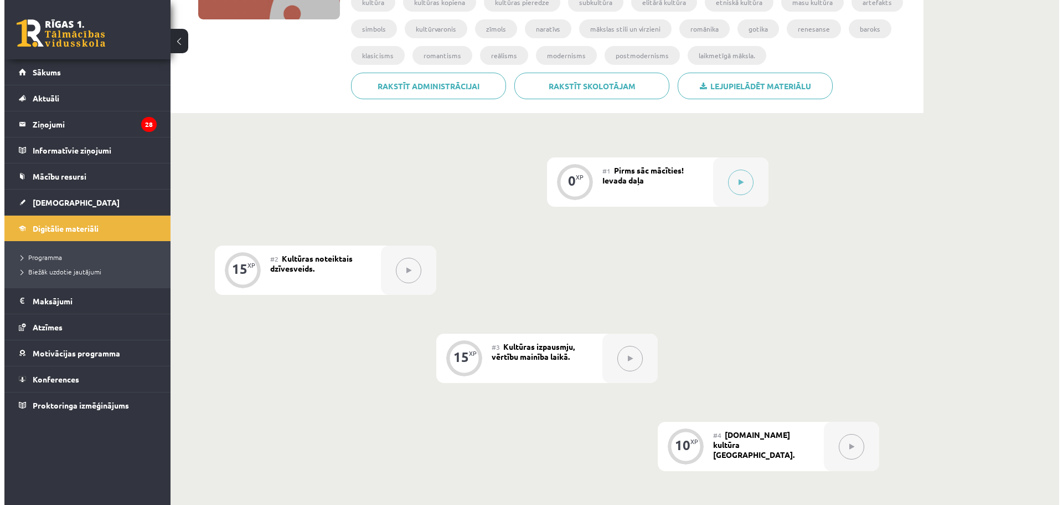
scroll to position [207, 0]
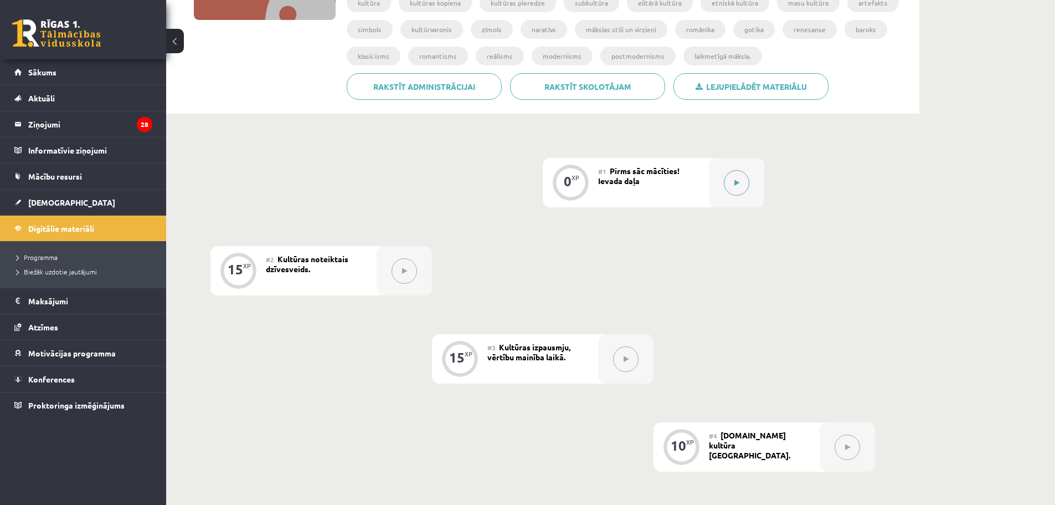
click at [736, 182] on icon at bounding box center [736, 182] width 5 height 7
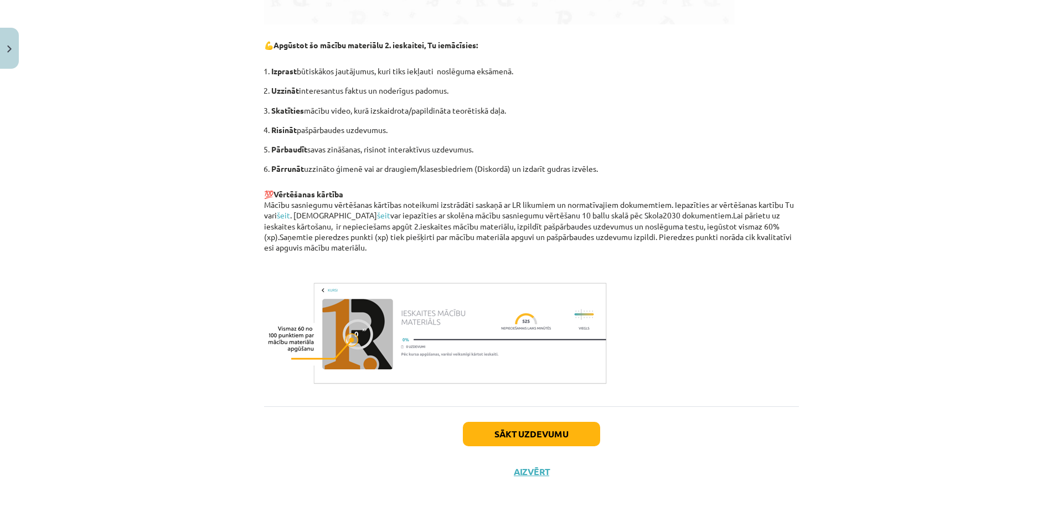
scroll to position [664, 0]
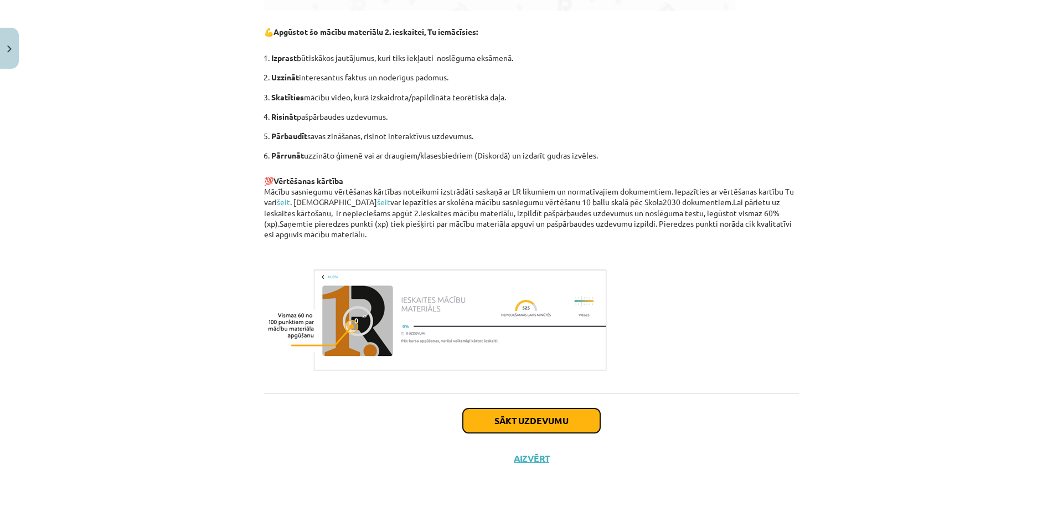
click at [510, 417] on button "Sākt uzdevumu" at bounding box center [531, 420] width 137 height 24
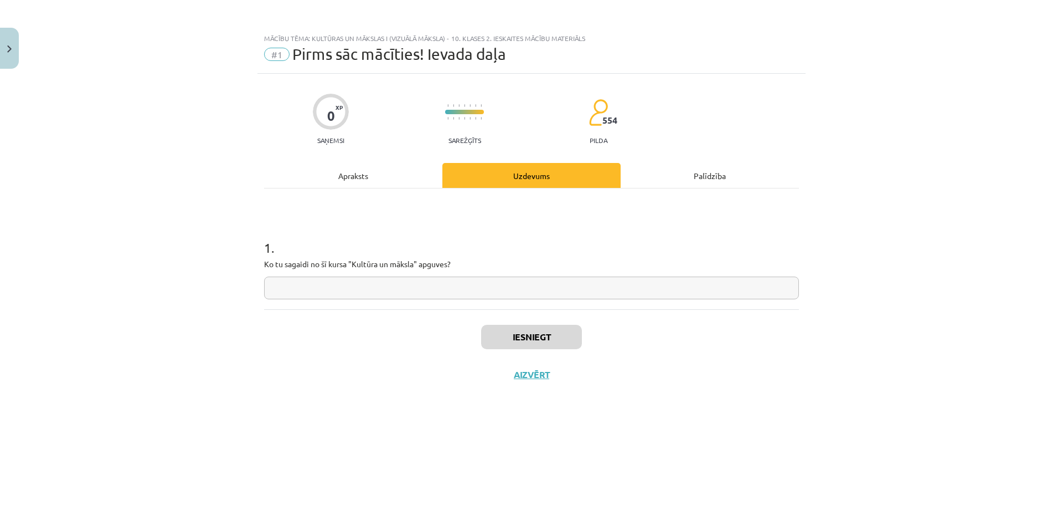
click at [398, 284] on input "text" at bounding box center [531, 287] width 535 height 23
type input "********"
click at [501, 337] on button "Iesniegt" at bounding box center [531, 337] width 101 height 24
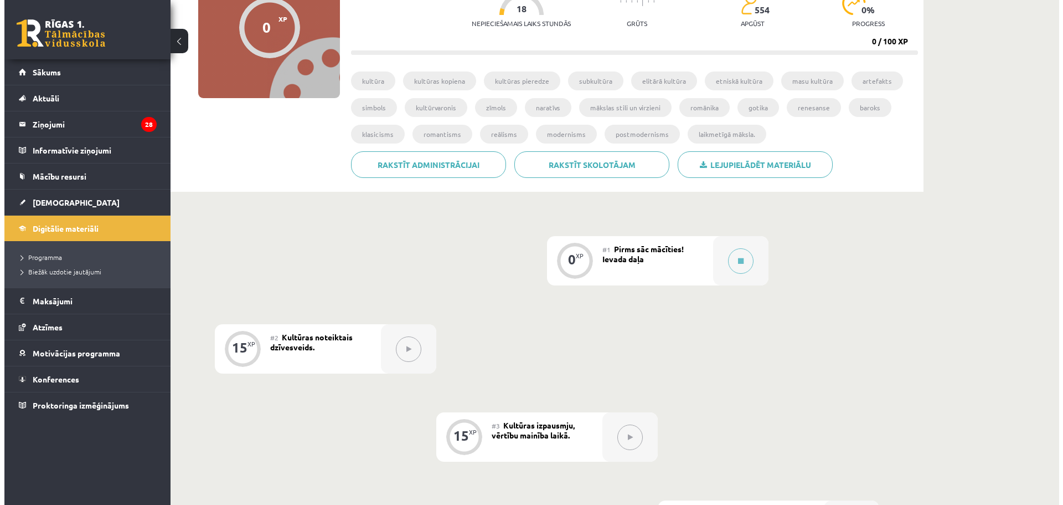
scroll to position [129, 0]
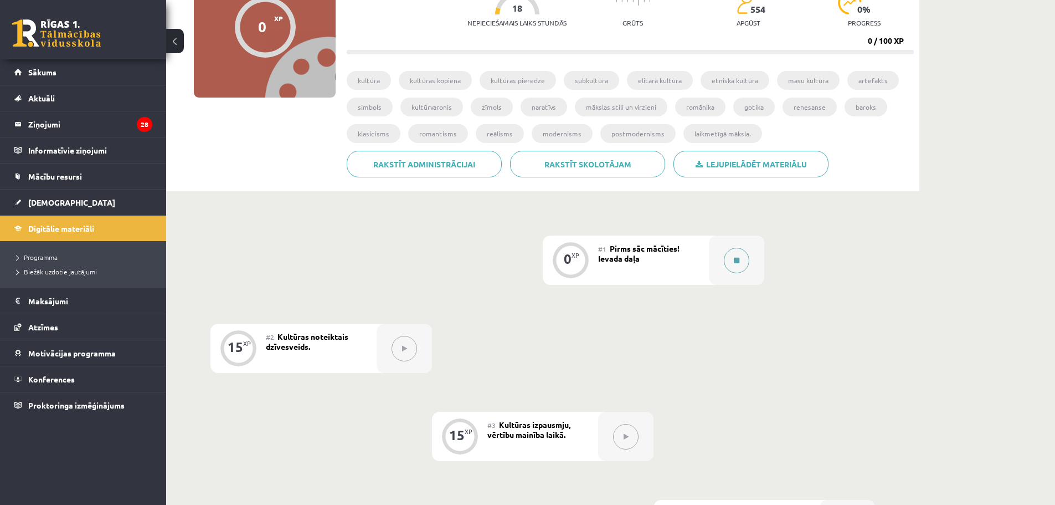
click at [737, 261] on icon at bounding box center [737, 260] width 6 height 7
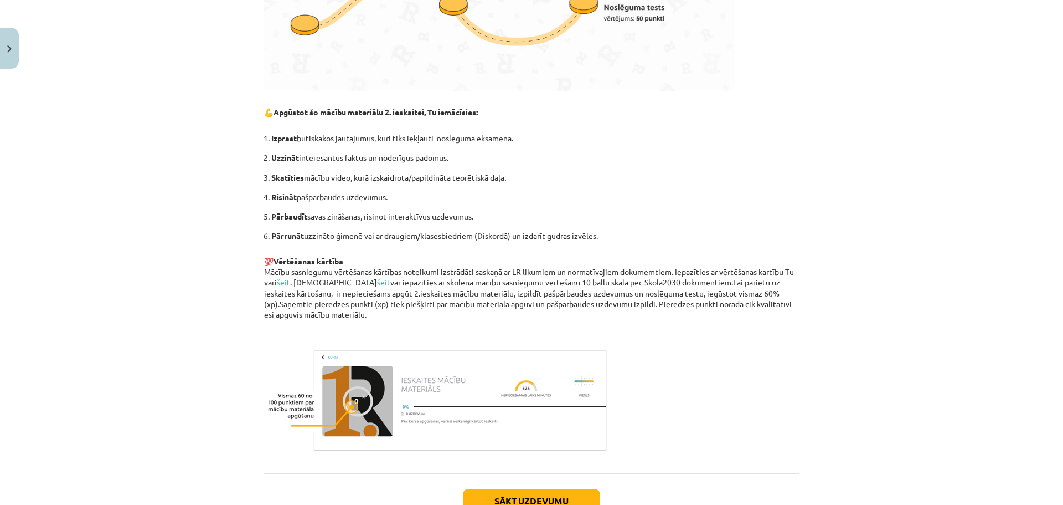
scroll to position [664, 0]
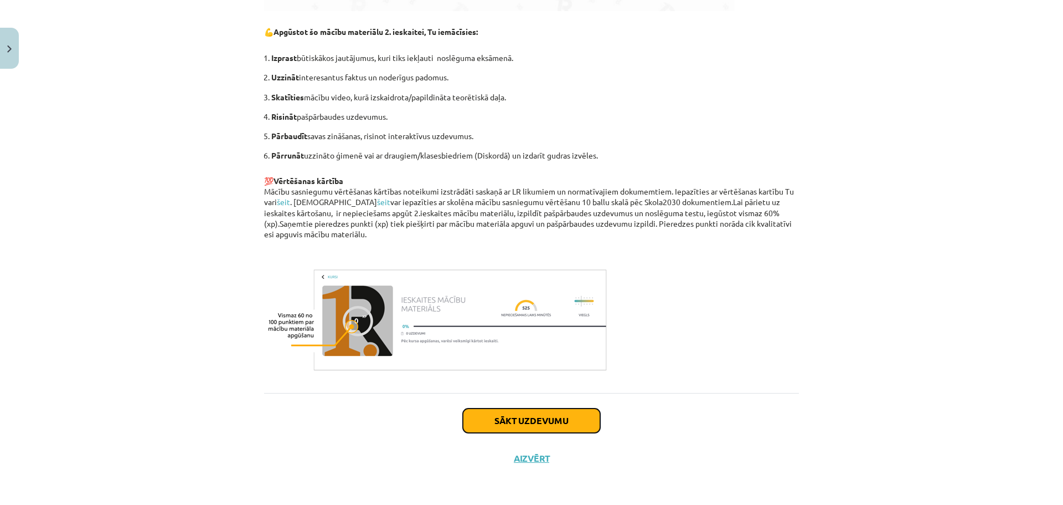
click at [541, 409] on button "Sākt uzdevumu" at bounding box center [531, 420] width 137 height 24
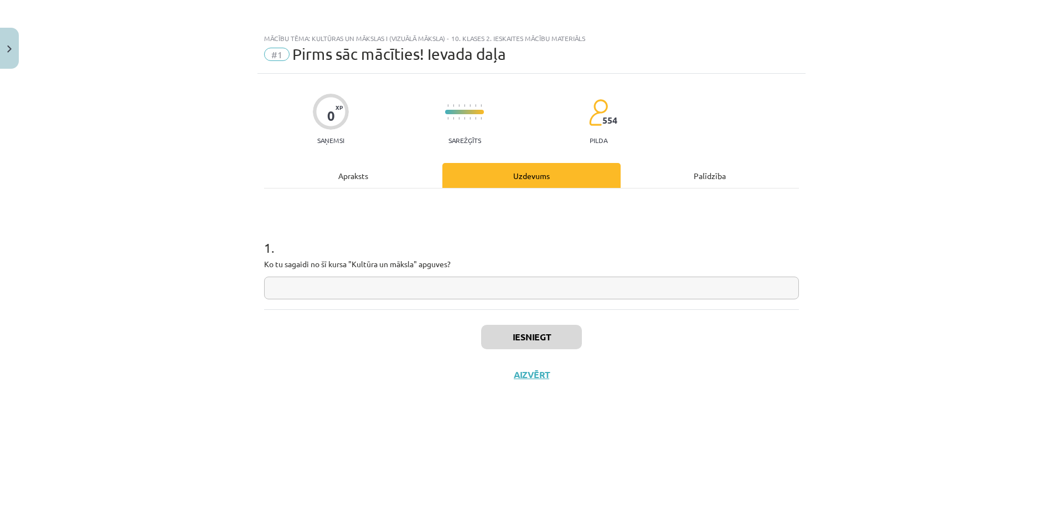
click at [472, 292] on input "text" at bounding box center [531, 287] width 535 height 23
type input "********"
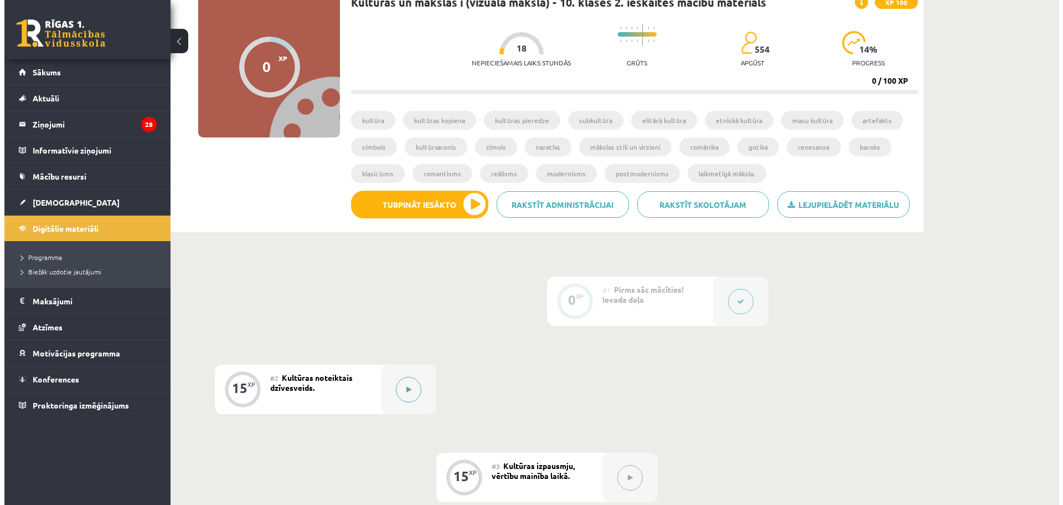
scroll to position [92, 0]
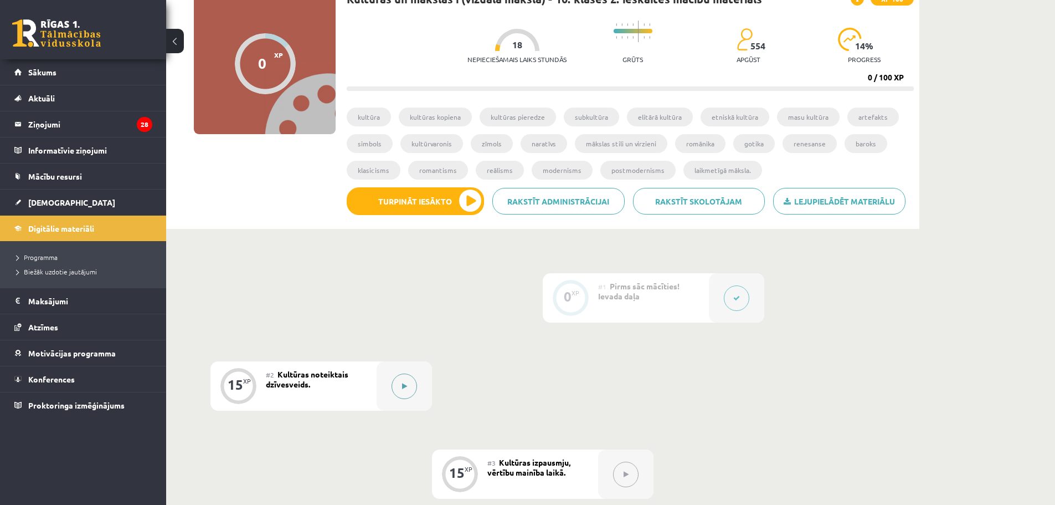
click at [410, 387] on button at bounding box center [404, 385] width 25 height 25
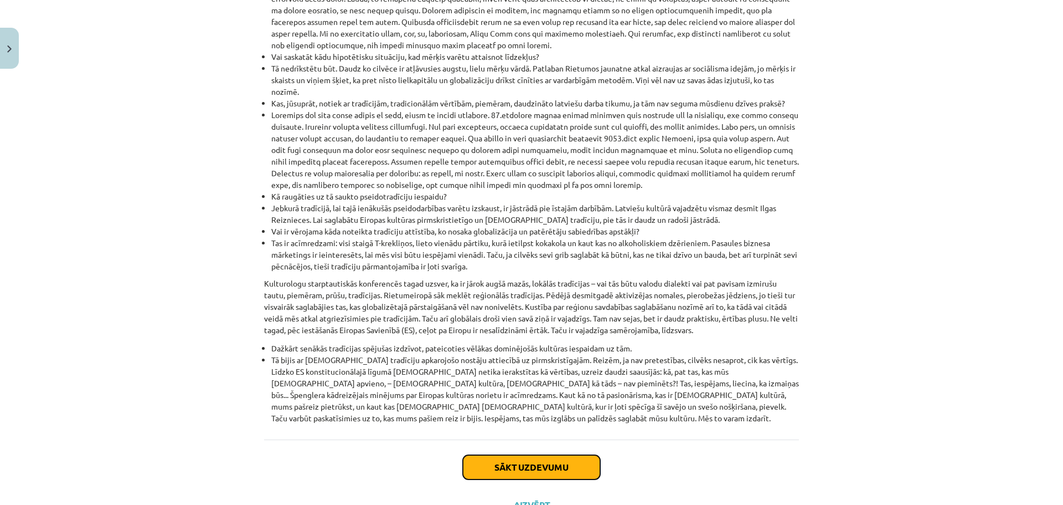
click at [531, 455] on button "Sākt uzdevumu" at bounding box center [531, 467] width 137 height 24
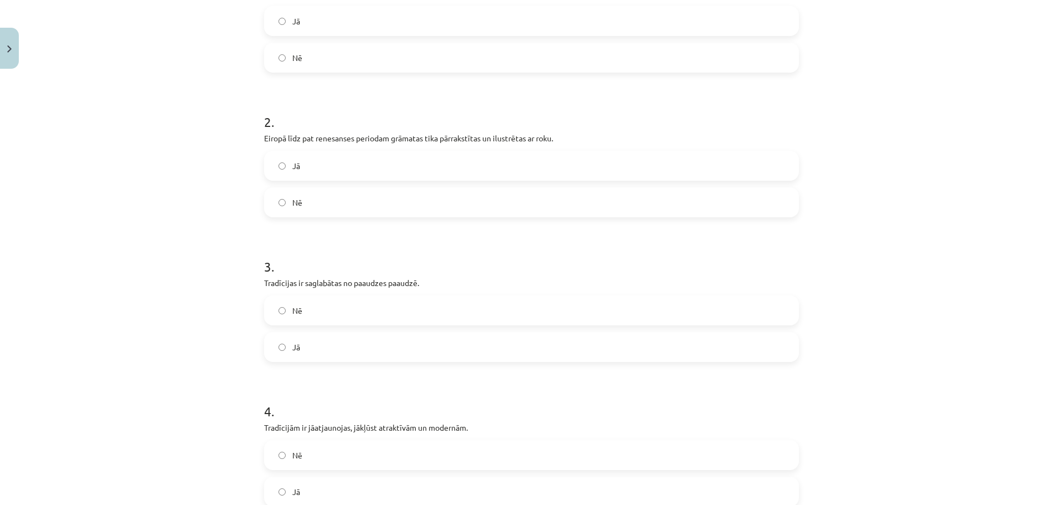
scroll to position [545, 0]
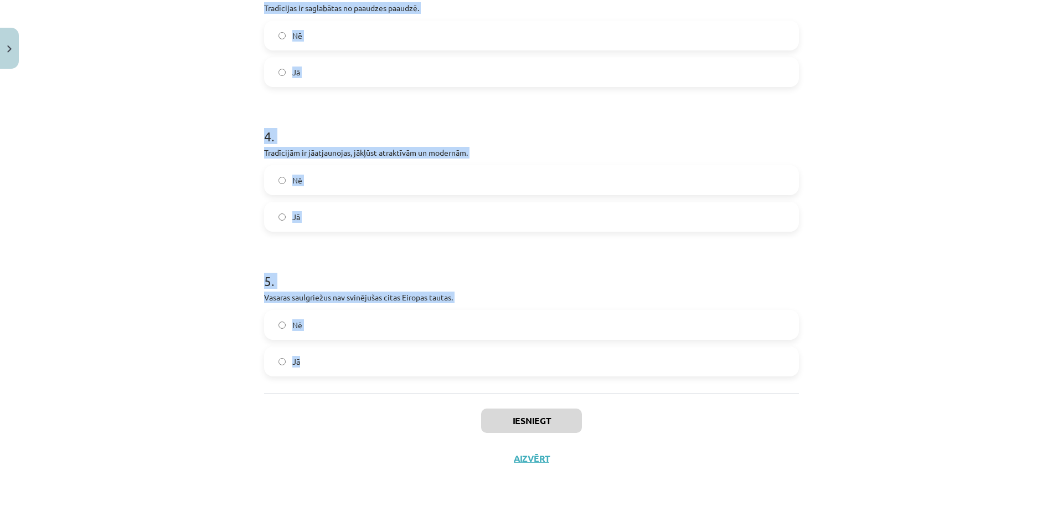
drag, startPoint x: 274, startPoint y: 235, endPoint x: 491, endPoint y: 382, distance: 261.9
click at [491, 382] on div "15 XP Saņemsi Sarežģīts 554 pilda Apraksts Uzdevums Palīdzība 1 . Lai tradīcija…" at bounding box center [532, 3] width 548 height 948
click at [304, 320] on label "Nē" at bounding box center [531, 325] width 533 height 28
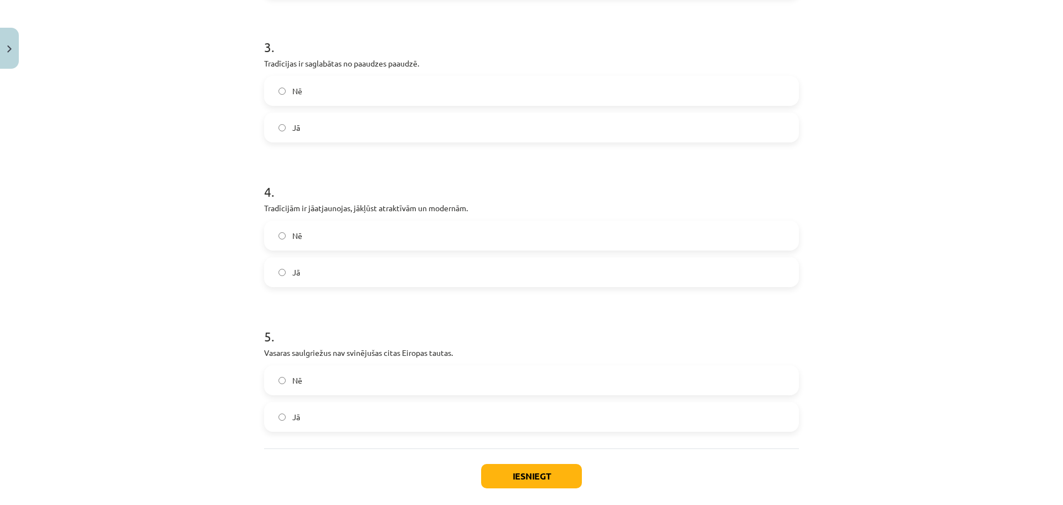
click at [310, 275] on label "Jā" at bounding box center [531, 272] width 533 height 28
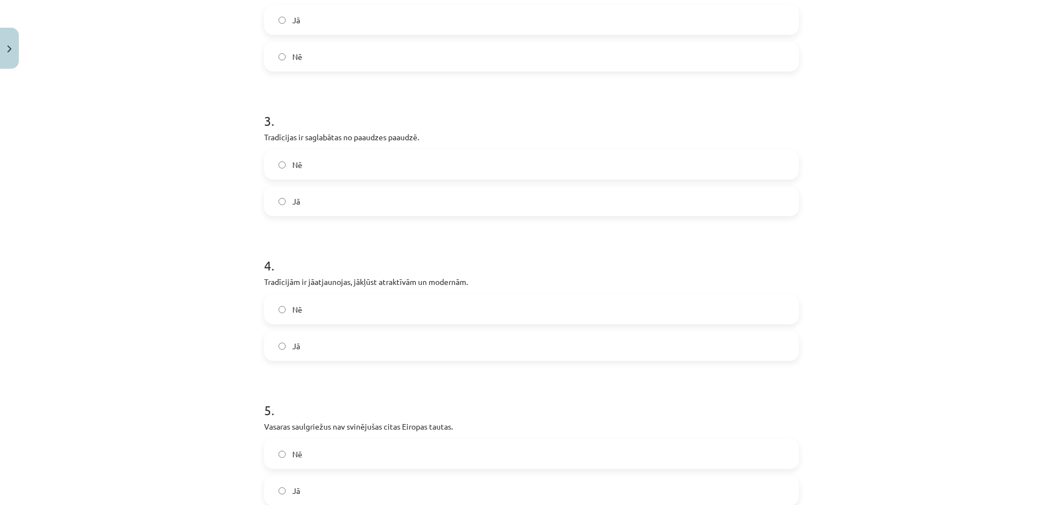
click at [308, 209] on label "Jā" at bounding box center [531, 201] width 533 height 28
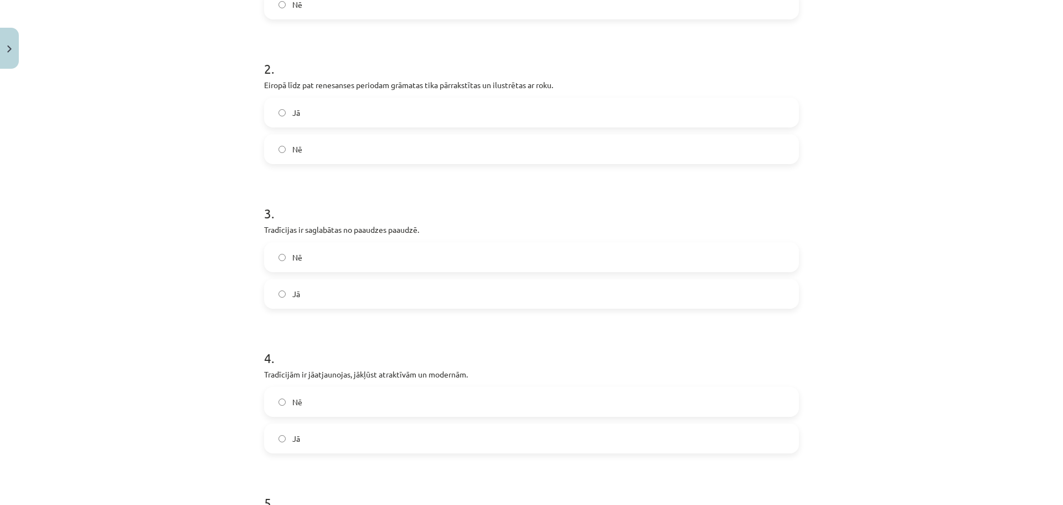
click at [327, 126] on label "Jā" at bounding box center [531, 113] width 533 height 28
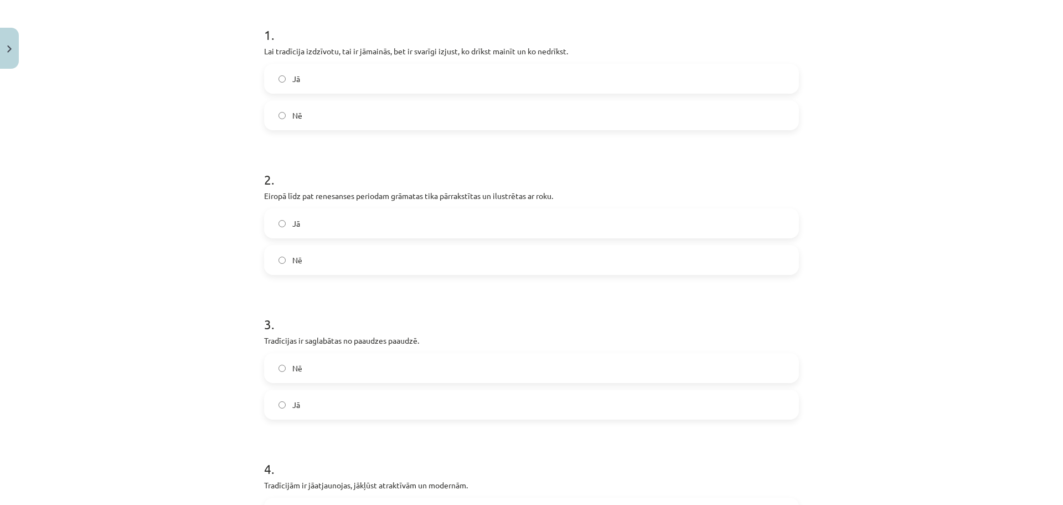
drag, startPoint x: 323, startPoint y: 84, endPoint x: 357, endPoint y: 214, distance: 134.5
click at [323, 84] on label "Jā" at bounding box center [531, 79] width 533 height 28
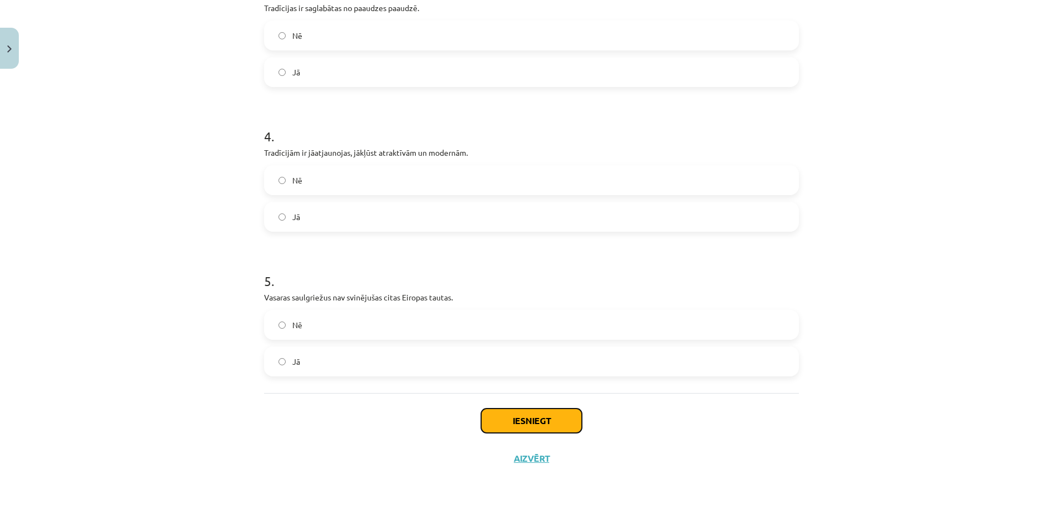
click at [565, 419] on button "Iesniegt" at bounding box center [531, 420] width 101 height 24
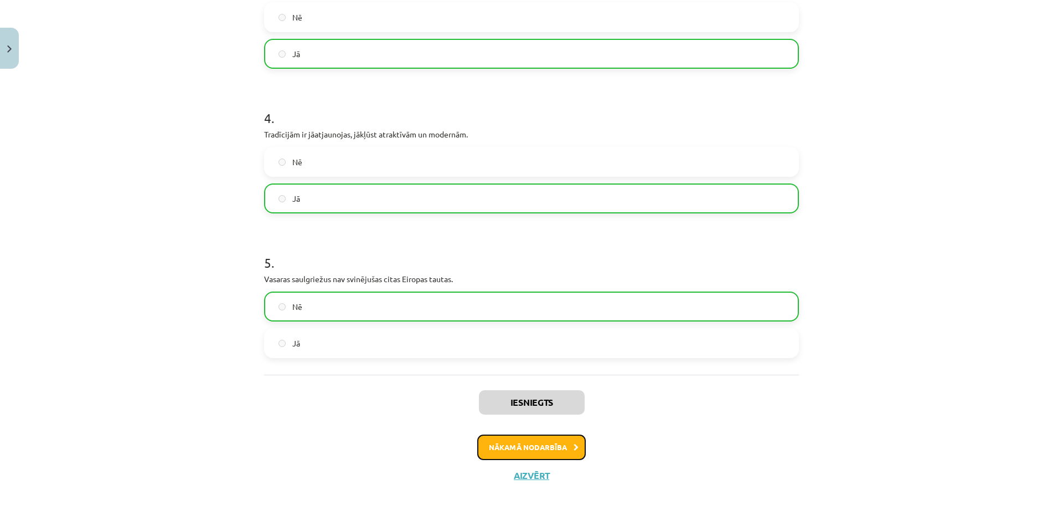
click at [531, 451] on button "Nākamā nodarbība" at bounding box center [531, 446] width 109 height 25
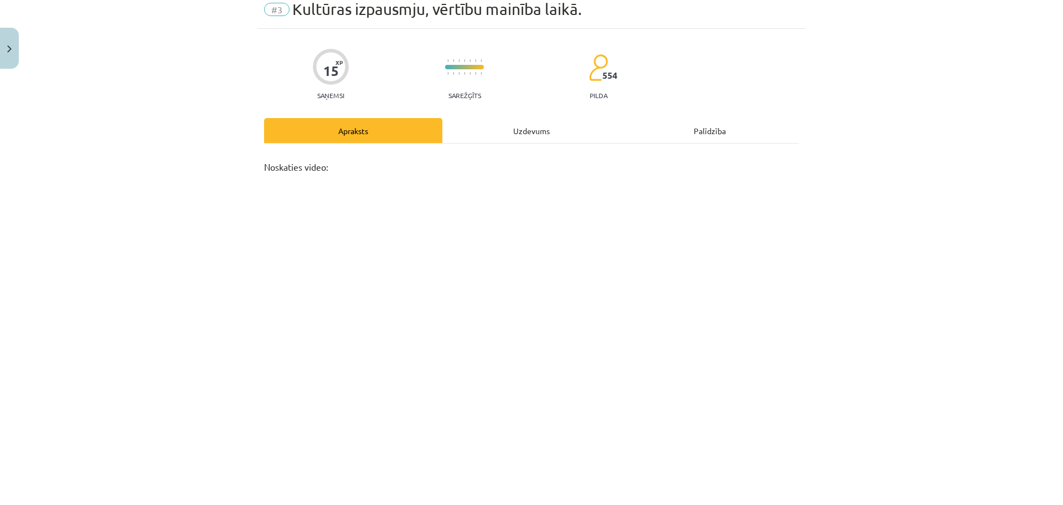
scroll to position [28, 0]
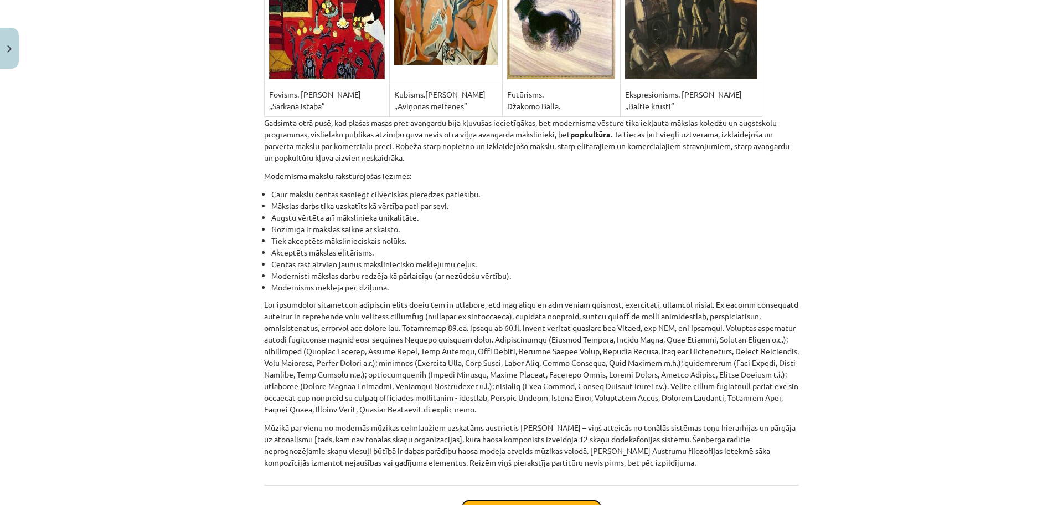
click at [492, 500] on button "Sākt uzdevumu" at bounding box center [531, 512] width 137 height 24
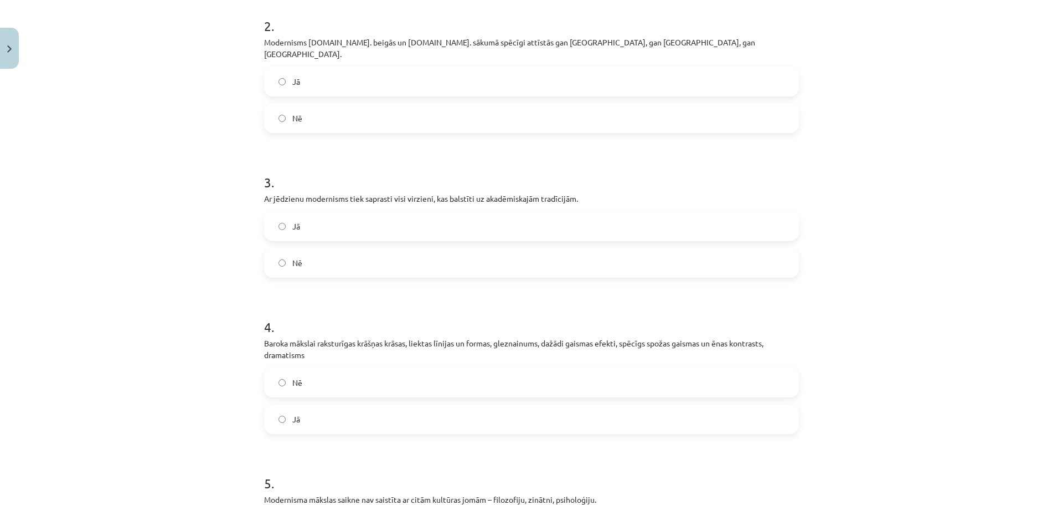
scroll to position [557, 0]
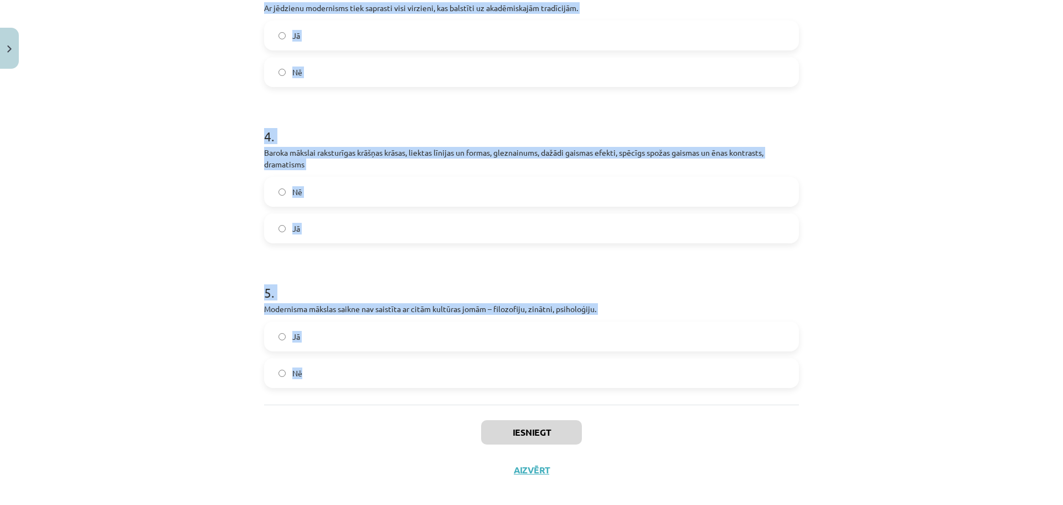
drag, startPoint x: 254, startPoint y: 230, endPoint x: 654, endPoint y: 354, distance: 418.1
click at [654, 354] on div "15 XP Saņemsi Sarežģīts 554 pilda Apraksts Uzdevums Palīdzība 1 . Viens no liel…" at bounding box center [532, 2] width 548 height 971
copy form "Viens no lielākajiem 16. gadsimta arhitektūras projektiem bija 1100 gadus vecās…"
click at [296, 367] on span "Nē" at bounding box center [297, 373] width 10 height 12
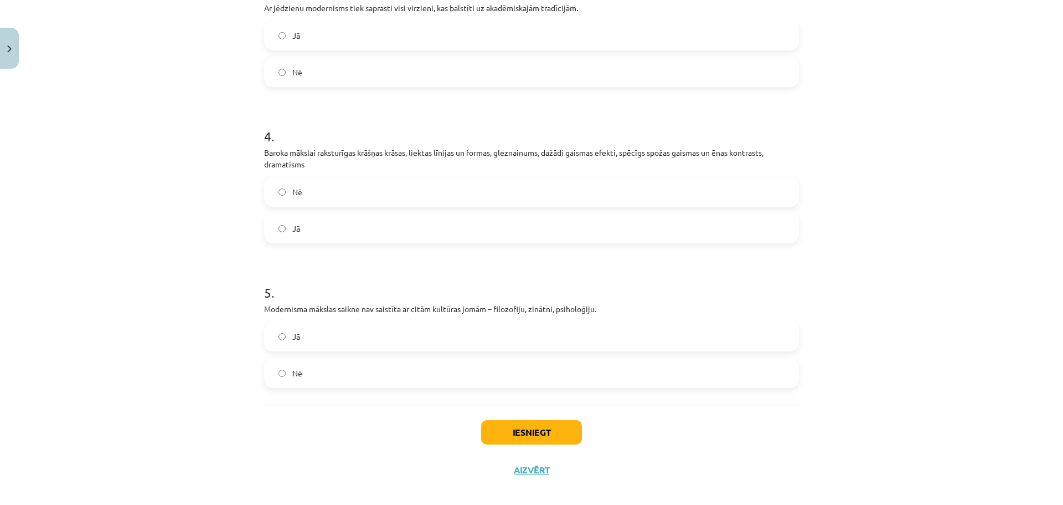
click at [308, 214] on label "Jā" at bounding box center [531, 228] width 533 height 28
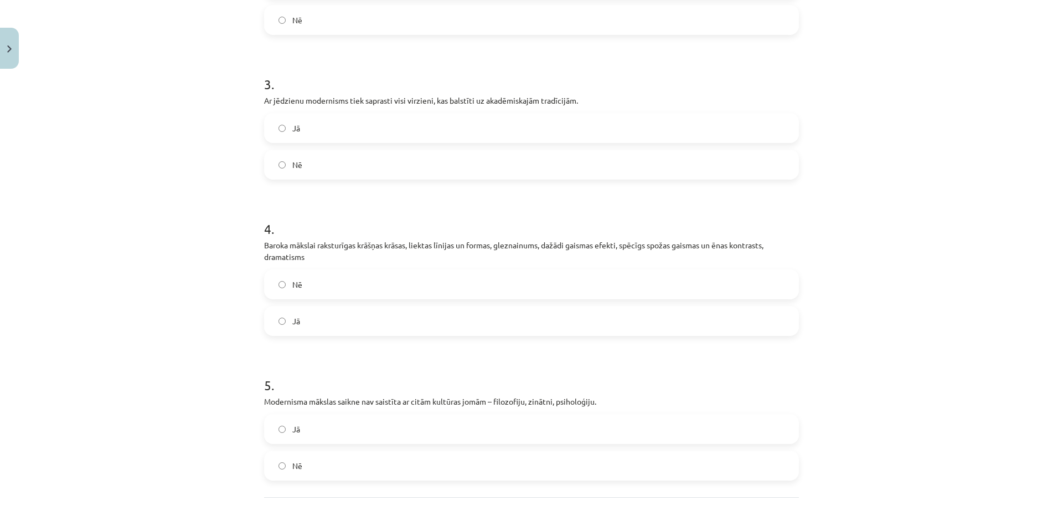
click at [302, 151] on label "Nē" at bounding box center [531, 165] width 533 height 28
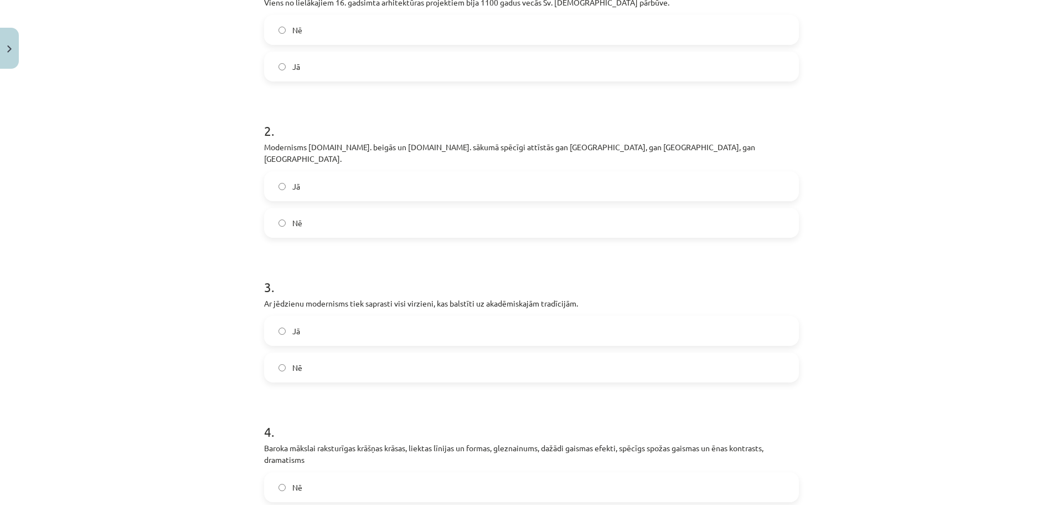
click at [297, 172] on label "Jā" at bounding box center [531, 186] width 533 height 28
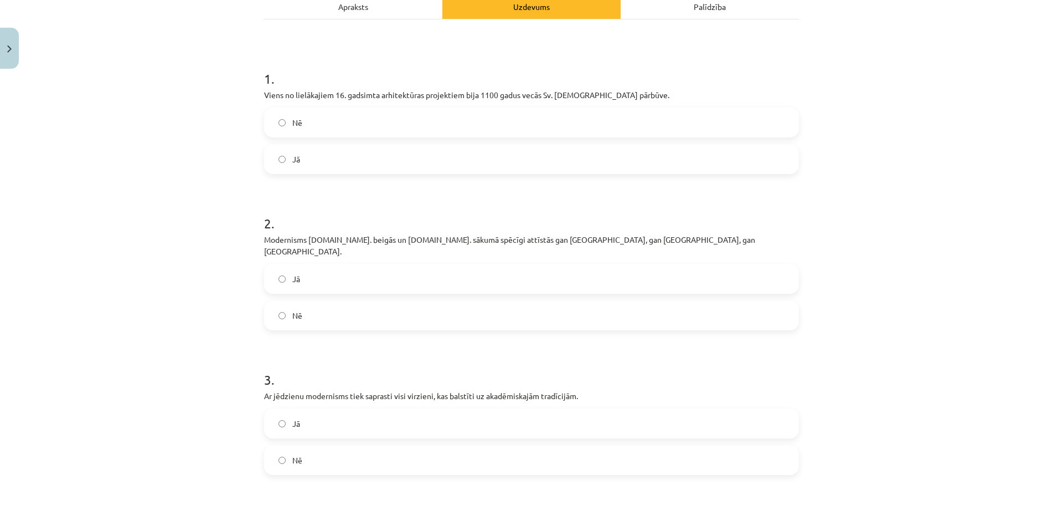
click at [301, 164] on label "Jā" at bounding box center [531, 159] width 533 height 28
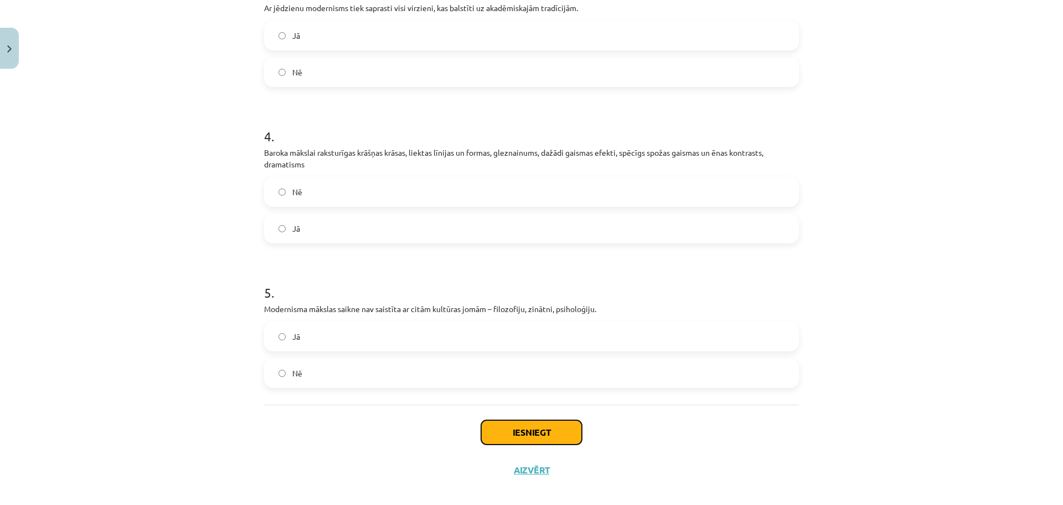
click at [510, 420] on button "Iesniegt" at bounding box center [531, 432] width 101 height 24
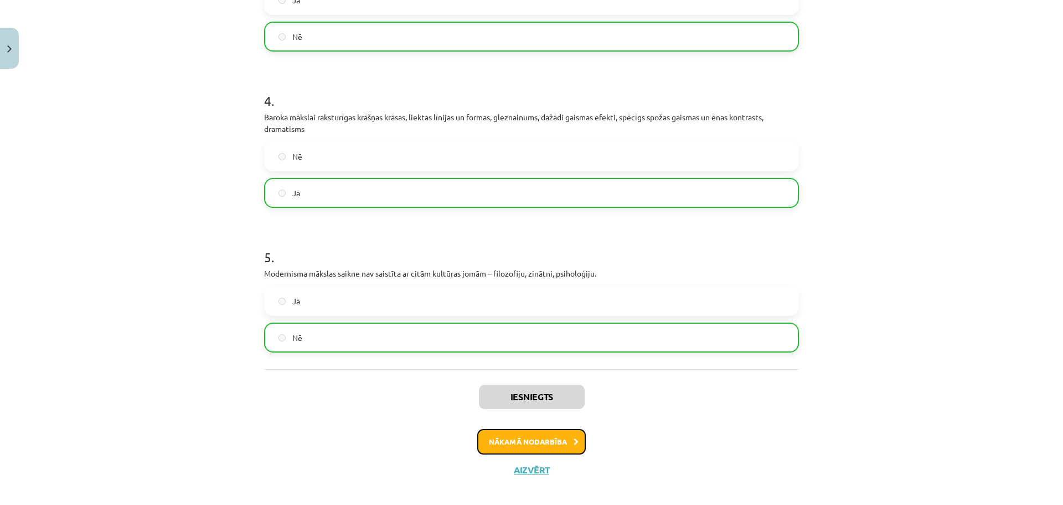
click at [528, 436] on button "Nākamā nodarbība" at bounding box center [531, 441] width 109 height 25
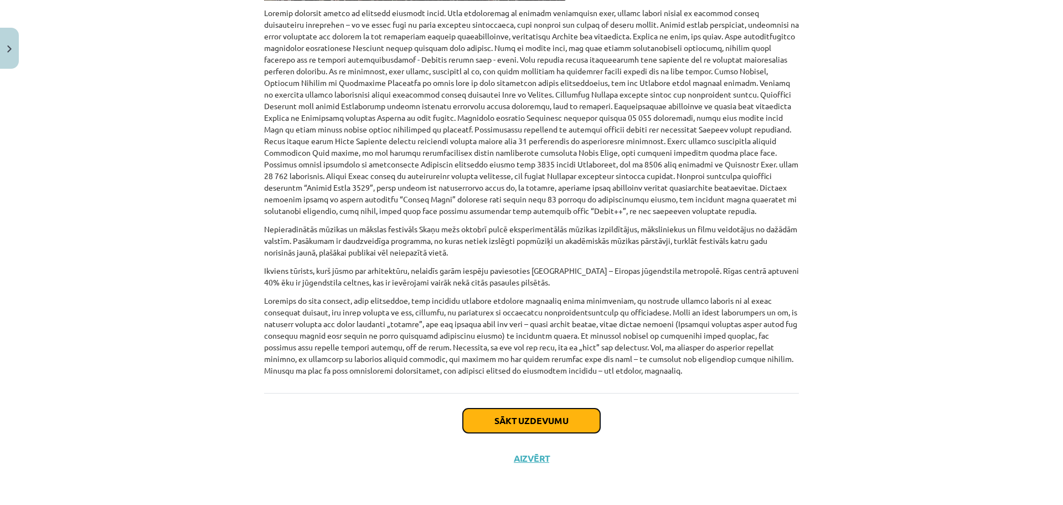
click at [563, 421] on button "Sākt uzdevumu" at bounding box center [531, 420] width 137 height 24
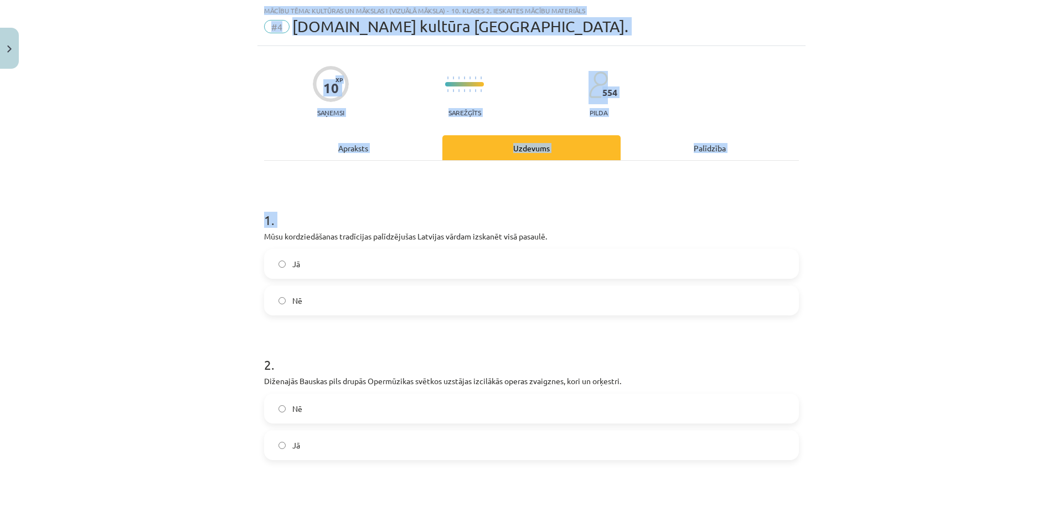
scroll to position [545, 0]
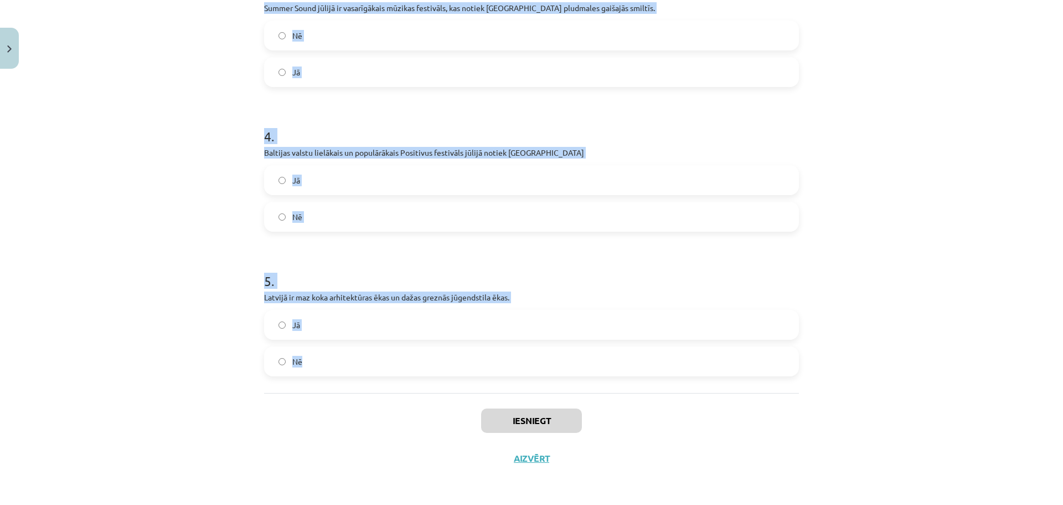
drag, startPoint x: 259, startPoint y: 236, endPoint x: 528, endPoint y: 373, distance: 301.4
click at [528, 373] on div "10 XP Saņemsi Sarežģīts 554 pilda Apraksts Uzdevums Palīdzība 1 . Mūsu kordzied…" at bounding box center [532, 3] width 548 height 948
copy form "Mūsu kordziedāšanas tradīcijas palīdzējušas Latvijas vārdam izskanēt visā pasau…"
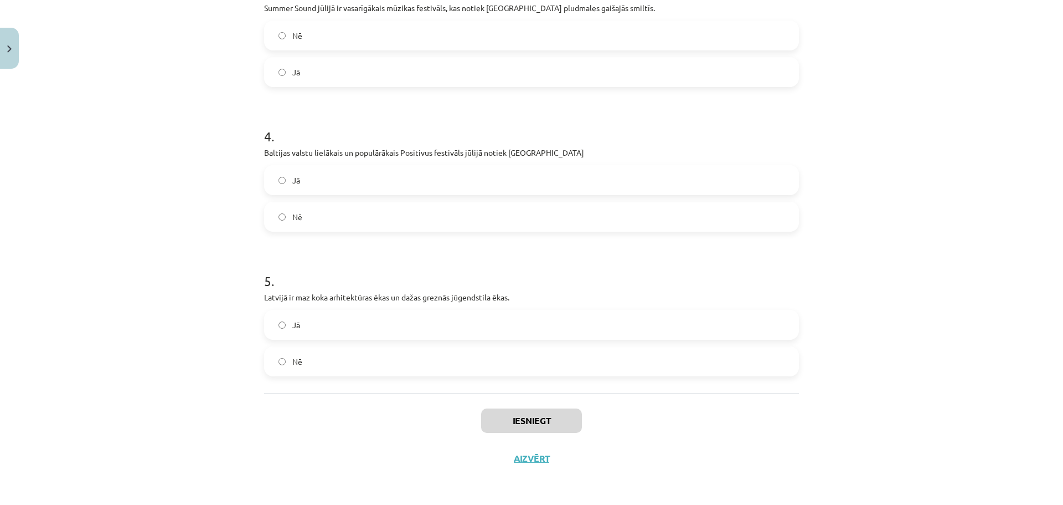
click at [341, 393] on div "Iesniegt Aizvērt" at bounding box center [531, 432] width 535 height 78
drag, startPoint x: 338, startPoint y: 371, endPoint x: 335, endPoint y: 325, distance: 46.1
click at [338, 370] on label "Nē" at bounding box center [531, 361] width 533 height 28
click at [329, 183] on label "Jā" at bounding box center [531, 180] width 533 height 28
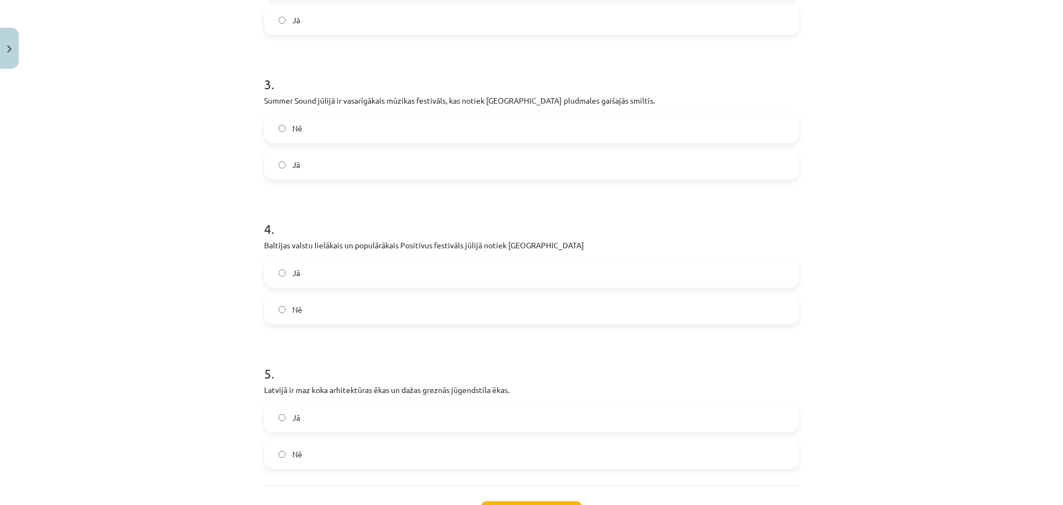
drag, startPoint x: 321, startPoint y: 163, endPoint x: 322, endPoint y: 171, distance: 7.8
click at [321, 164] on label "Jā" at bounding box center [531, 165] width 533 height 28
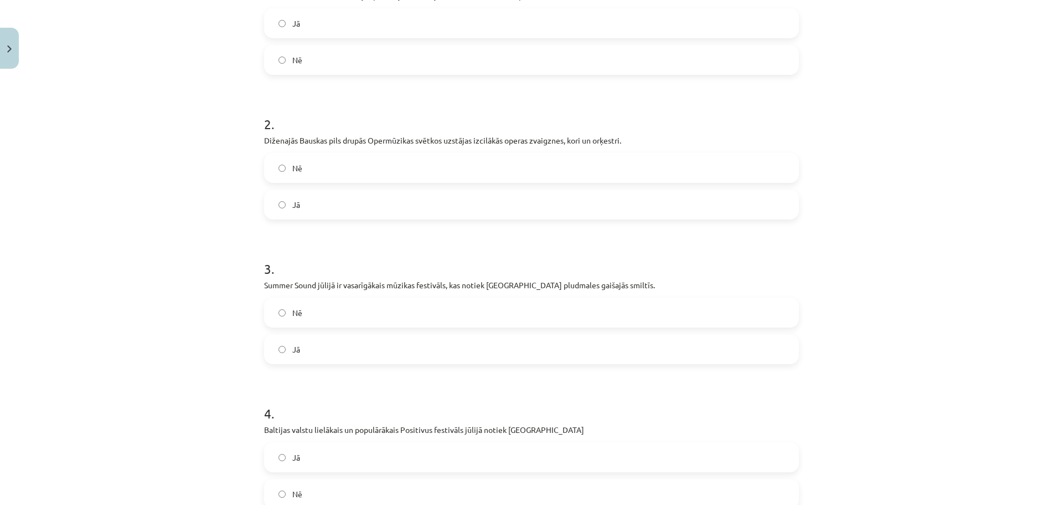
click at [325, 199] on label "Jā" at bounding box center [531, 205] width 533 height 28
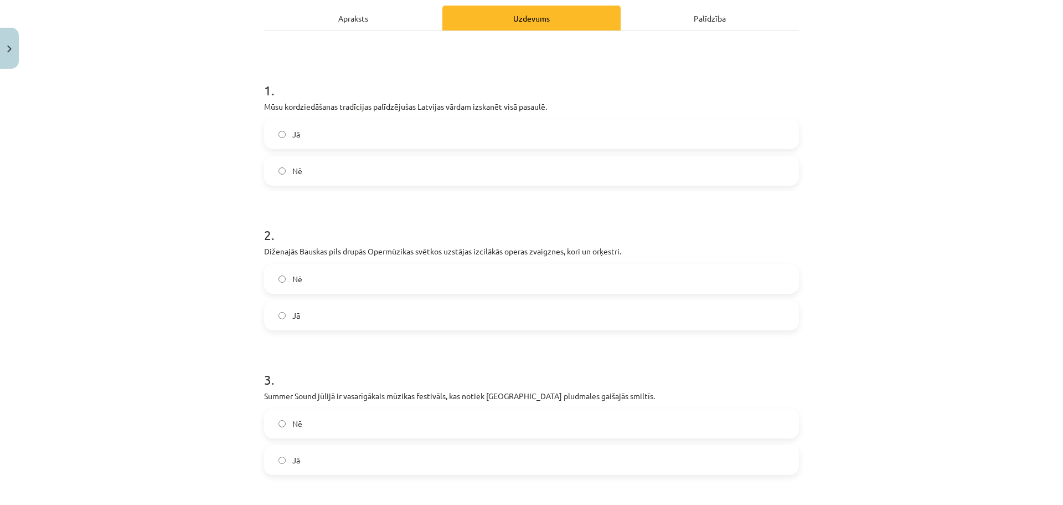
click at [340, 138] on label "Jā" at bounding box center [531, 134] width 533 height 28
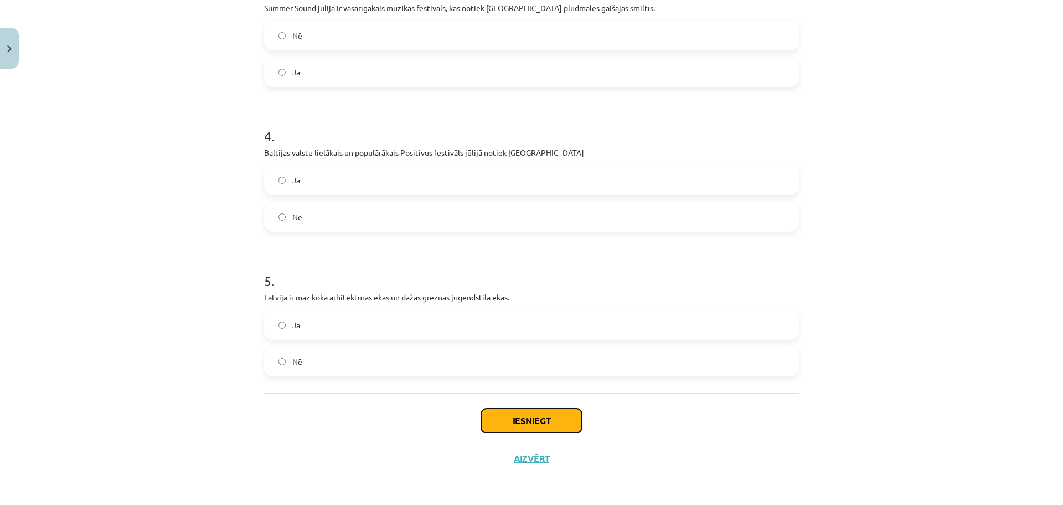
click at [569, 414] on button "Iesniegt" at bounding box center [531, 420] width 101 height 24
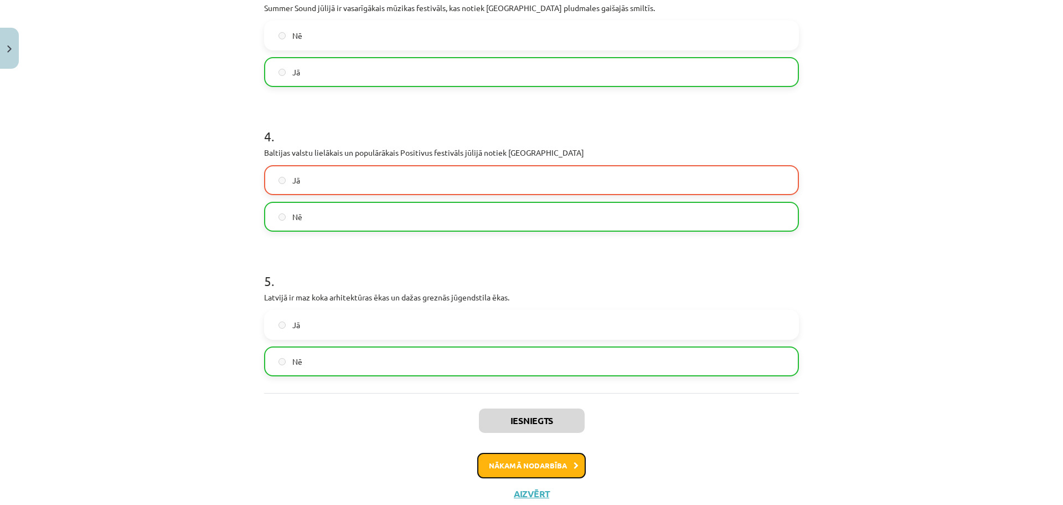
click at [574, 464] on icon at bounding box center [576, 465] width 5 height 7
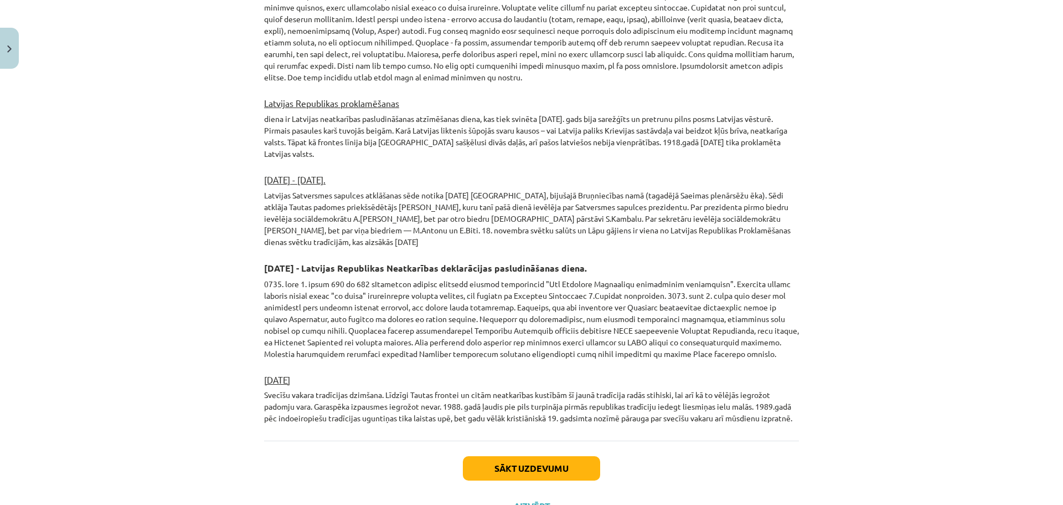
scroll to position [28, 0]
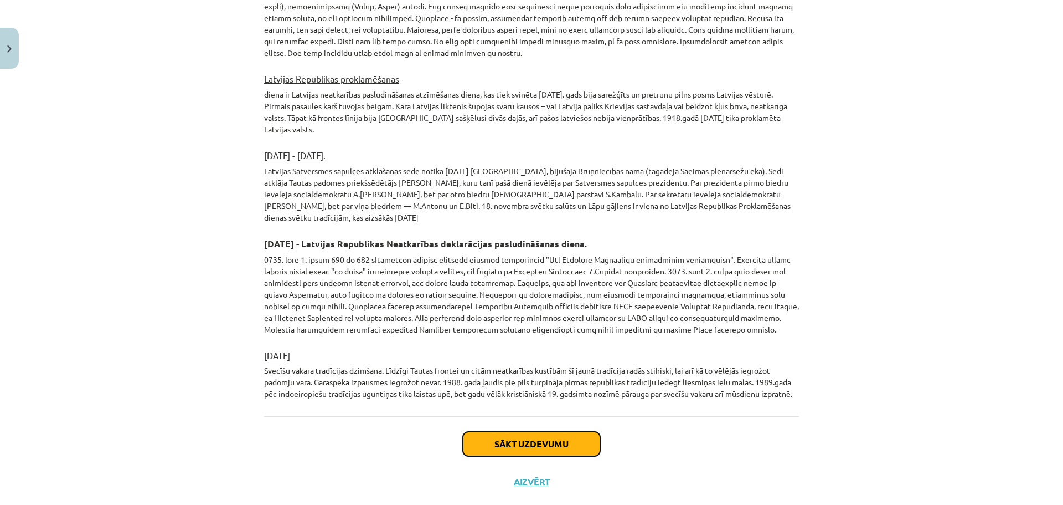
click at [579, 431] on button "Sākt uzdevumu" at bounding box center [531, 443] width 137 height 24
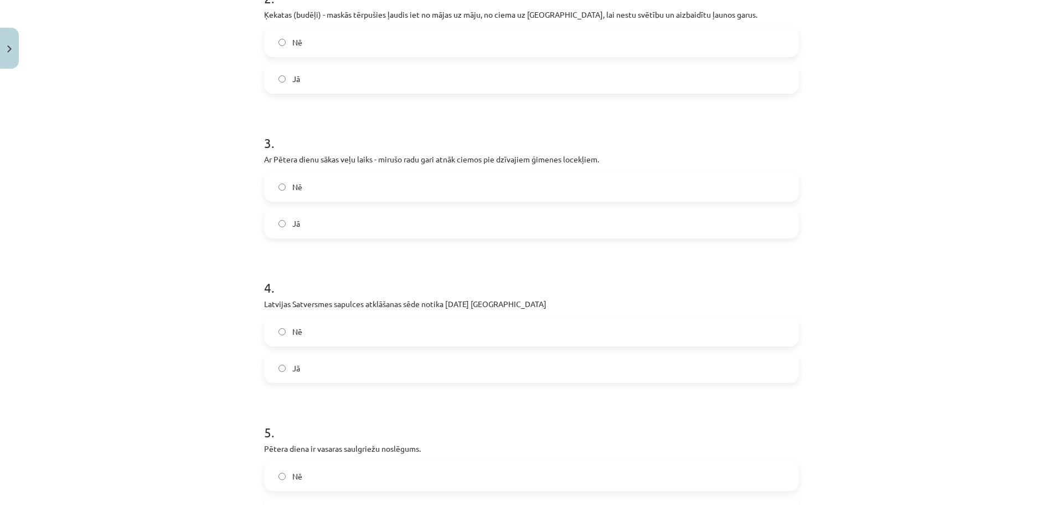
scroll to position [545, 0]
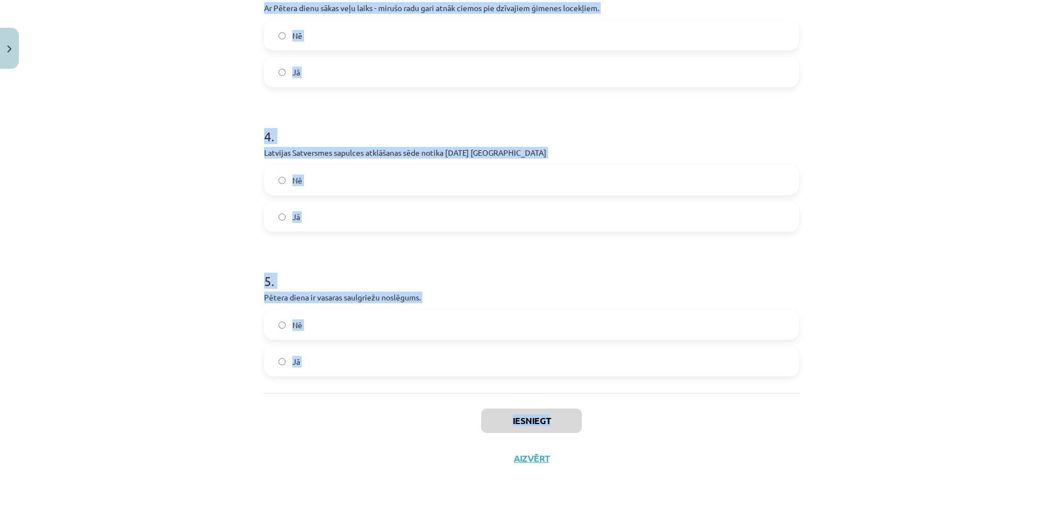
drag, startPoint x: 254, startPoint y: 236, endPoint x: 745, endPoint y: 428, distance: 527.3
click at [745, 428] on div "10 XP Saņemsi Sarežģīts 554 pilda Apraksts Uzdevums Palīdzība 1 . [PERSON_NAME]…" at bounding box center [532, 3] width 548 height 948
copy div "[DATE] ir svecīšu vakara tradīcijas dzimšana Jā Nē 2 . Ķekatas (budēļi) - maskā…"
click at [320, 353] on label "Jā" at bounding box center [531, 361] width 533 height 28
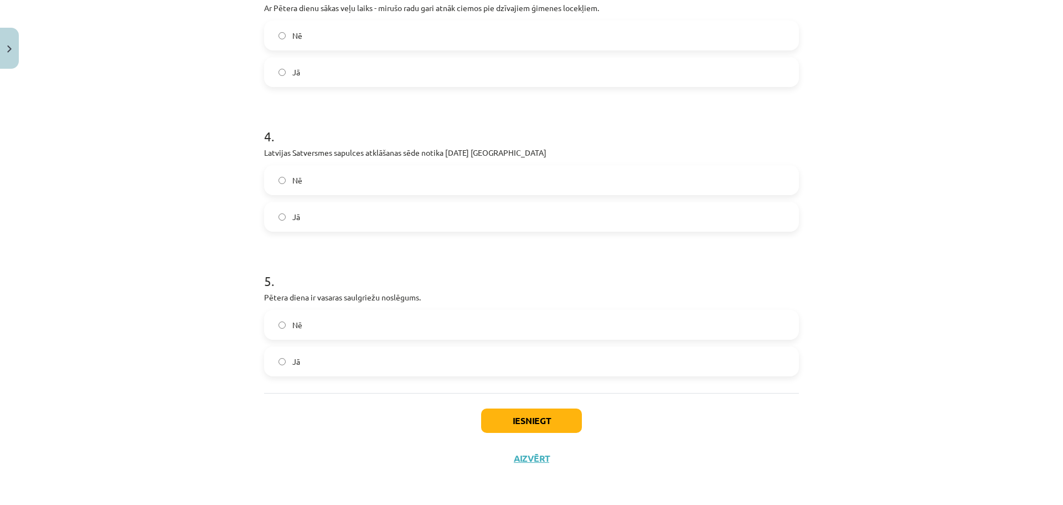
click at [322, 217] on label "Jā" at bounding box center [531, 217] width 533 height 28
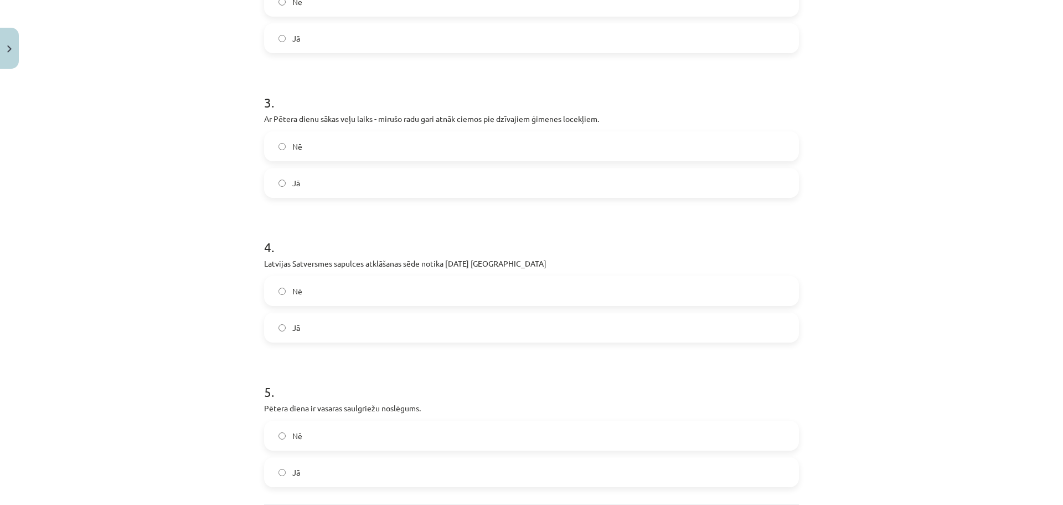
click at [326, 191] on label "Jā" at bounding box center [531, 183] width 533 height 28
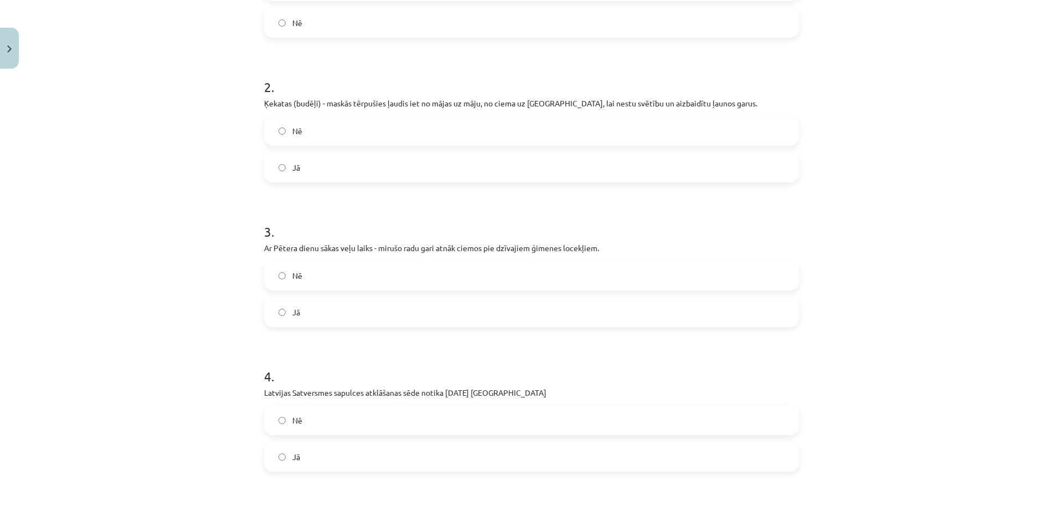
click at [330, 161] on label "Jā" at bounding box center [531, 167] width 533 height 28
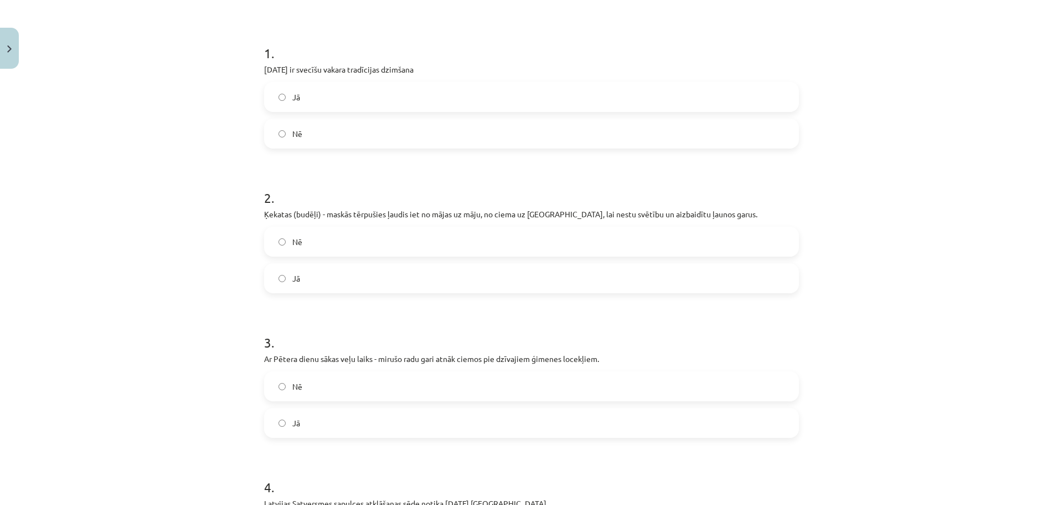
click at [326, 137] on label "Nē" at bounding box center [531, 134] width 533 height 28
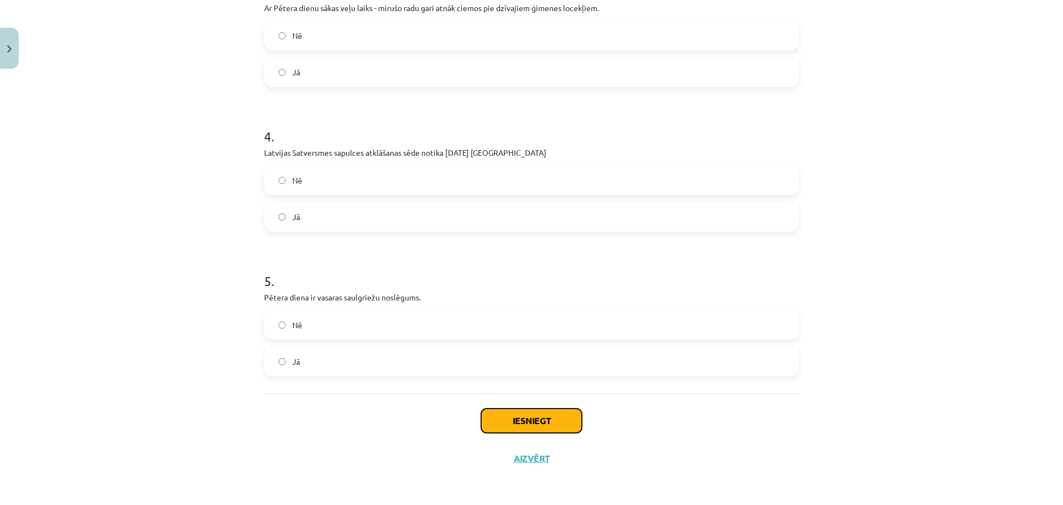
click at [562, 415] on button "Iesniegt" at bounding box center [531, 420] width 101 height 24
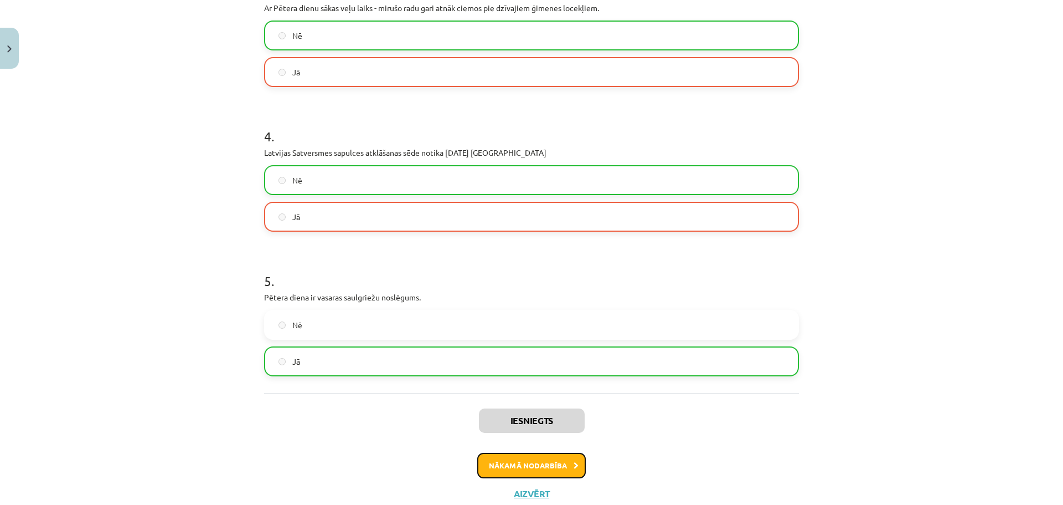
click at [543, 459] on button "Nākamā nodarbība" at bounding box center [531, 464] width 109 height 25
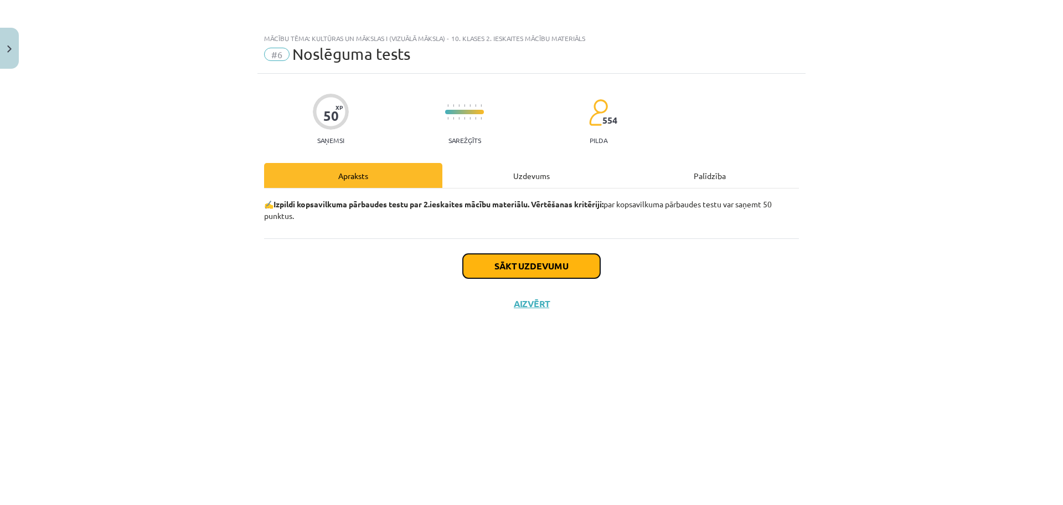
click at [523, 261] on button "Sākt uzdevumu" at bounding box center [531, 266] width 137 height 24
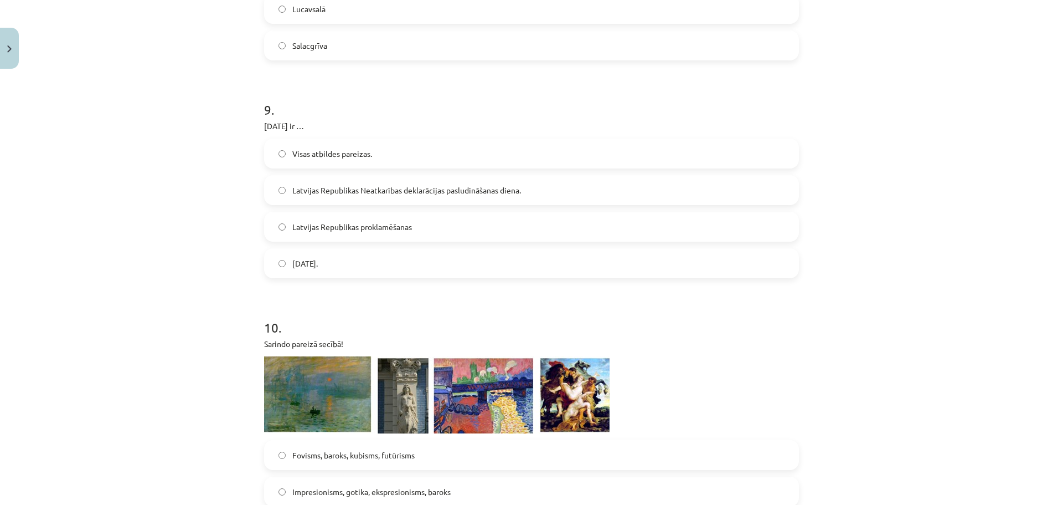
scroll to position [2327, 0]
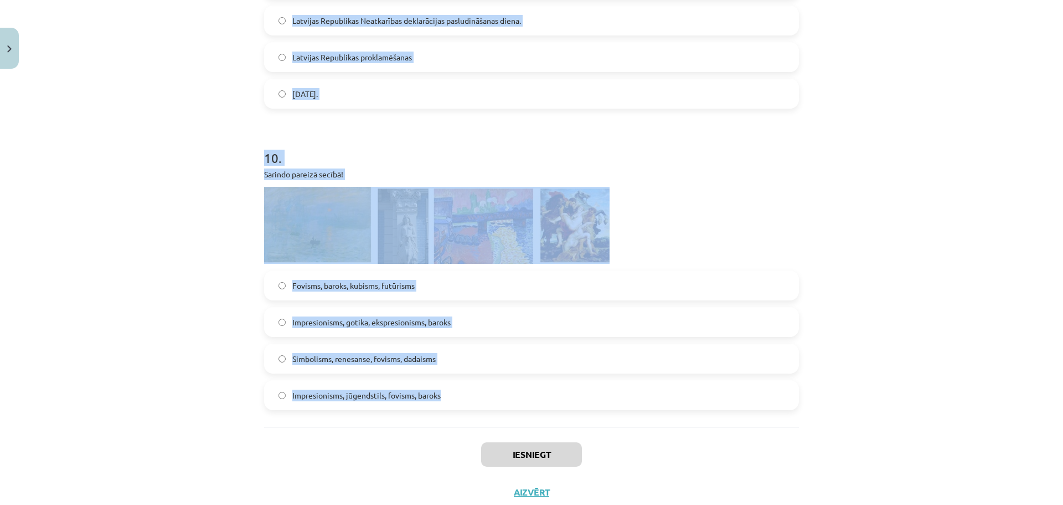
drag, startPoint x: 251, startPoint y: 257, endPoint x: 514, endPoint y: 391, distance: 294.8
click at [514, 391] on div "Mācību tēma: Kultūras un mākslas i (vizuālā māksla) - 10. klases 2. ieskaites m…" at bounding box center [531, 252] width 1063 height 505
copy form "Lor ipsumdo sitametc adipis Elitsed do eiusmodt incididu utla etdoloremagnaal, …"
click at [1033, 308] on div "Mācību tēma: Kultūras un mākslas i (vizuālā māksla) - 10. klases 2. ieskaites m…" at bounding box center [531, 252] width 1063 height 505
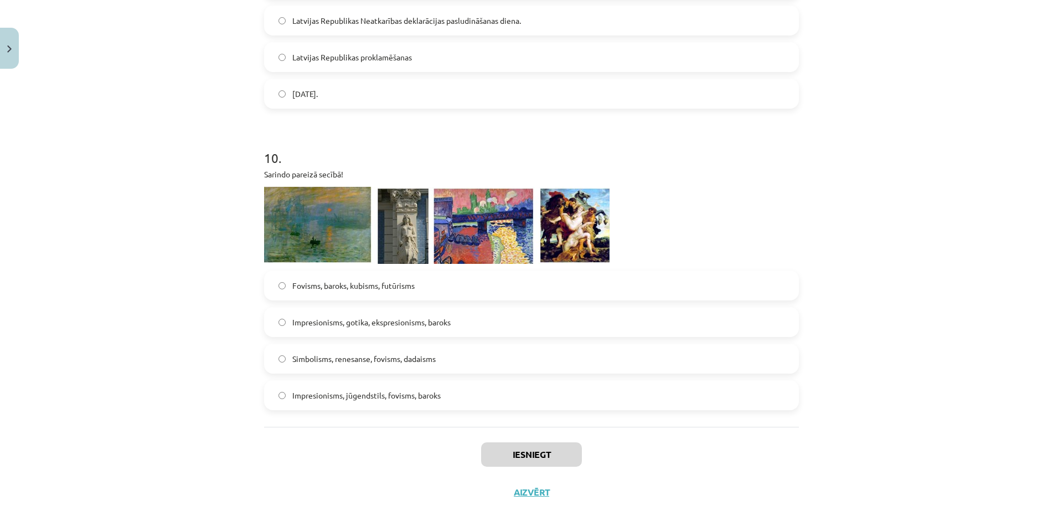
click at [1032, 307] on div "Mācību tēma: Kultūras un mākslas i (vizuālā māksla) - 10. klases 2. ieskaites m…" at bounding box center [531, 252] width 1063 height 505
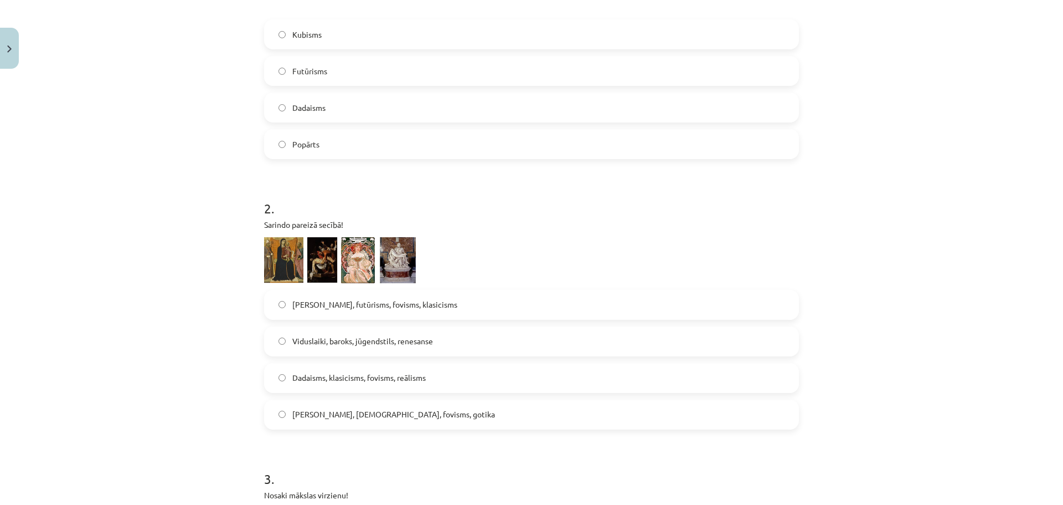
scroll to position [124, 0]
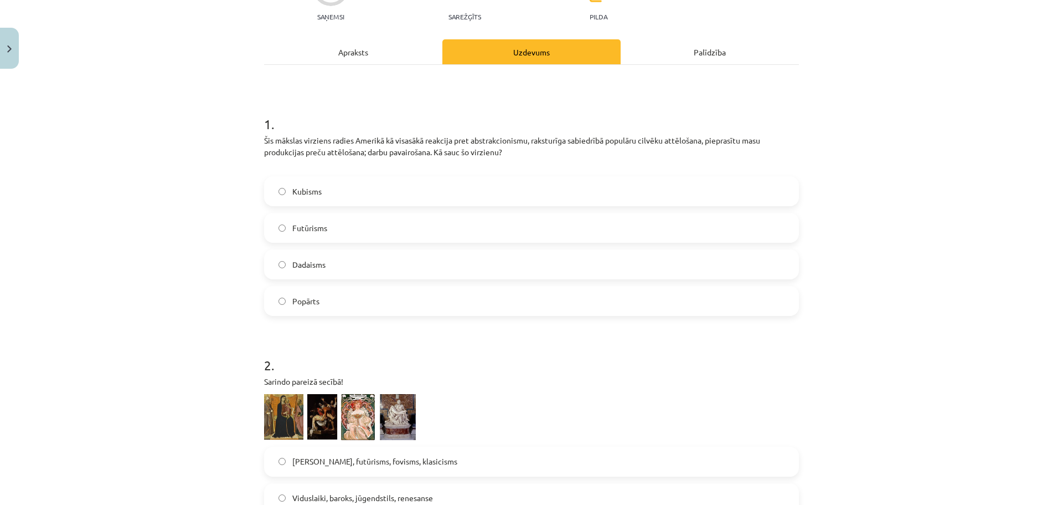
click at [315, 292] on label "Popārts" at bounding box center [531, 301] width 533 height 28
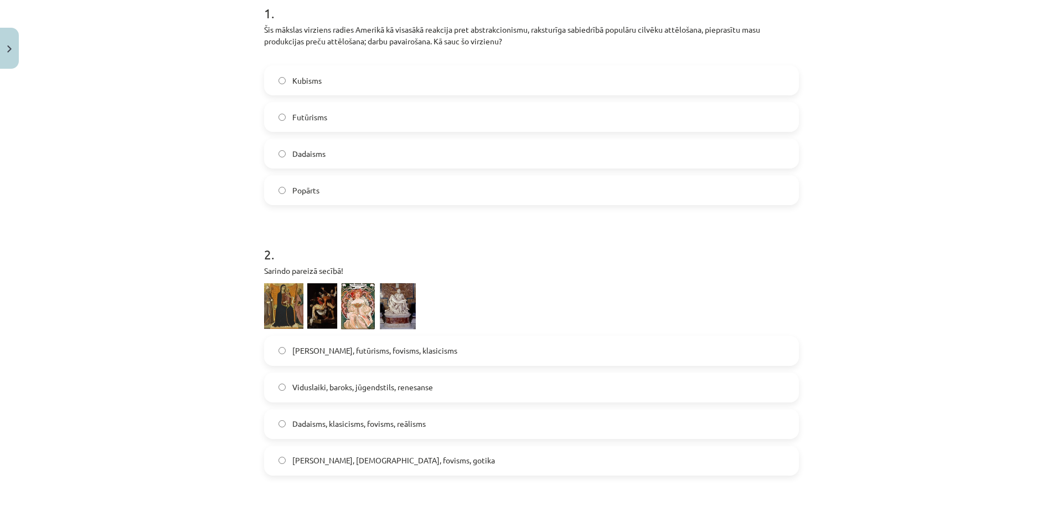
click at [327, 378] on label "Viduslaiki, baroks, jūgendstils, renesanse" at bounding box center [531, 387] width 533 height 28
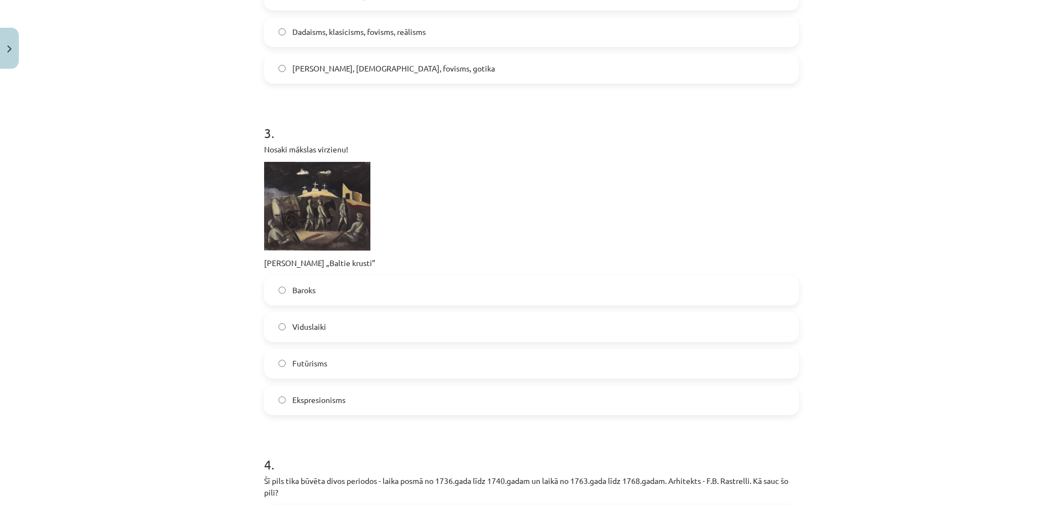
scroll to position [659, 0]
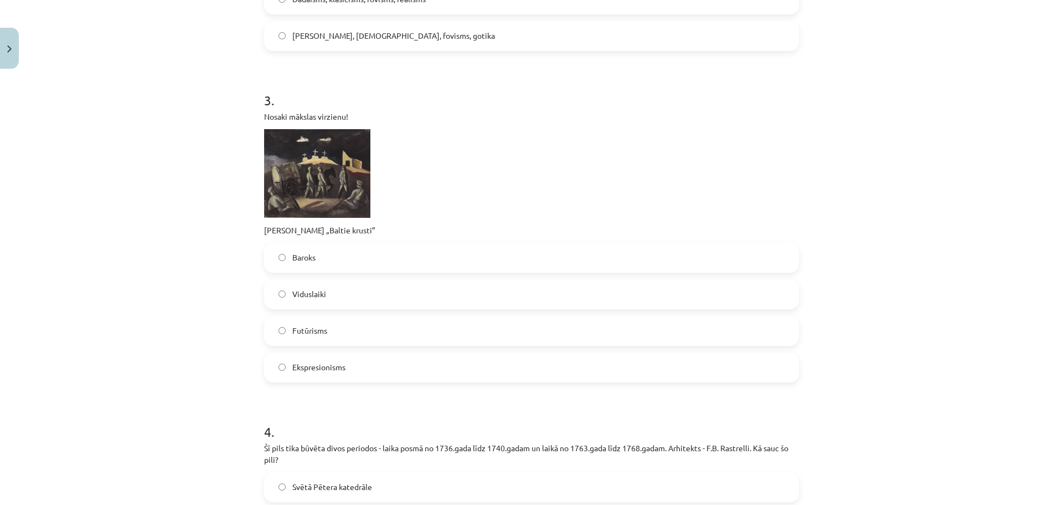
click at [333, 372] on span "Ekspresionisms" at bounding box center [318, 367] width 53 height 12
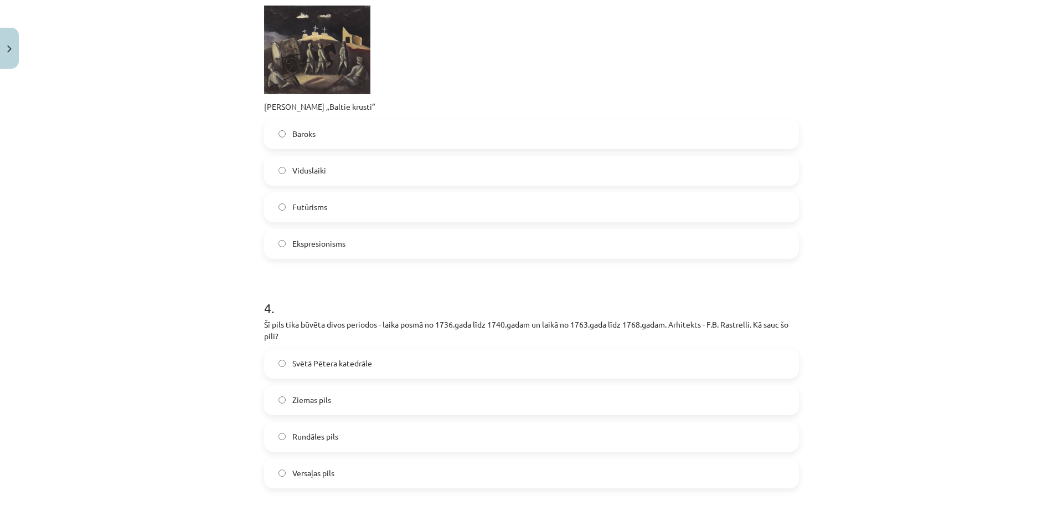
scroll to position [788, 0]
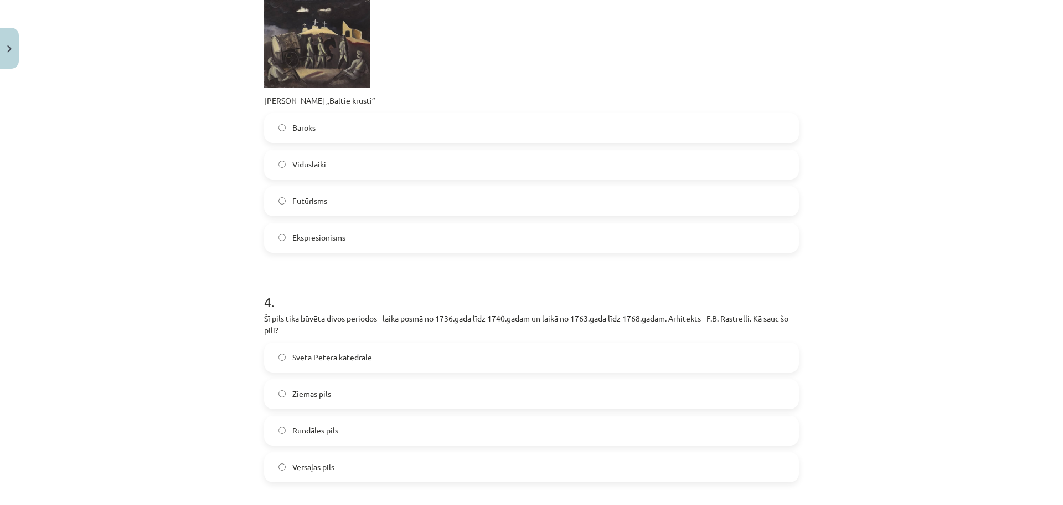
click at [330, 433] on span "Rundāles pils" at bounding box center [315, 430] width 46 height 12
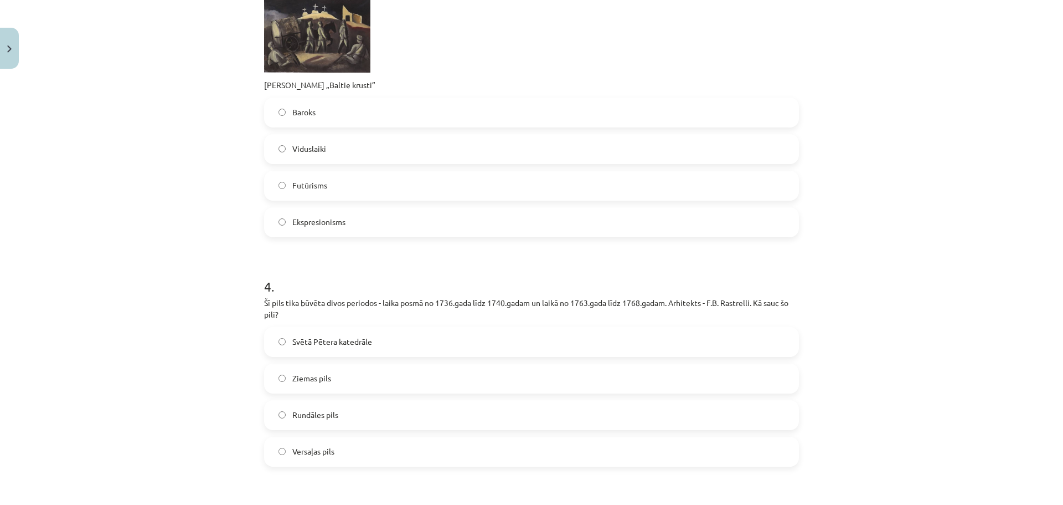
scroll to position [954, 0]
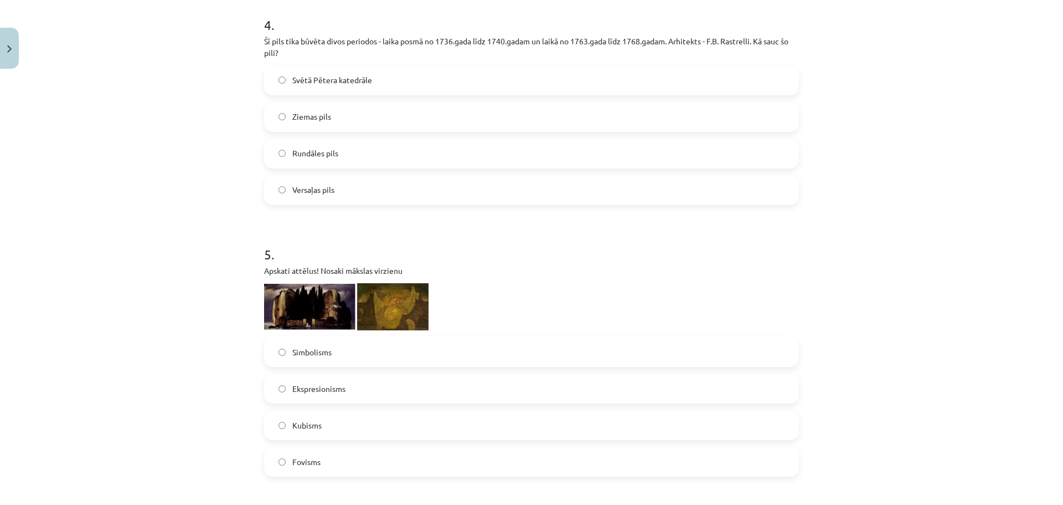
click at [327, 383] on span "Ekspresionisms" at bounding box center [318, 389] width 53 height 12
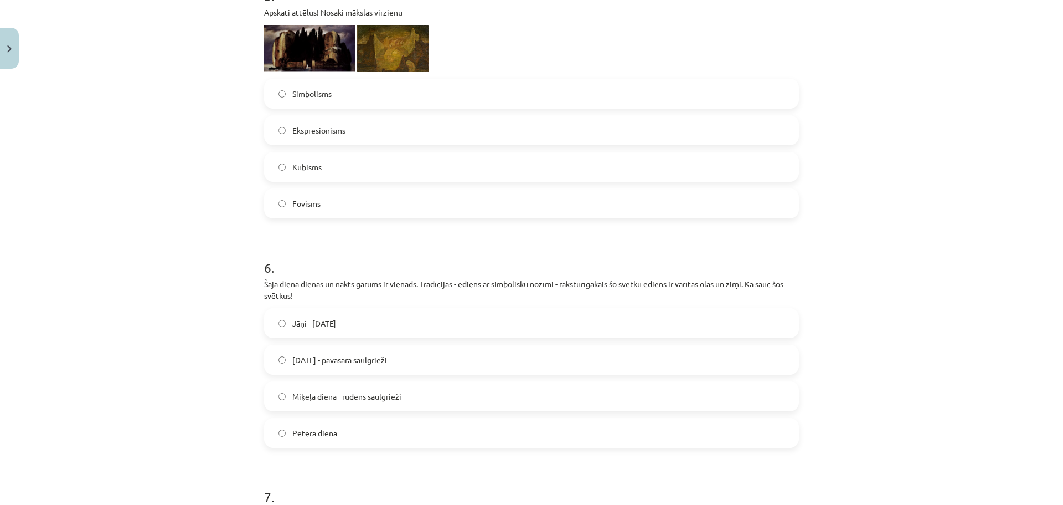
click at [335, 362] on span "[DATE] - pavasara saulgrieži" at bounding box center [339, 360] width 95 height 12
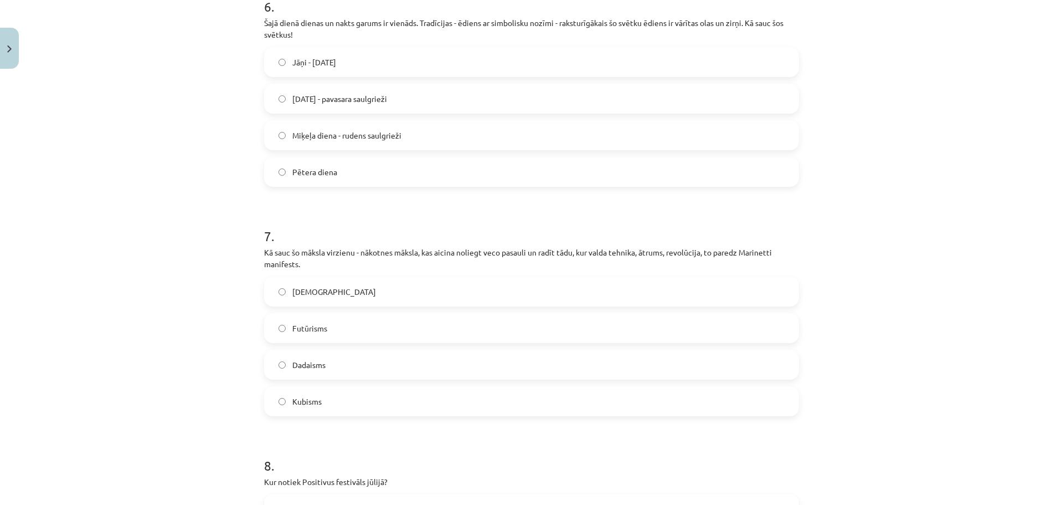
scroll to position [1674, 0]
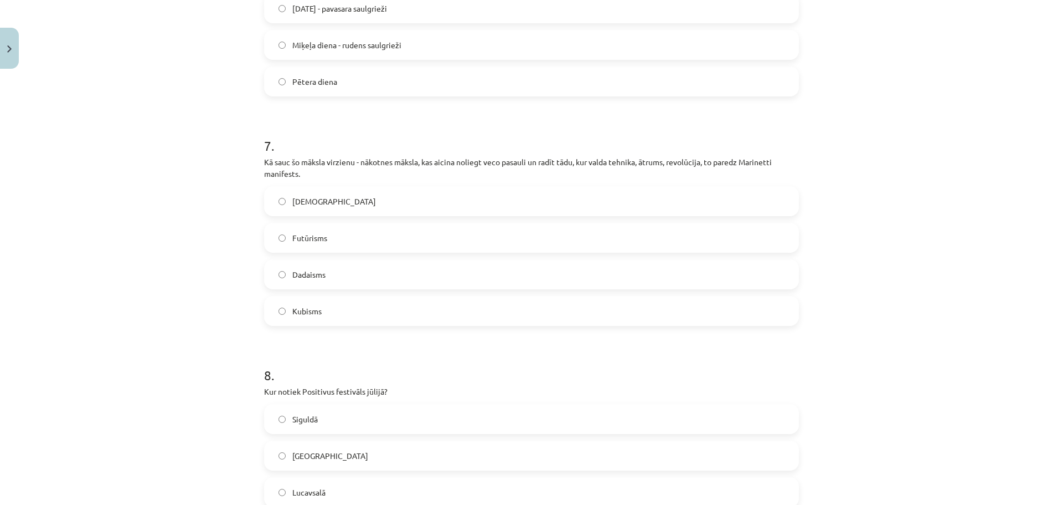
click at [311, 236] on span "Futūrisms" at bounding box center [309, 238] width 35 height 12
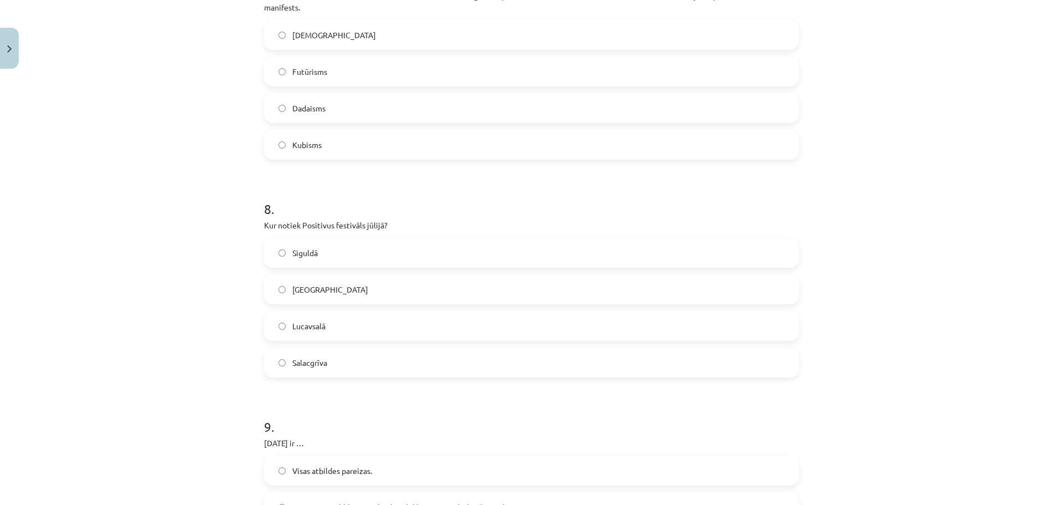
click at [343, 376] on label "Salacgrīva" at bounding box center [531, 362] width 533 height 28
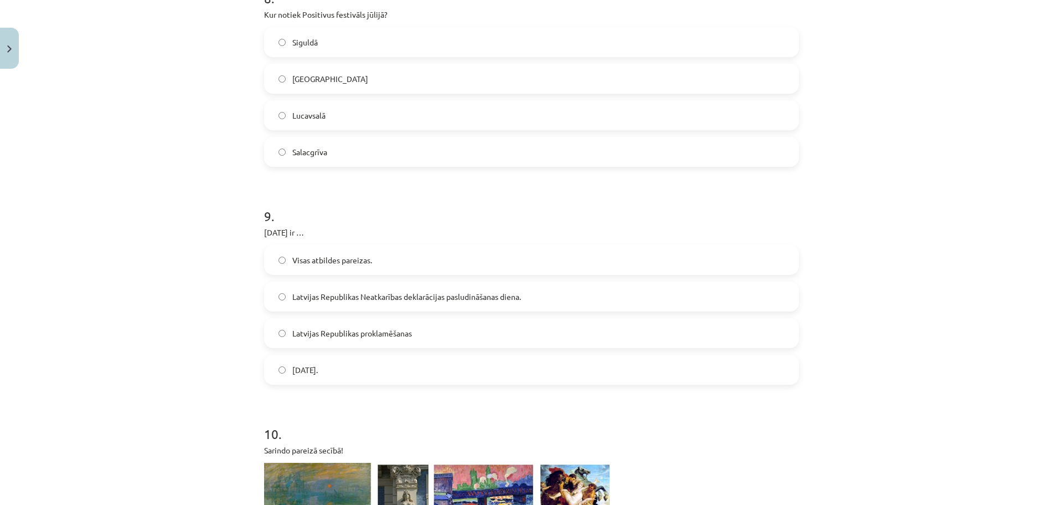
scroll to position [2062, 0]
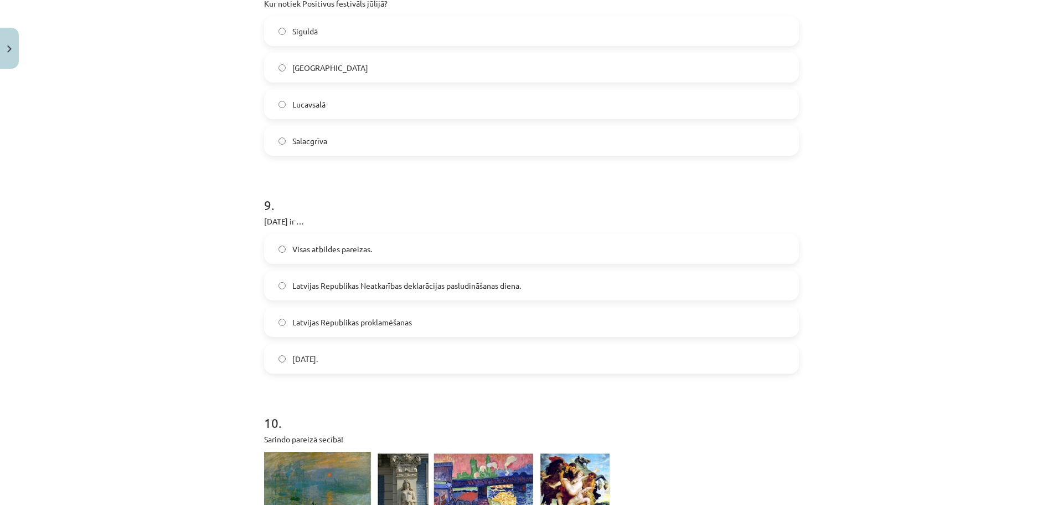
click at [456, 285] on span "Latvijas Republikas Neatkarības deklarācijas pasludināšanas diena." at bounding box center [406, 286] width 229 height 12
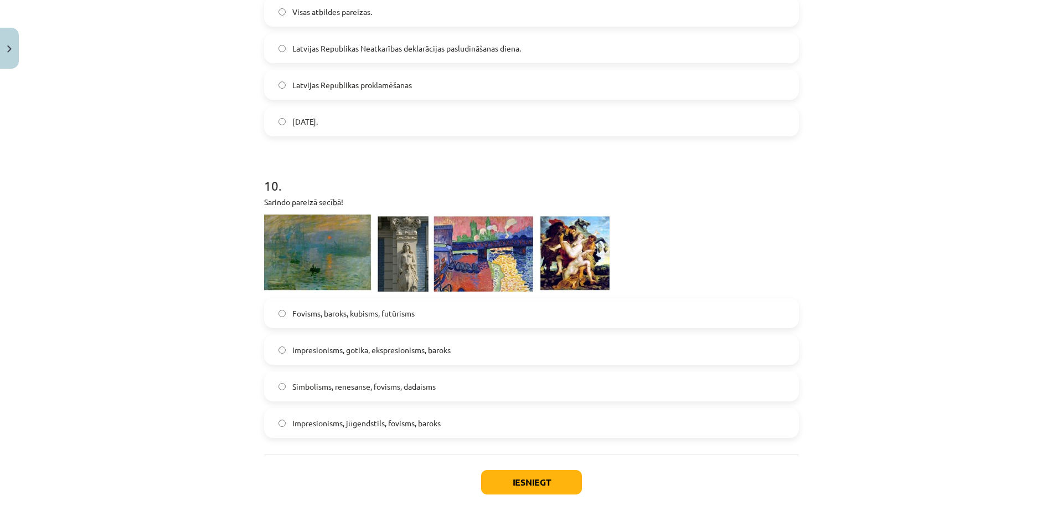
scroll to position [2357, 0]
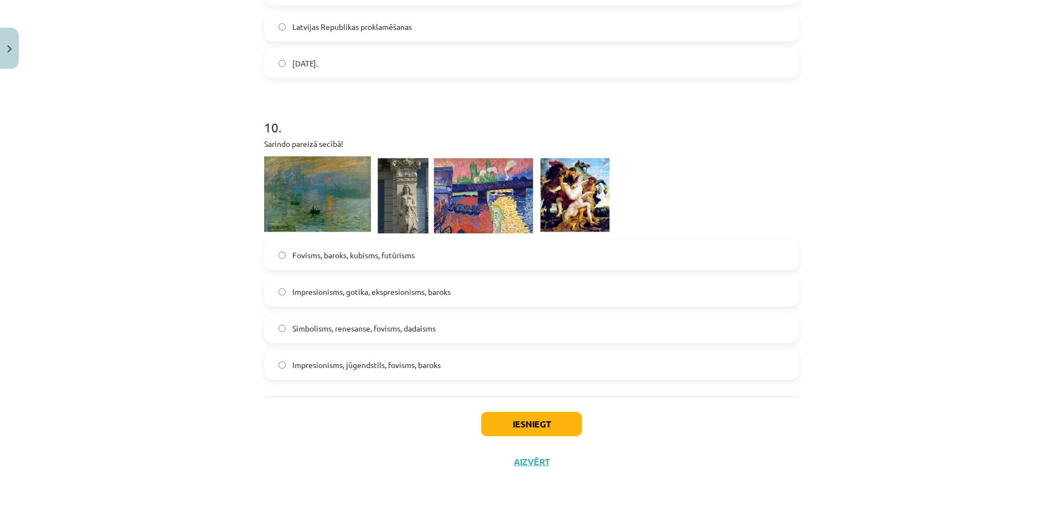
click at [349, 290] on span "Impresionisms, gotika, ekspresionisms, baroks" at bounding box center [371, 292] width 158 height 12
click at [372, 368] on span "Impresionisms, jūgendstils, fovisms, baroks" at bounding box center [366, 365] width 148 height 12
click at [533, 428] on button "Iesniegt" at bounding box center [531, 424] width 101 height 24
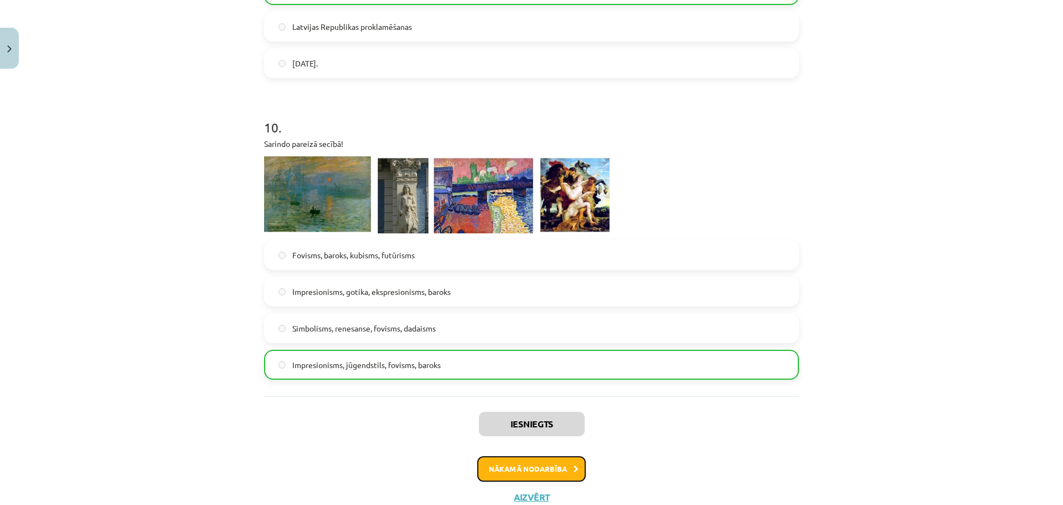
click at [545, 466] on button "Nākamā nodarbība" at bounding box center [531, 468] width 109 height 25
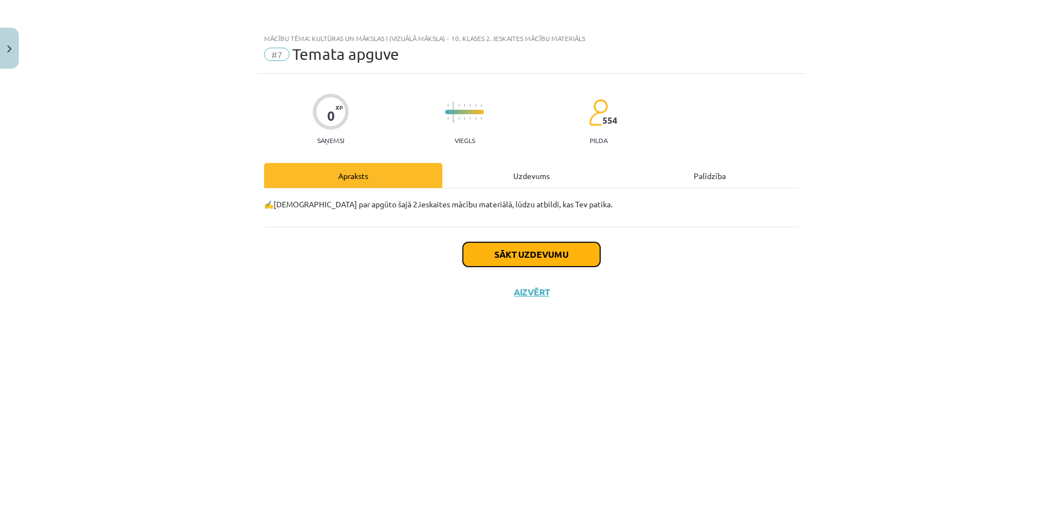
click at [554, 250] on button "Sākt uzdevumu" at bounding box center [531, 254] width 137 height 24
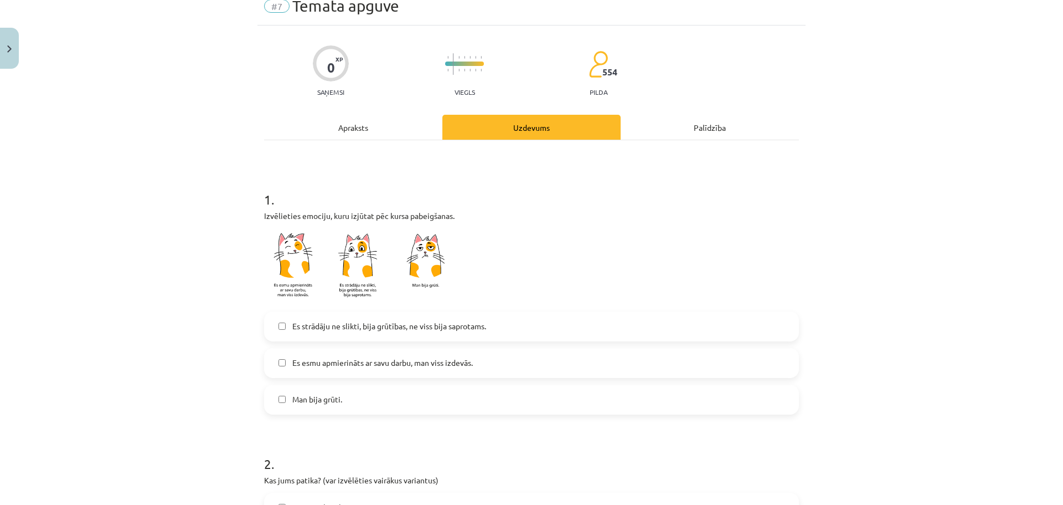
scroll to position [55, 0]
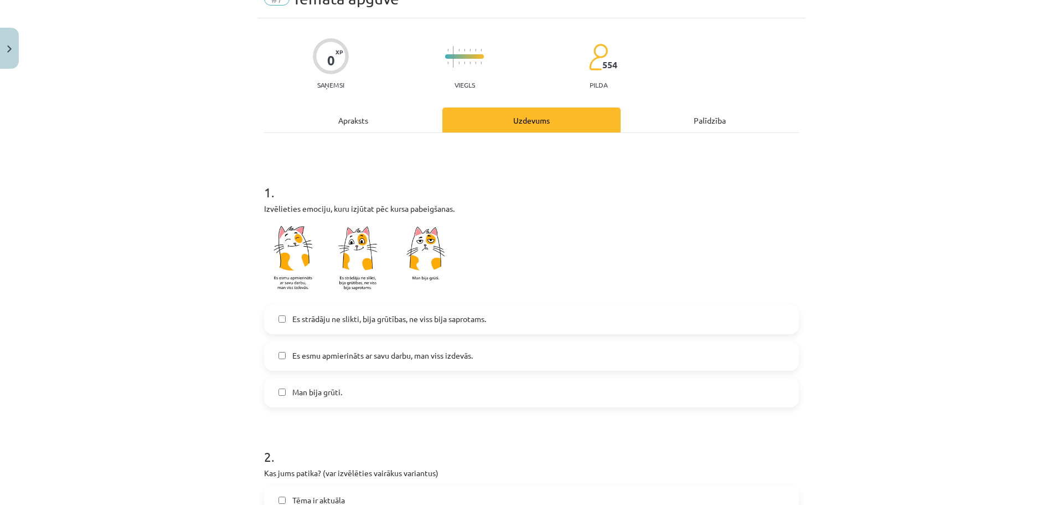
click at [388, 361] on span "Es esmu apmierināts ar savu darbu, man viss izdevās." at bounding box center [382, 355] width 181 height 12
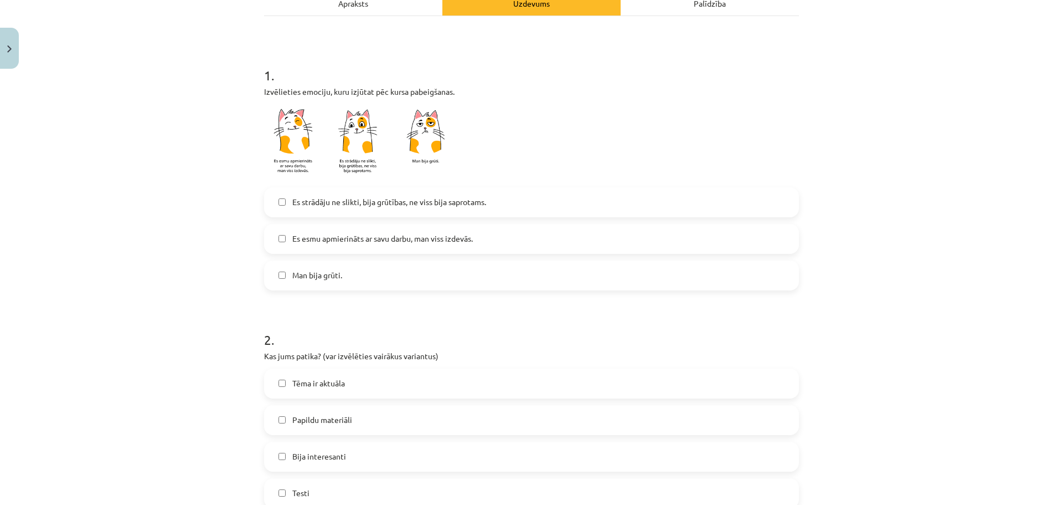
scroll to position [184, 0]
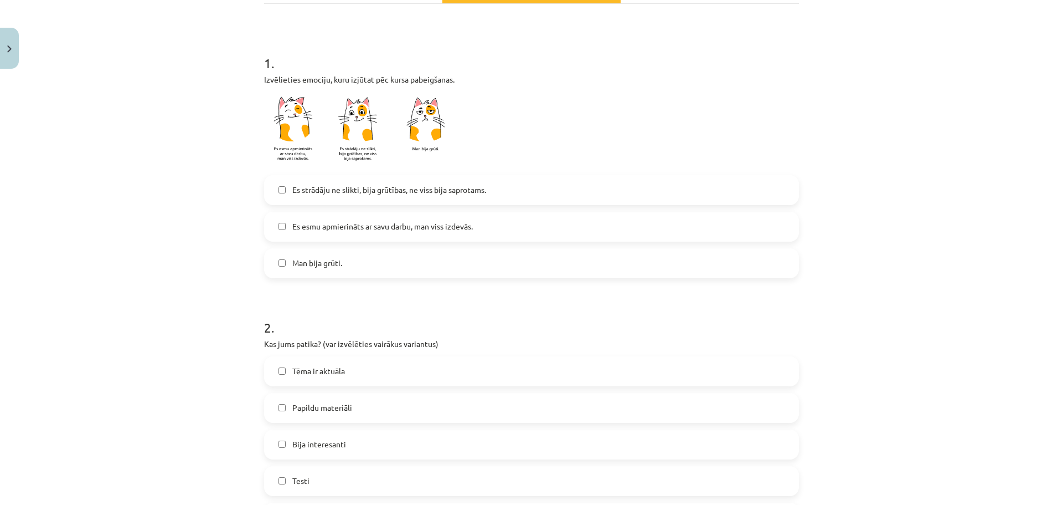
click at [348, 372] on label "Tēma ir aktuāla" at bounding box center [531, 371] width 533 height 28
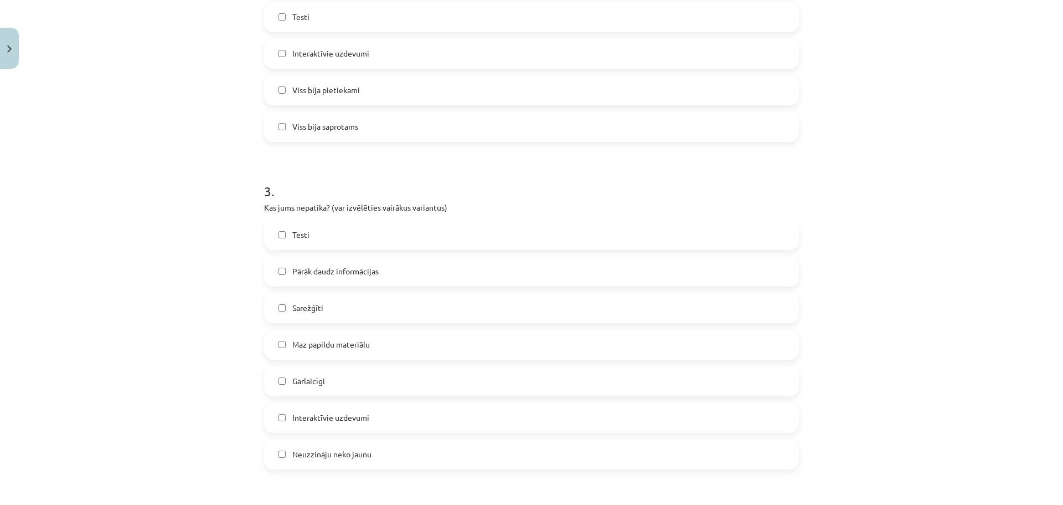
scroll to position [683, 0]
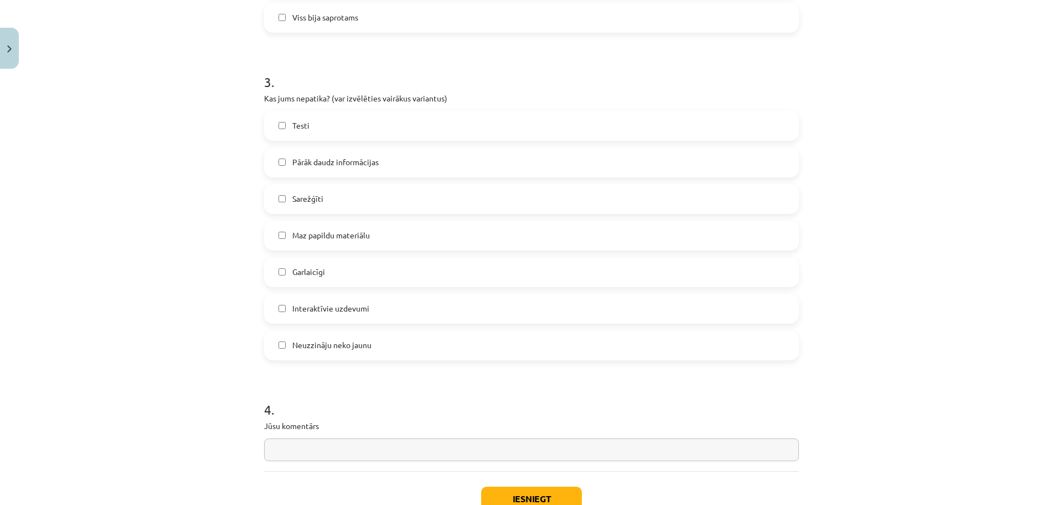
click at [348, 275] on label "Garlaicīgi" at bounding box center [531, 272] width 533 height 28
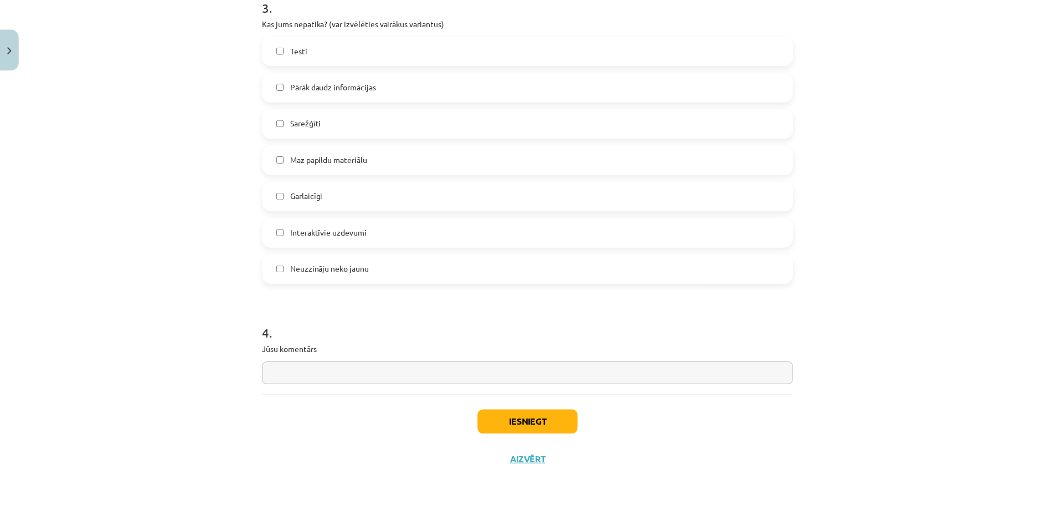
scroll to position [835, 0]
click at [521, 401] on div "Iesniegt Aizvērt" at bounding box center [531, 432] width 535 height 78
click at [521, 410] on button "Iesniegt" at bounding box center [531, 420] width 101 height 24
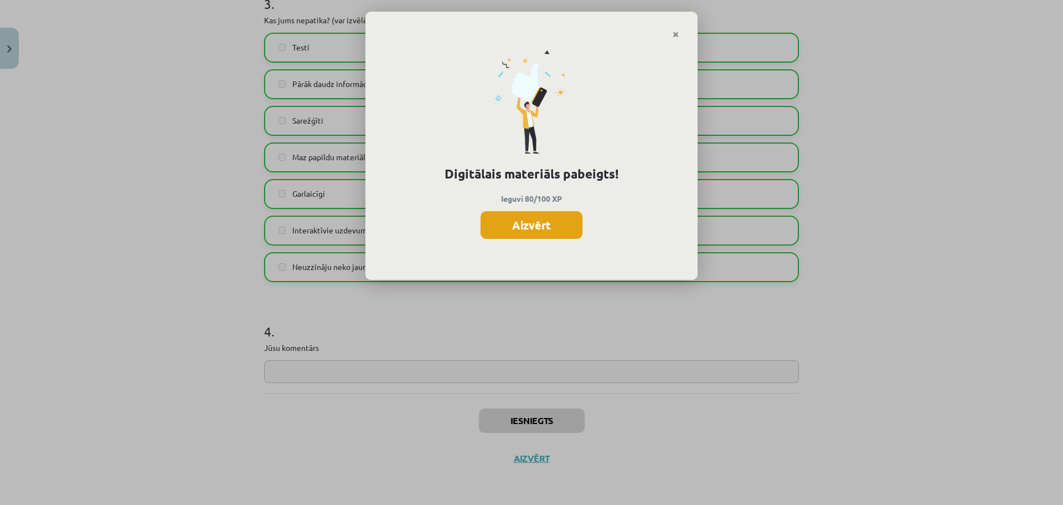
click at [502, 226] on button "Aizvērt" at bounding box center [532, 225] width 102 height 28
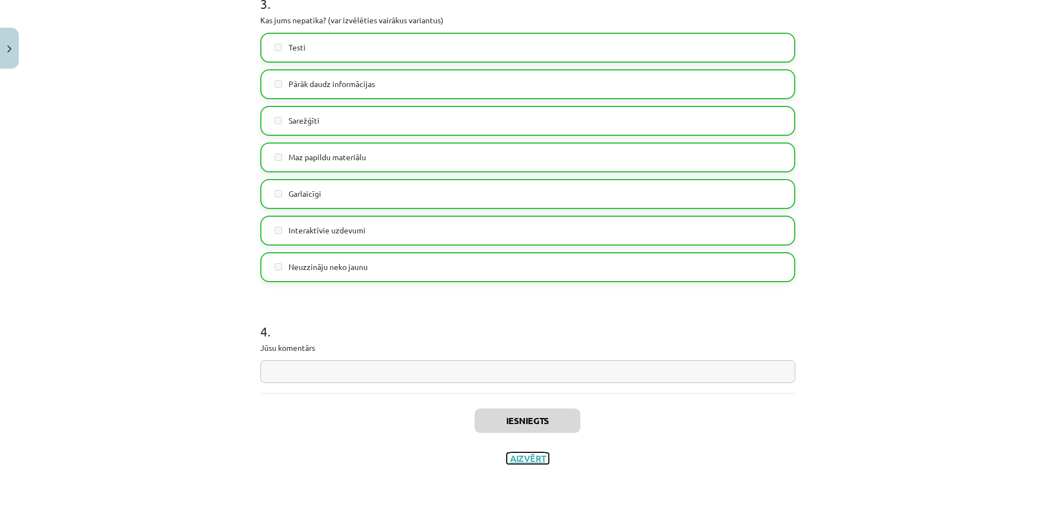
click at [525, 457] on button "Aizvērt" at bounding box center [528, 457] width 42 height 11
click at [54, 198] on span "[DEMOGRAPHIC_DATA]" at bounding box center [71, 202] width 87 height 10
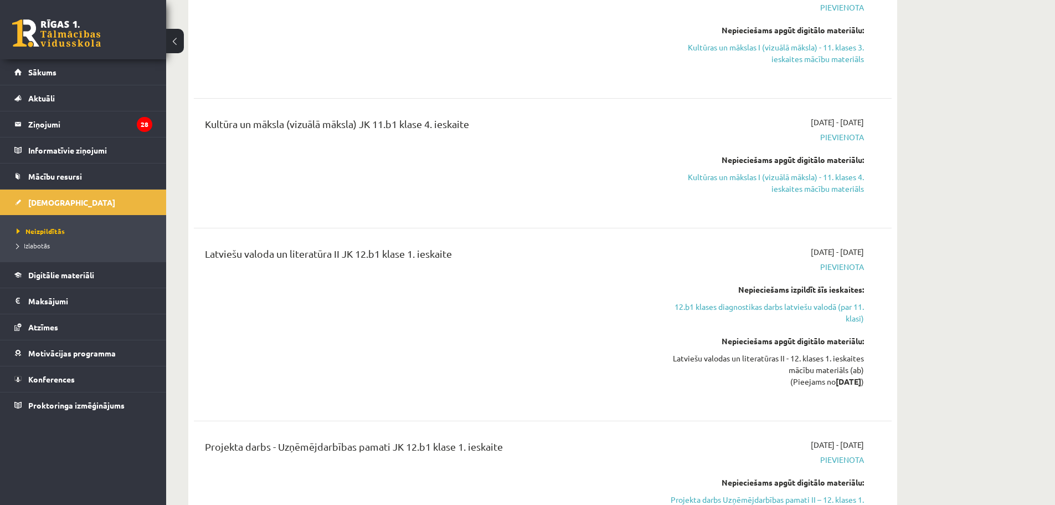
scroll to position [1896, 0]
